Goal: Task Accomplishment & Management: Complete application form

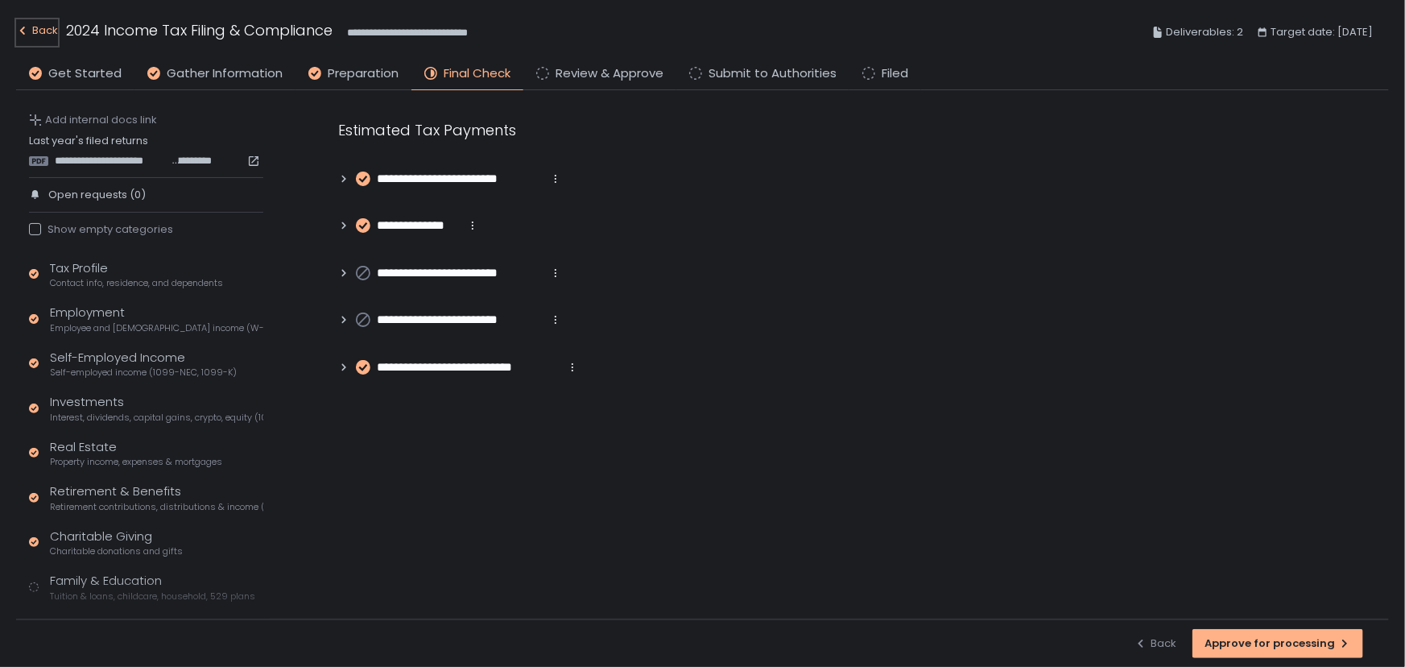
click at [34, 23] on div "Back" at bounding box center [37, 30] width 42 height 19
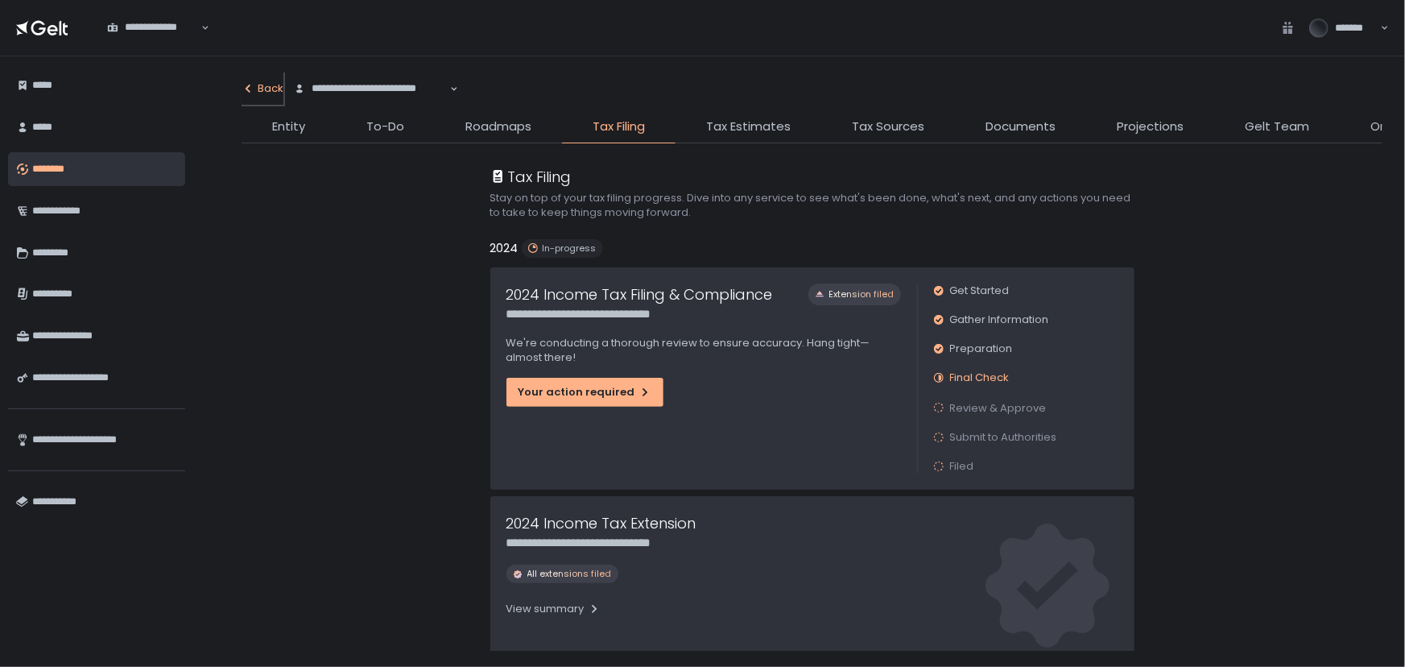
click at [267, 84] on div "Back" at bounding box center [263, 88] width 42 height 14
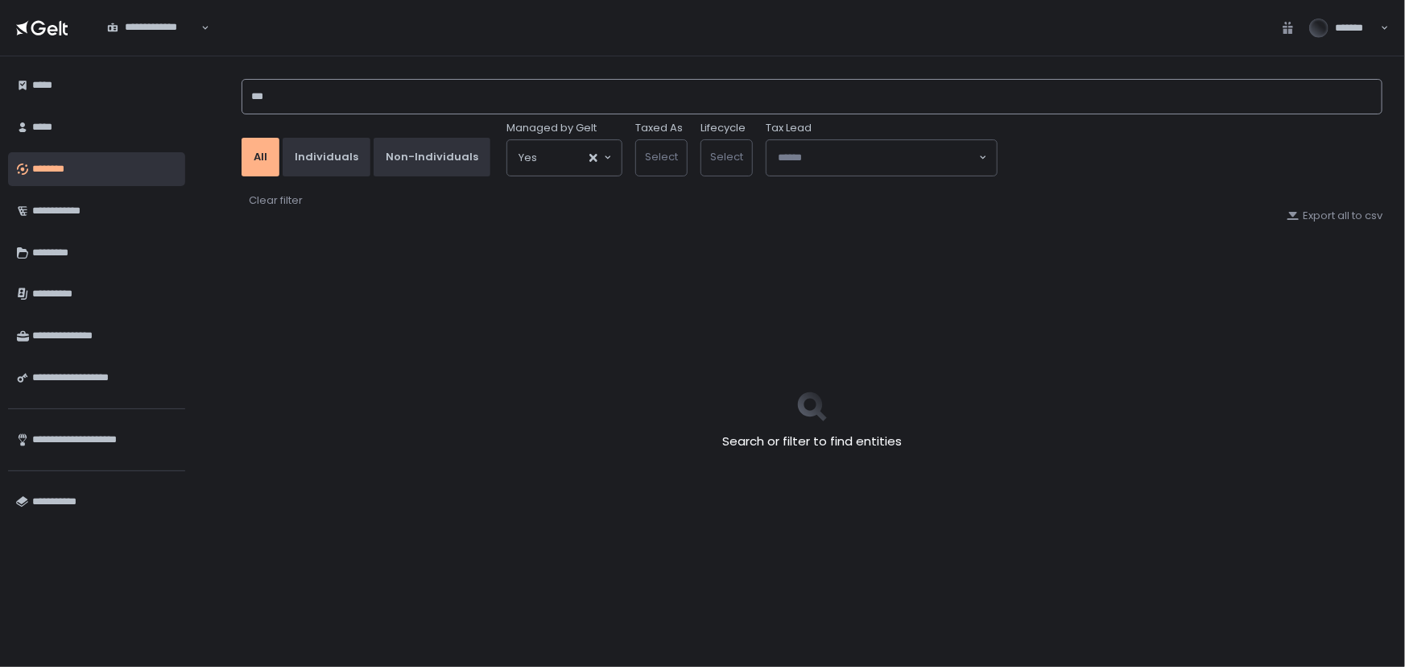
drag, startPoint x: 299, startPoint y: 94, endPoint x: 192, endPoint y: 95, distance: 106.3
click at [193, 95] on div "*** All Individuals Non-Individuals Managed by Gelt Yes Loading... Taxed As Sel…" at bounding box center [799, 361] width 1212 height 610
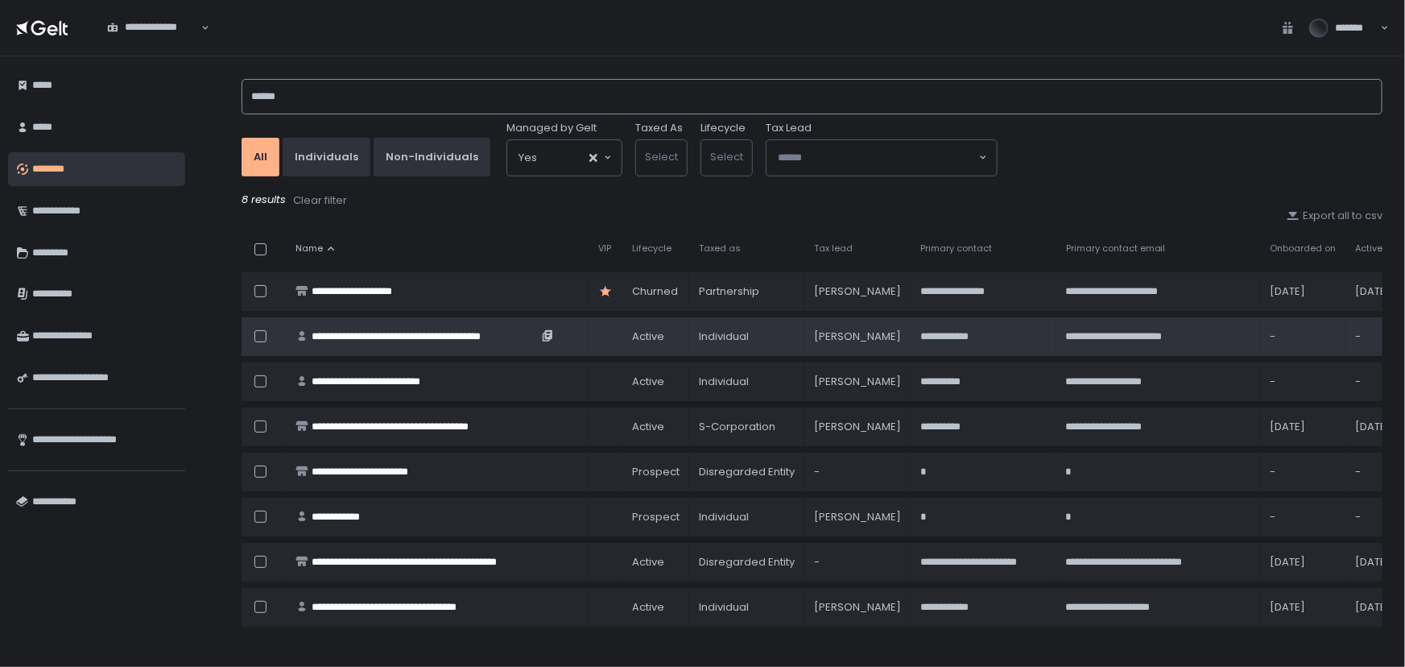
type input "******"
click at [397, 334] on div "**********" at bounding box center [425, 336] width 226 height 14
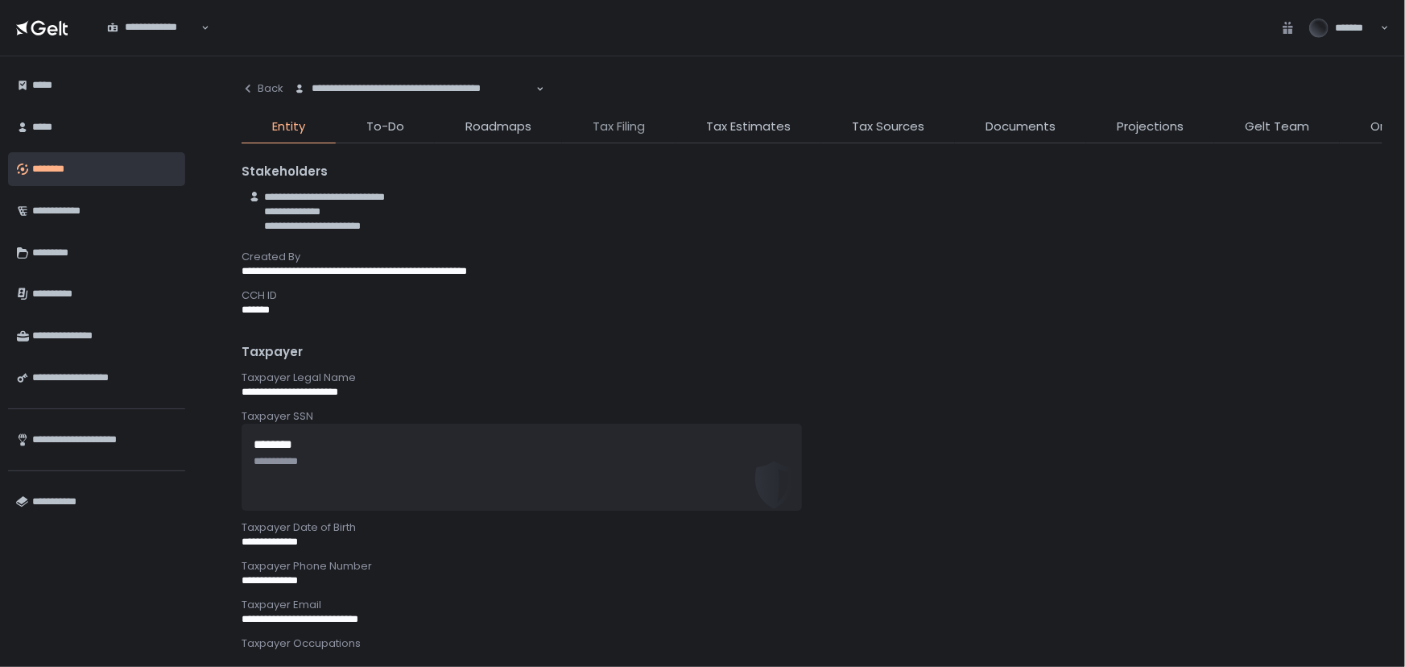
click at [595, 126] on span "Tax Filing" at bounding box center [619, 127] width 52 height 19
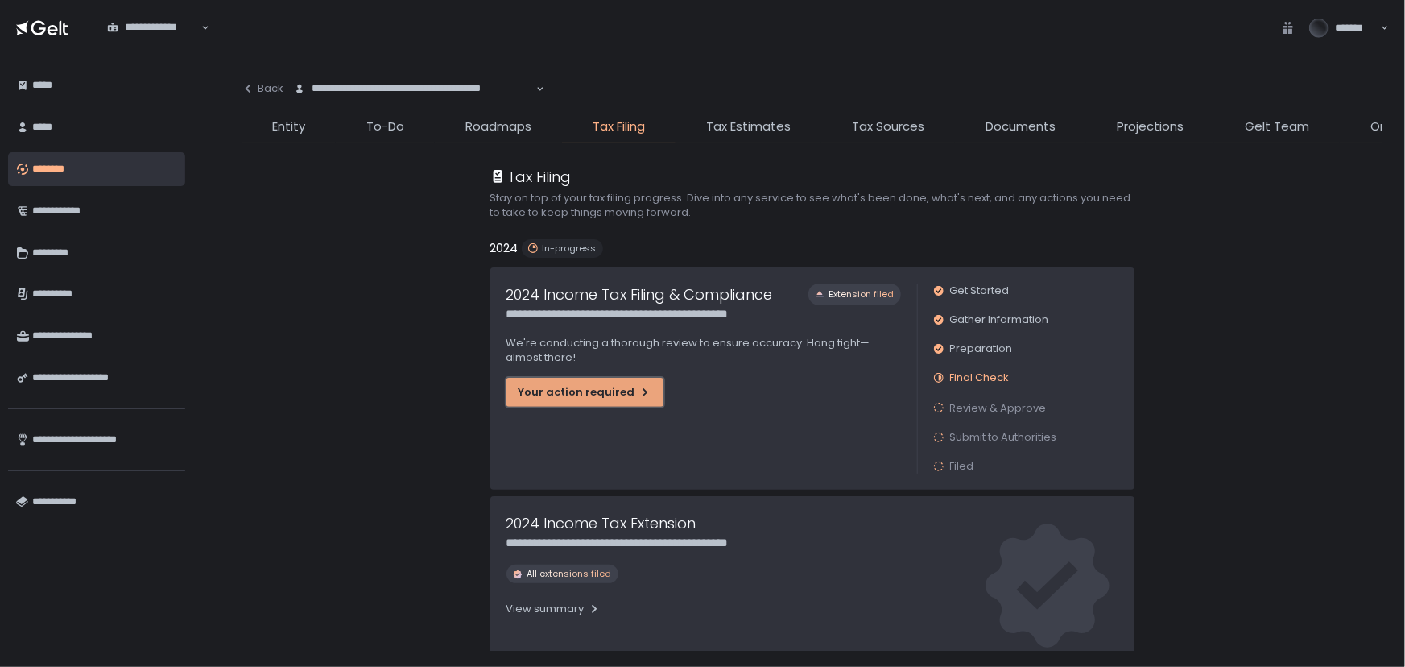
click at [571, 394] on div "Your action required" at bounding box center [585, 392] width 133 height 14
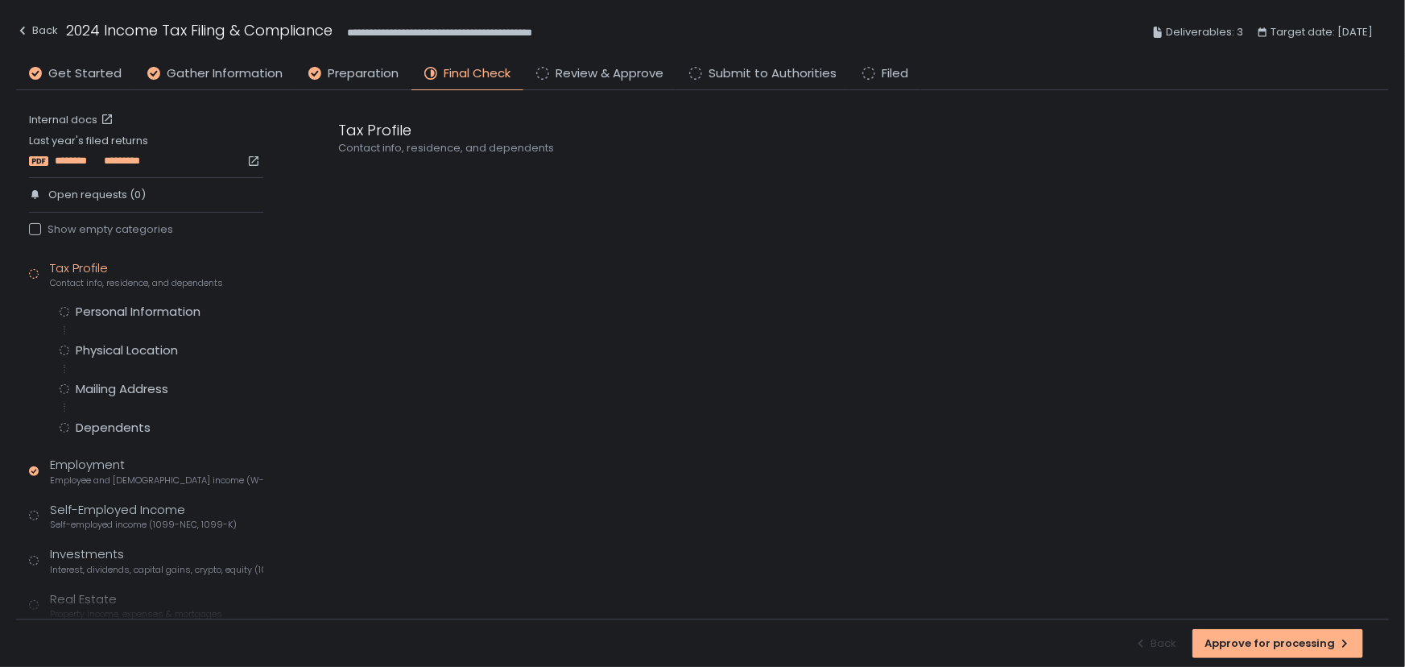
click at [77, 154] on span "********" at bounding box center [78, 161] width 47 height 14
click at [139, 313] on div "Personal Information" at bounding box center [138, 312] width 125 height 16
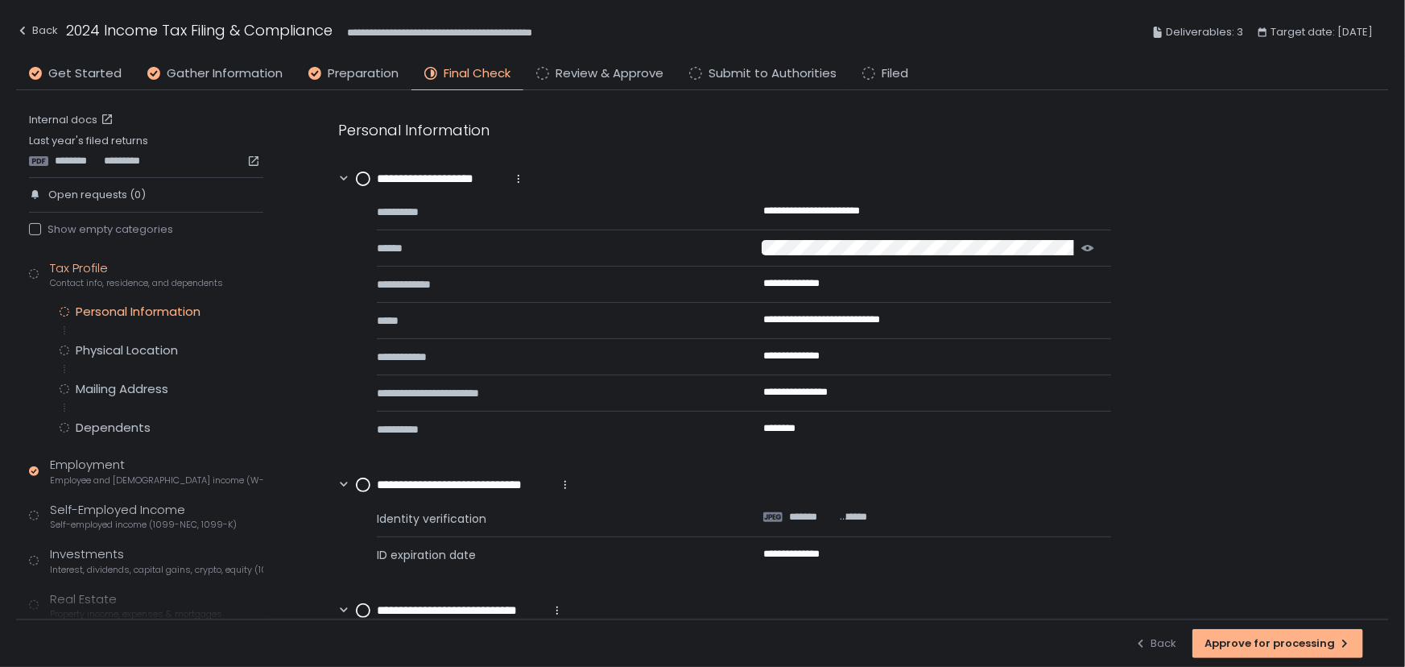
click at [366, 179] on circle at bounding box center [363, 178] width 13 height 13
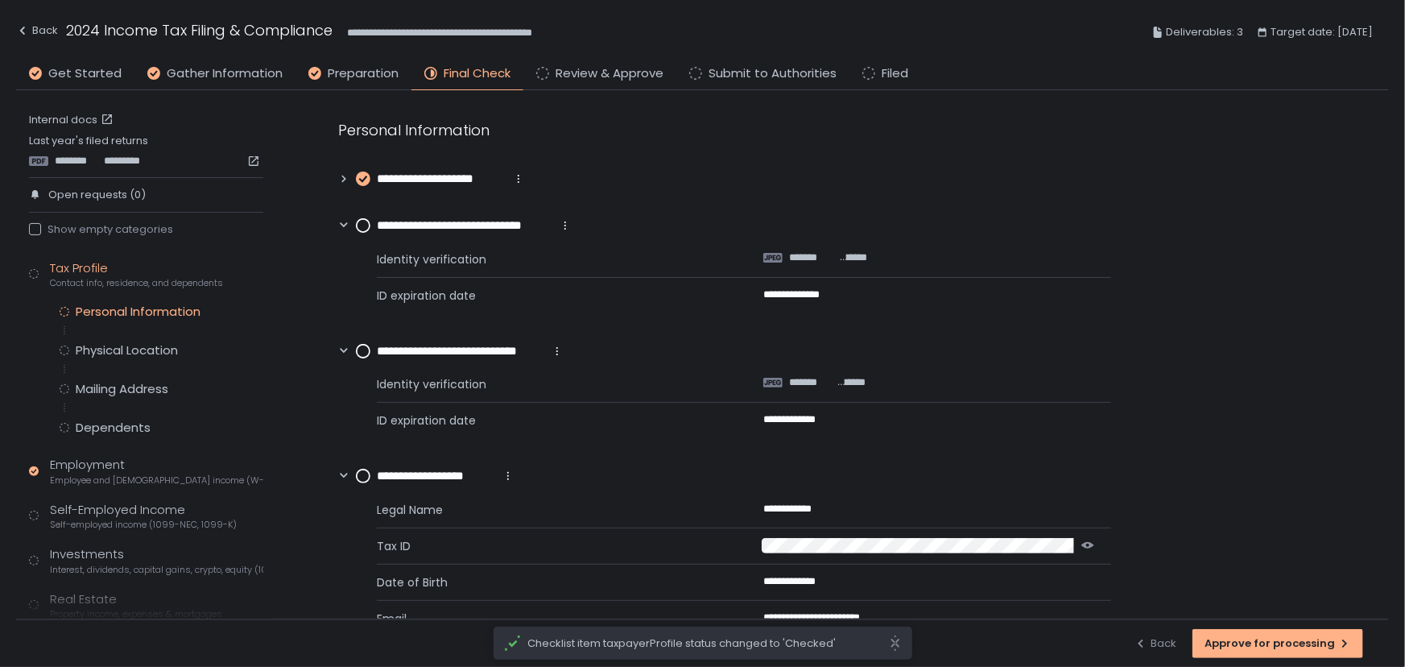
click at [362, 223] on circle at bounding box center [363, 225] width 13 height 13
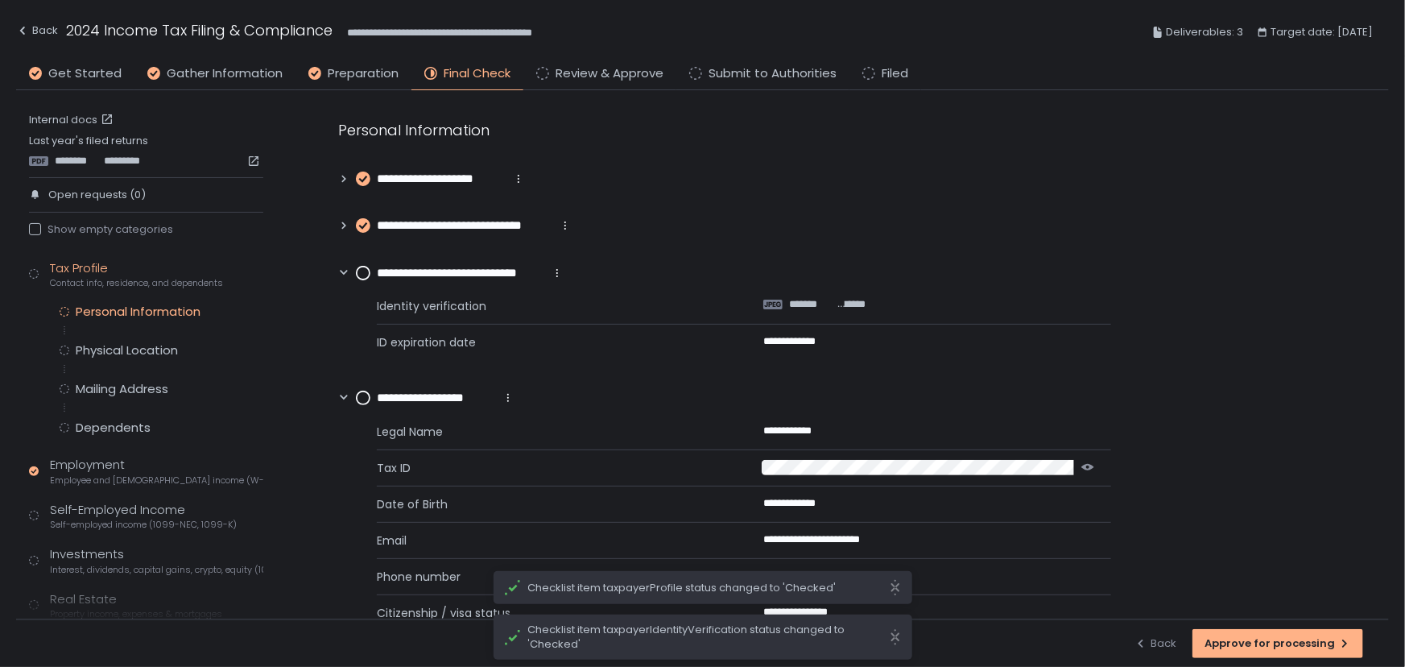
click at [362, 272] on circle at bounding box center [363, 273] width 13 height 13
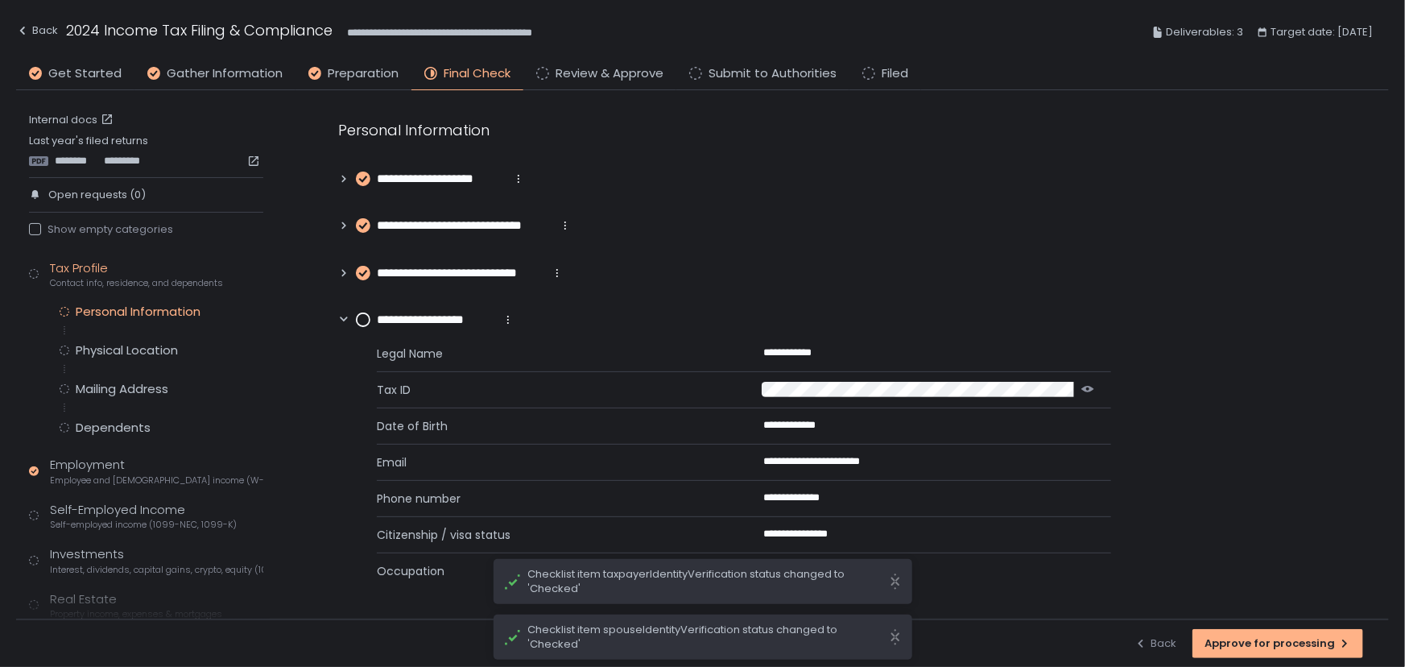
click at [362, 315] on circle at bounding box center [363, 319] width 13 height 13
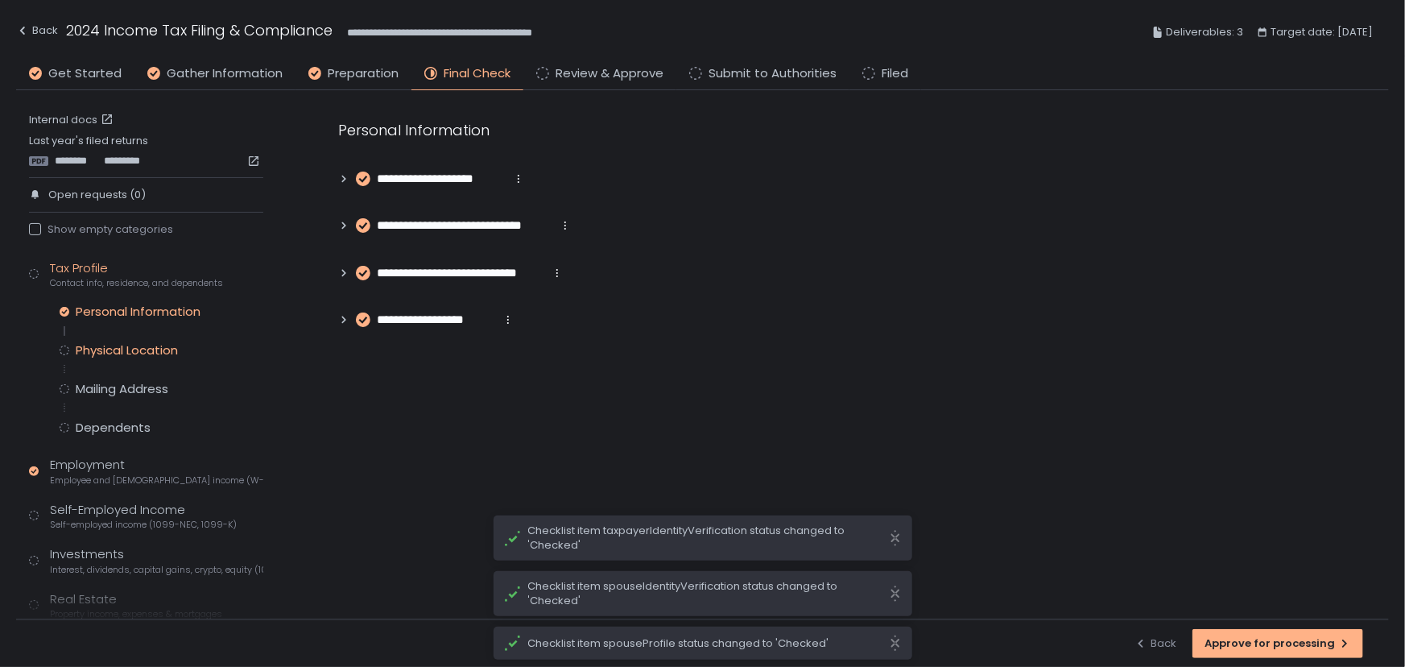
click at [125, 345] on div "Physical Location" at bounding box center [127, 350] width 102 height 16
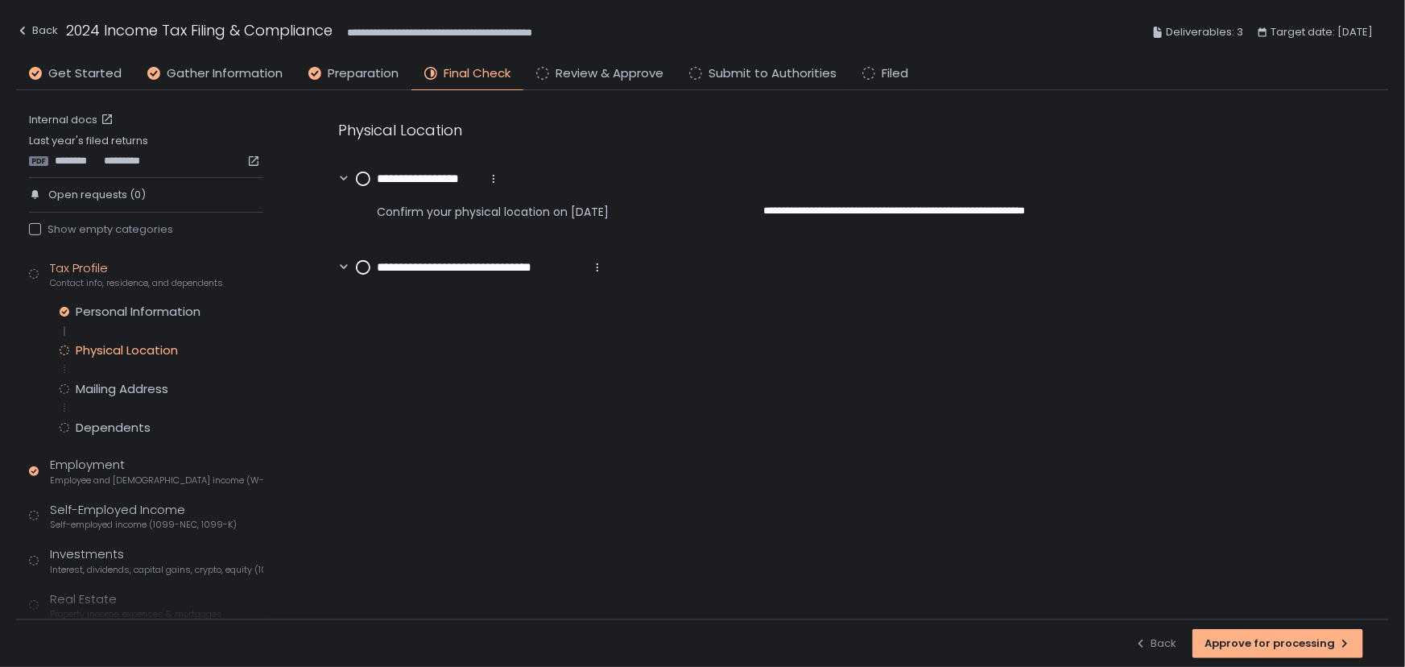
drag, startPoint x: 361, startPoint y: 176, endPoint x: 366, endPoint y: 199, distance: 23.1
click at [361, 176] on circle at bounding box center [363, 178] width 13 height 13
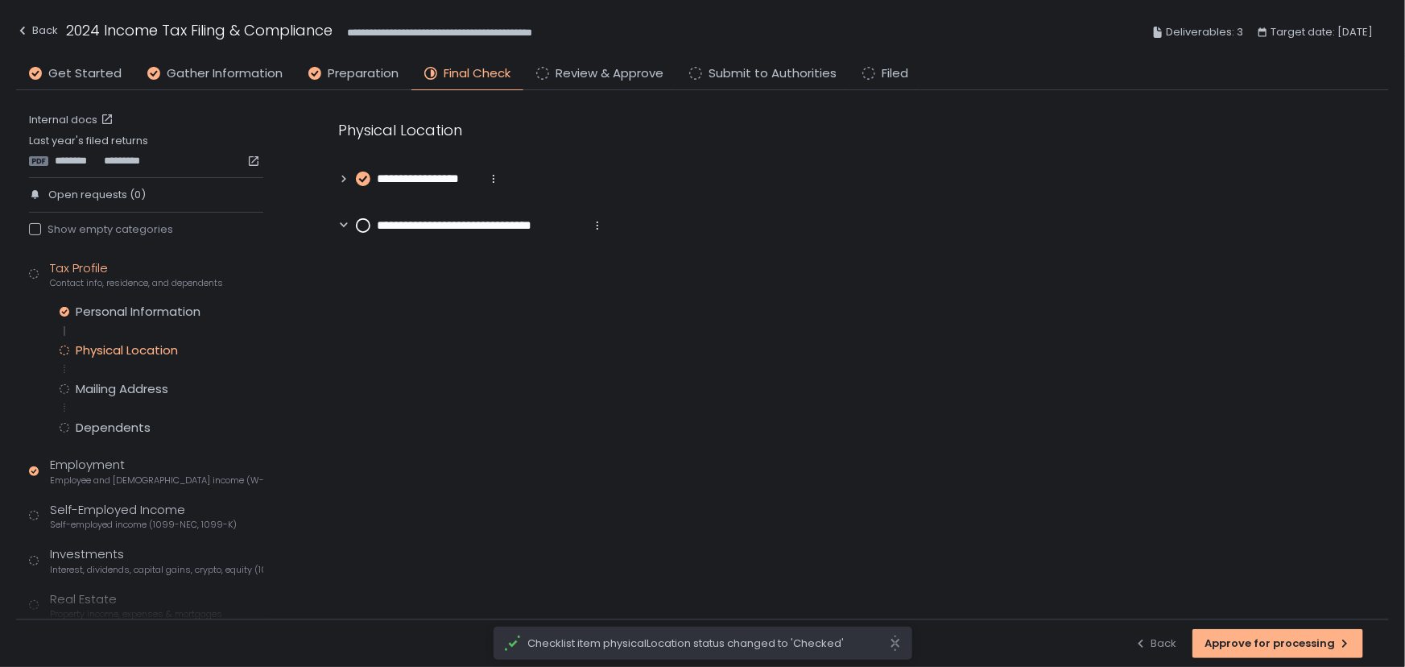
click at [364, 221] on circle at bounding box center [363, 225] width 13 height 13
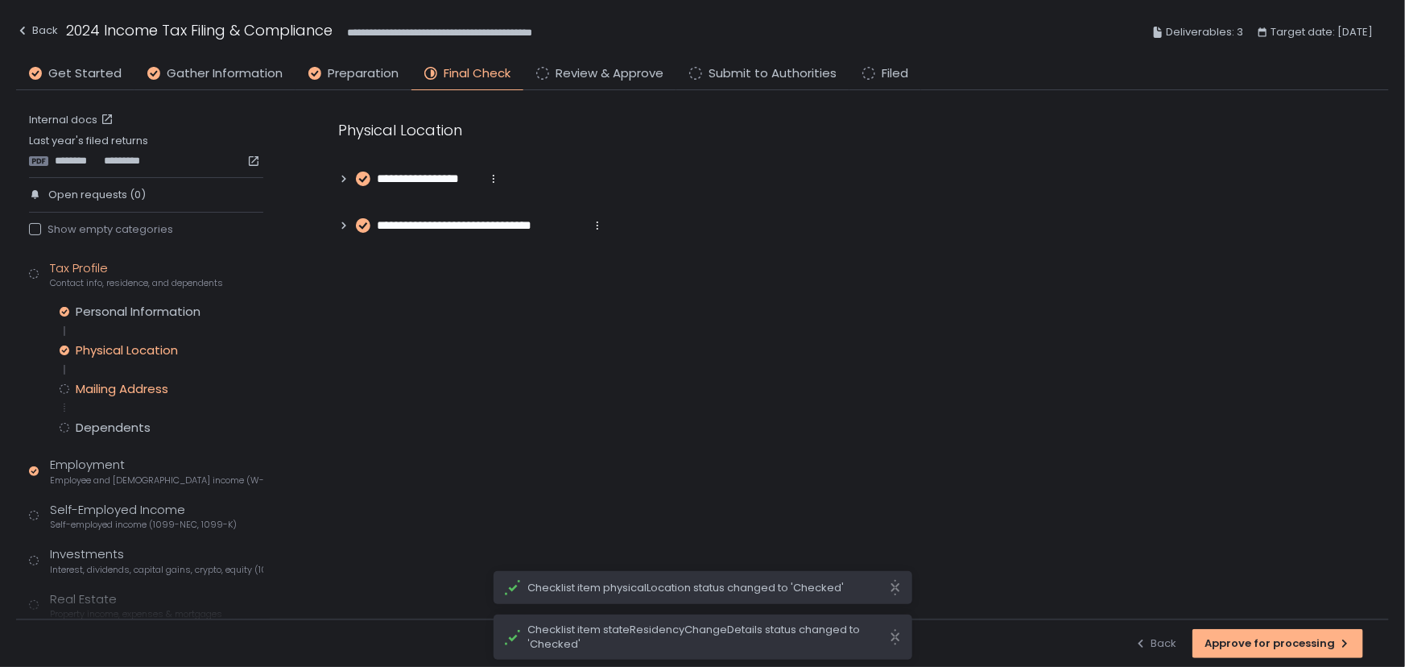
click at [93, 386] on div "Mailing Address" at bounding box center [122, 389] width 93 height 16
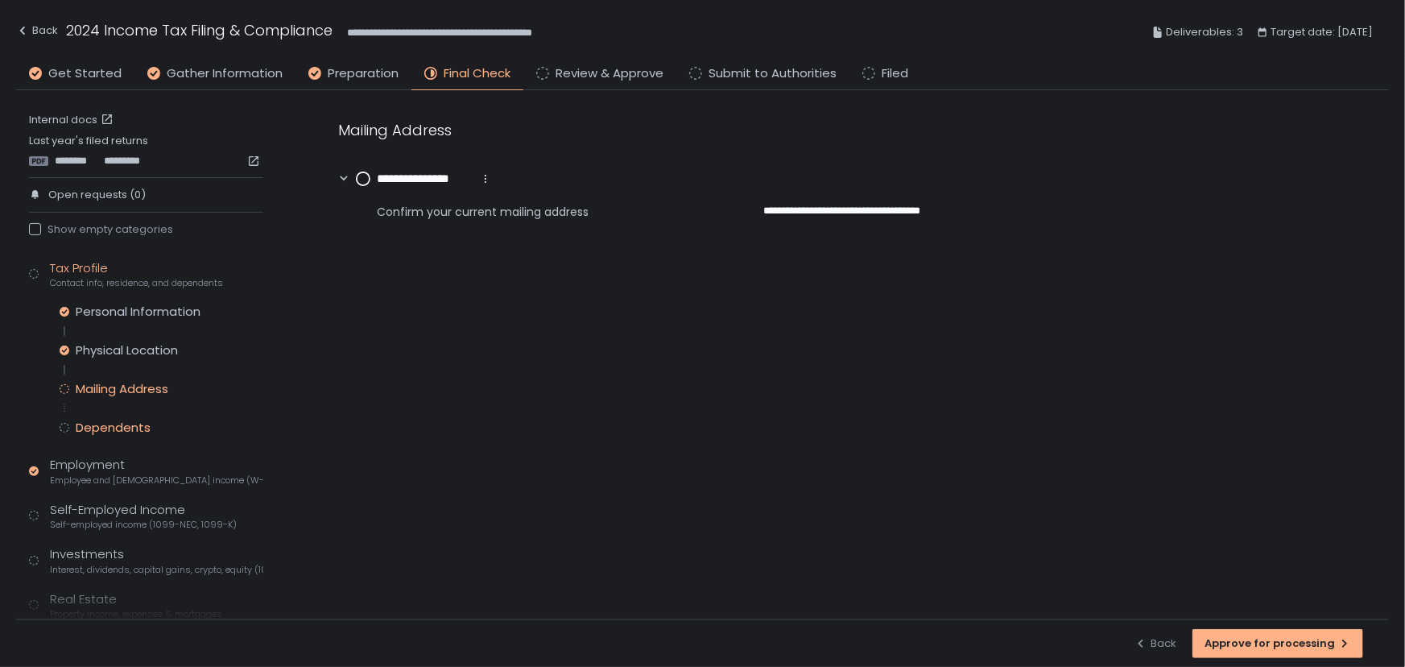
click at [126, 427] on div "Dependents" at bounding box center [113, 428] width 75 height 16
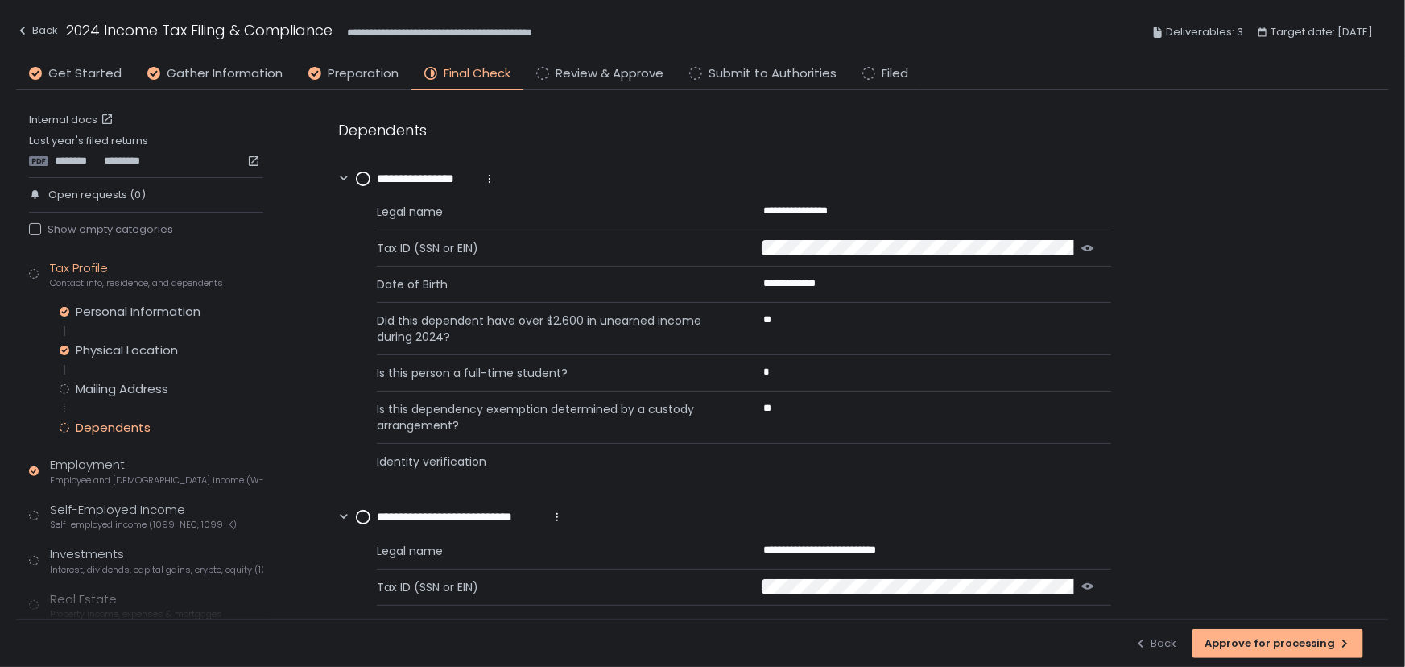
click at [362, 178] on circle at bounding box center [363, 178] width 13 height 13
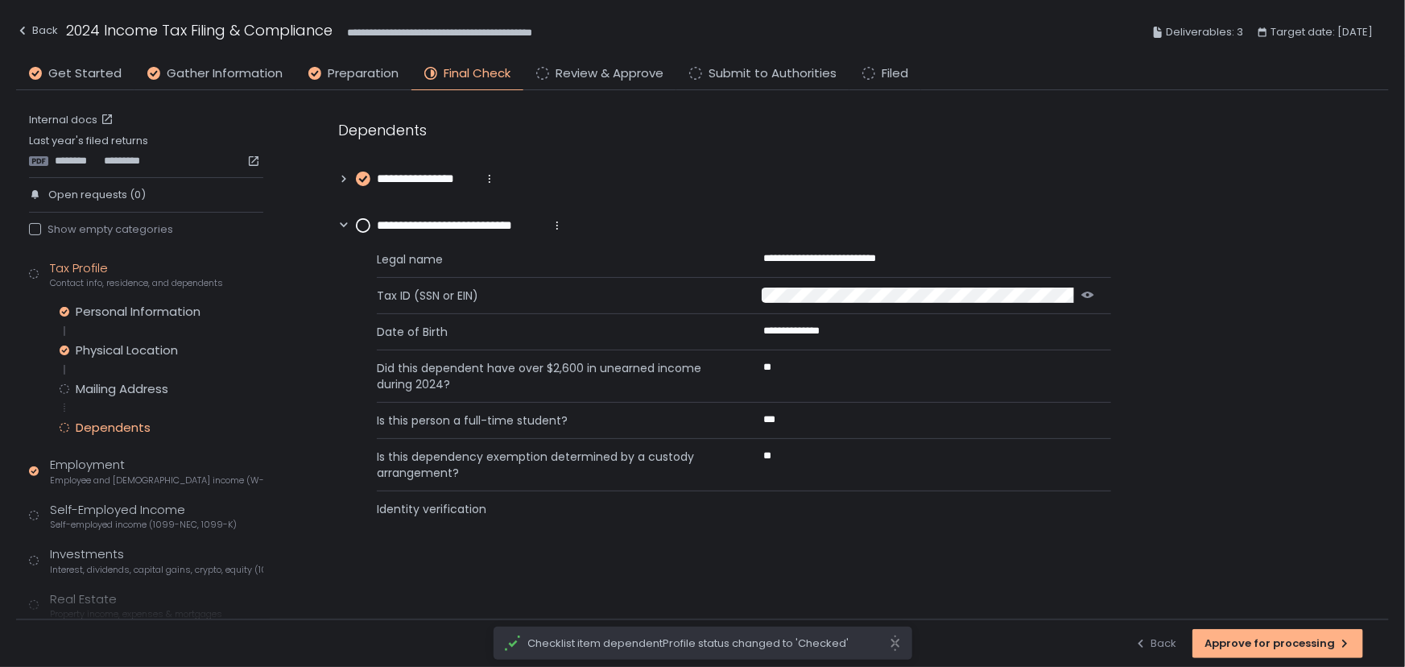
click at [362, 225] on circle at bounding box center [363, 225] width 13 height 13
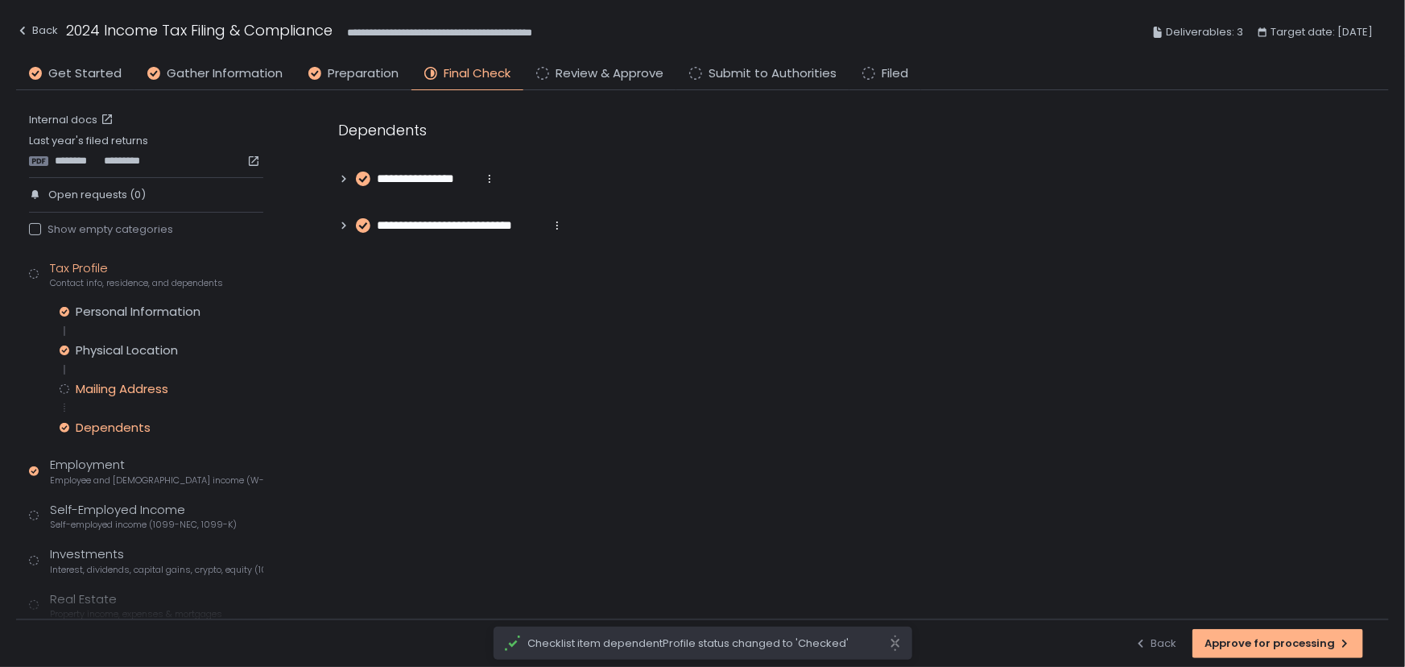
click at [146, 382] on div "Mailing Address" at bounding box center [122, 389] width 93 height 16
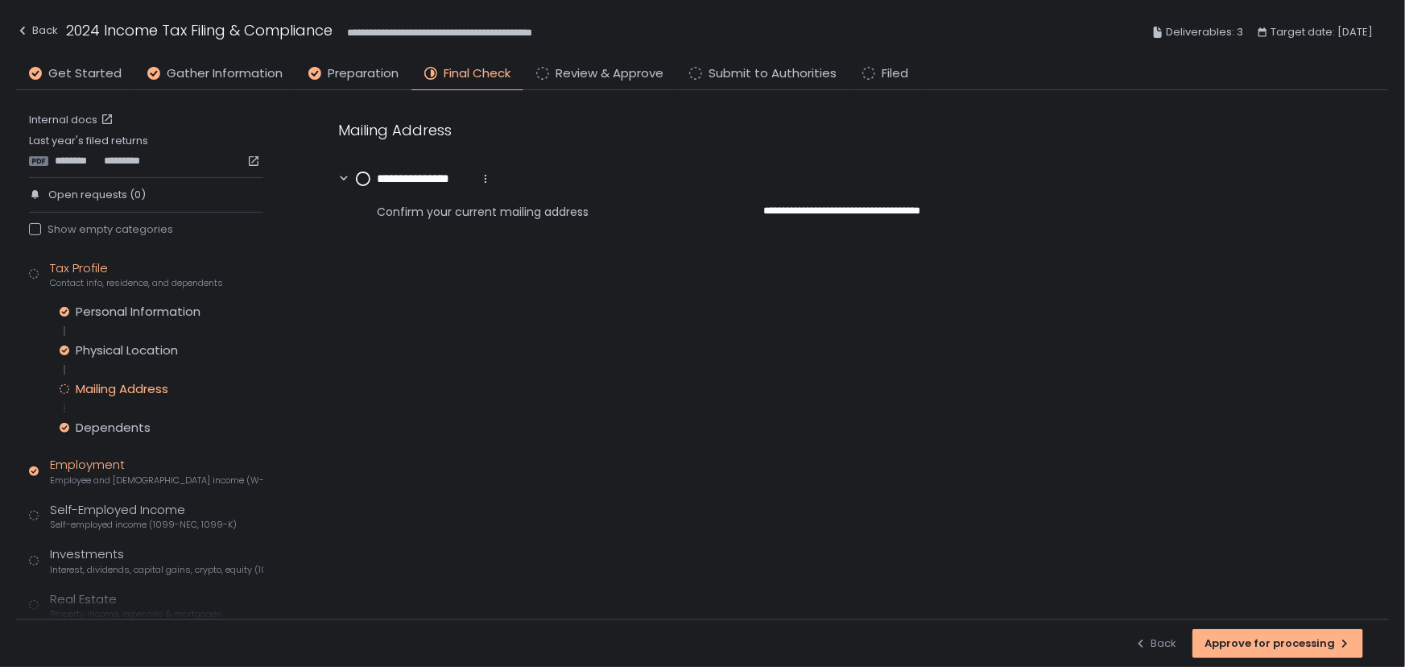
click at [108, 480] on span "Employee and [DEMOGRAPHIC_DATA] income (W-2s)" at bounding box center [156, 480] width 213 height 12
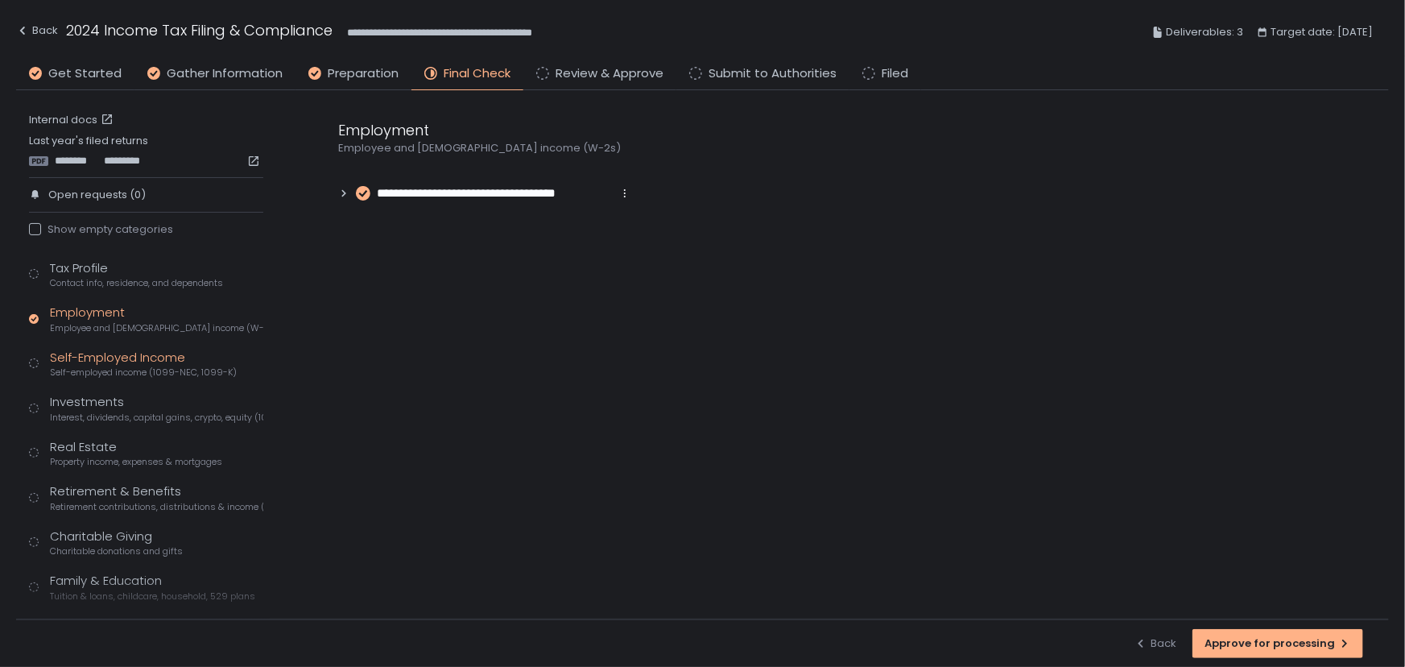
click at [126, 368] on span "Self-employed income (1099-NEC, 1099-K)" at bounding box center [143, 372] width 187 height 12
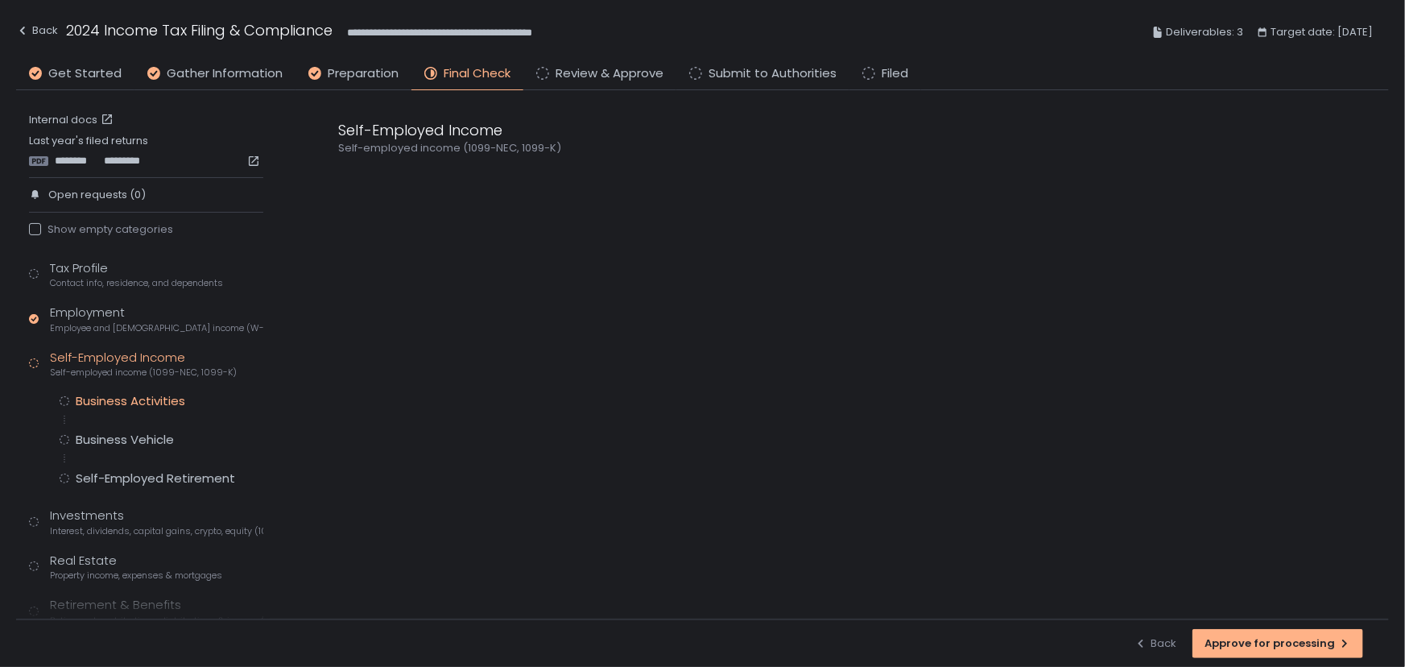
click at [145, 399] on div "Business Activities" at bounding box center [131, 401] width 110 height 16
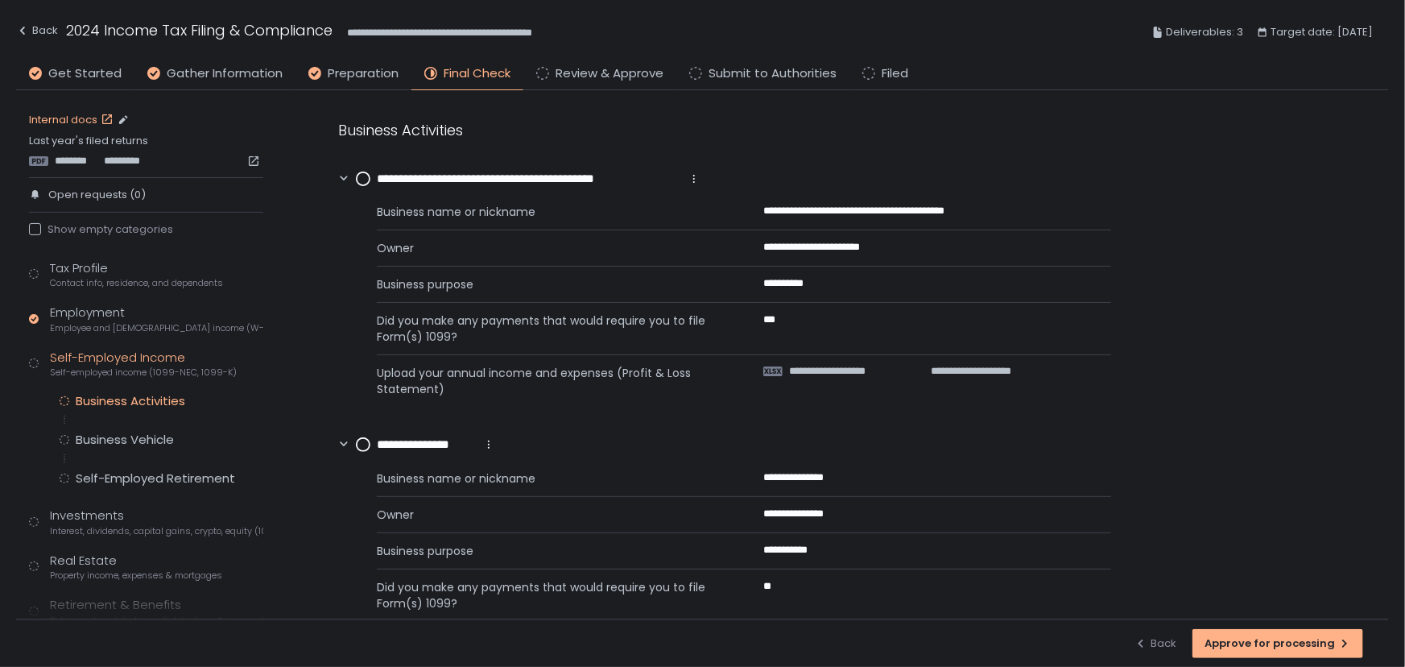
click at [74, 118] on link "Internal docs" at bounding box center [73, 120] width 88 height 14
click at [362, 176] on circle at bounding box center [363, 178] width 13 height 13
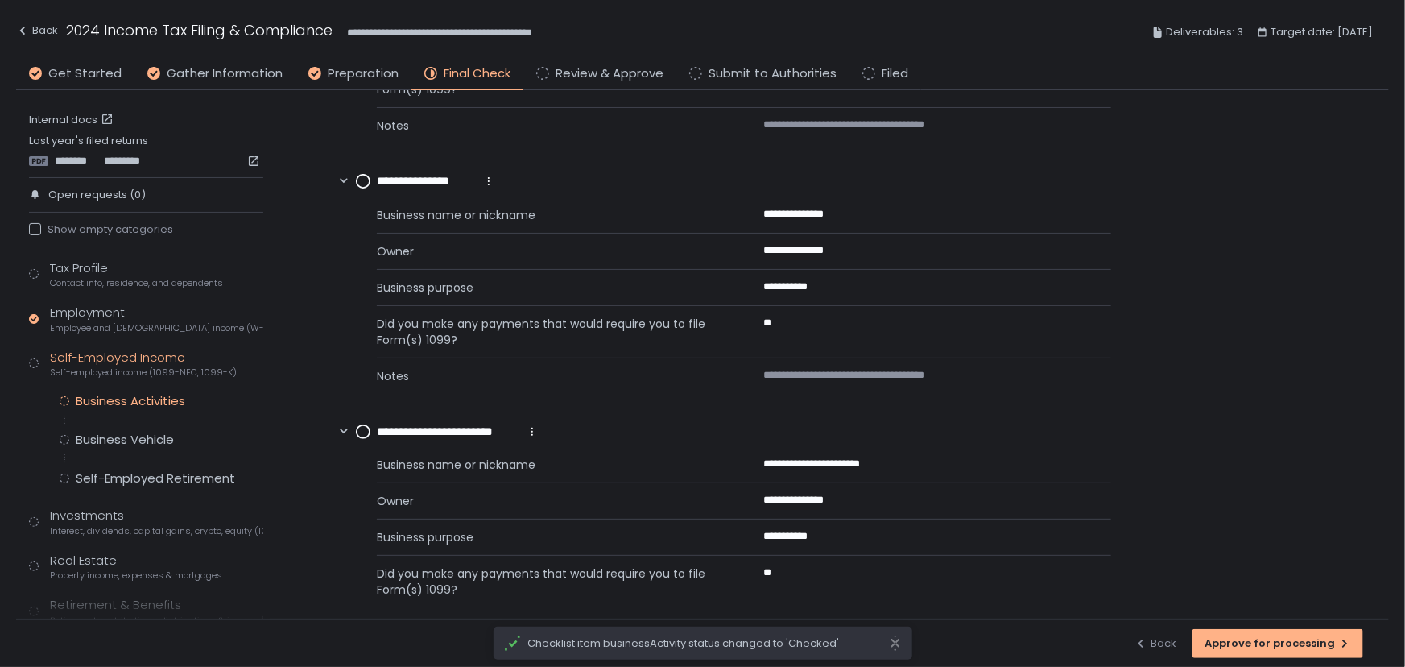
scroll to position [560, 0]
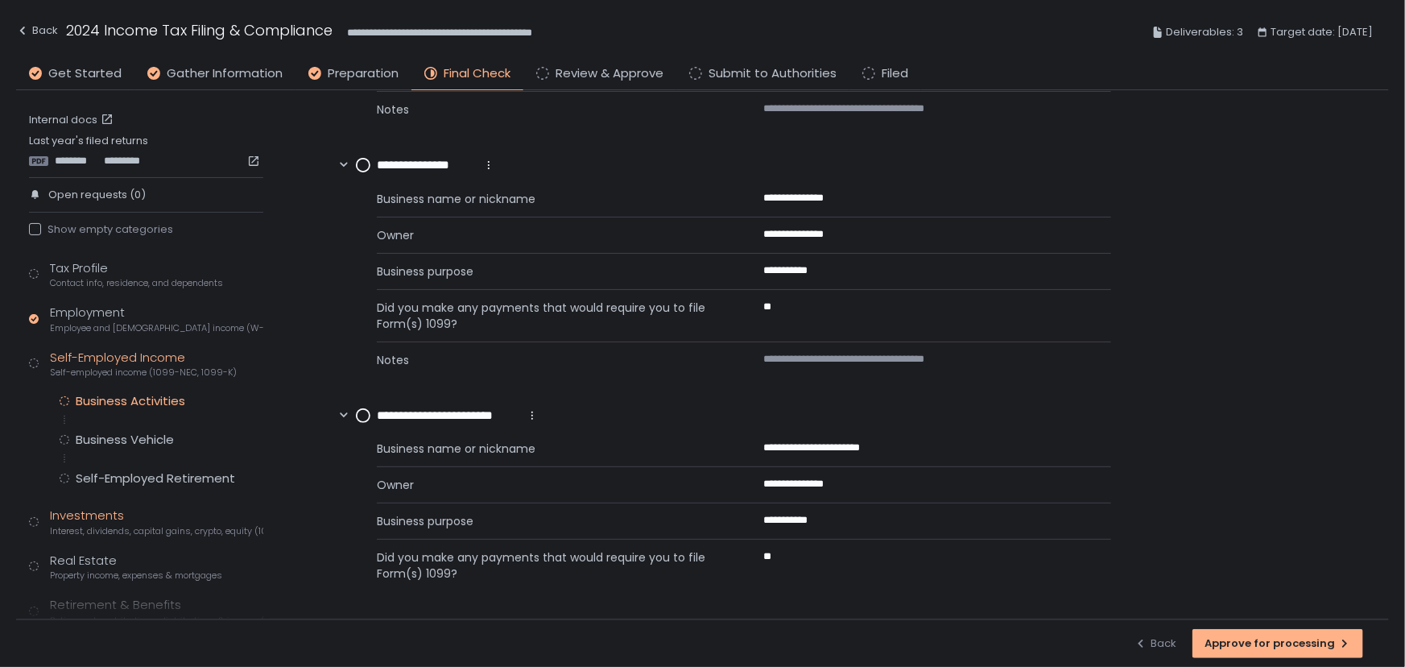
click at [105, 506] on div "Investments Interest, dividends, capital gains, crypto, equity (1099s, K-1s)" at bounding box center [156, 521] width 213 height 31
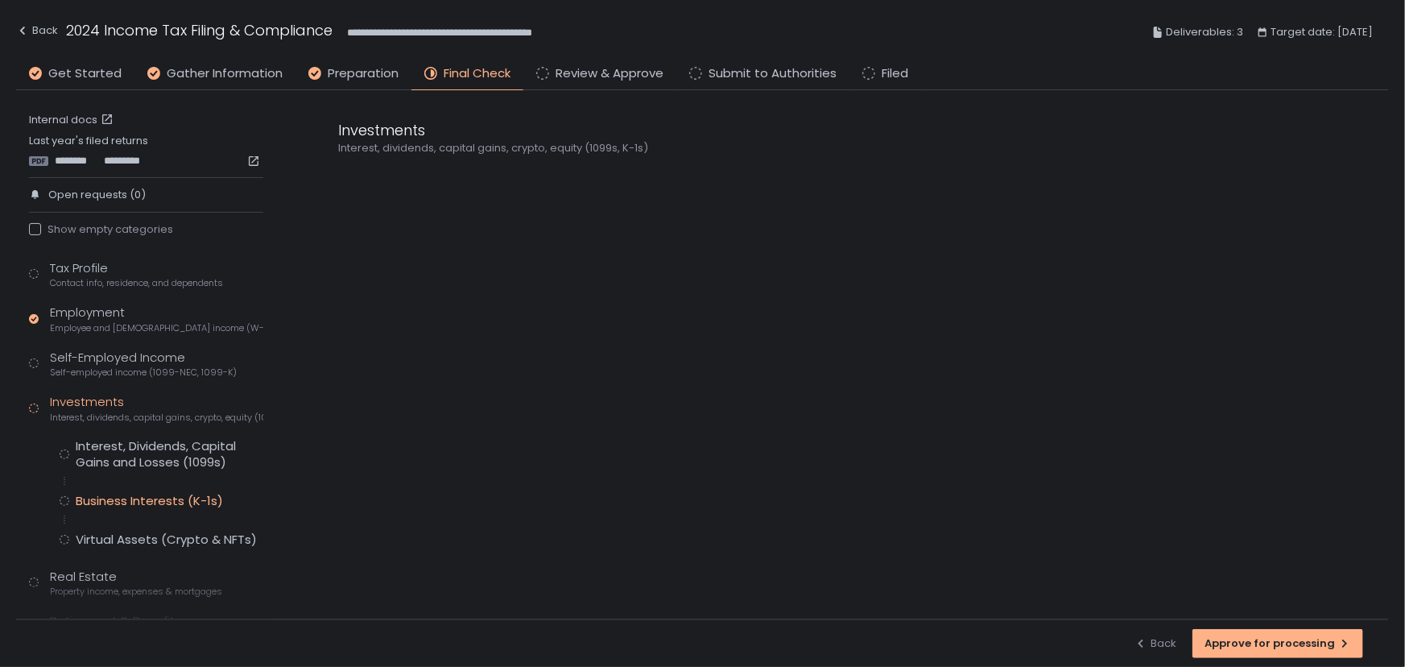
click at [122, 496] on div "Business Interests (K-1s)" at bounding box center [149, 501] width 147 height 16
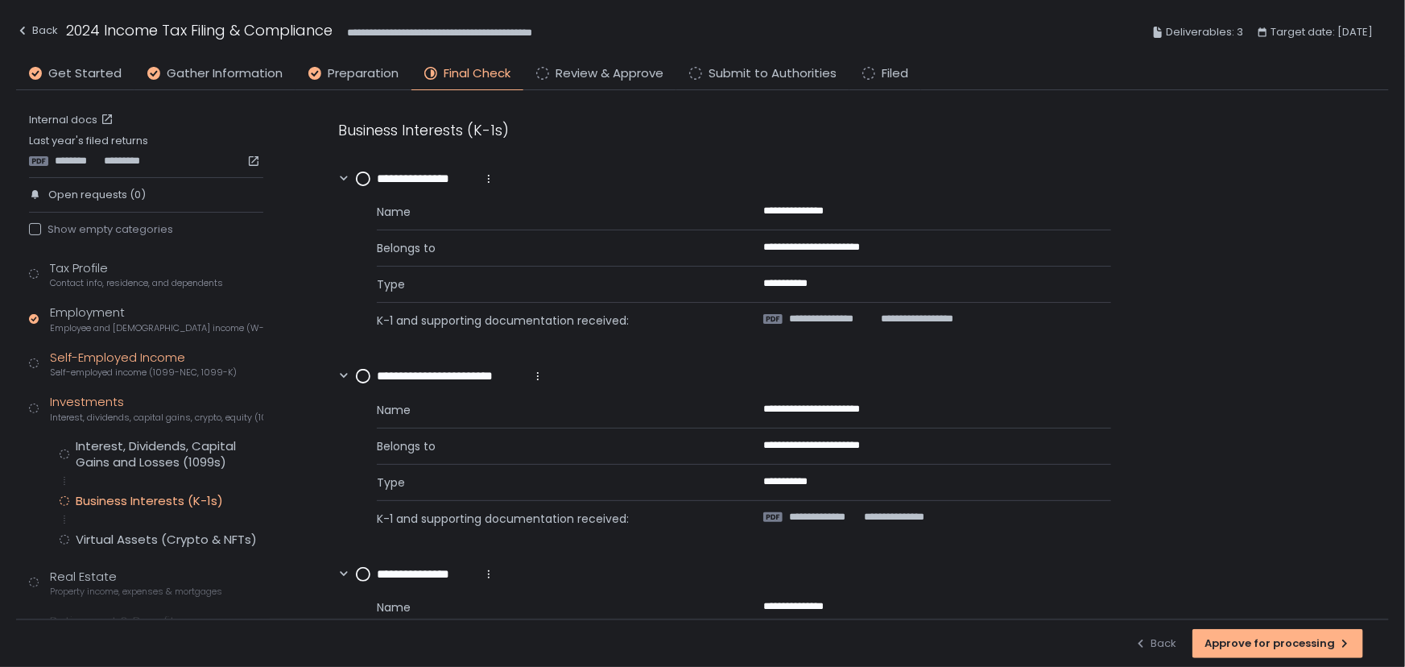
click at [85, 360] on div "Self-Employed Income Self-employed income (1099-NEC, 1099-K)" at bounding box center [143, 364] width 187 height 31
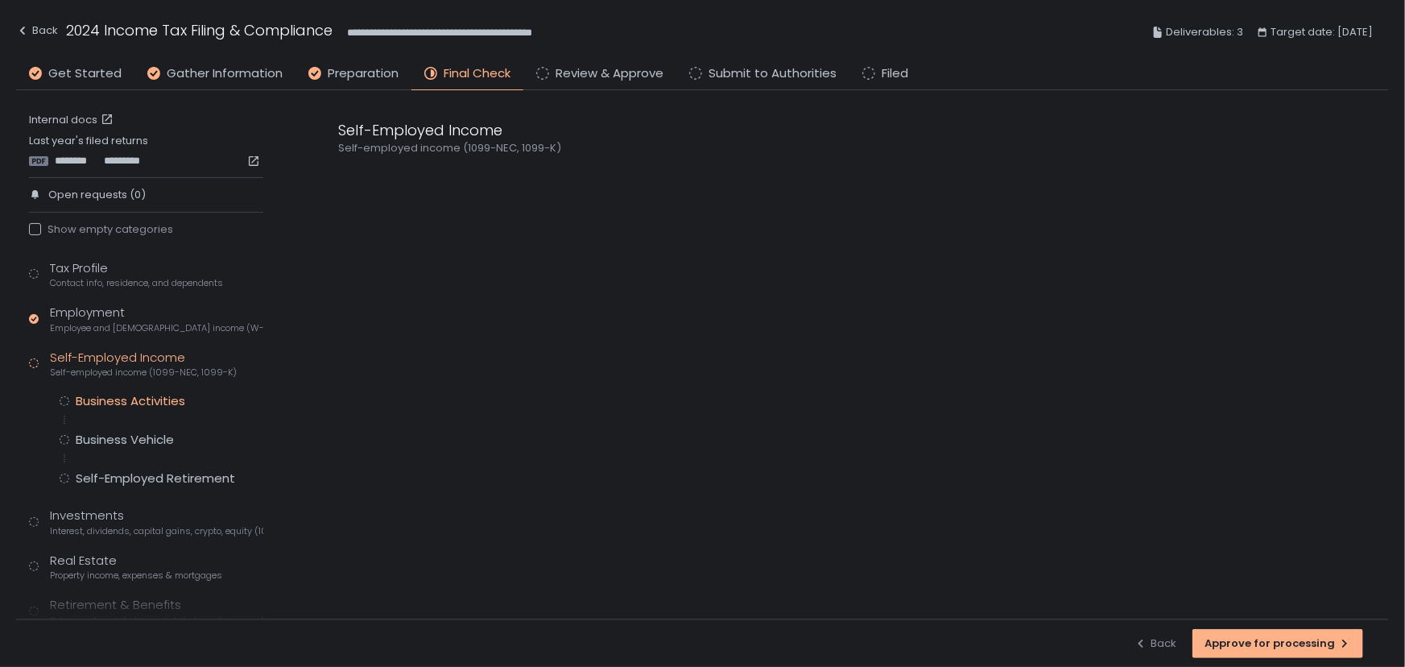
drag, startPoint x: 145, startPoint y: 403, endPoint x: 263, endPoint y: 334, distance: 137.1
click at [145, 403] on div "Business Activities" at bounding box center [131, 401] width 110 height 16
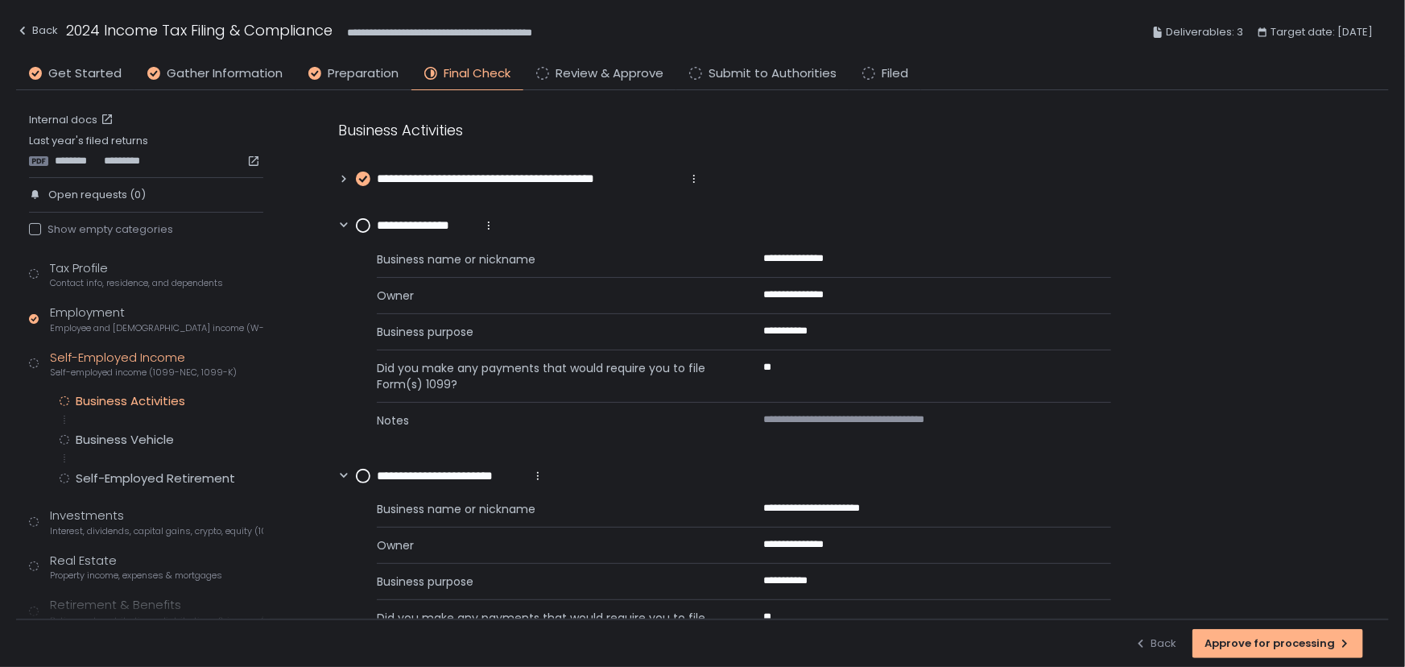
click at [491, 219] on icon at bounding box center [488, 225] width 13 height 13
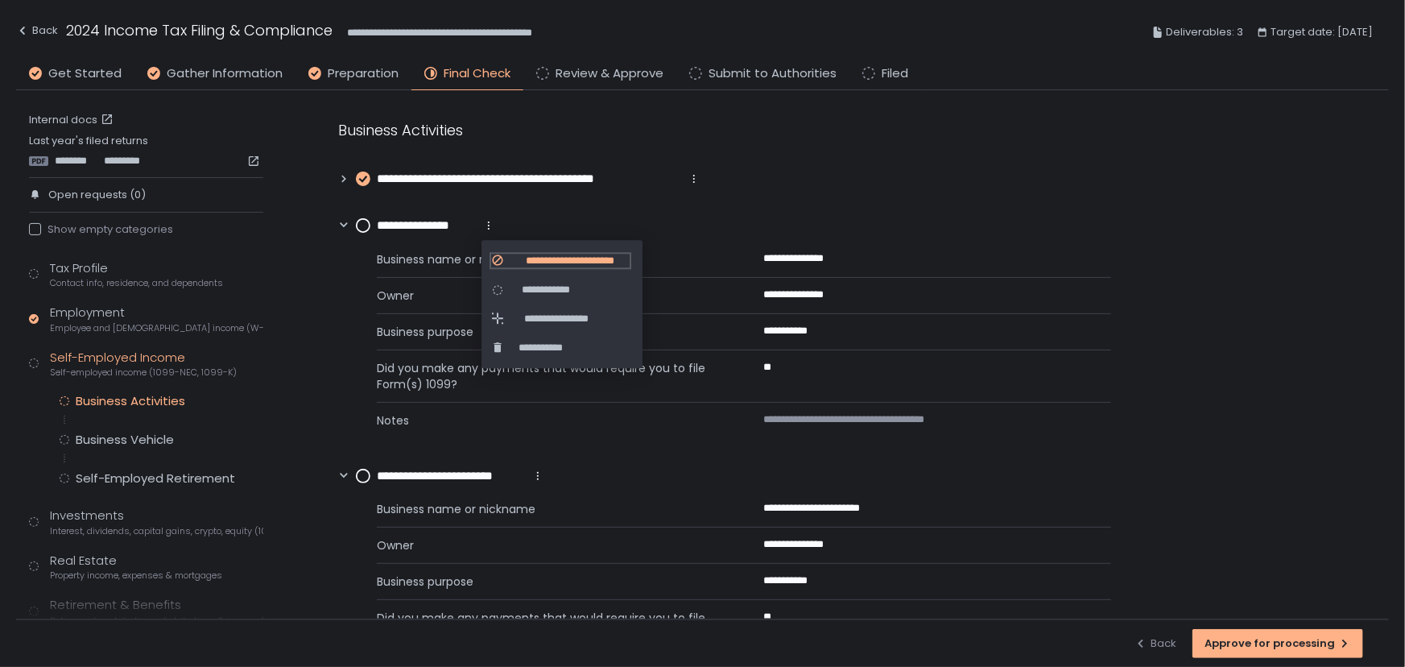
click at [535, 258] on span "**********" at bounding box center [570, 261] width 119 height 14
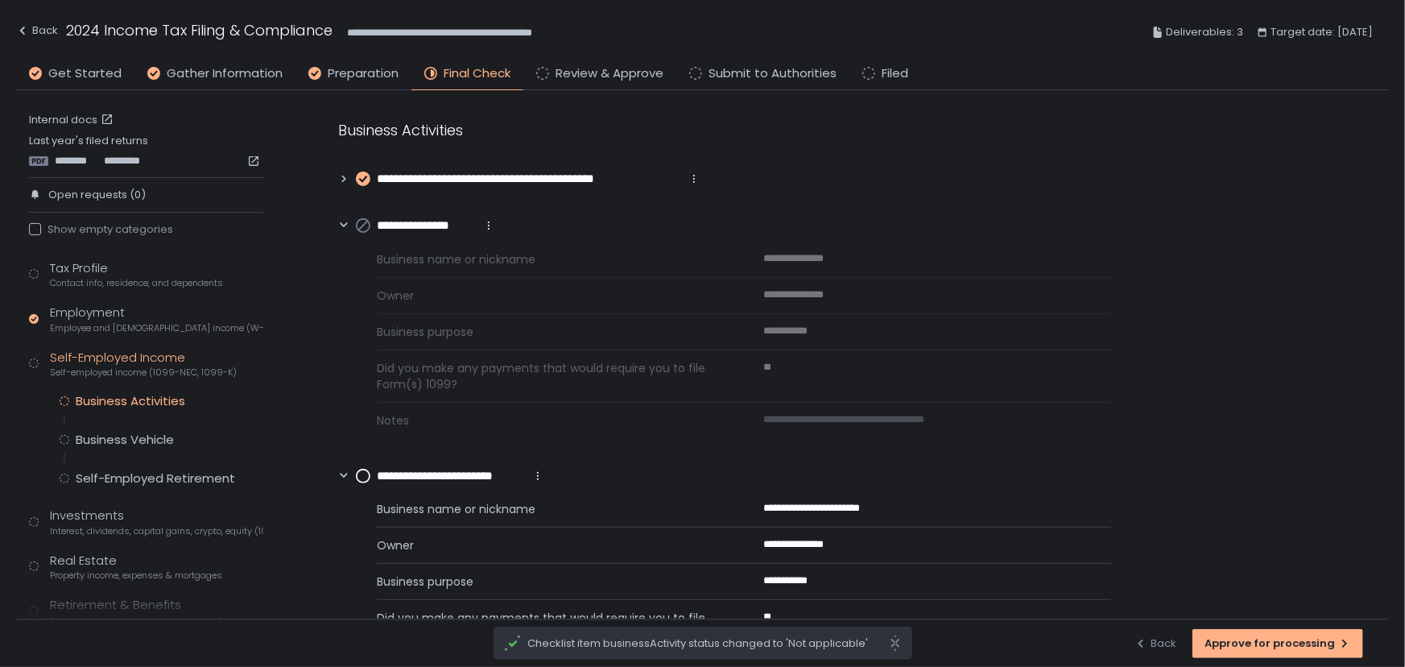
click at [542, 472] on icon at bounding box center [537, 475] width 13 height 13
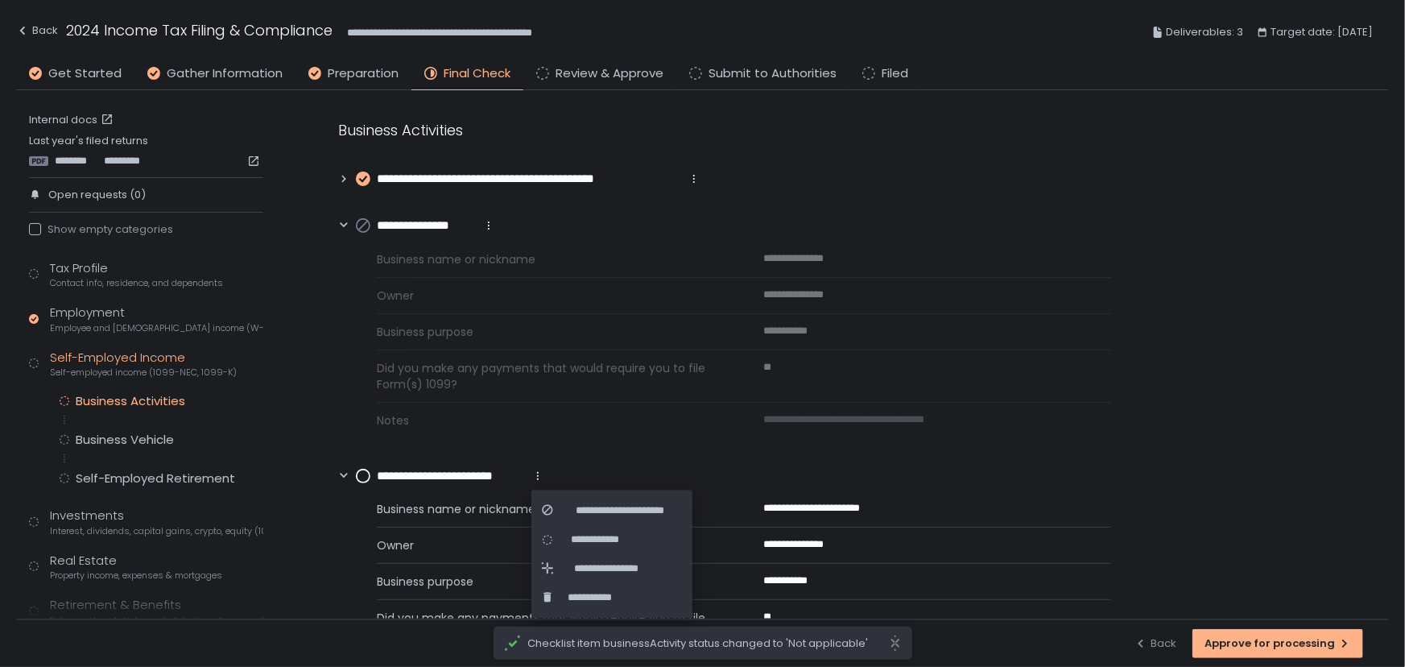
click at [580, 497] on li "**********" at bounding box center [610, 510] width 139 height 29
click at [580, 499] on li "**********" at bounding box center [610, 510] width 139 height 29
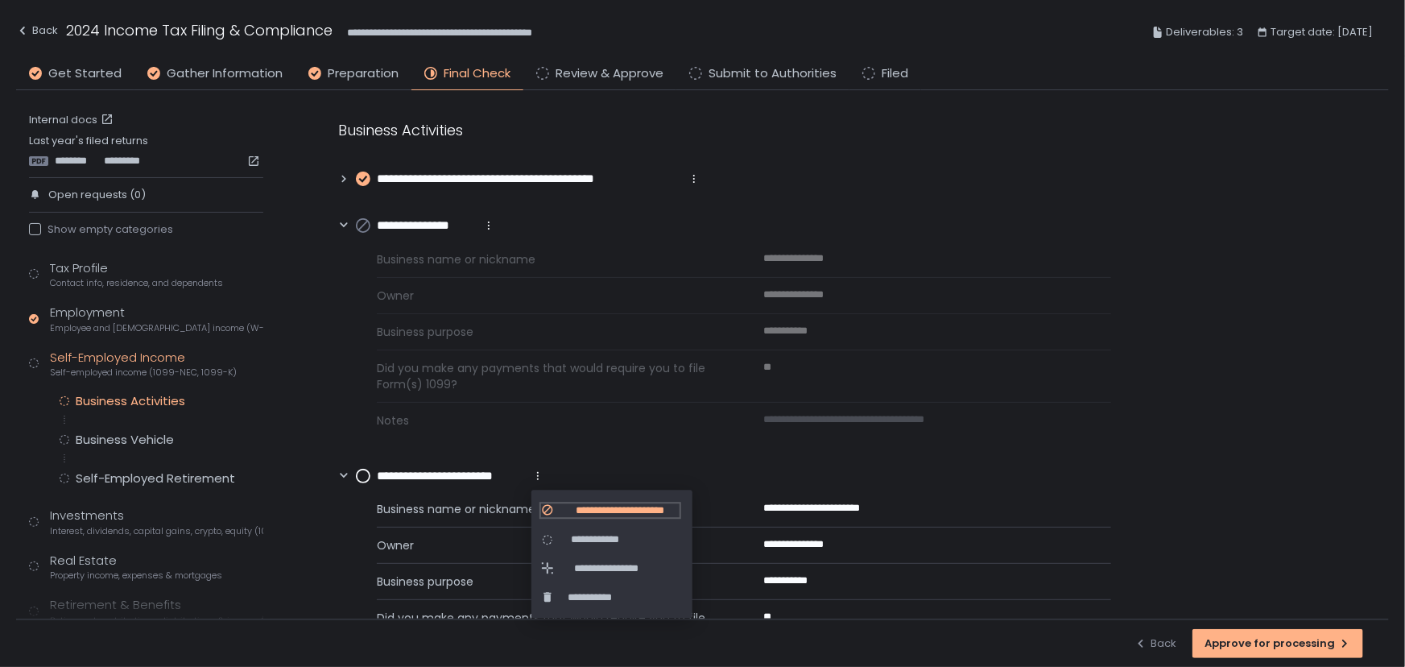
click at [581, 505] on span "**********" at bounding box center [619, 510] width 119 height 14
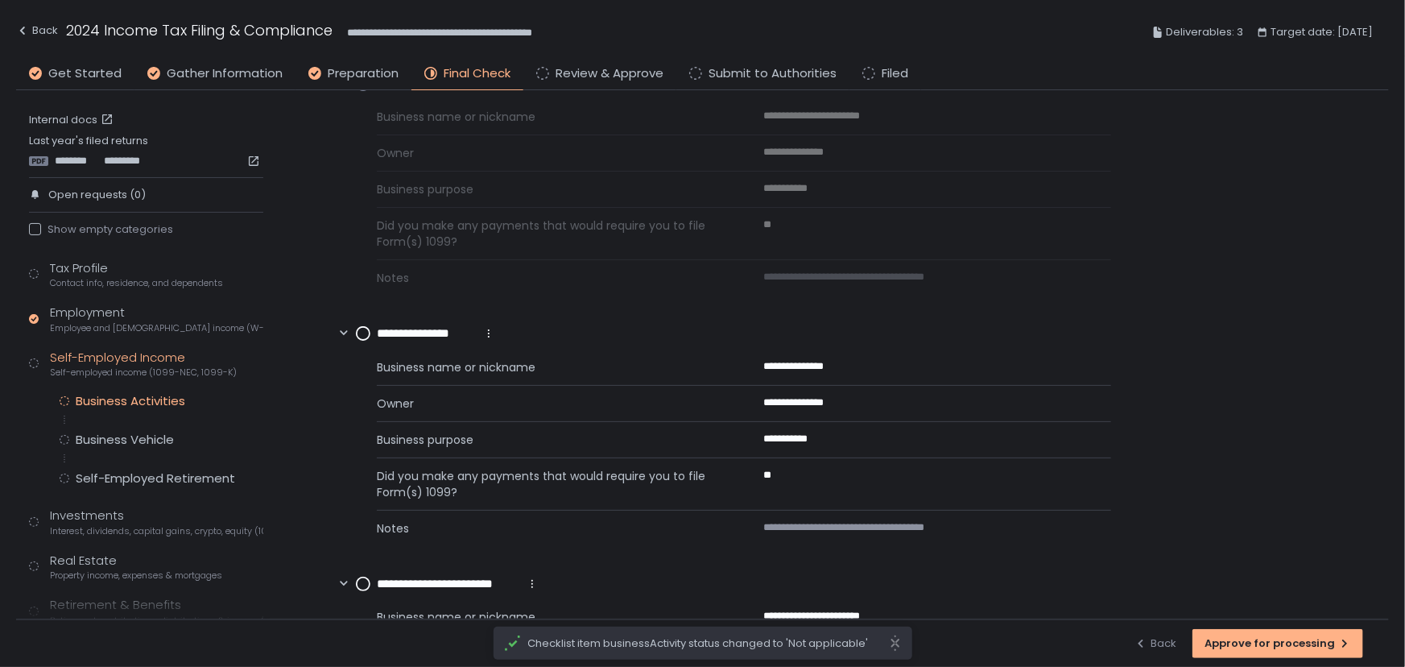
scroll to position [439, 0]
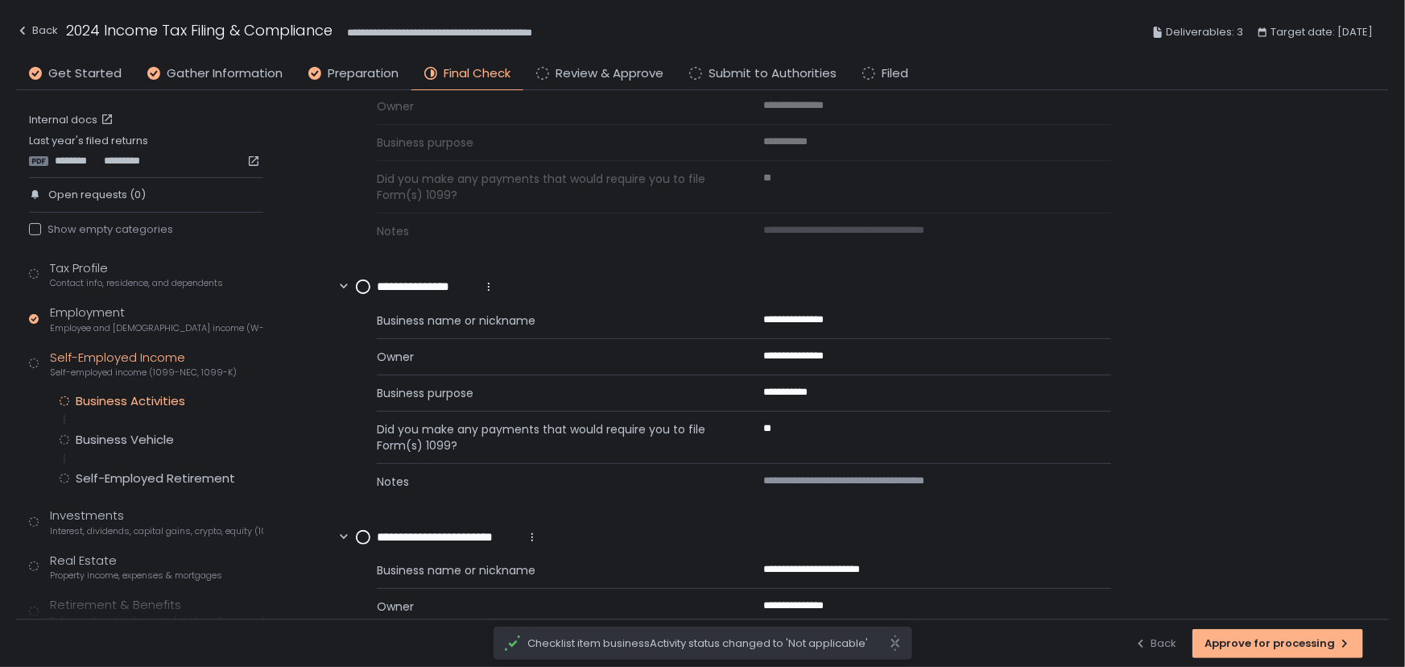
click at [490, 283] on icon at bounding box center [488, 286] width 13 height 13
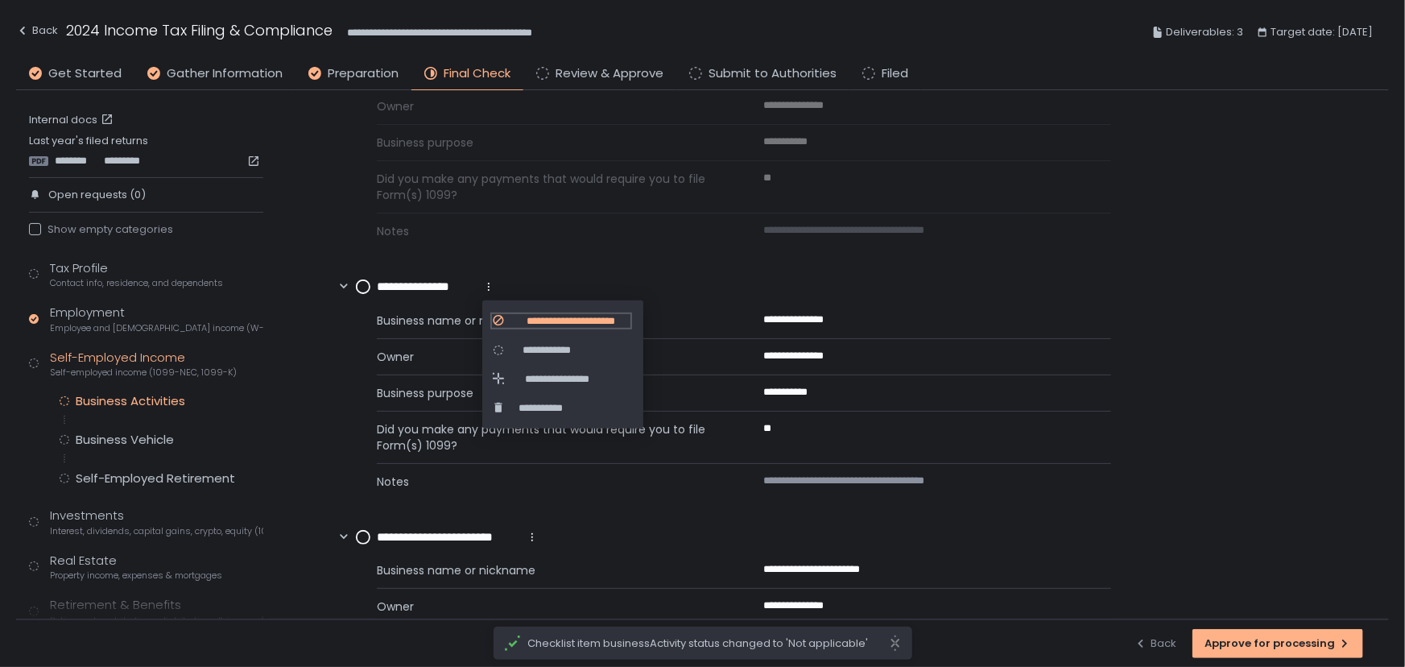
click at [527, 319] on span "**********" at bounding box center [570, 320] width 119 height 14
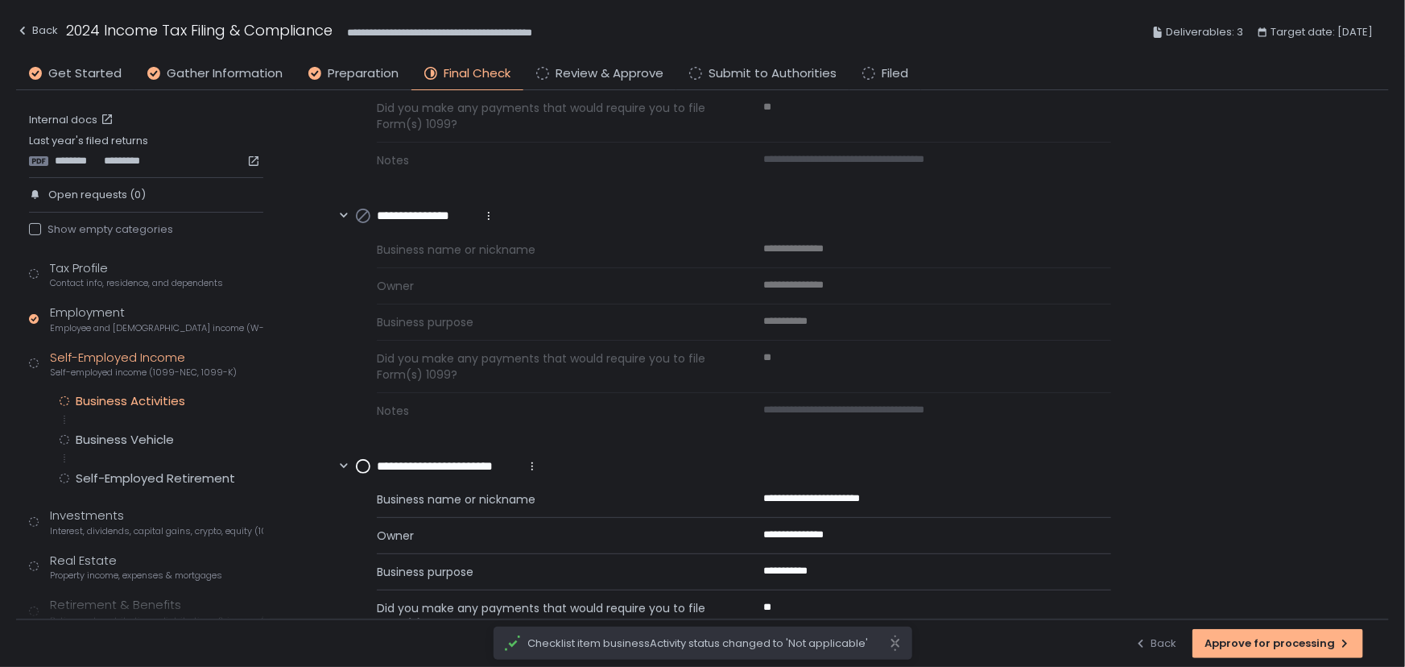
scroll to position [560, 0]
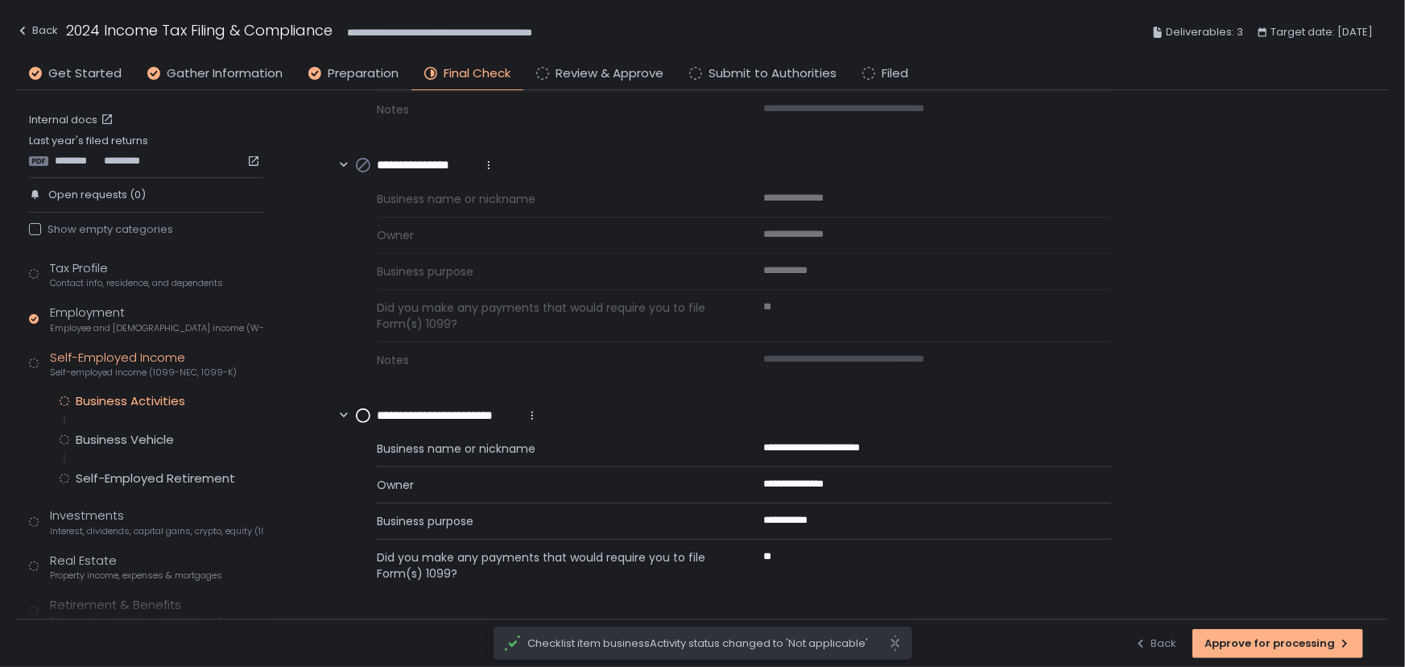
click at [531, 411] on icon at bounding box center [532, 415] width 13 height 13
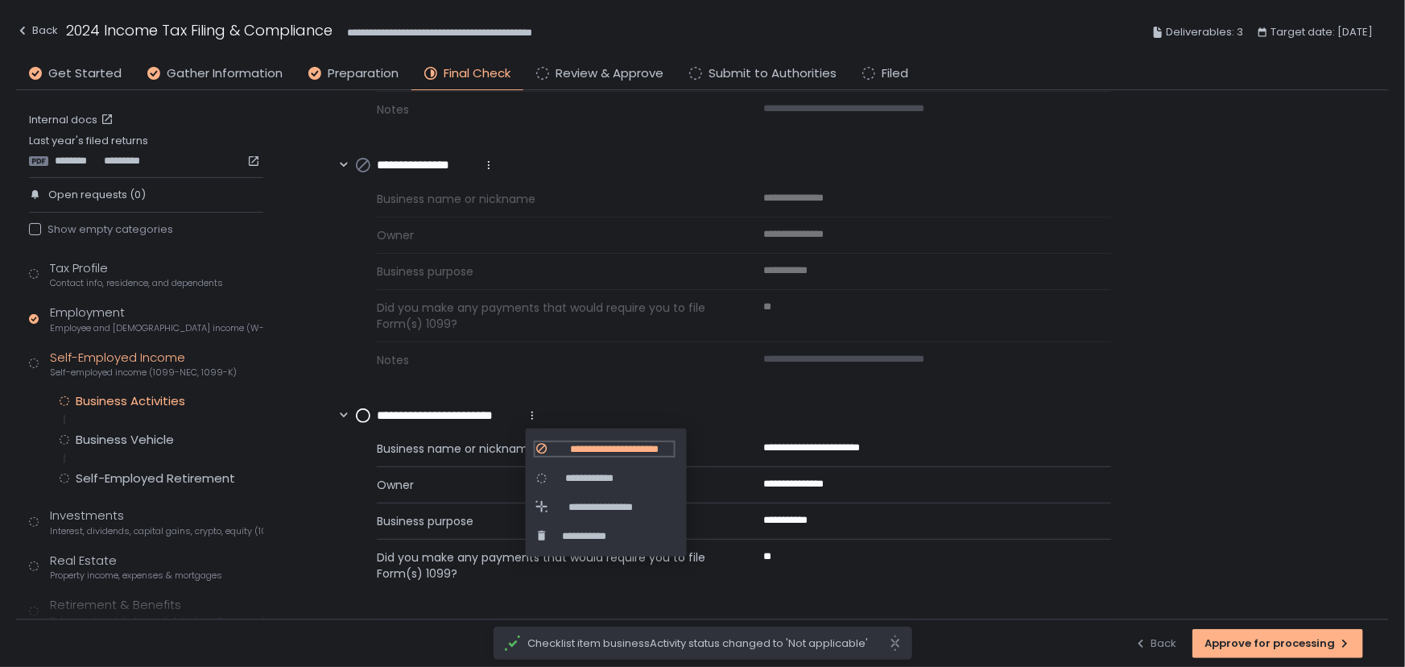
click at [565, 447] on span "**********" at bounding box center [614, 449] width 119 height 14
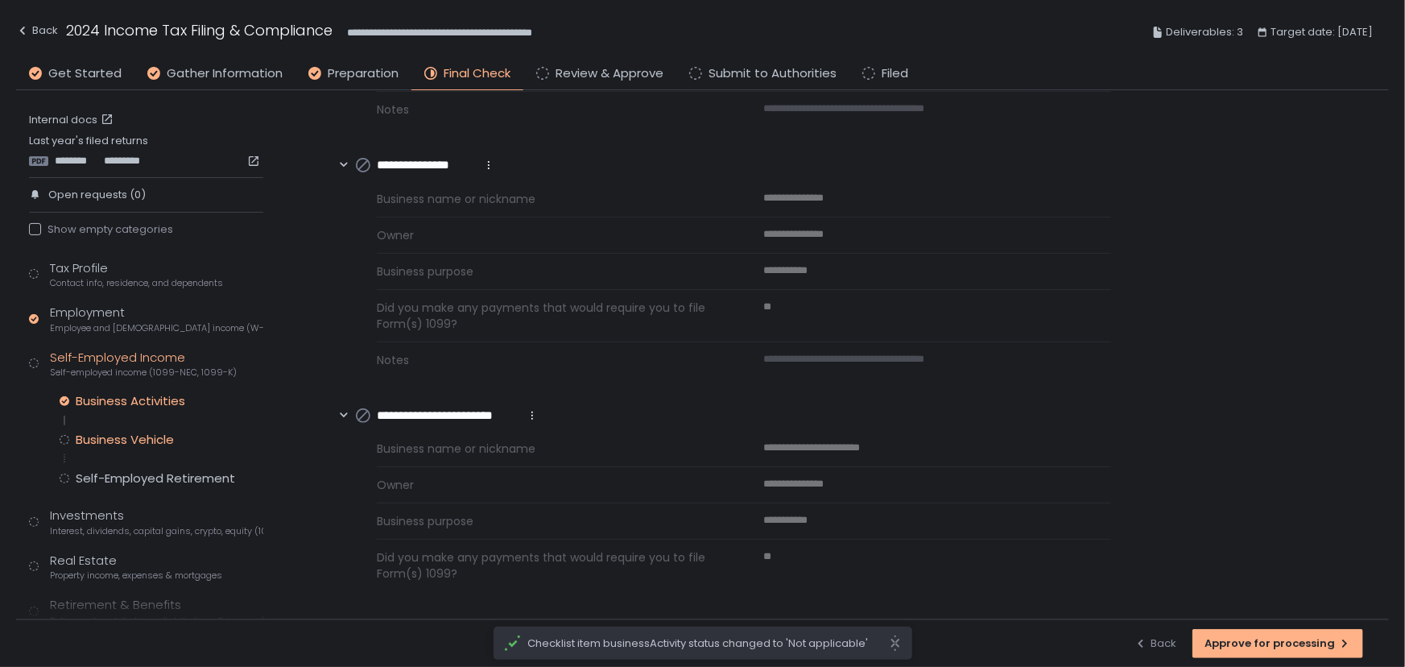
click at [105, 437] on div "Business Vehicle" at bounding box center [125, 440] width 98 height 16
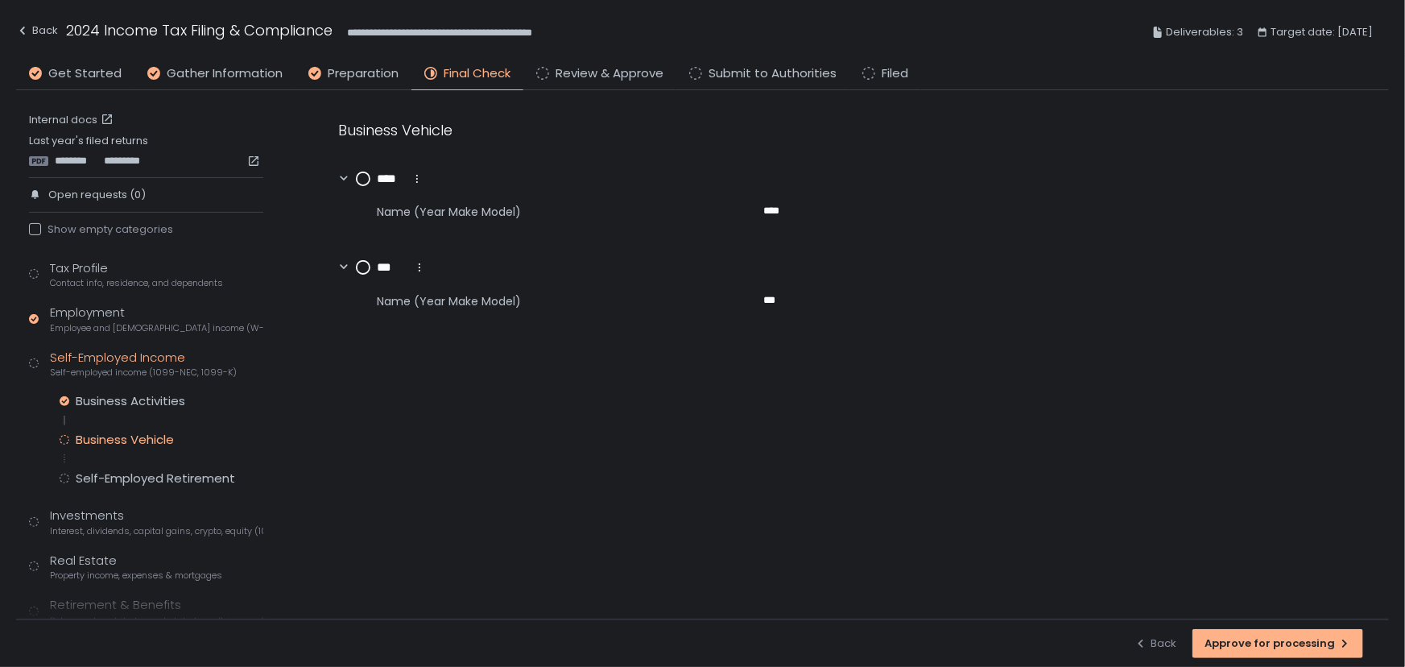
click at [418, 176] on icon at bounding box center [417, 178] width 13 height 13
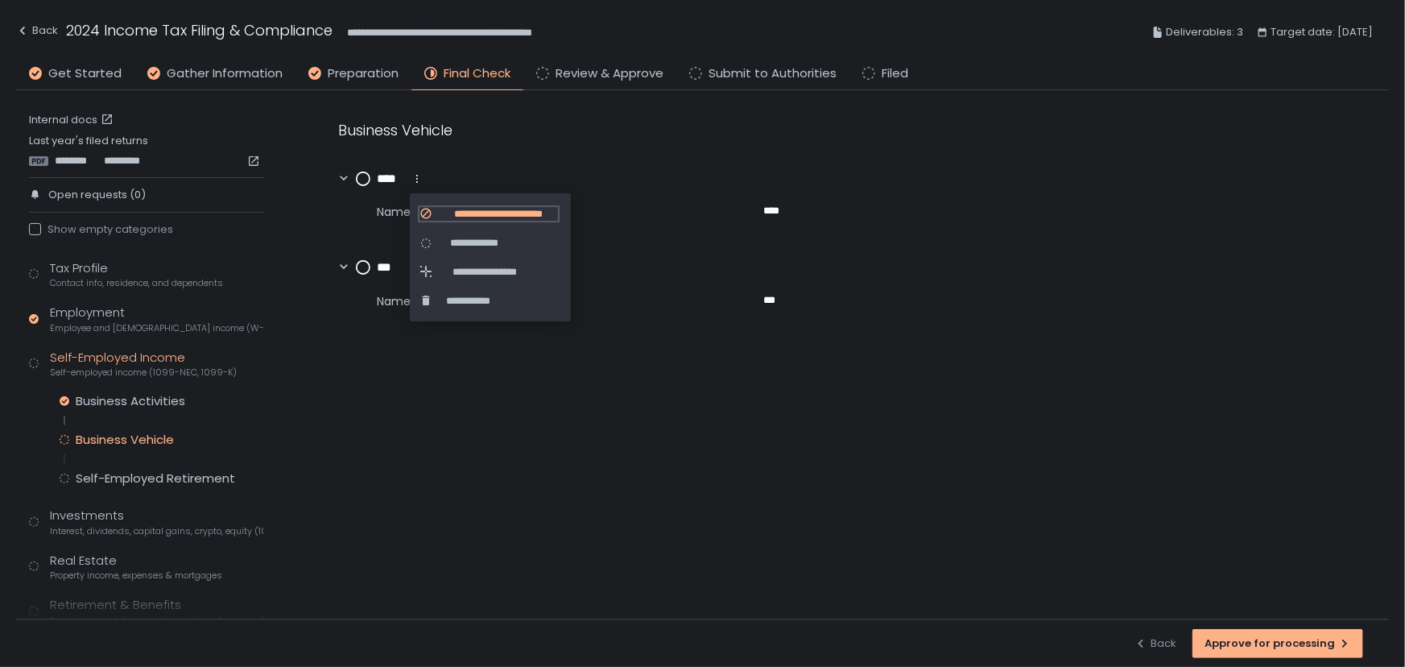
click at [443, 213] on span "**********" at bounding box center [498, 214] width 119 height 14
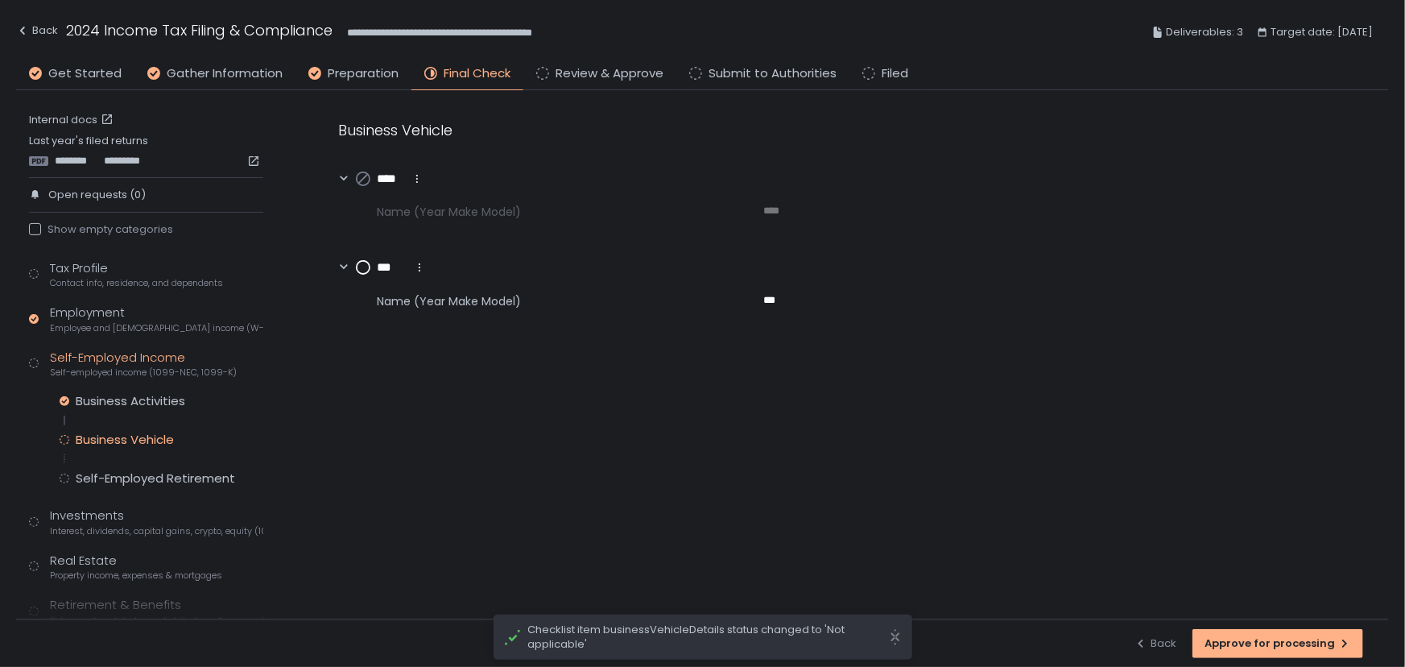
click at [418, 267] on icon at bounding box center [419, 267] width 13 height 13
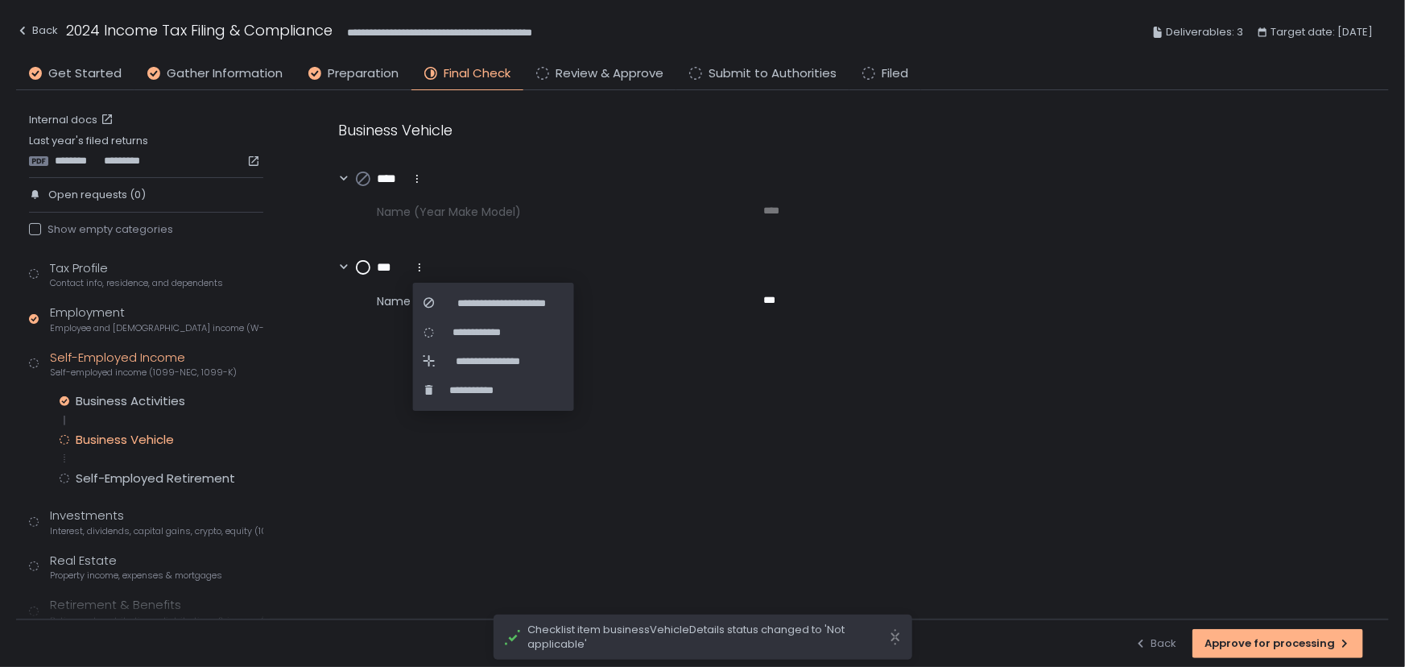
click at [437, 294] on li "**********" at bounding box center [492, 303] width 139 height 29
click at [473, 298] on span "**********" at bounding box center [501, 303] width 119 height 14
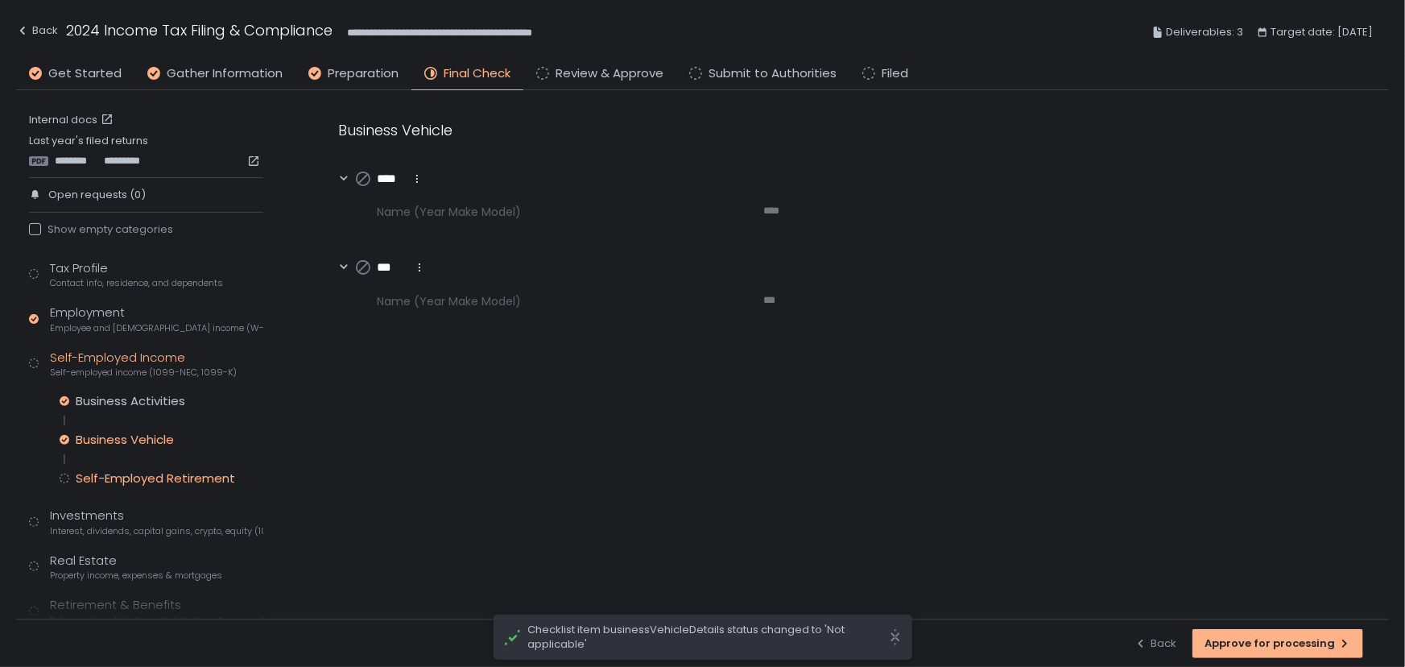
click at [166, 475] on div "Self-Employed Retirement" at bounding box center [155, 478] width 159 height 16
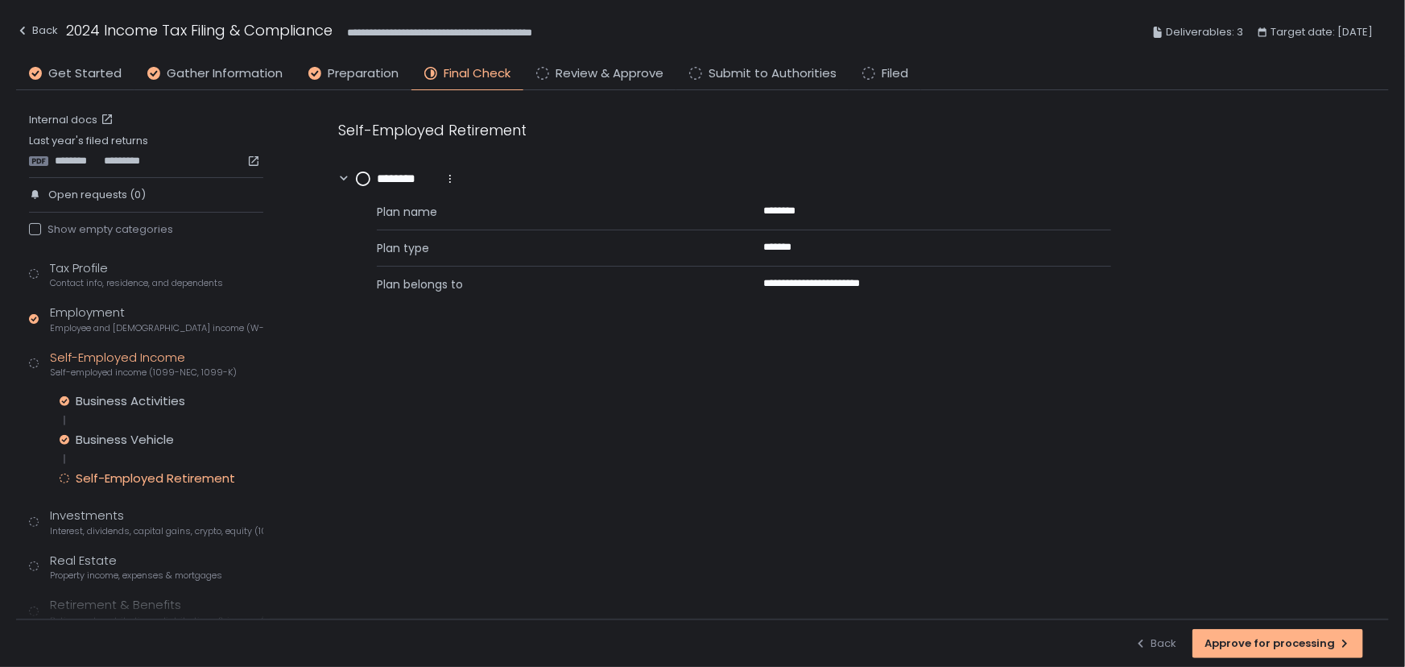
click at [359, 176] on circle at bounding box center [363, 178] width 13 height 13
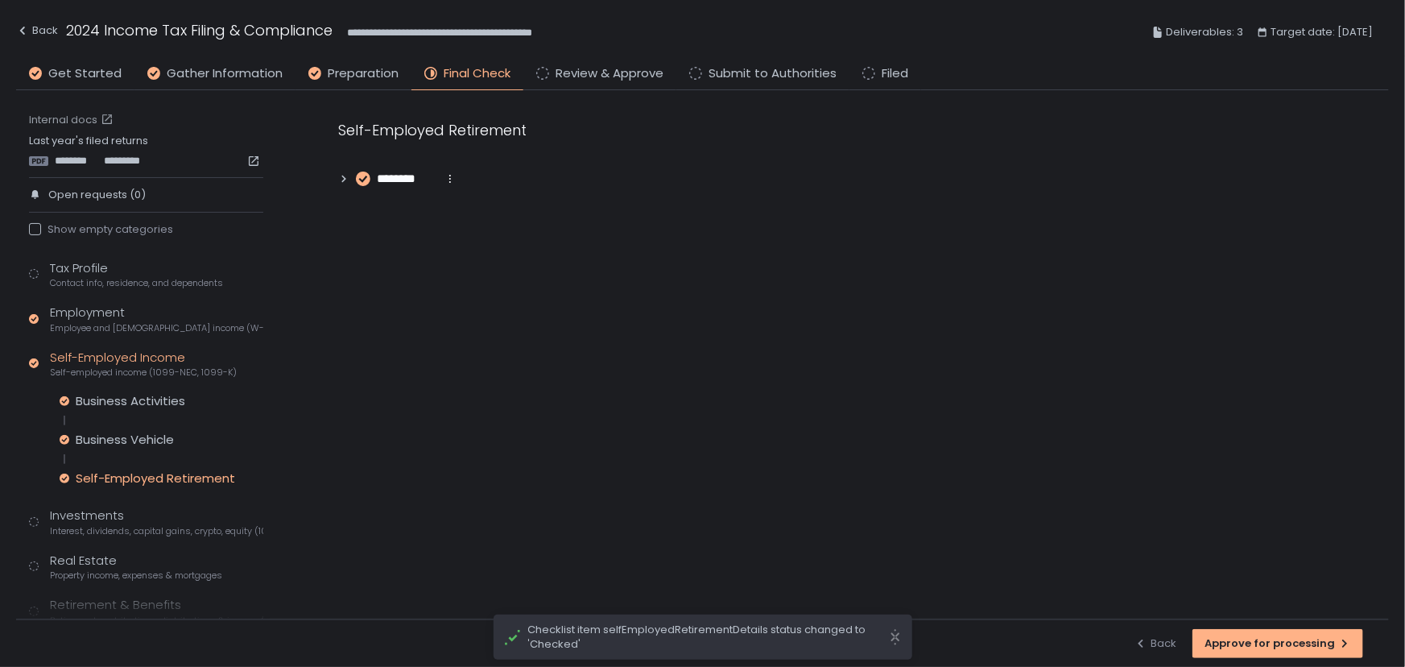
scroll to position [219, 0]
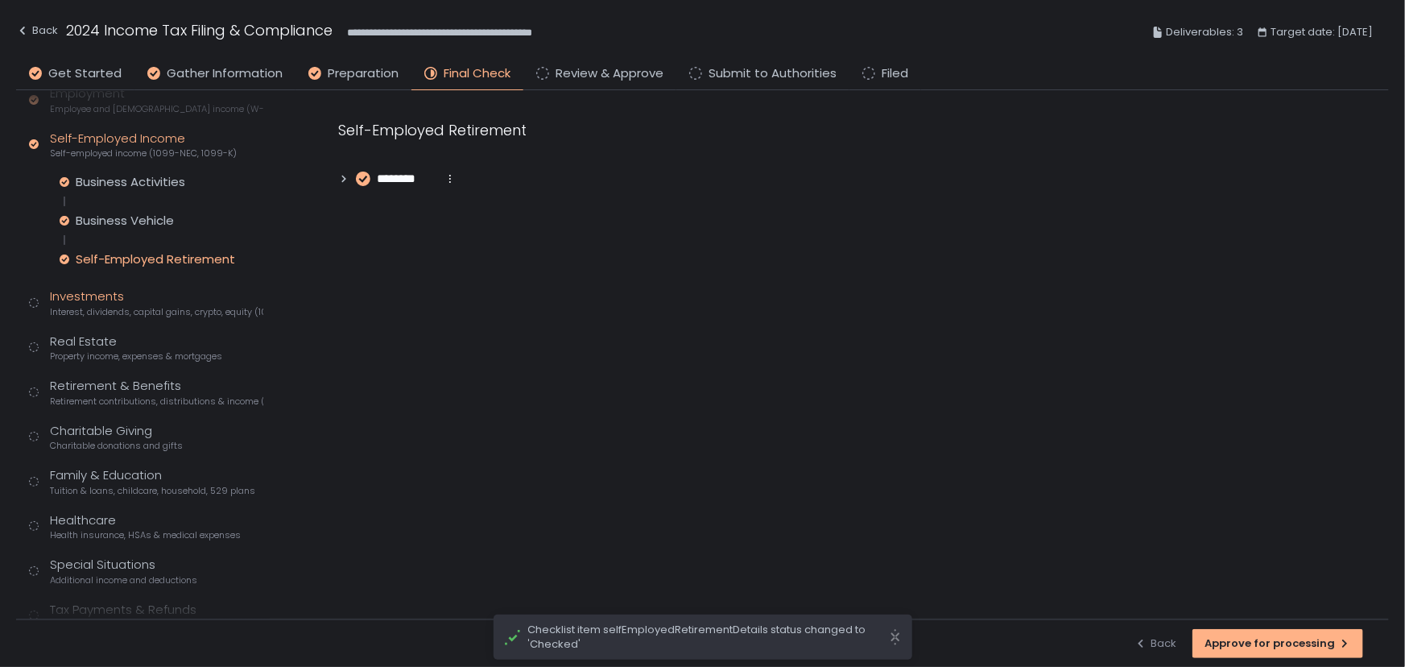
click at [88, 296] on div "Investments Interest, dividends, capital gains, crypto, equity (1099s, K-1s)" at bounding box center [156, 302] width 213 height 31
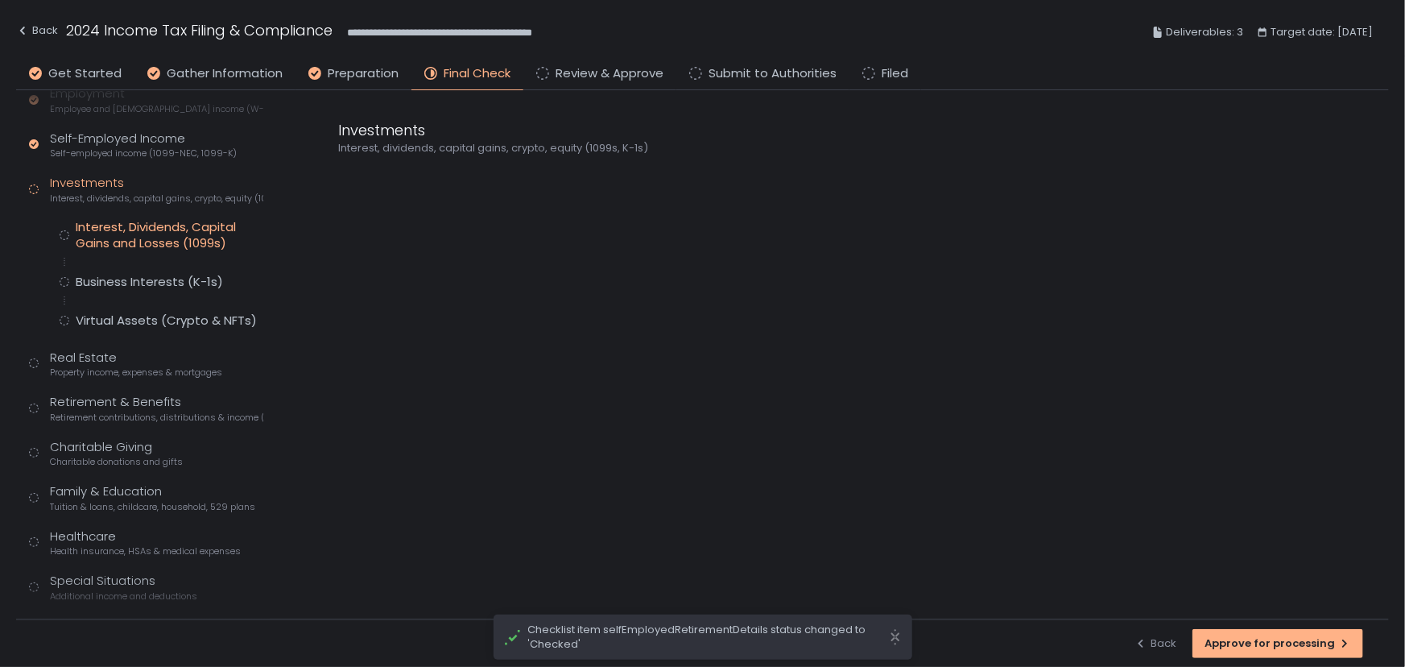
click at [171, 226] on div "Interest, Dividends, Capital Gains and Losses (1099s)" at bounding box center [170, 235] width 188 height 32
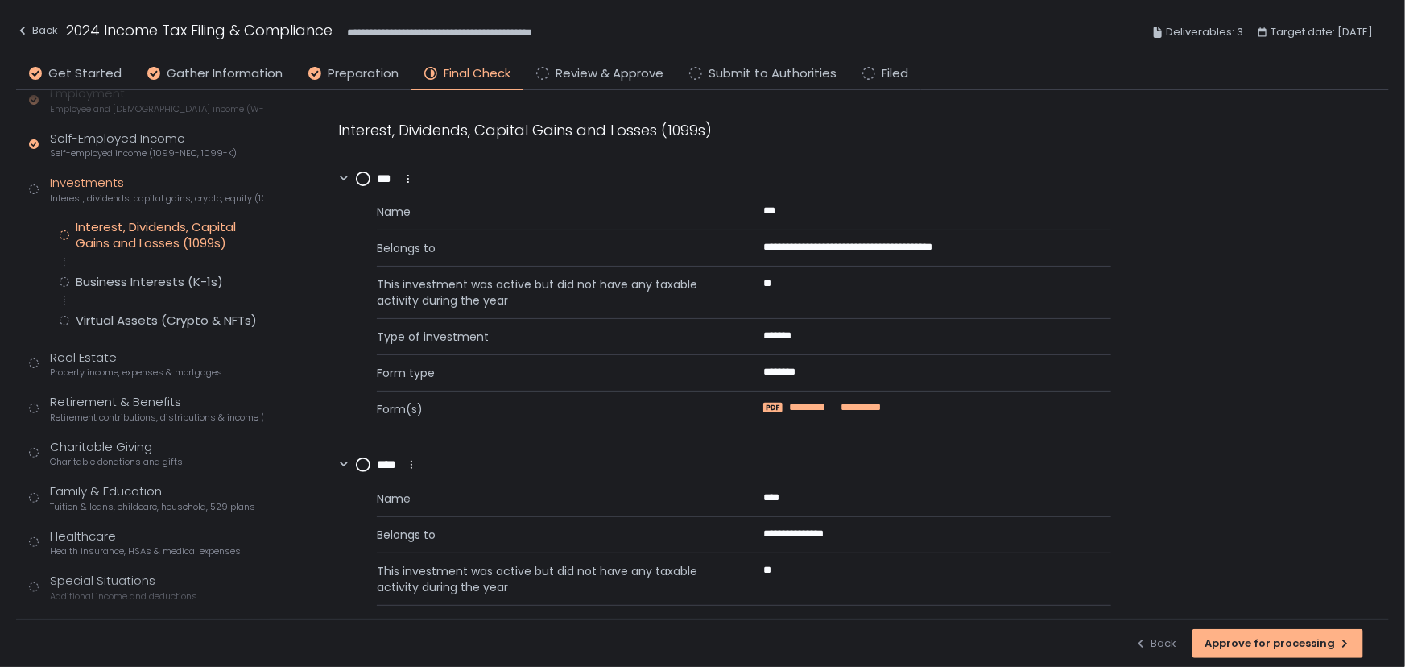
click at [812, 404] on span "********" at bounding box center [814, 407] width 50 height 14
click at [362, 192] on div "**********" at bounding box center [724, 307] width 773 height 239
click at [363, 182] on circle at bounding box center [363, 178] width 13 height 13
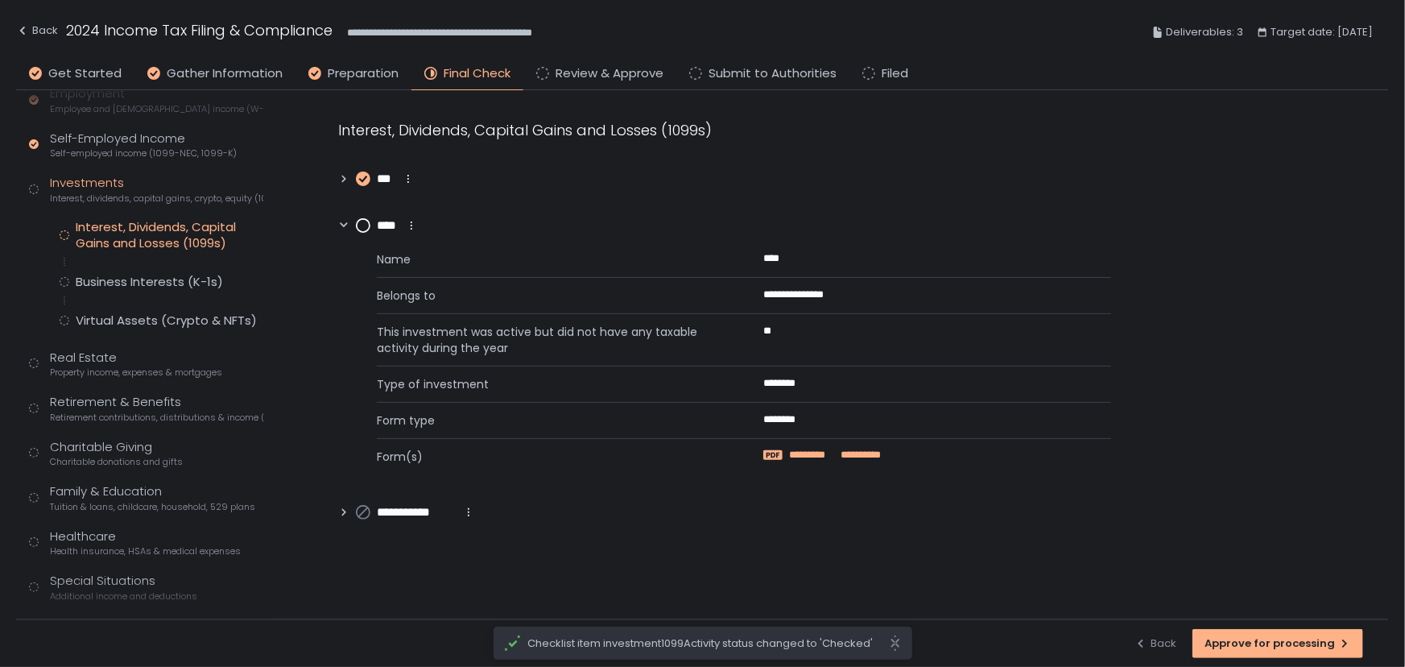
click at [839, 449] on span "**********" at bounding box center [860, 455] width 43 height 14
click at [364, 221] on circle at bounding box center [363, 225] width 13 height 13
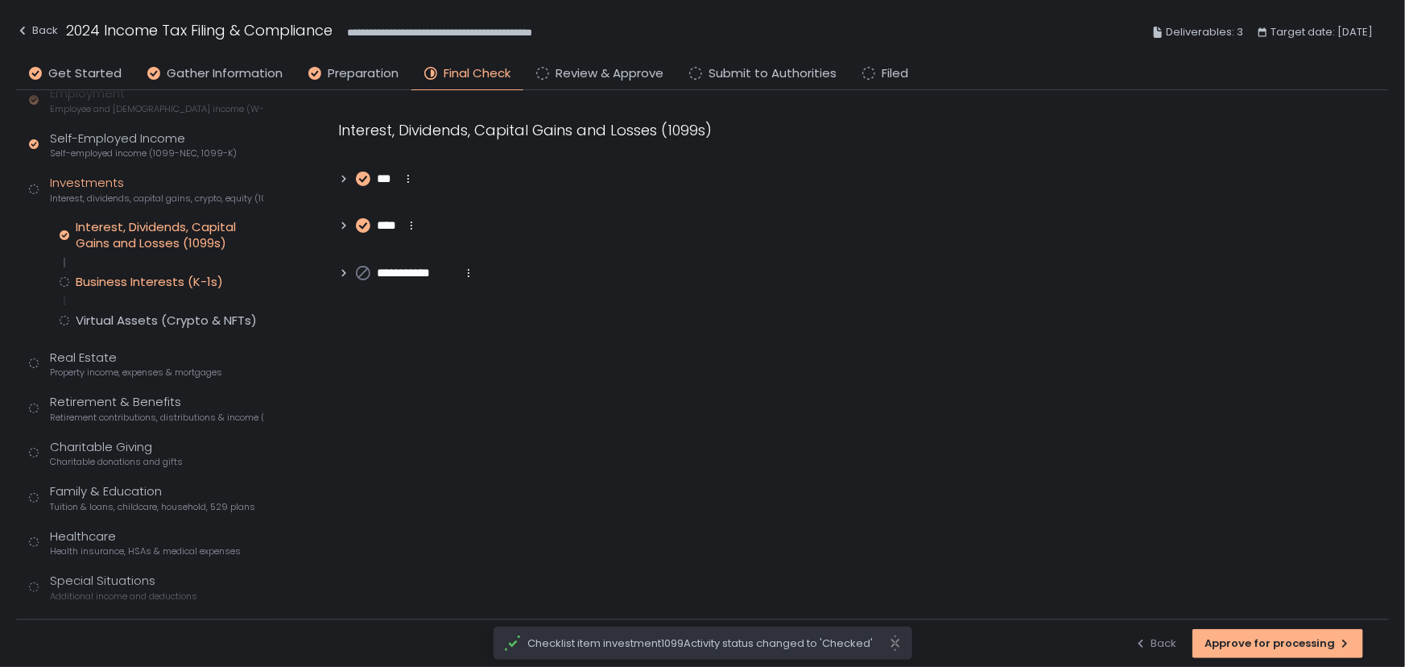
drag, startPoint x: 103, startPoint y: 278, endPoint x: 113, endPoint y: 278, distance: 9.7
click at [105, 278] on div "Business Interests (K-1s)" at bounding box center [149, 282] width 147 height 16
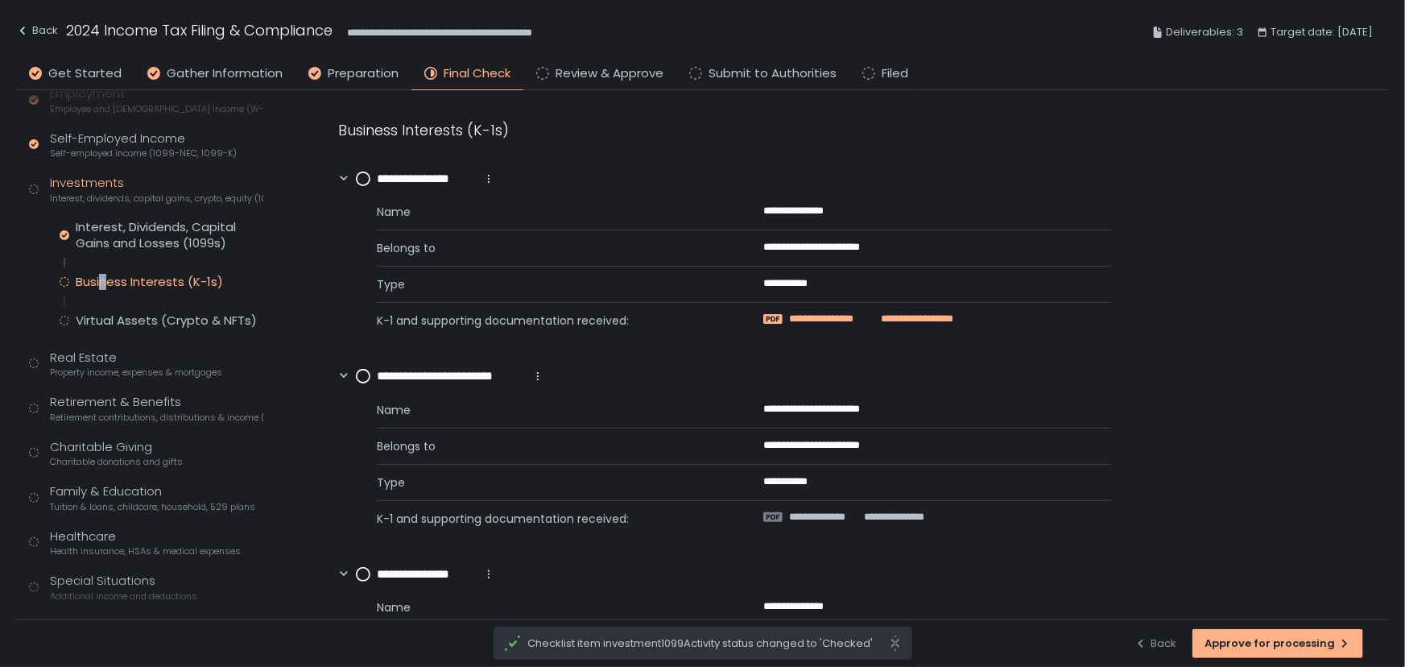
click at [850, 315] on span "**********" at bounding box center [831, 319] width 85 height 14
click at [362, 176] on circle at bounding box center [363, 178] width 13 height 13
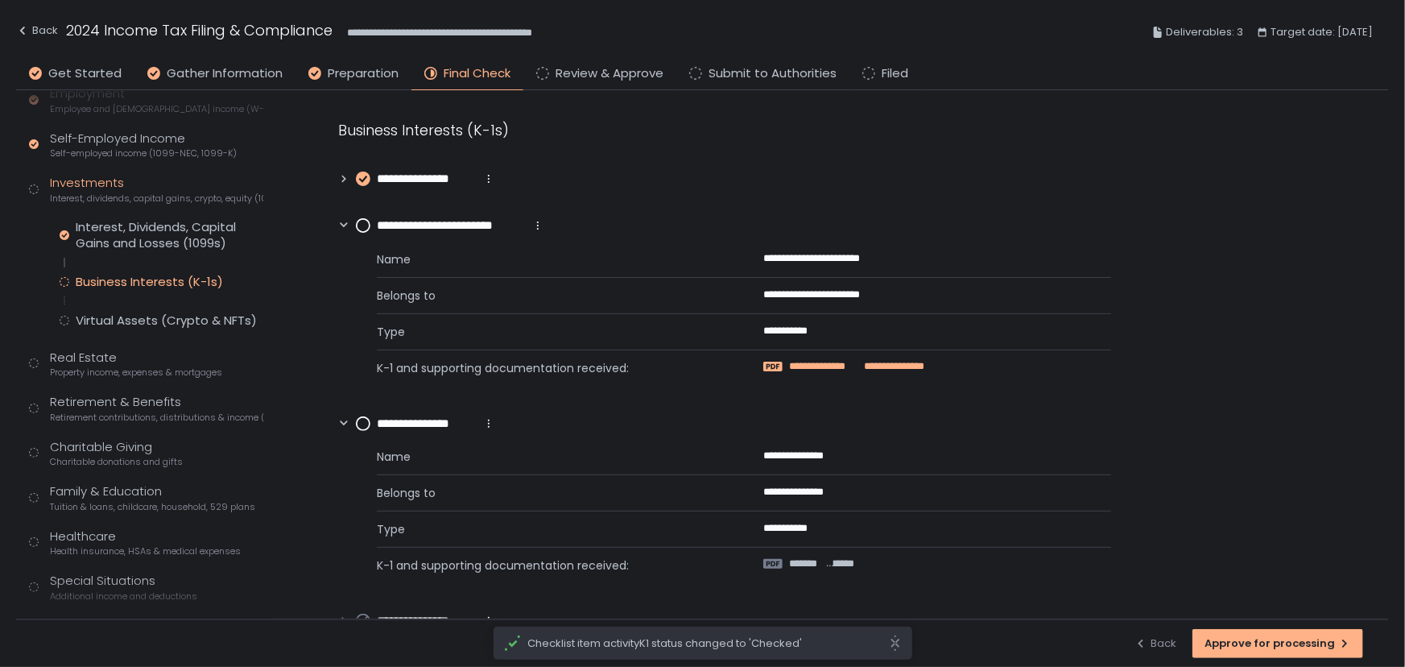
click at [805, 360] on span "**********" at bounding box center [825, 366] width 72 height 14
click at [358, 221] on circle at bounding box center [363, 225] width 13 height 13
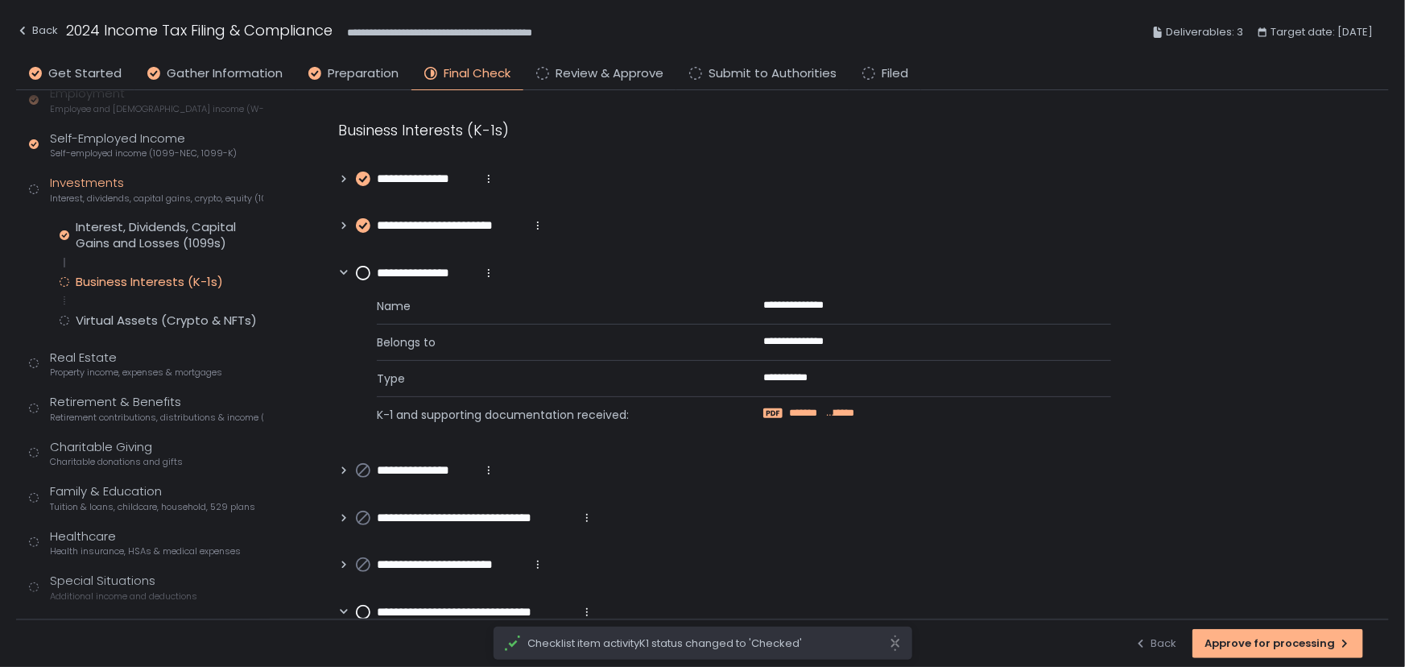
click at [816, 416] on span "******" at bounding box center [807, 413] width 36 height 14
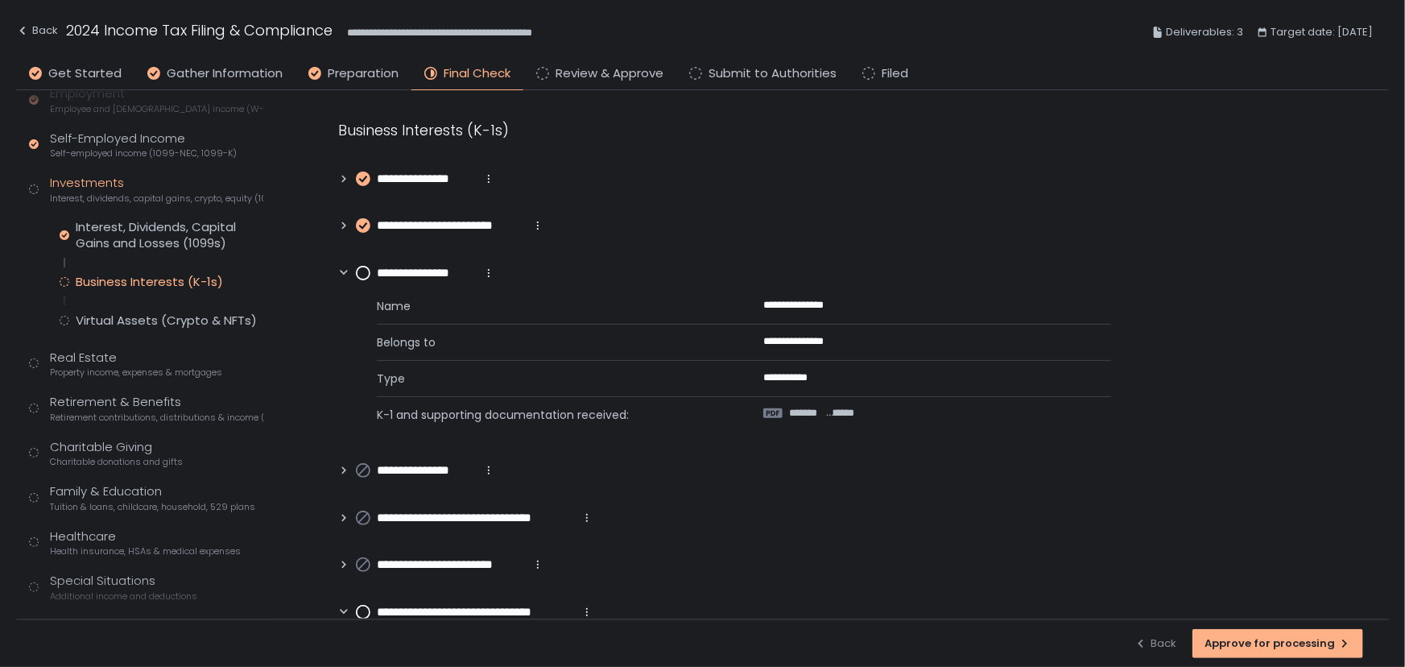
click at [364, 275] on circle at bounding box center [363, 273] width 13 height 13
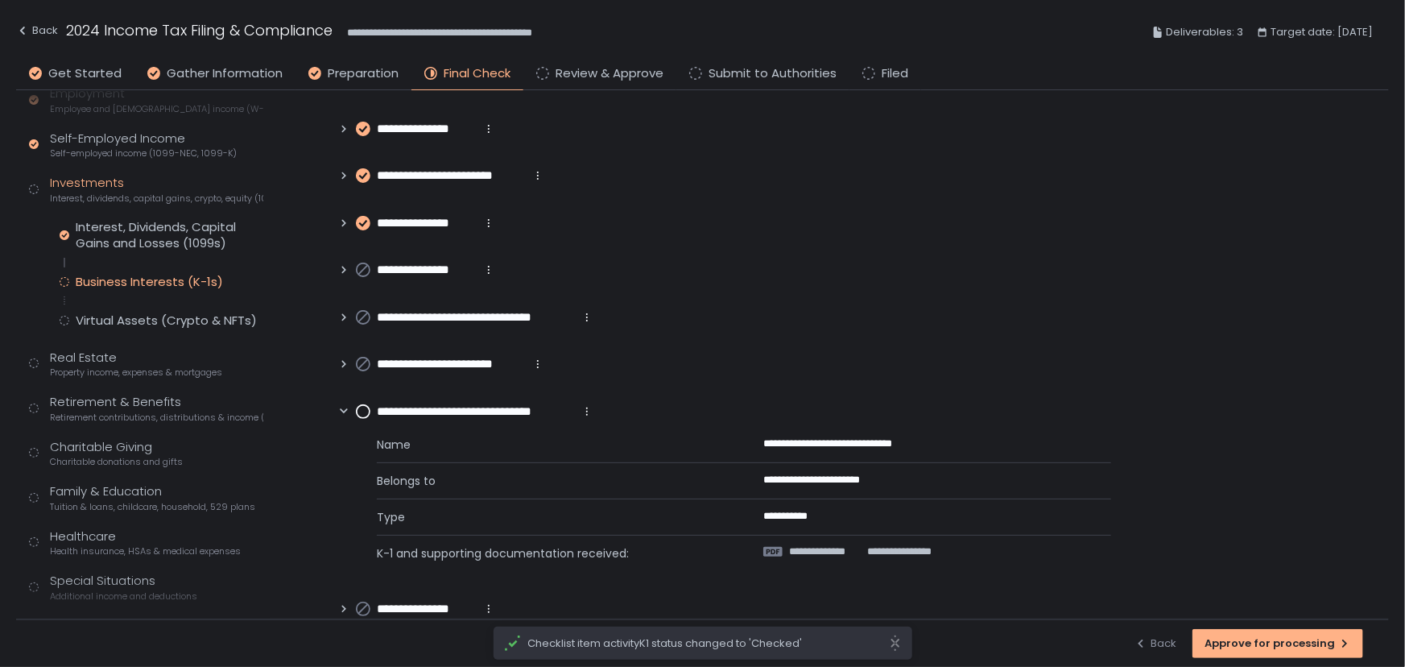
scroll to position [78, 0]
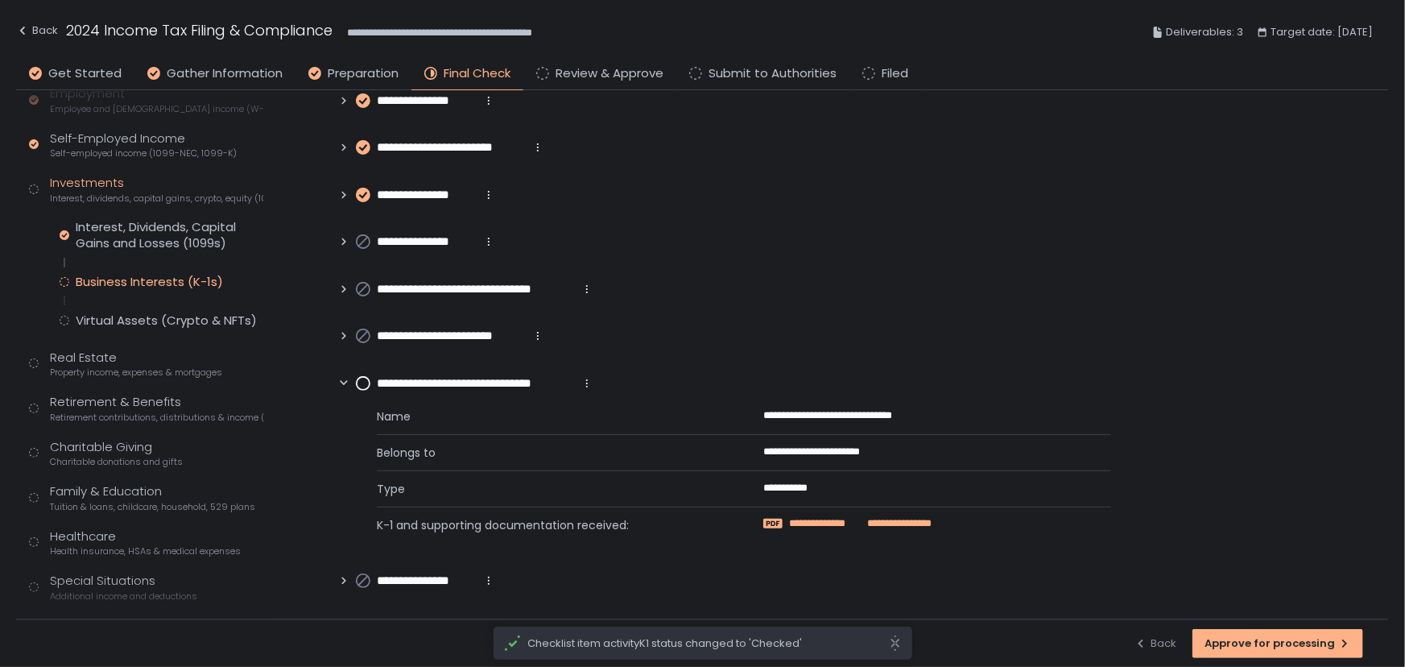
click at [824, 521] on span "**********" at bounding box center [825, 523] width 72 height 14
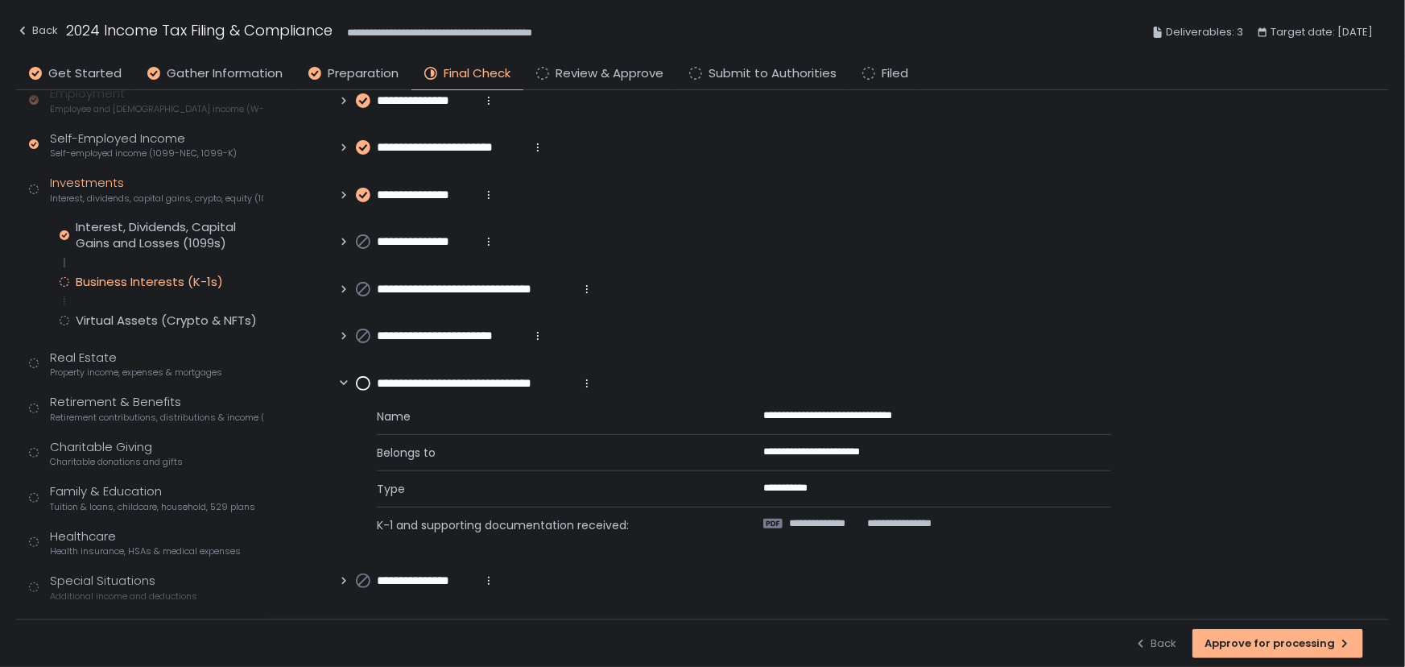
click at [362, 385] on circle at bounding box center [363, 383] width 13 height 13
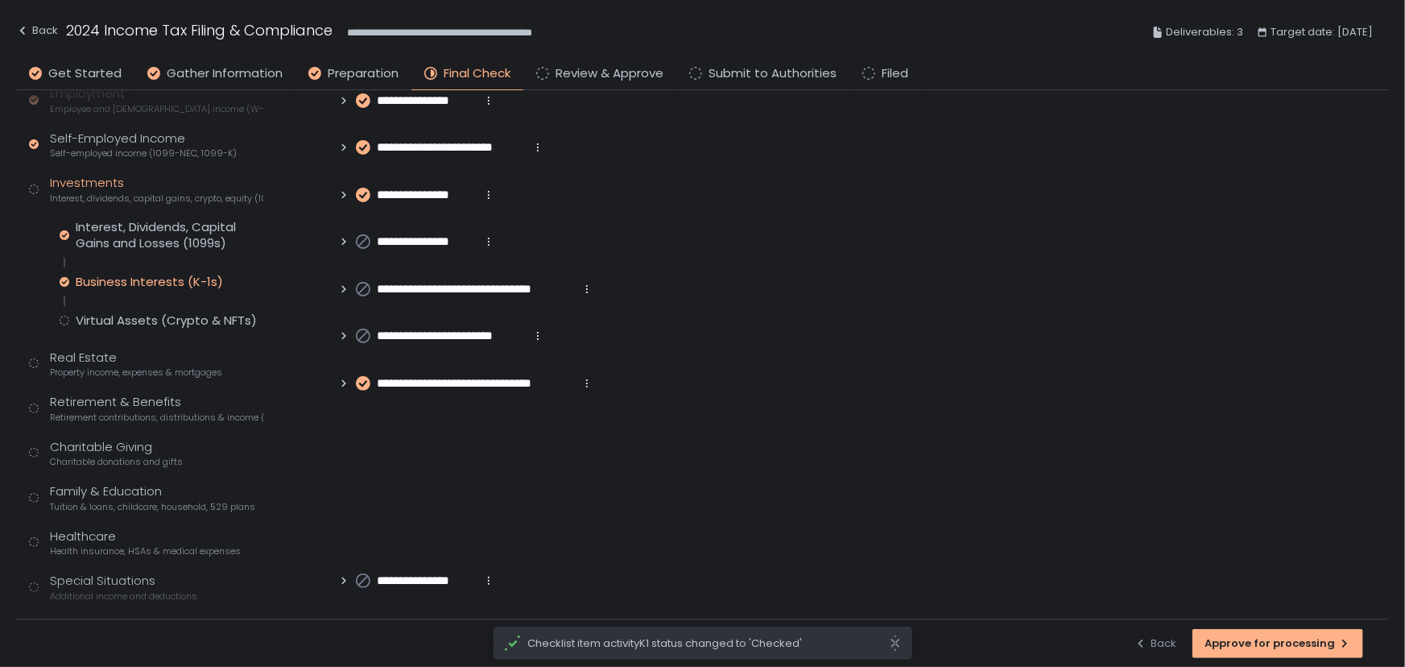
scroll to position [0, 0]
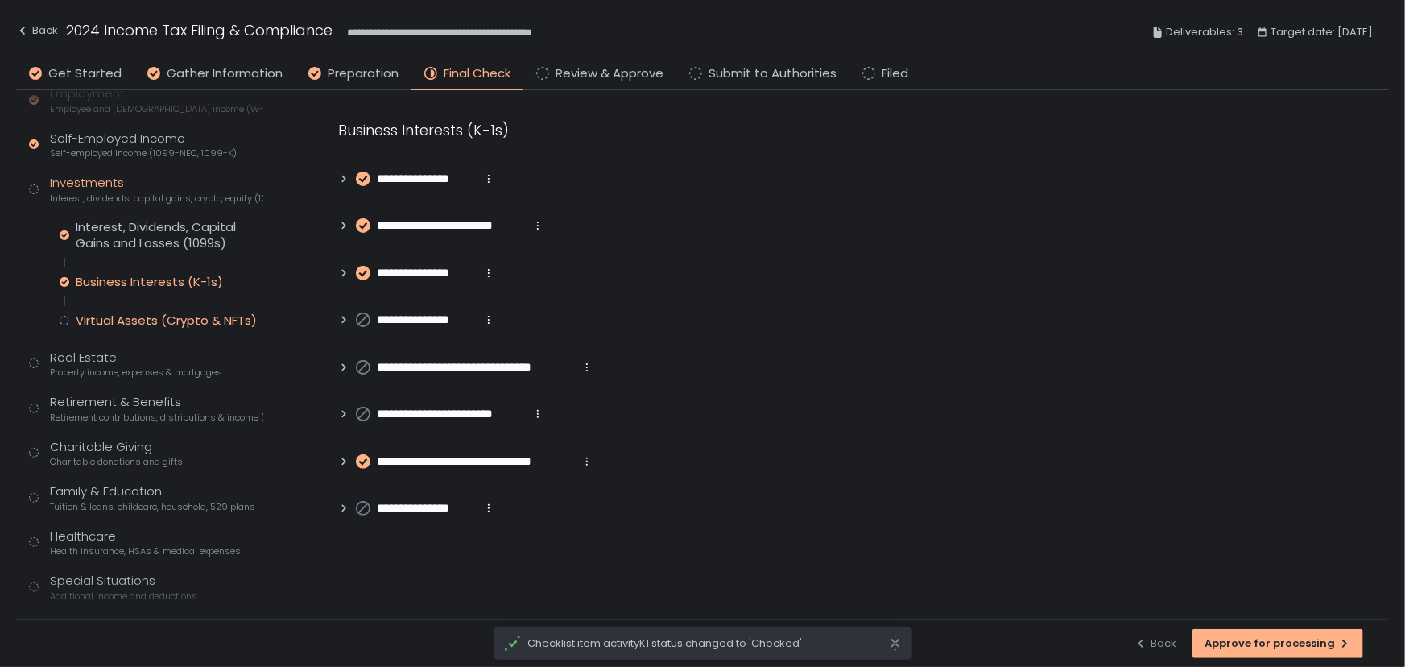
drag, startPoint x: 127, startPoint y: 319, endPoint x: 159, endPoint y: 312, distance: 33.0
click at [128, 319] on div "Virtual Assets (Crypto & NFTs)" at bounding box center [166, 320] width 181 height 16
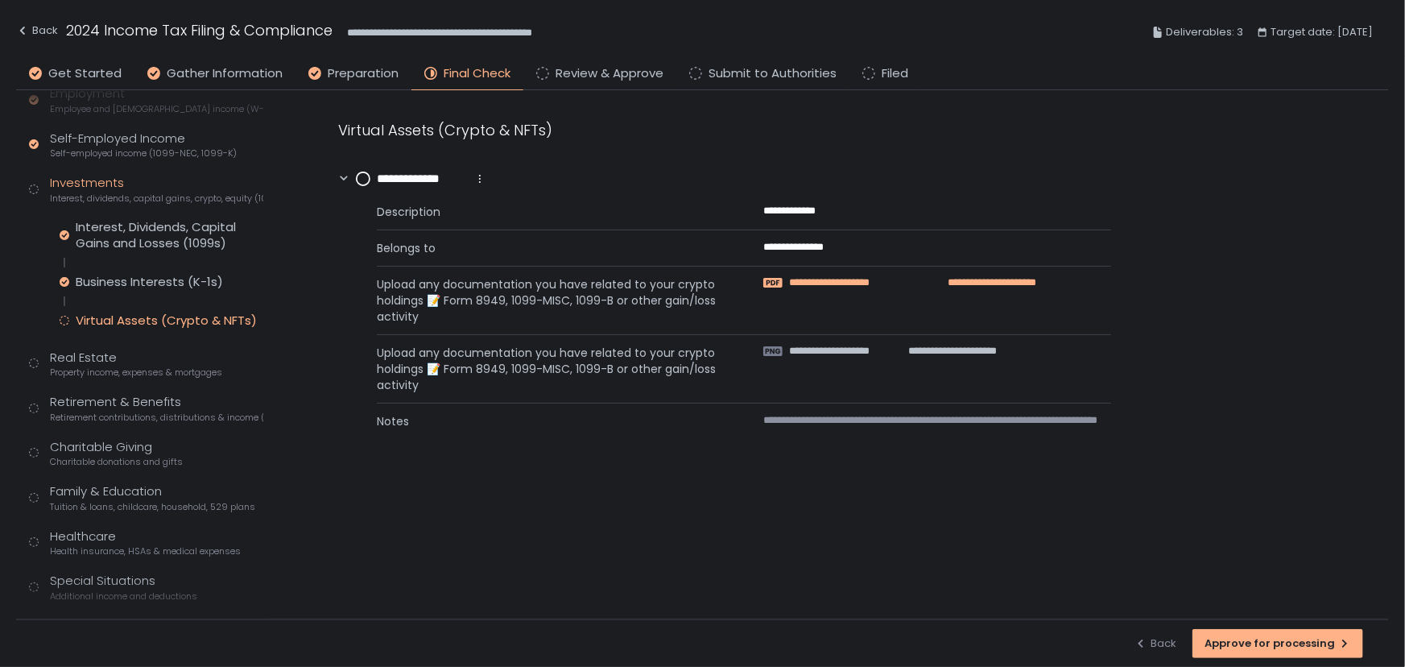
click at [852, 282] on span "**********" at bounding box center [853, 282] width 128 height 14
click at [363, 176] on circle at bounding box center [363, 178] width 13 height 13
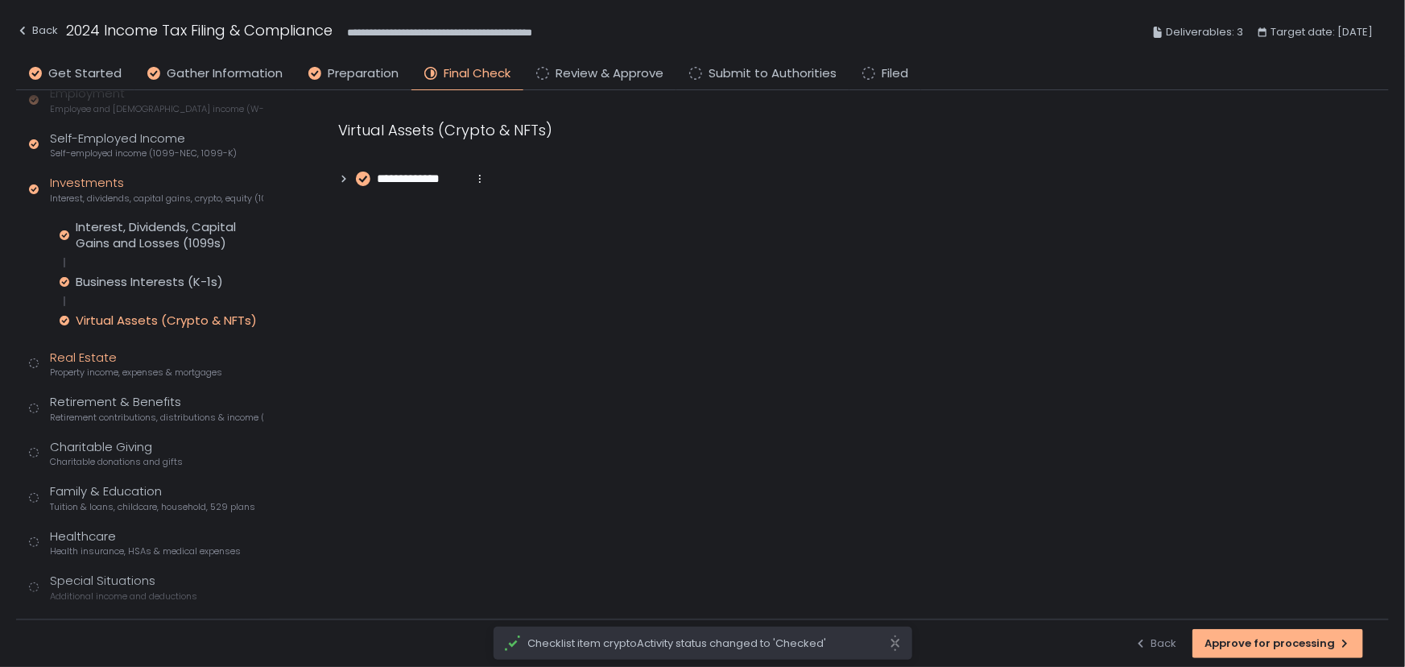
click at [93, 362] on div "Real Estate Property income, expenses & mortgages" at bounding box center [136, 364] width 172 height 31
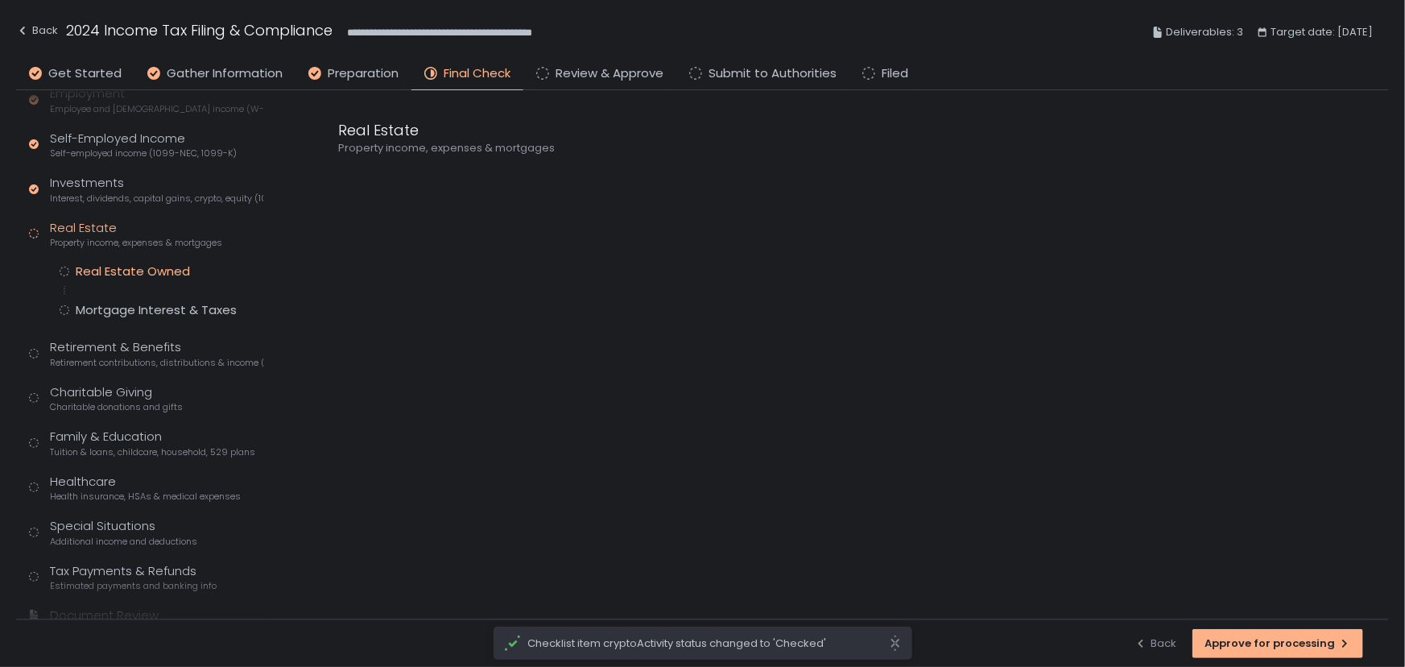
click at [117, 267] on div "Real Estate Owned" at bounding box center [133, 271] width 114 height 16
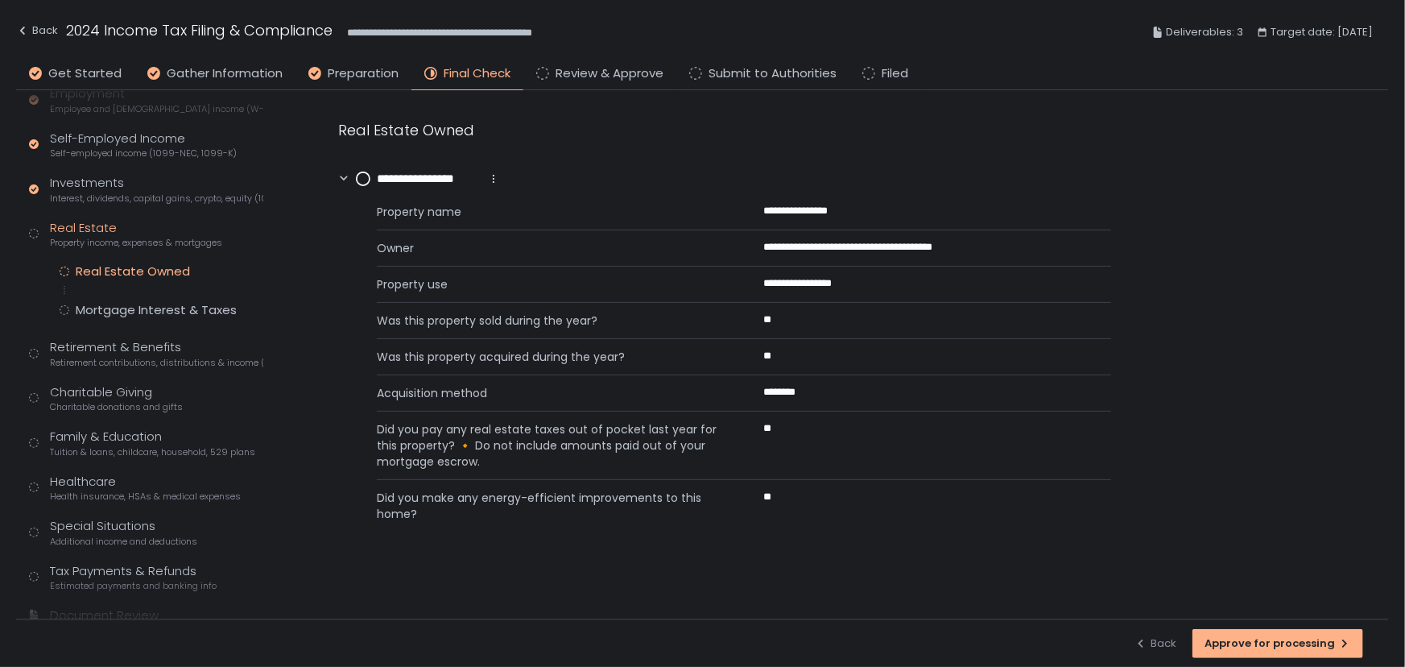
click at [364, 178] on circle at bounding box center [363, 178] width 13 height 13
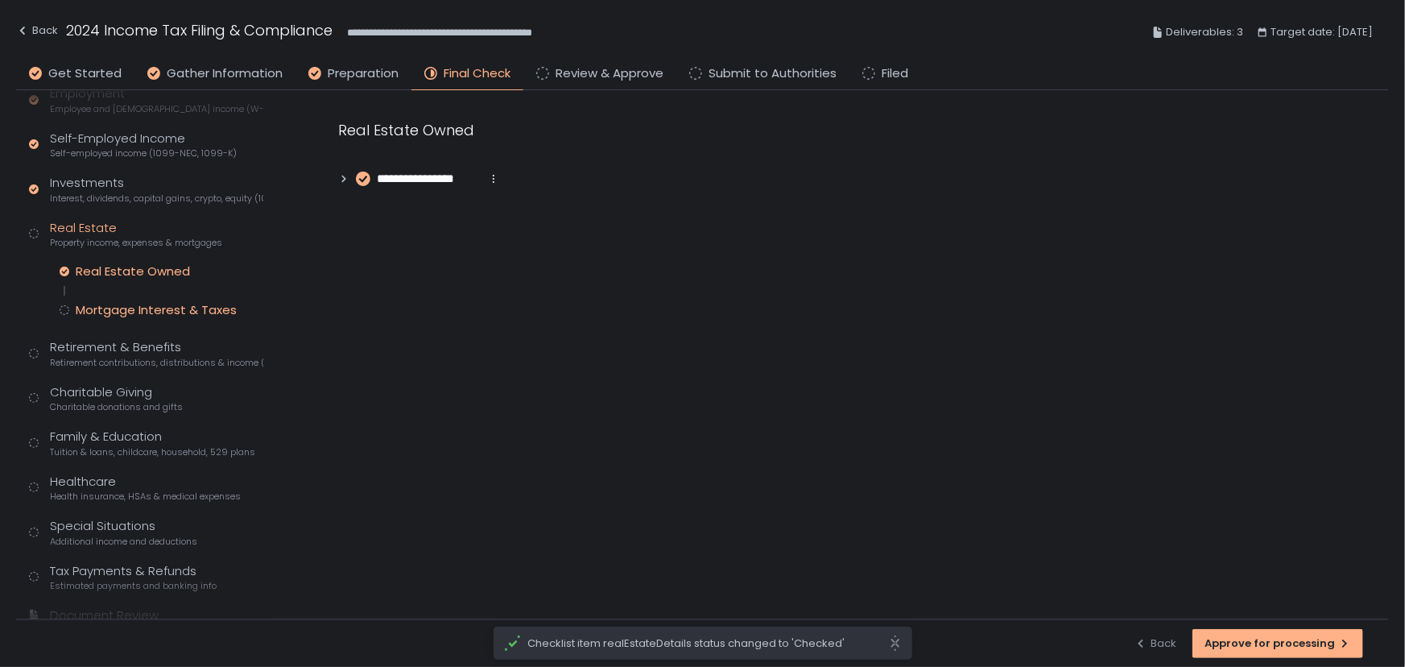
click at [138, 314] on div "Mortgage Interest & Taxes" at bounding box center [156, 310] width 161 height 16
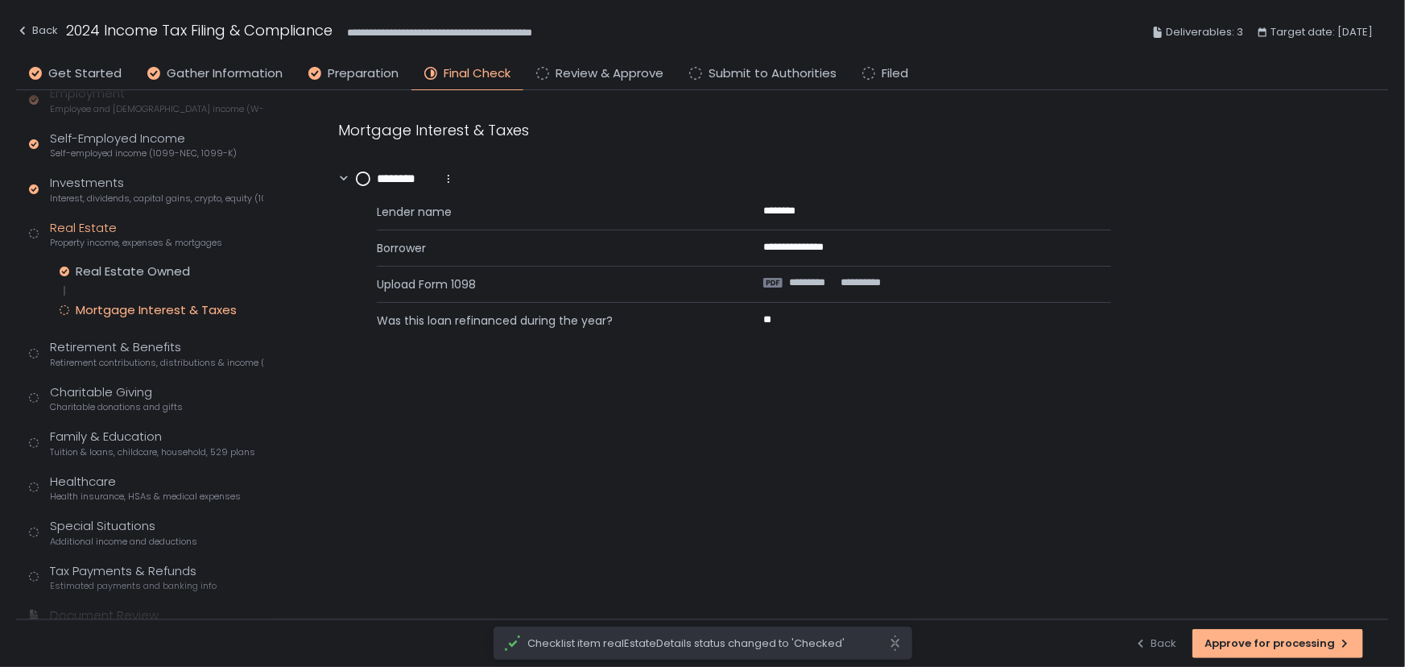
click at [362, 176] on circle at bounding box center [363, 178] width 13 height 13
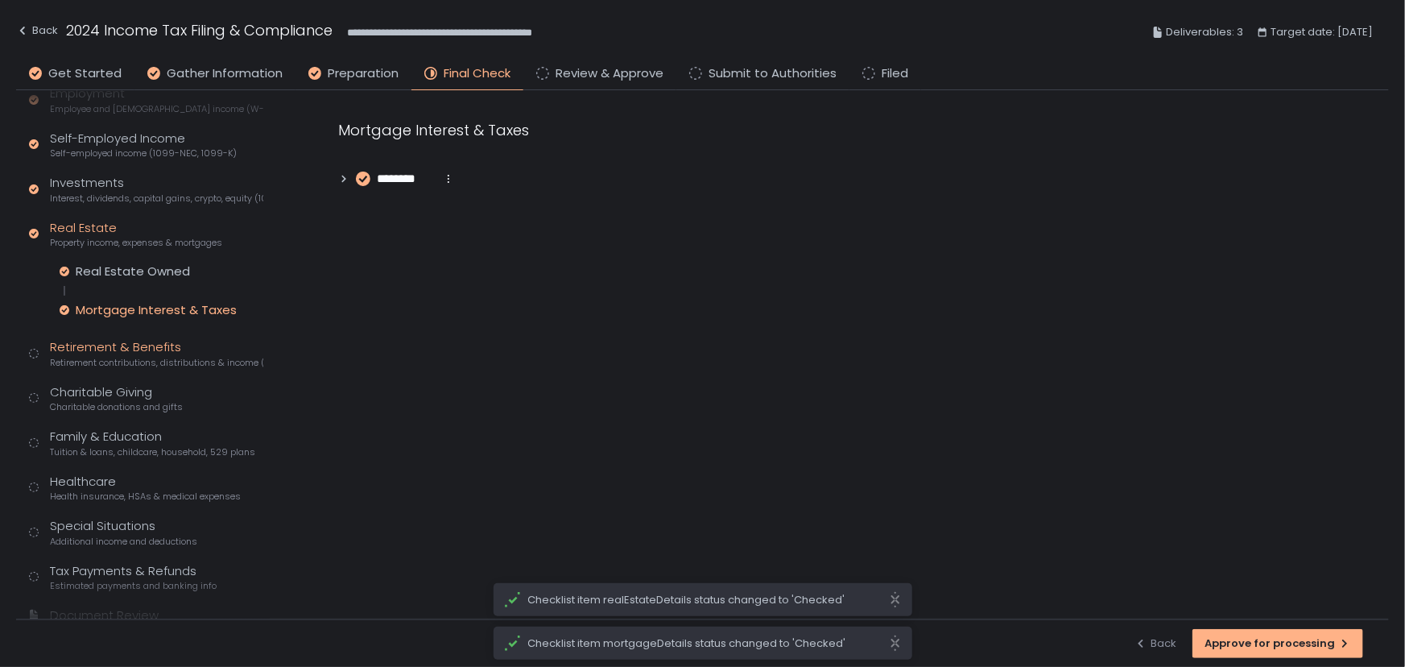
click at [151, 352] on div "Retirement & Benefits Retirement contributions, distributions & income (1099-R,…" at bounding box center [156, 353] width 213 height 31
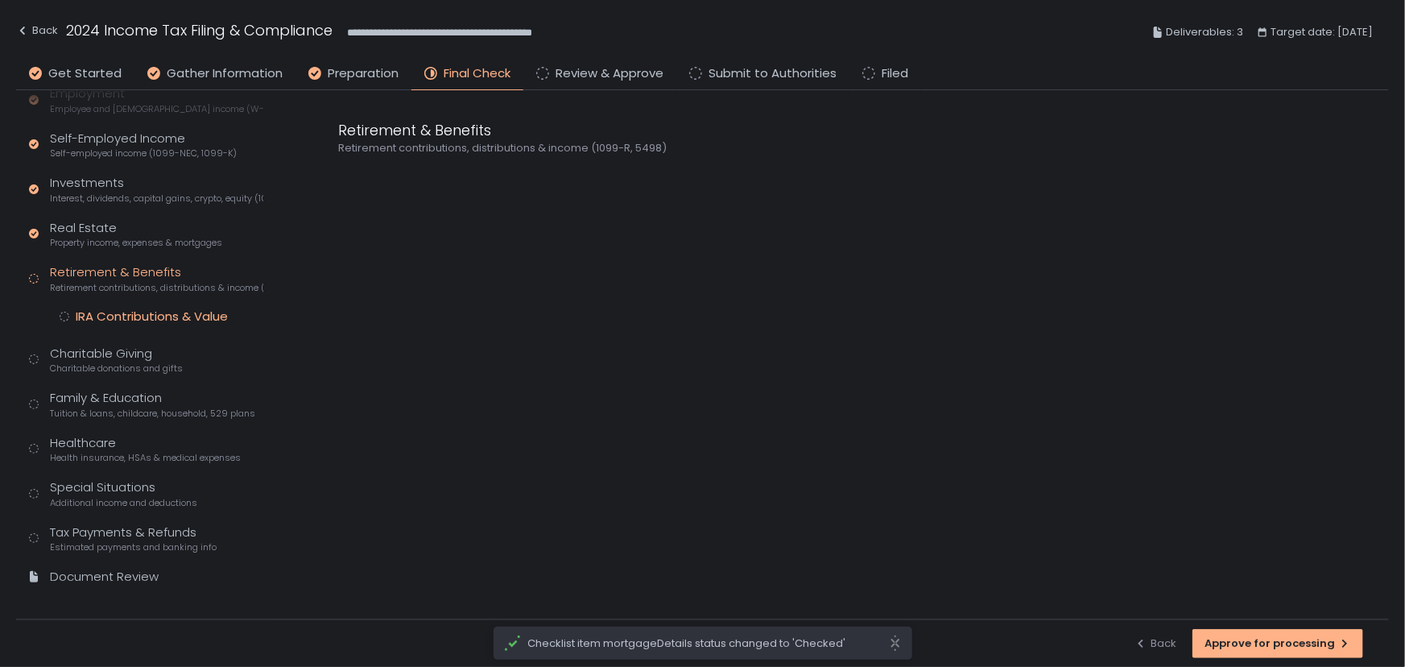
click at [155, 310] on div "IRA Contributions & Value" at bounding box center [152, 316] width 152 height 16
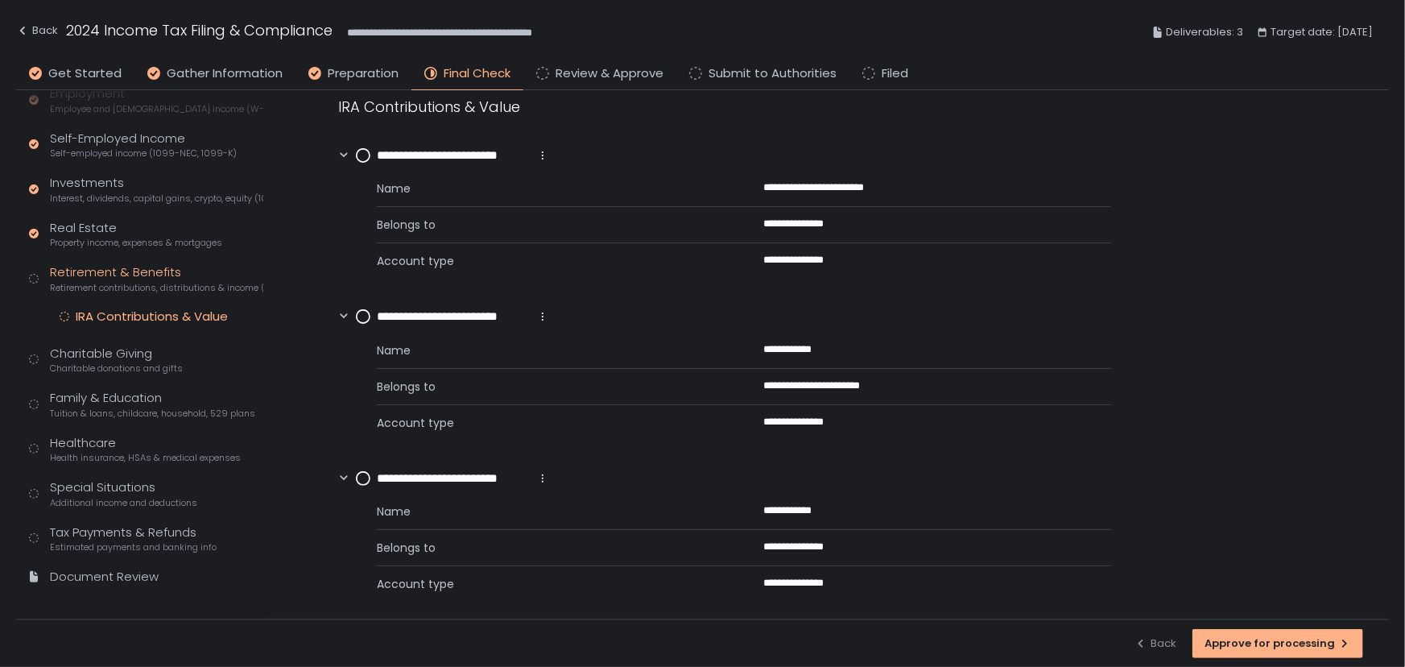
scroll to position [34, 0]
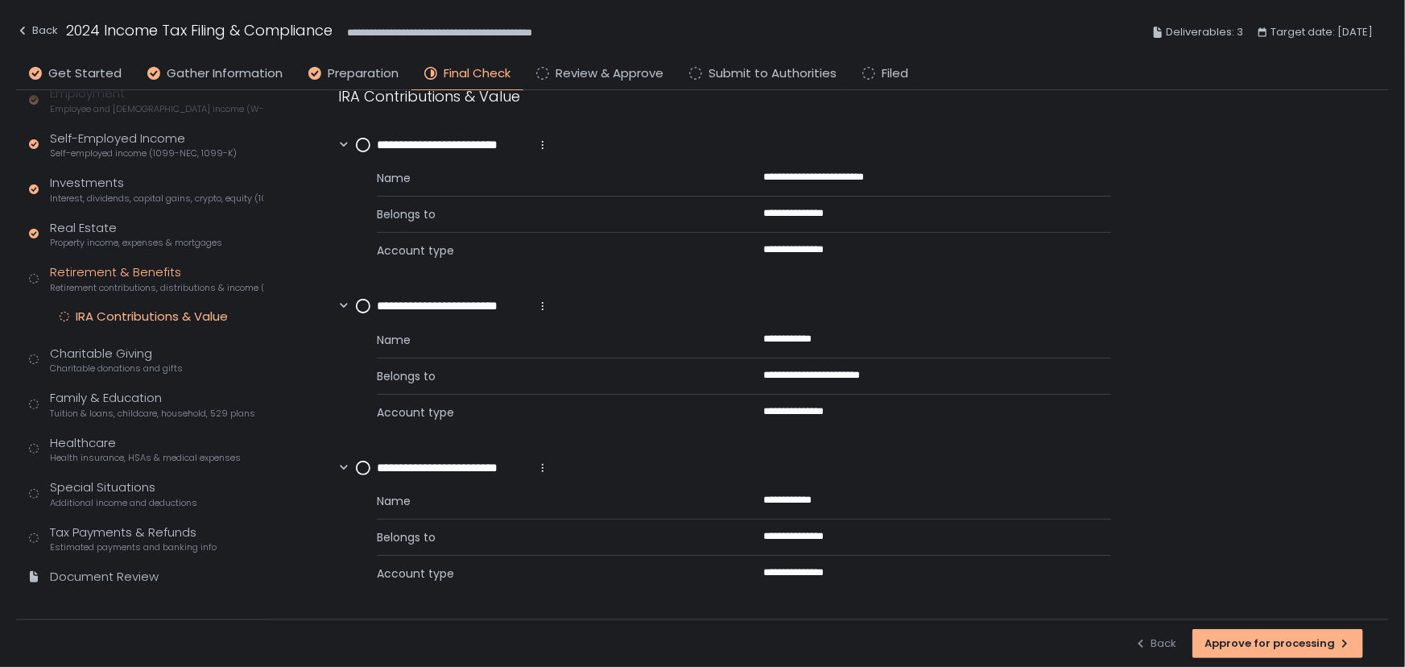
click at [544, 139] on icon at bounding box center [542, 145] width 13 height 13
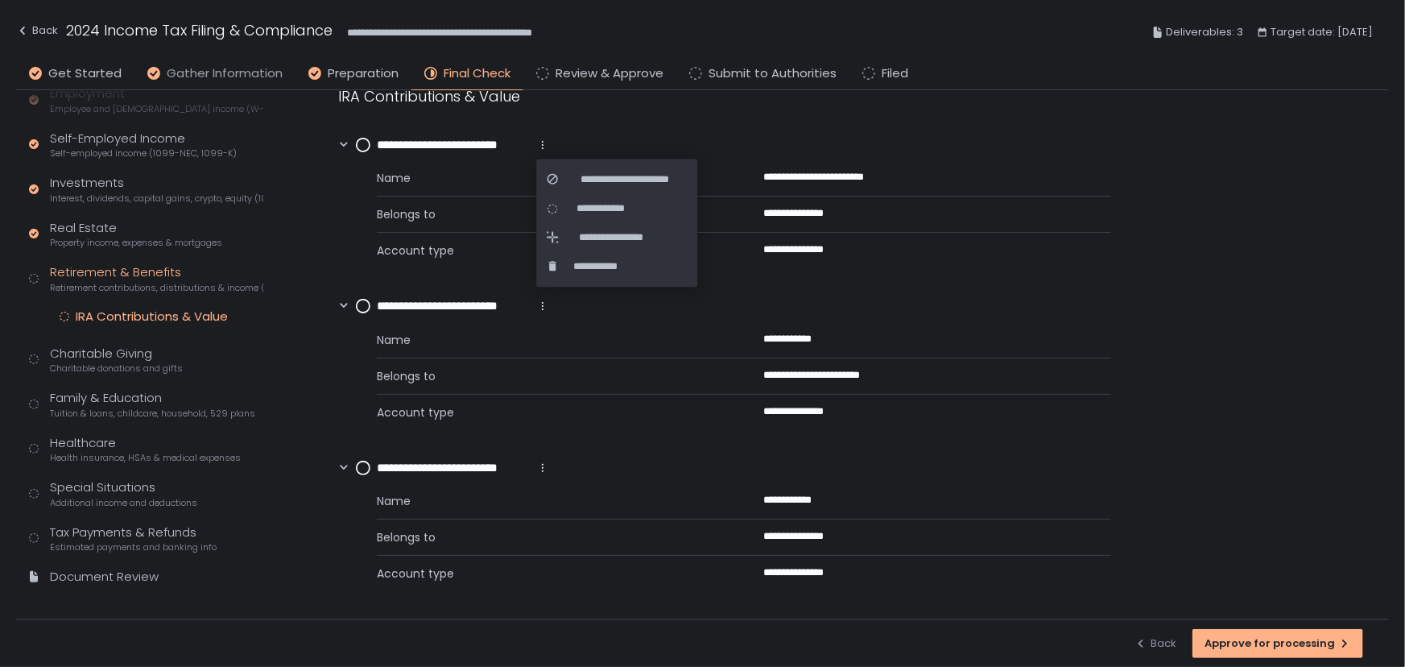
click at [217, 64] on span "Gather Information" at bounding box center [225, 73] width 116 height 19
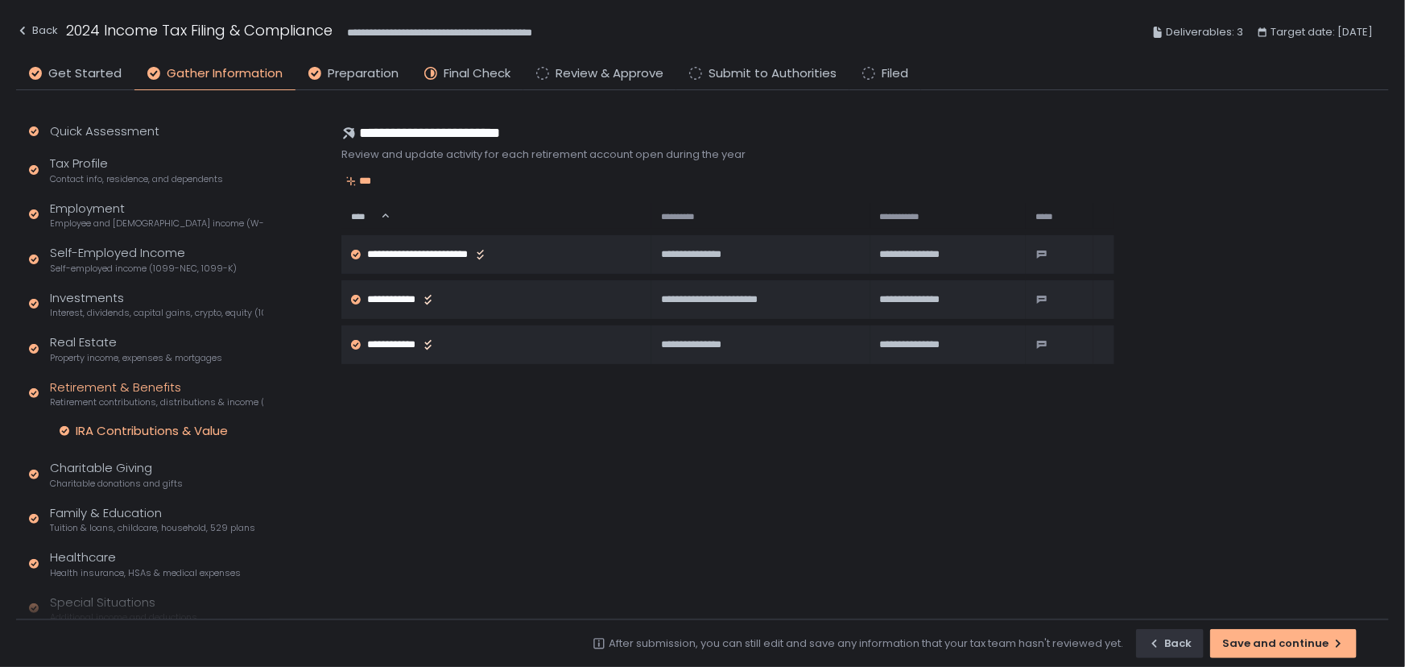
click at [84, 399] on span "Retirement contributions, distributions & income (1099-R, 5498)" at bounding box center [156, 402] width 213 height 12
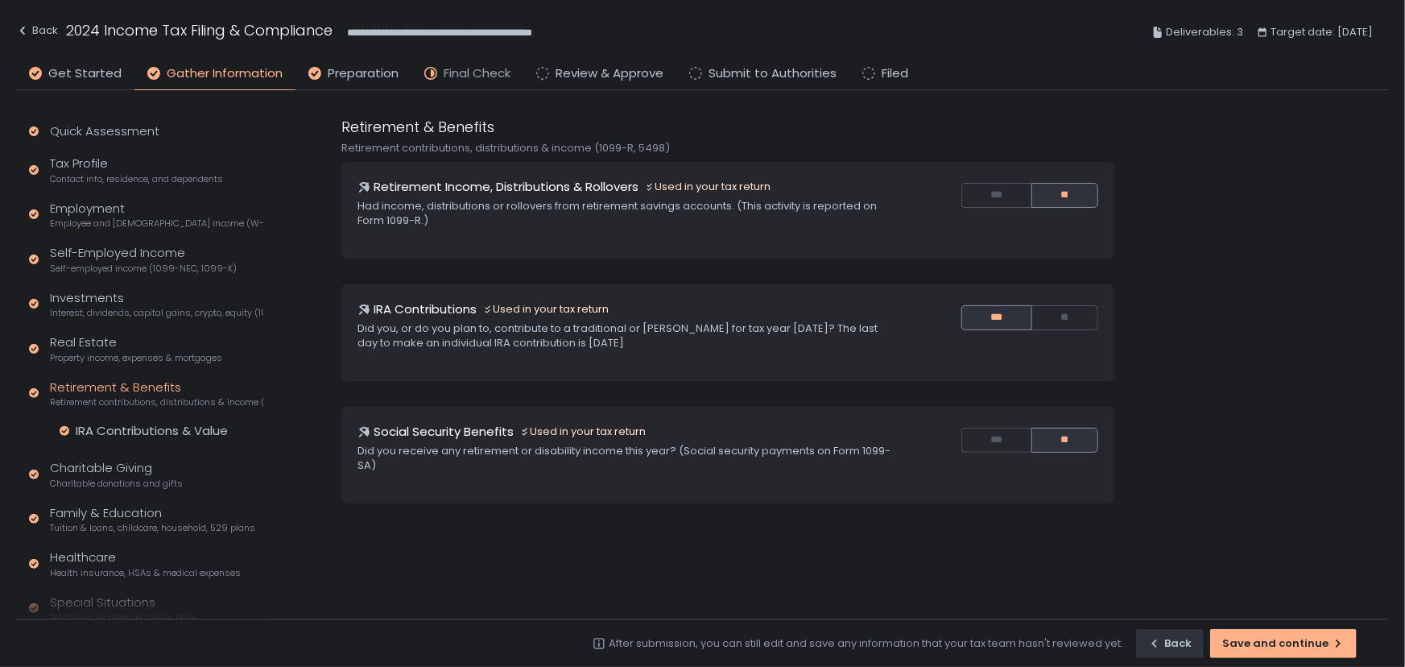
click at [454, 72] on span "Final Check" at bounding box center [477, 73] width 67 height 19
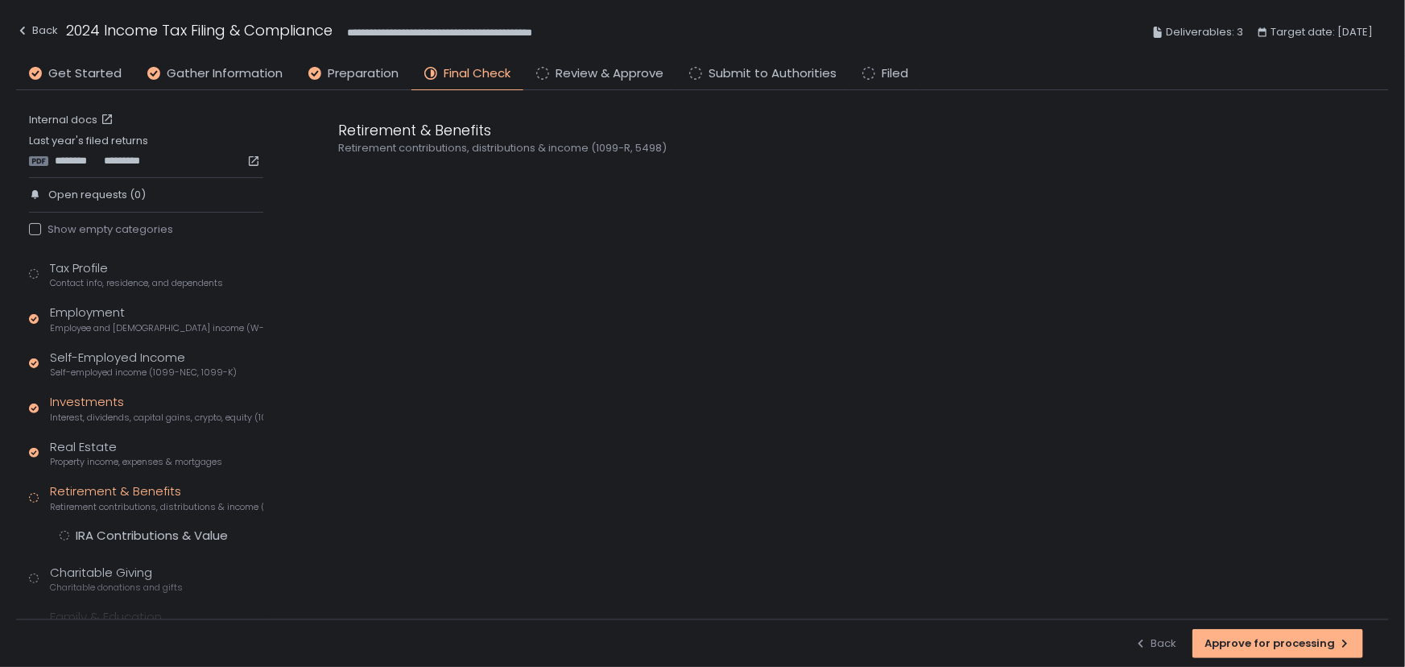
click at [124, 411] on span "Interest, dividends, capital gains, crypto, equity (1099s, K-1s)" at bounding box center [156, 417] width 213 height 12
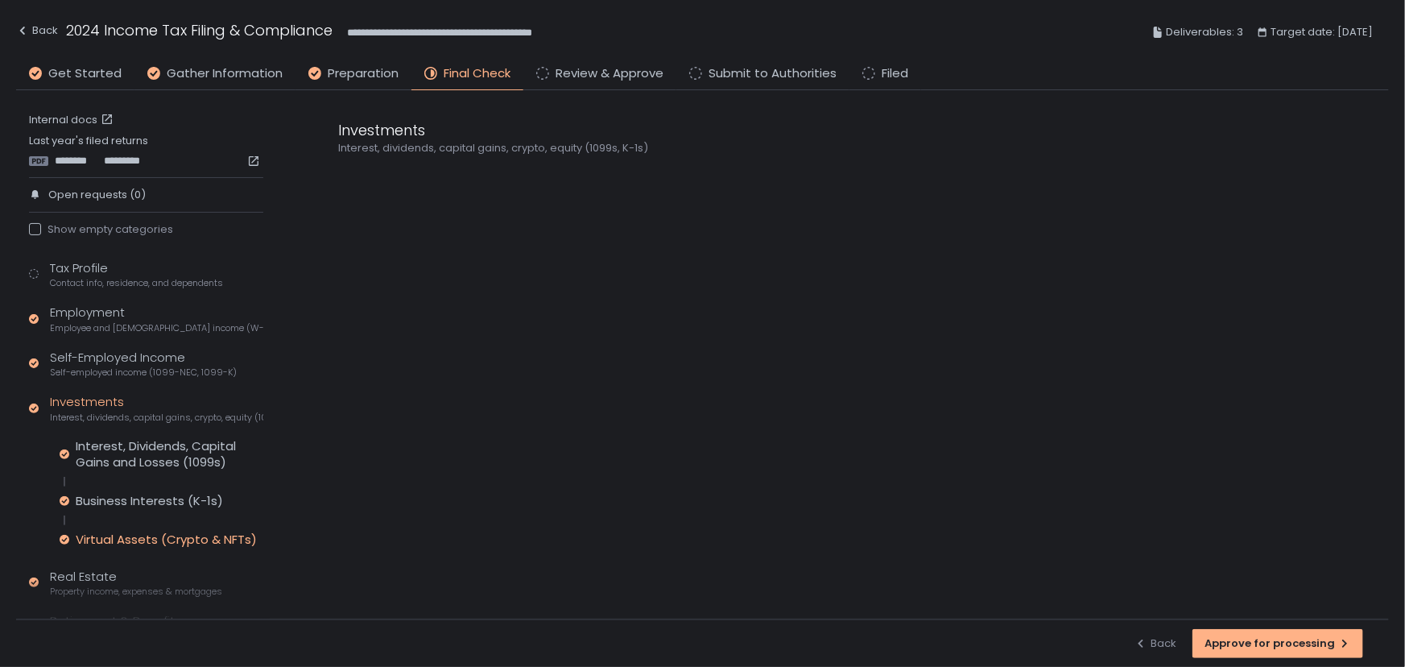
click at [125, 539] on div "Virtual Assets (Crypto & NFTs)" at bounding box center [166, 539] width 181 height 16
click at [345, 178] on icon at bounding box center [344, 178] width 4 height 7
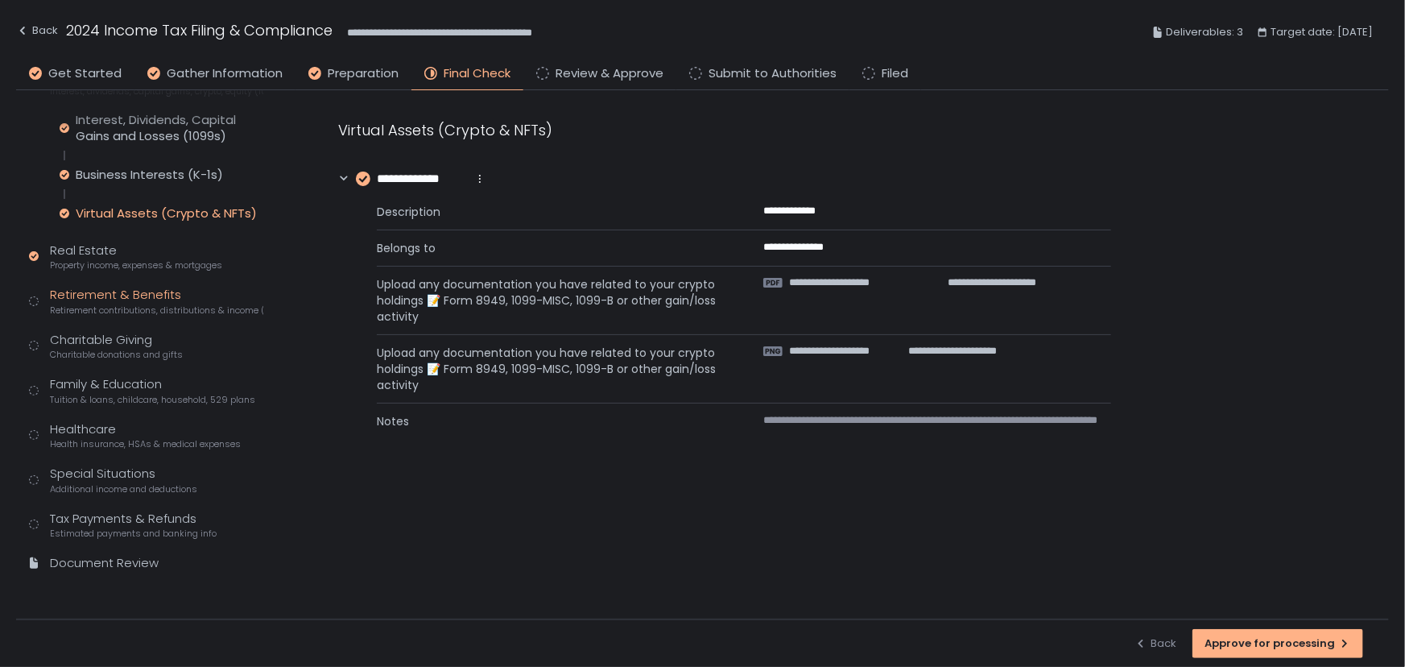
click at [106, 298] on div "Retirement & Benefits Retirement contributions, distributions & income (1099-R,…" at bounding box center [156, 301] width 213 height 31
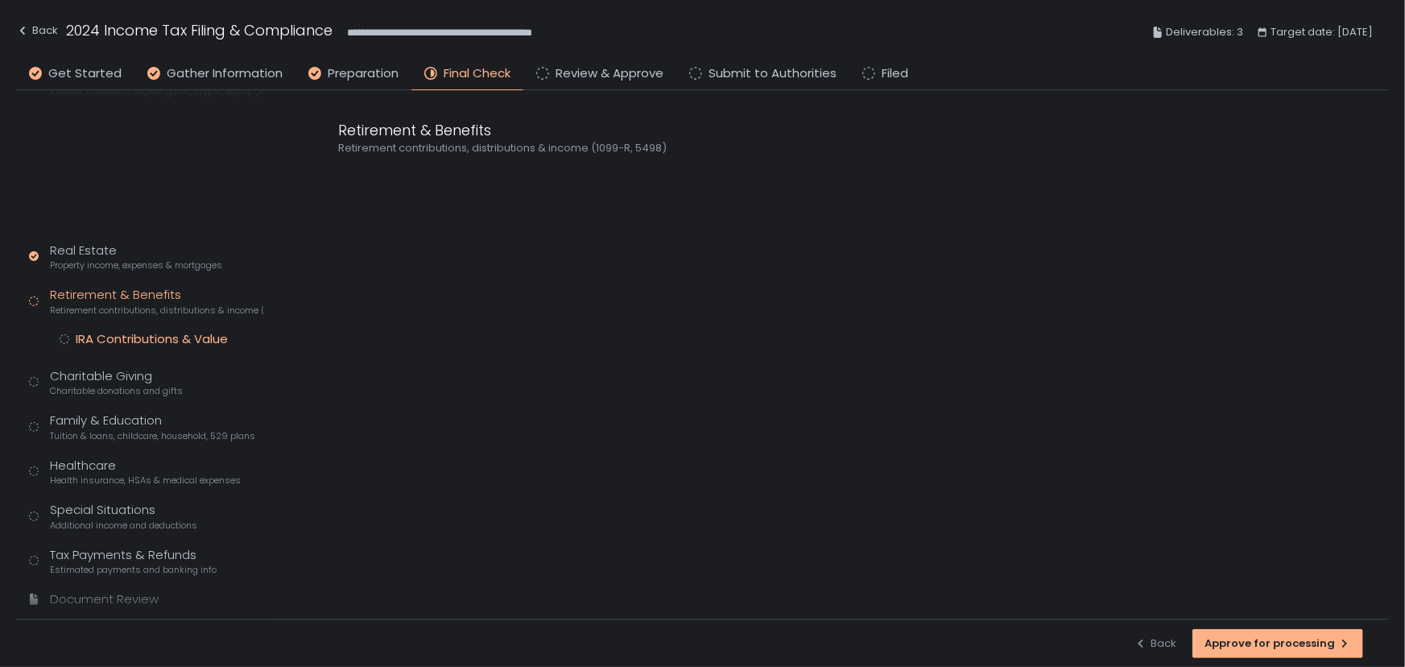
scroll to position [233, 0]
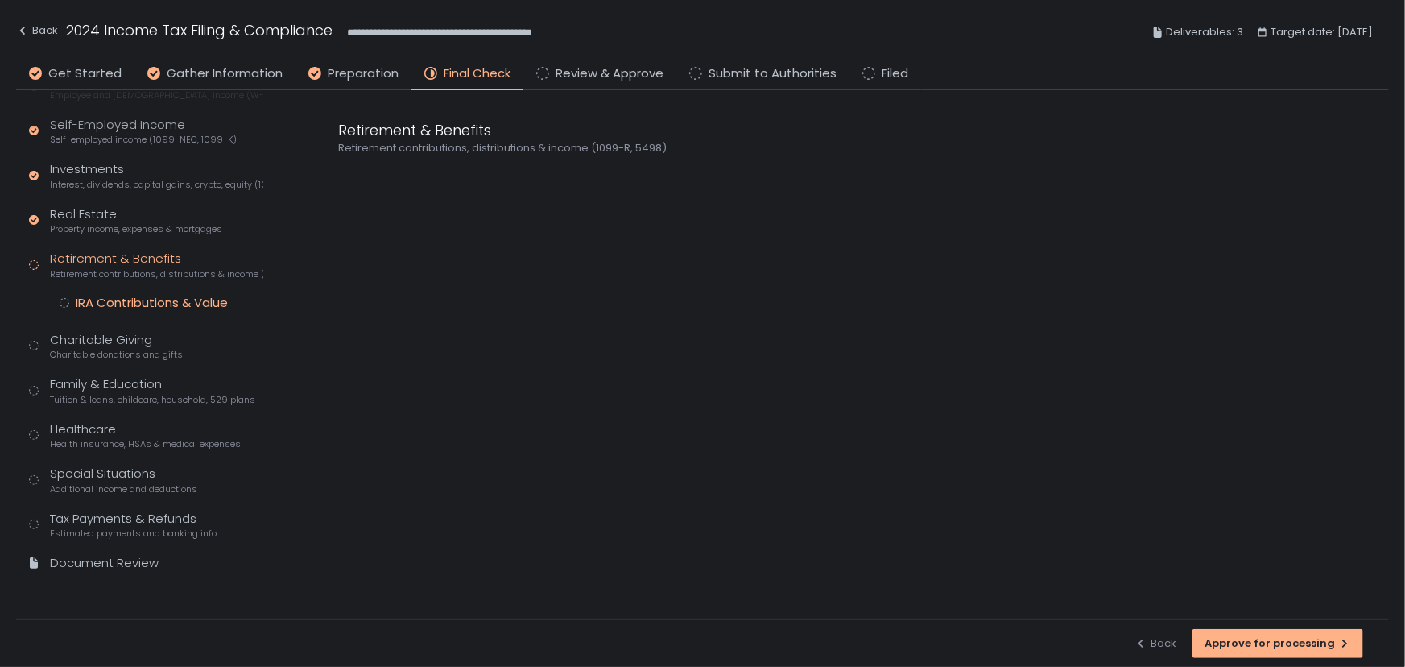
click at [113, 304] on div "IRA Contributions & Value" at bounding box center [152, 303] width 152 height 16
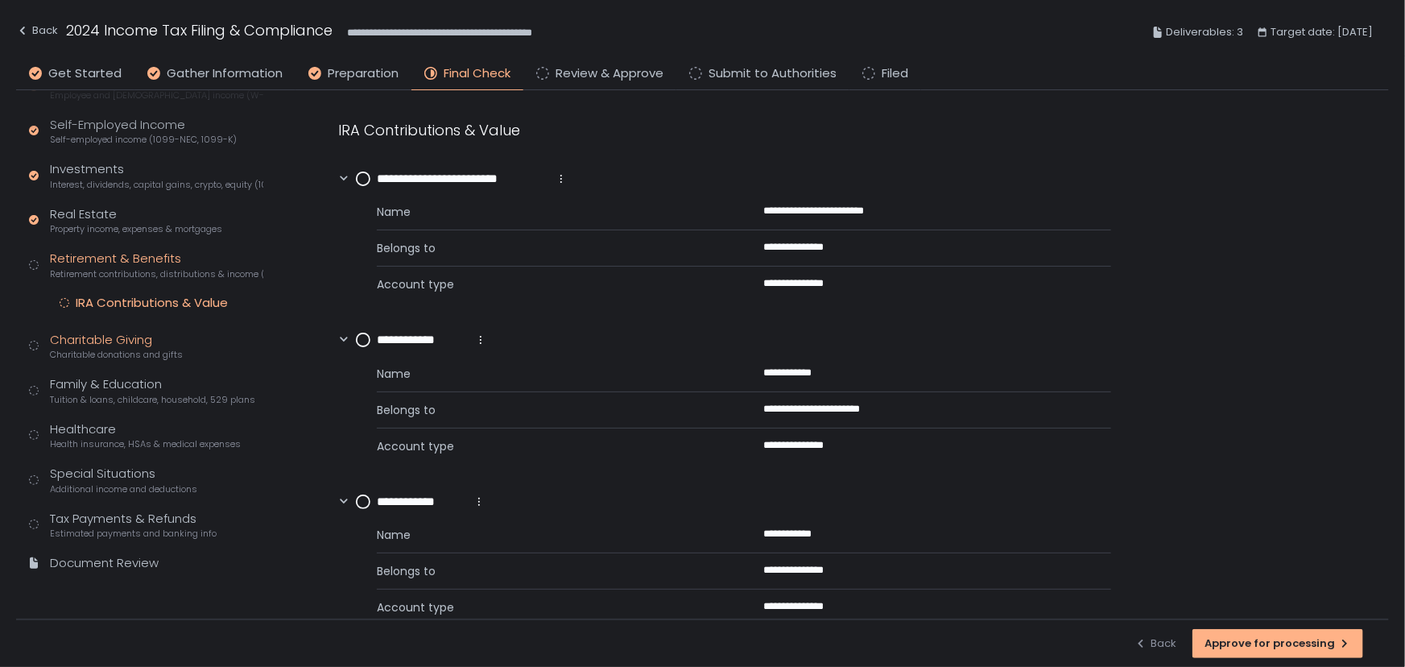
click at [113, 344] on div "Charitable Giving Charitable donations and gifts" at bounding box center [116, 346] width 133 height 31
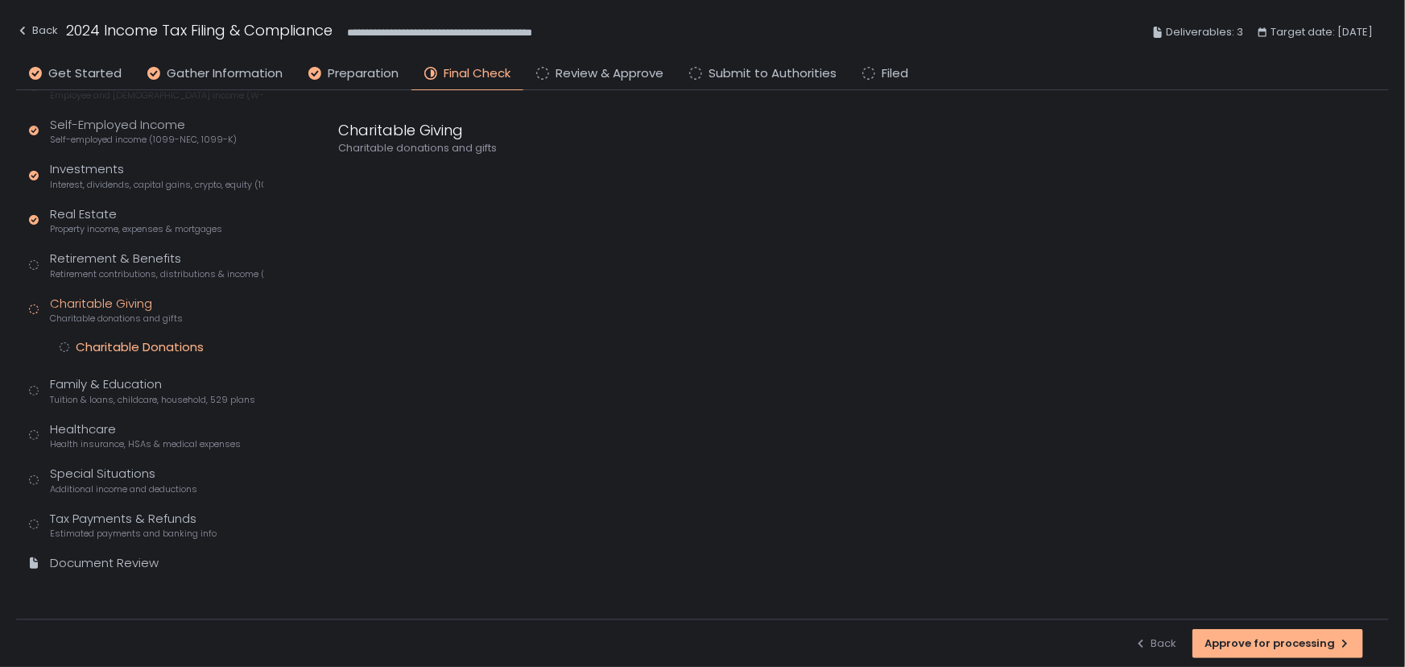
scroll to position [233, 0]
click at [114, 341] on div "Charitable Donations" at bounding box center [140, 347] width 128 height 16
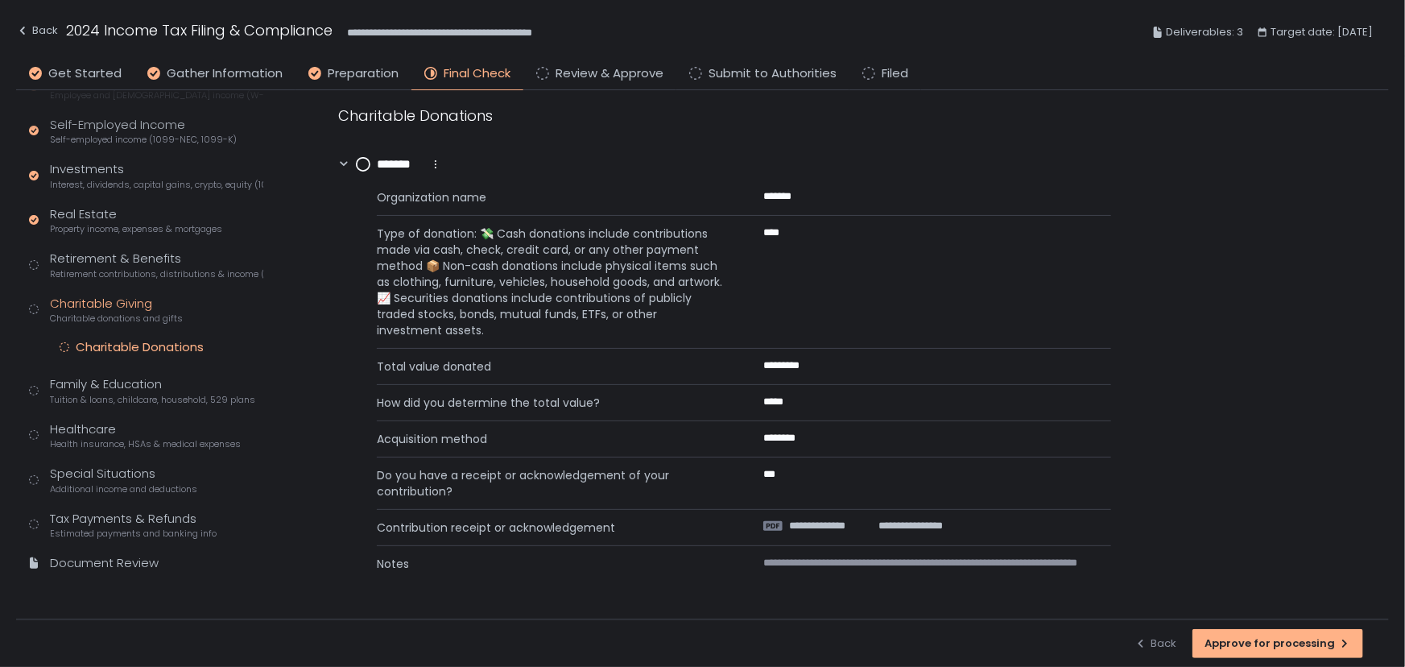
scroll to position [18, 0]
click at [865, 522] on span "**********" at bounding box center [829, 522] width 81 height 14
click at [138, 373] on div "Tax Profile Contact info, residence, and dependents Employment Employee and [DE…" at bounding box center [146, 307] width 234 height 560
click at [130, 388] on div "Family & Education Tuition & loans, childcare, household, 529 plans" at bounding box center [152, 390] width 205 height 31
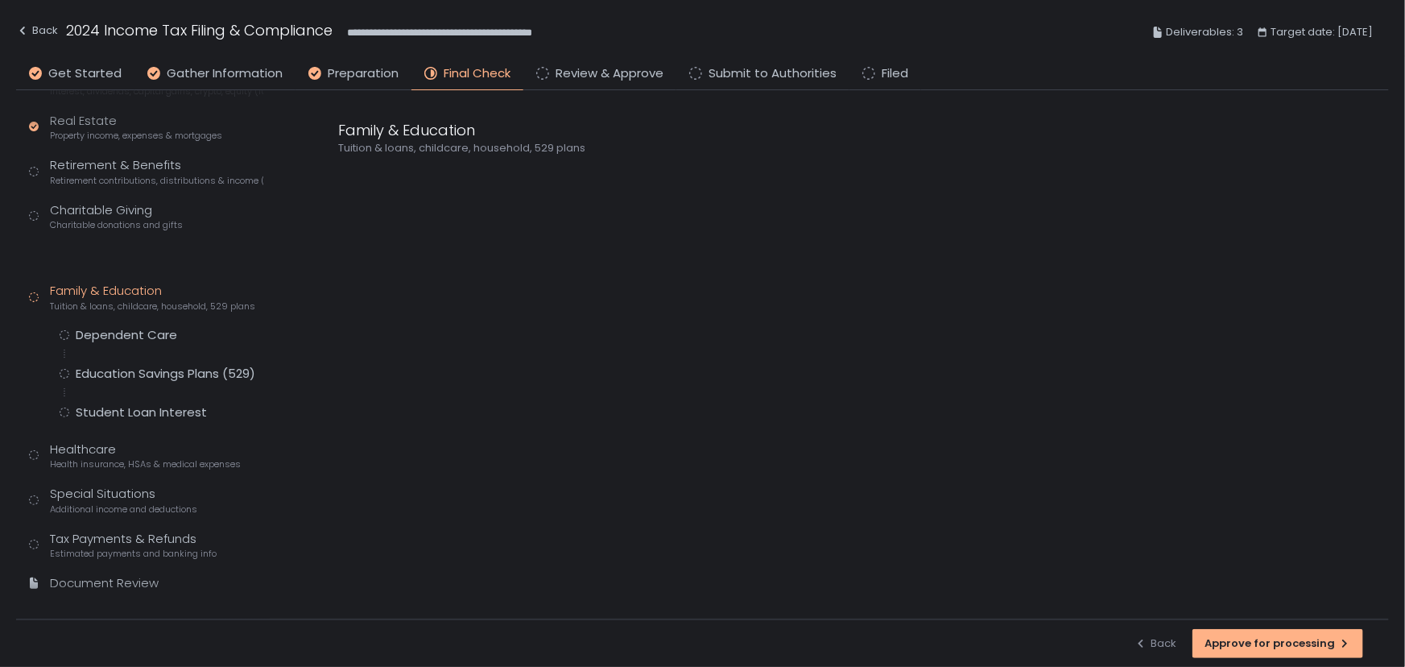
scroll to position [310, 0]
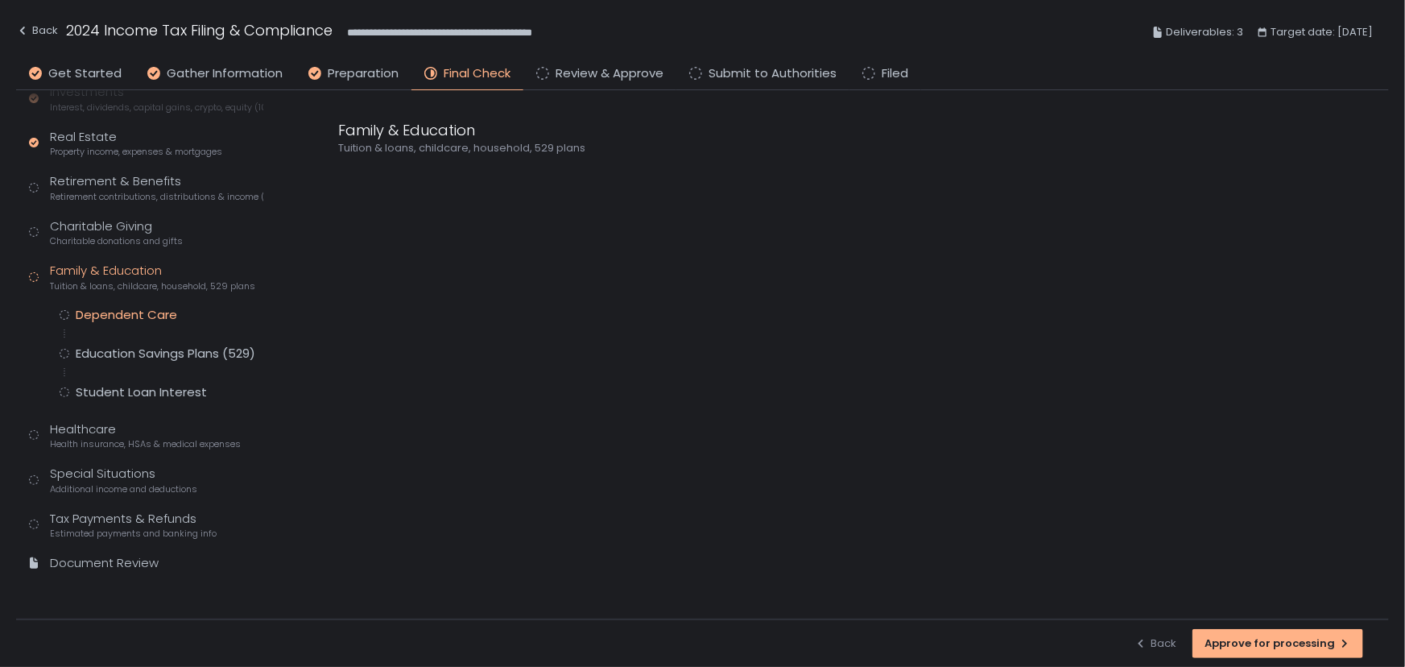
click at [137, 311] on div "Dependent Care" at bounding box center [126, 315] width 101 height 16
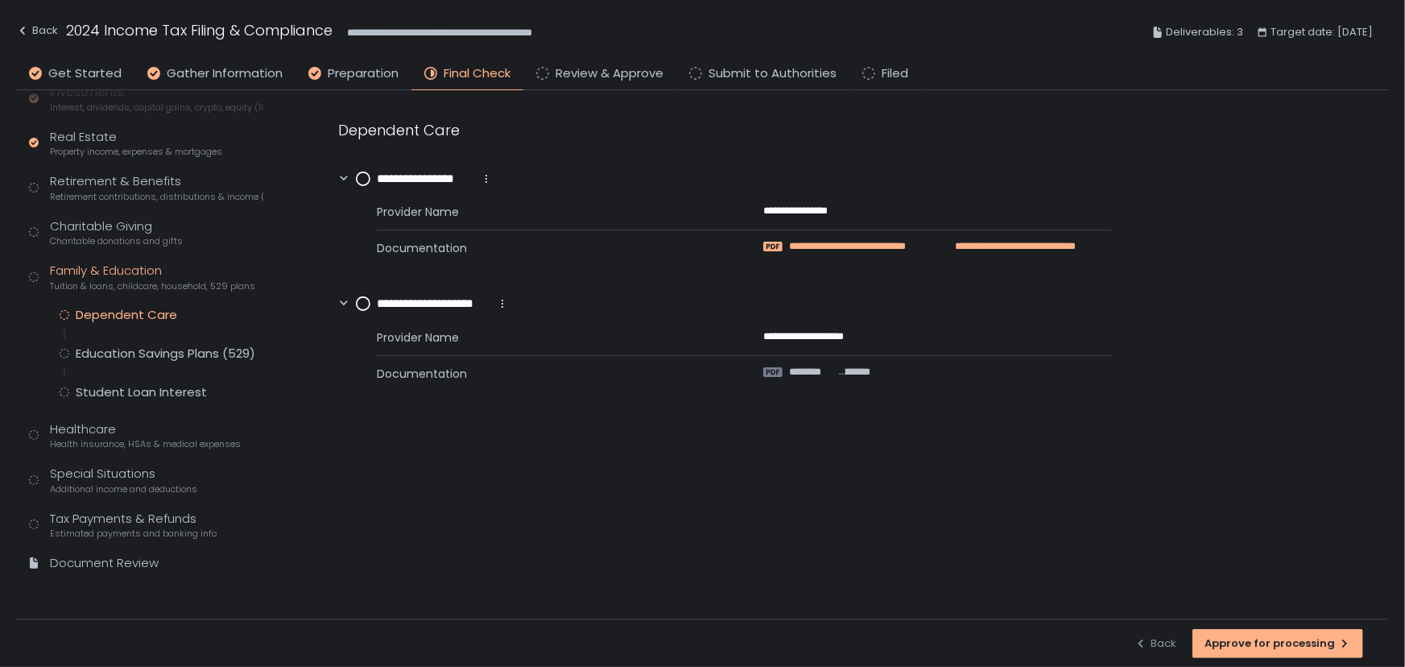
click at [840, 241] on span "**********" at bounding box center [859, 246] width 140 height 14
click at [831, 372] on span "********" at bounding box center [813, 372] width 48 height 14
click at [362, 172] on icon at bounding box center [363, 179] width 14 height 14
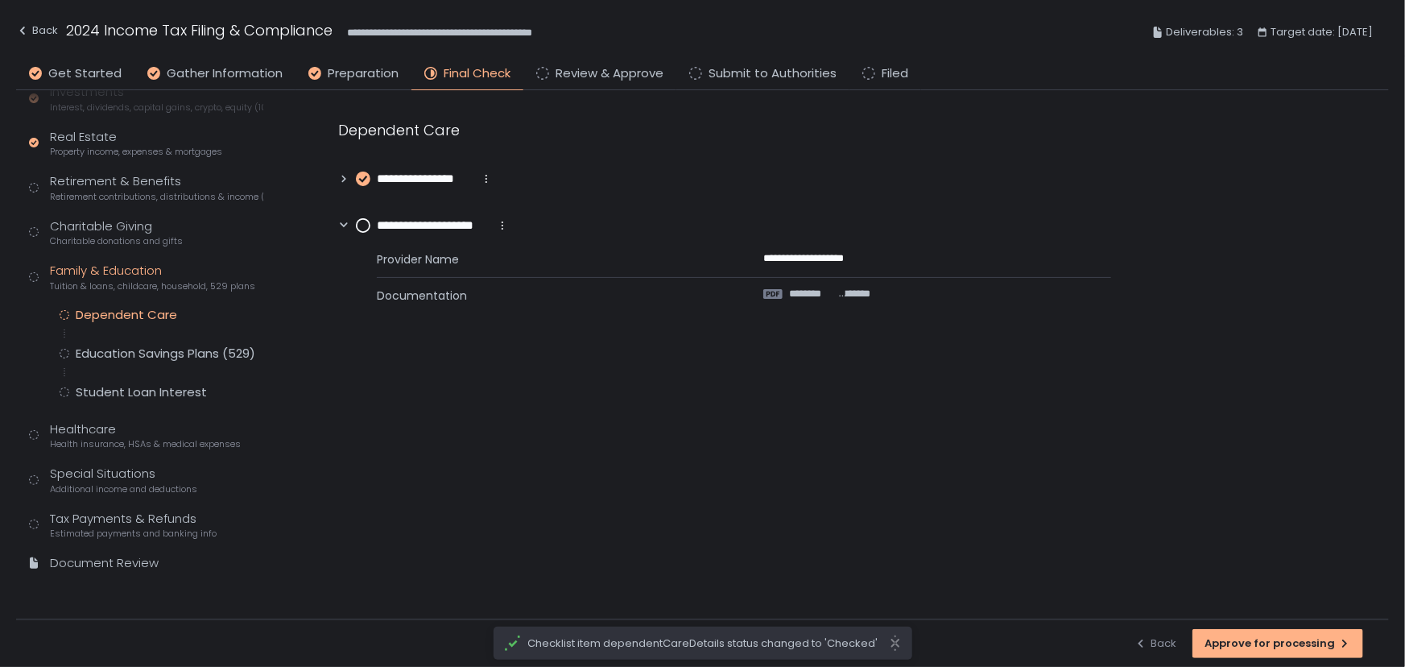
click at [360, 225] on circle at bounding box center [363, 225] width 13 height 13
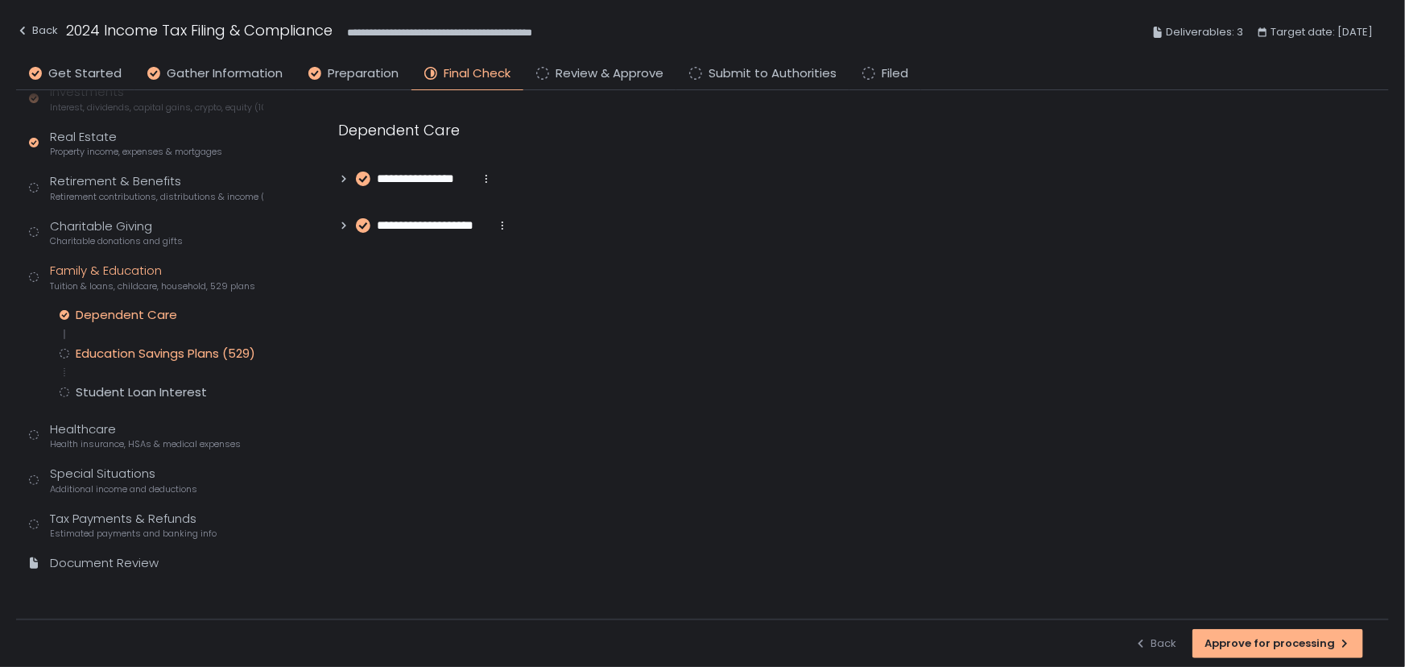
click at [96, 353] on div "Education Savings Plans (529)" at bounding box center [166, 353] width 180 height 16
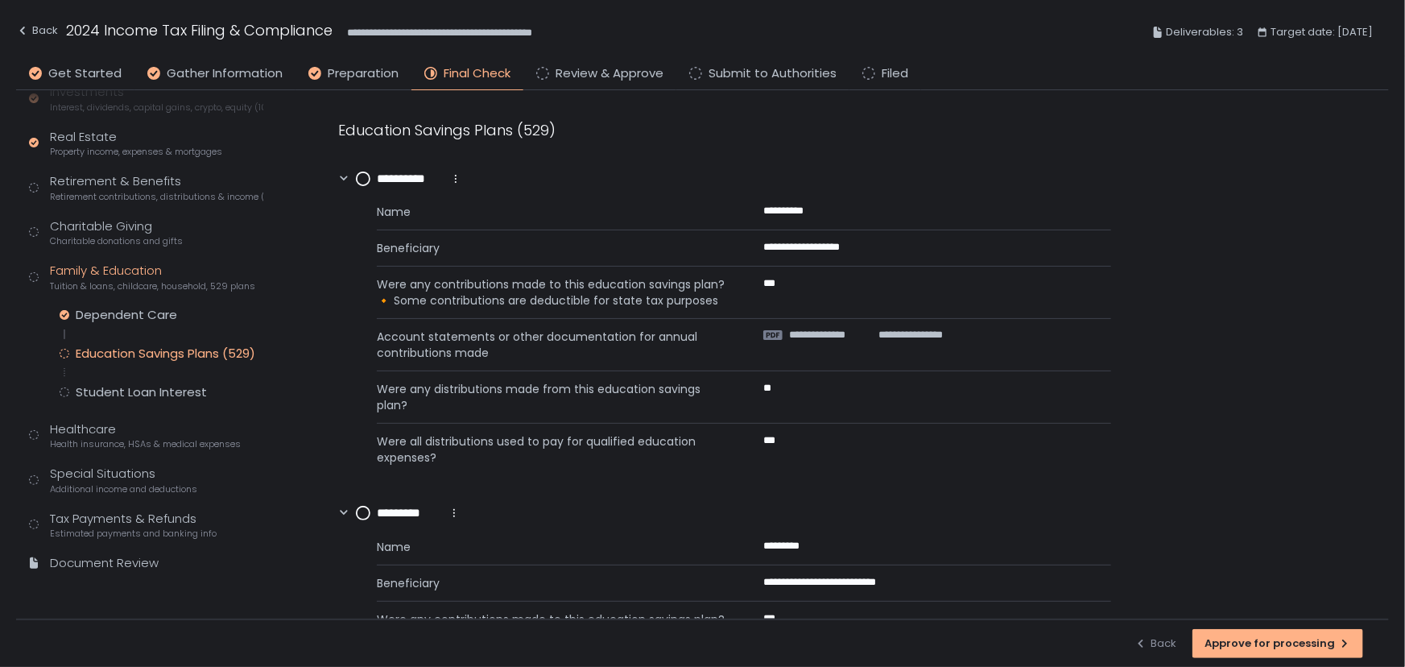
scroll to position [218, 0]
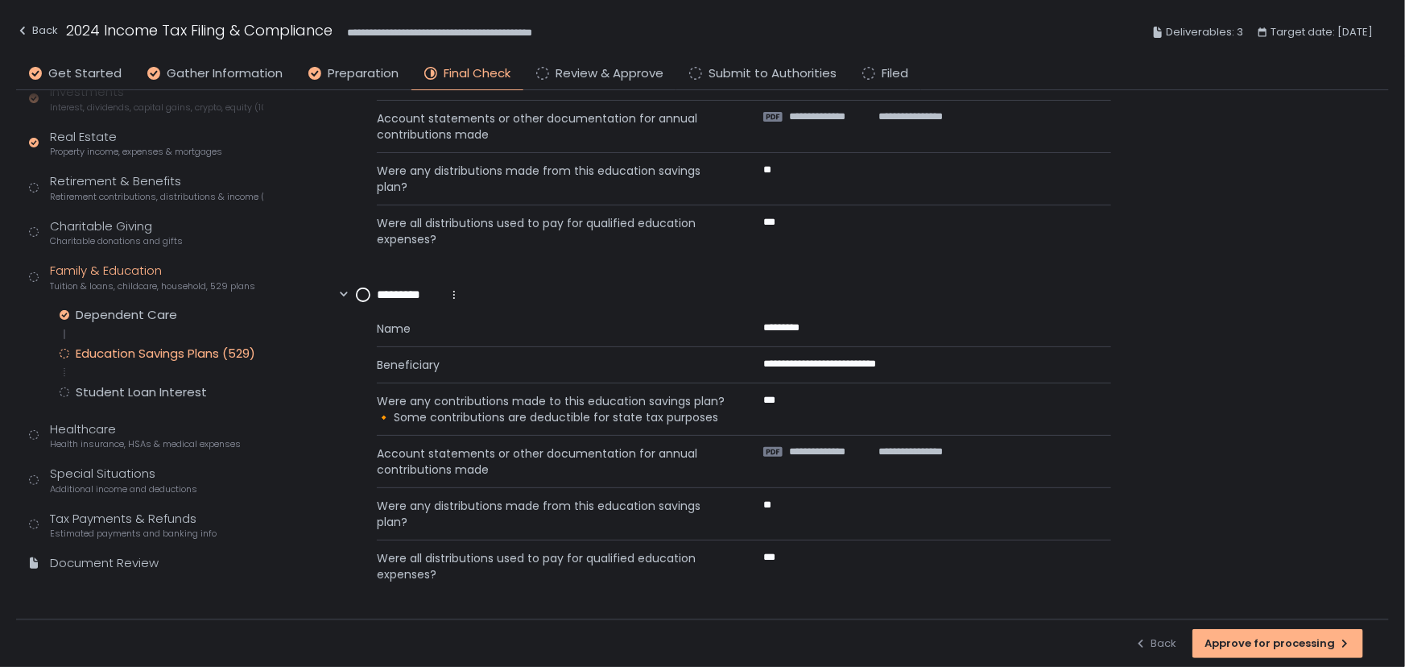
click at [370, 293] on circle at bounding box center [363, 294] width 13 height 13
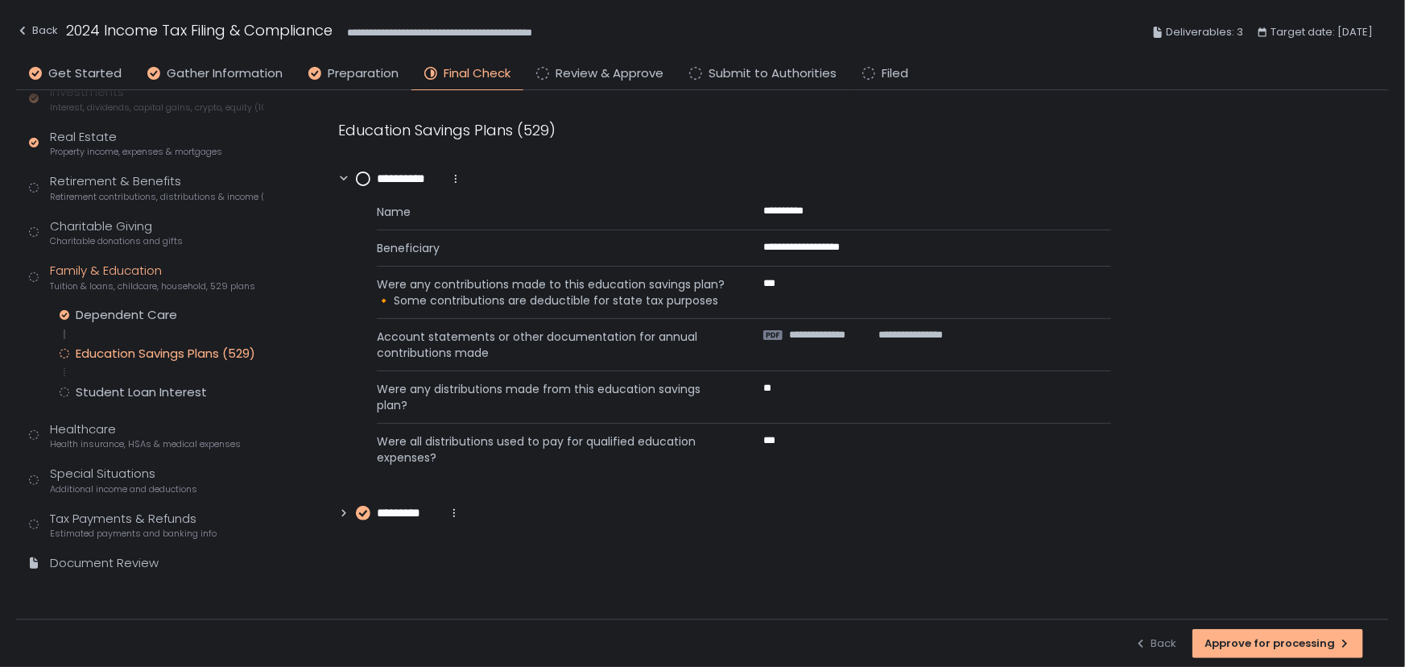
scroll to position [0, 0]
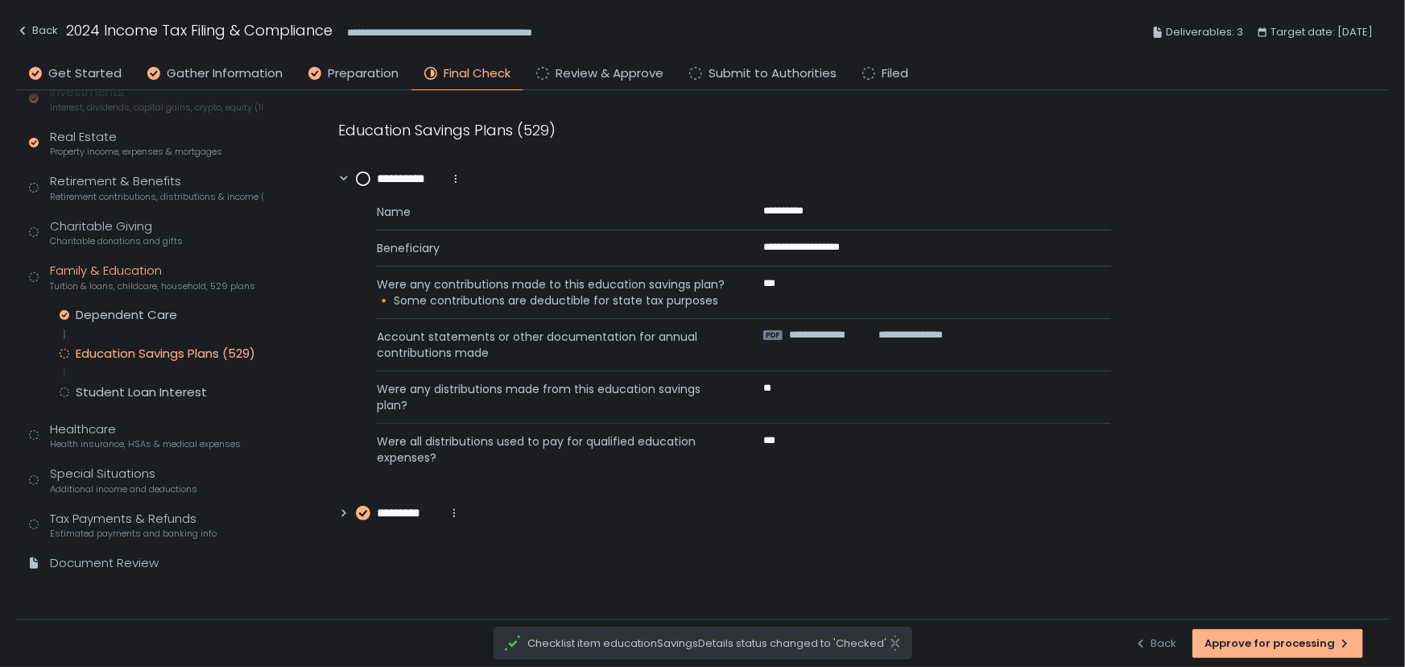
click at [366, 175] on circle at bounding box center [363, 178] width 13 height 13
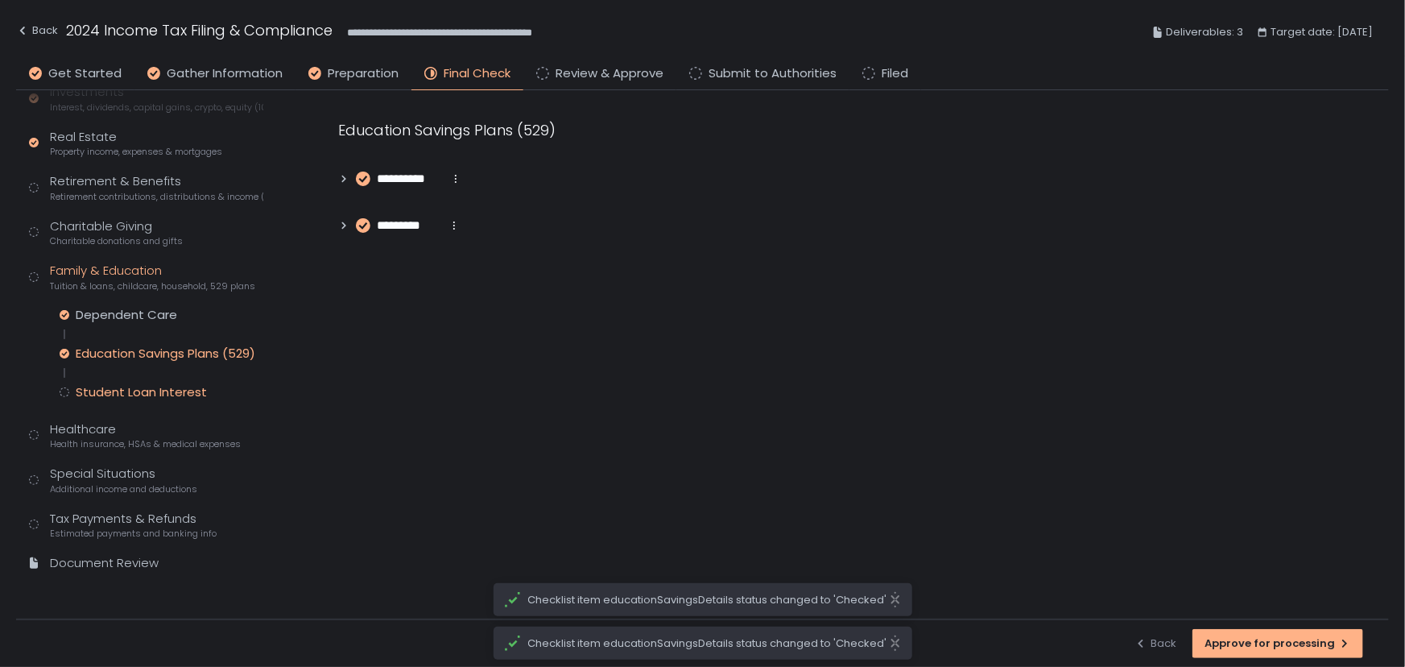
click at [128, 398] on div "Student Loan Interest" at bounding box center [141, 392] width 131 height 16
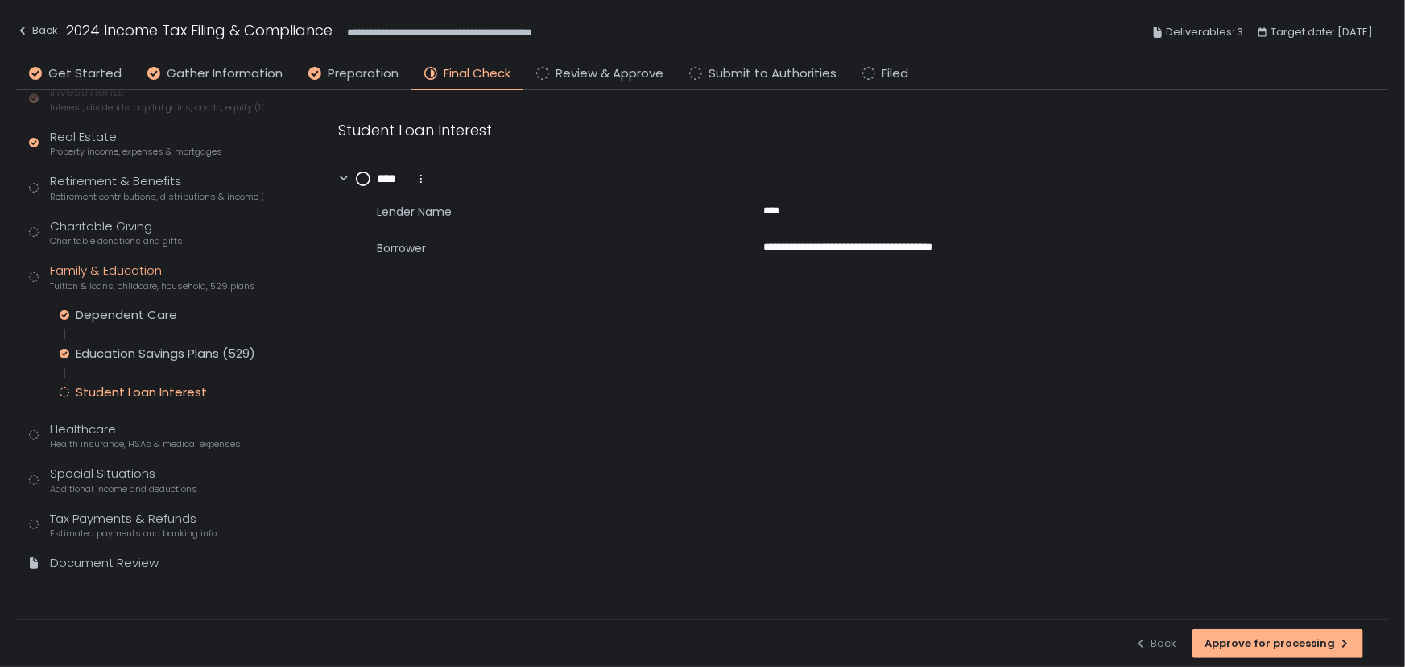
click at [366, 180] on circle at bounding box center [363, 178] width 13 height 13
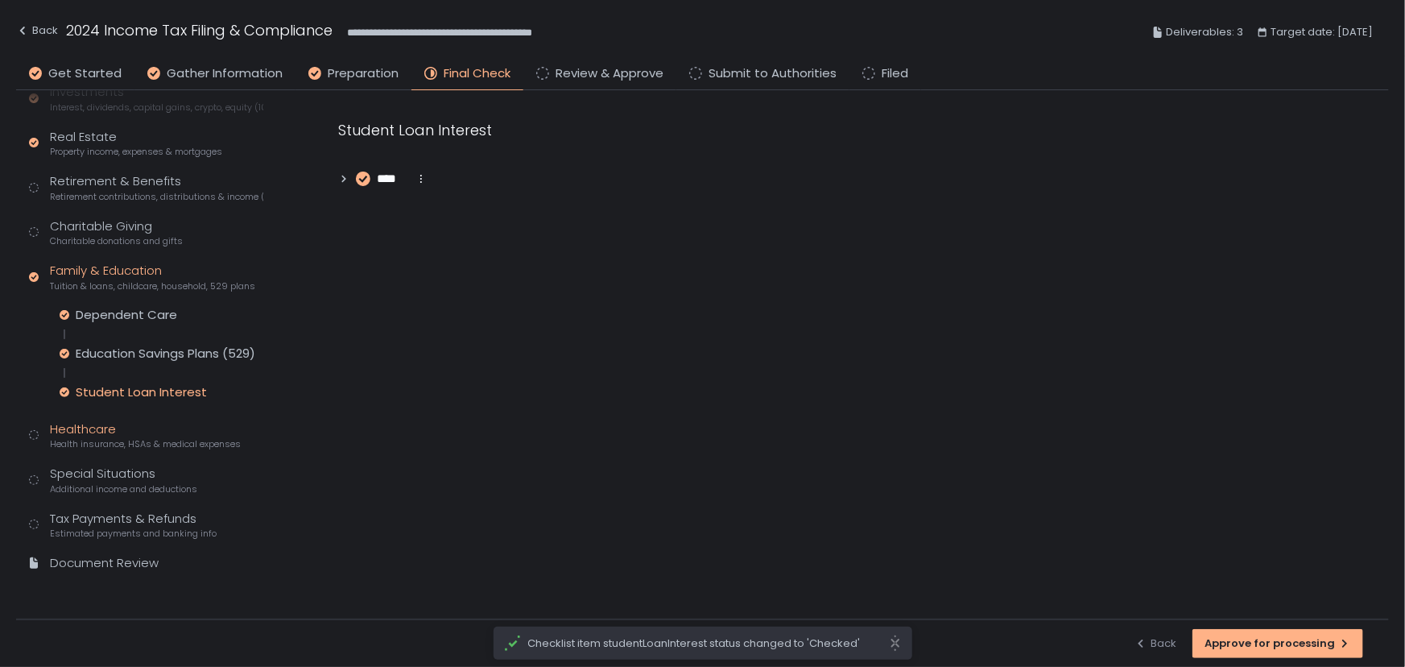
click at [110, 432] on div "Healthcare Health insurance, HSAs & medical expenses" at bounding box center [145, 435] width 191 height 31
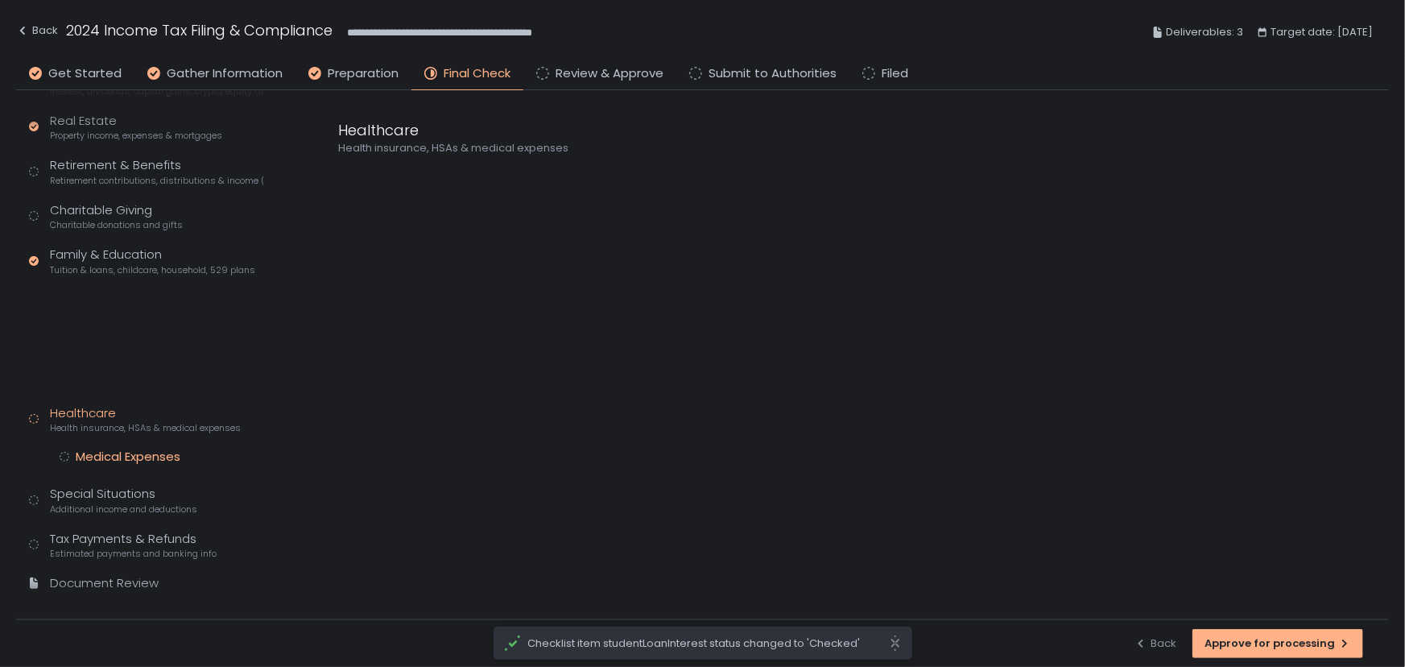
scroll to position [233, 0]
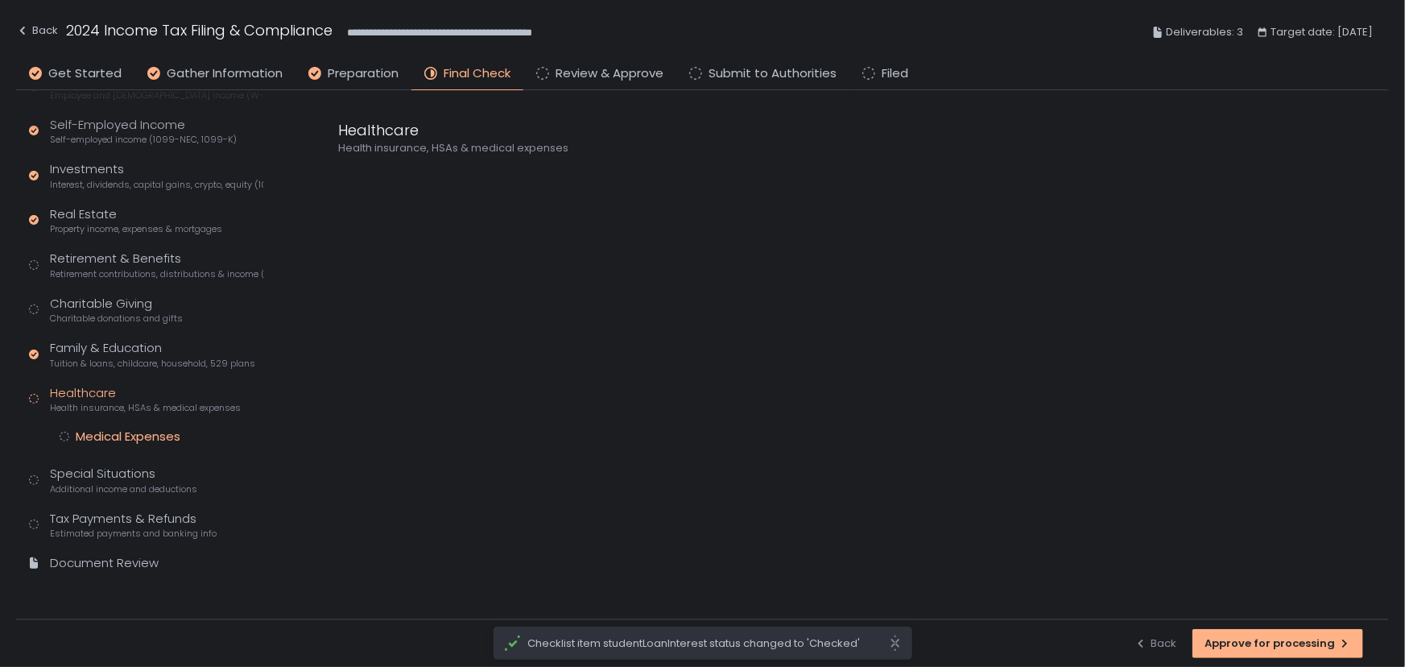
click at [114, 432] on div "Medical Expenses" at bounding box center [128, 436] width 105 height 16
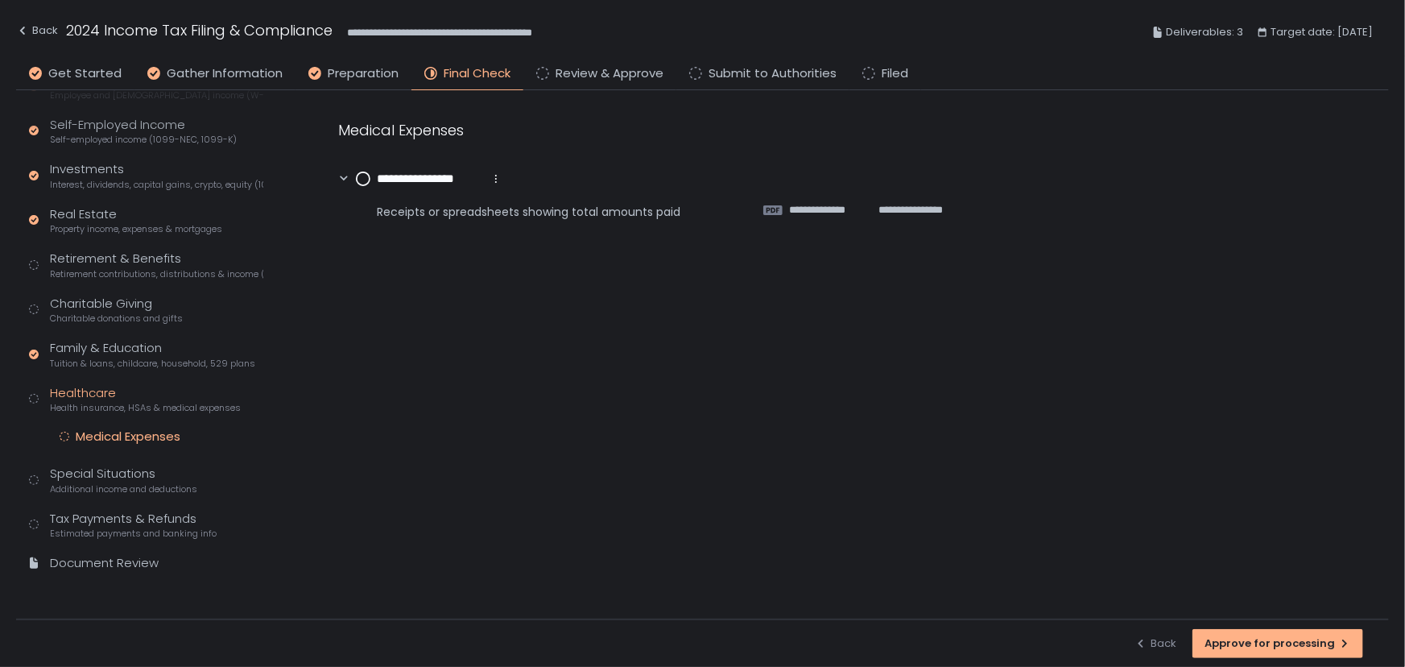
click at [358, 183] on circle at bounding box center [363, 178] width 13 height 13
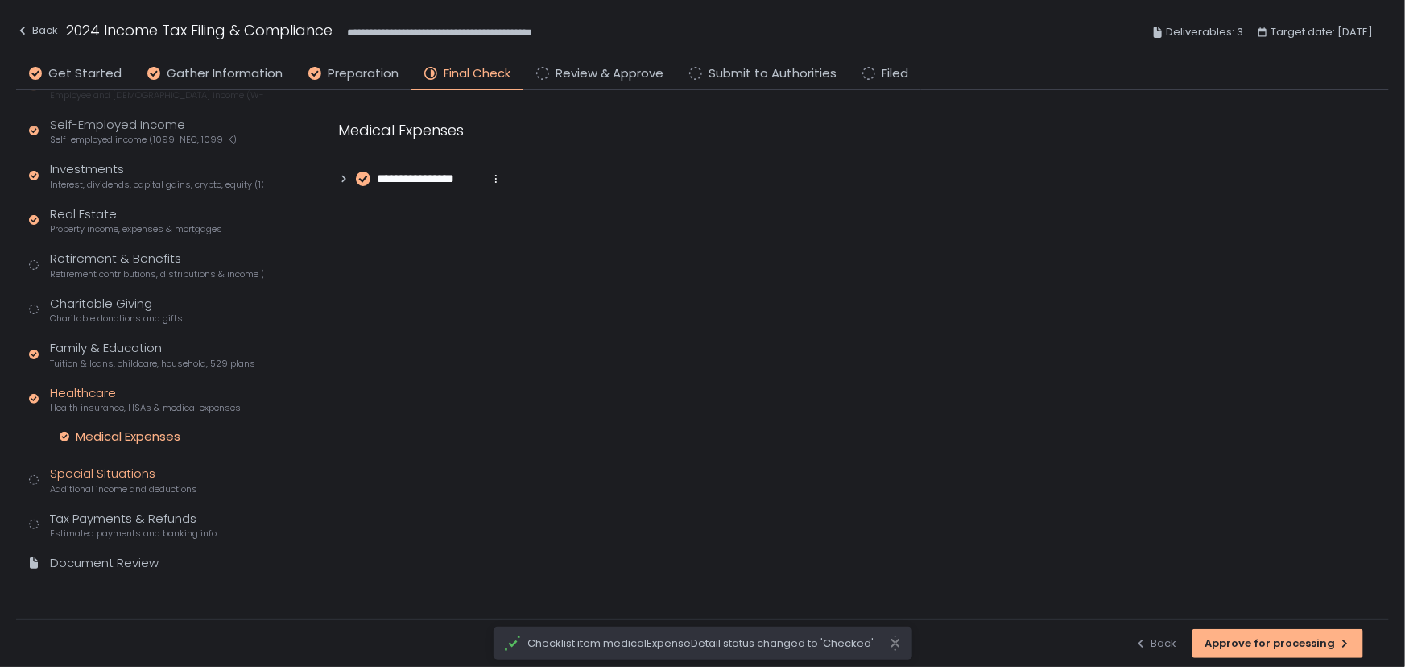
click at [119, 475] on div "Special Situations Additional income and deductions" at bounding box center [123, 480] width 147 height 31
click at [131, 484] on div "Clean Energy Vehicles" at bounding box center [141, 481] width 131 height 16
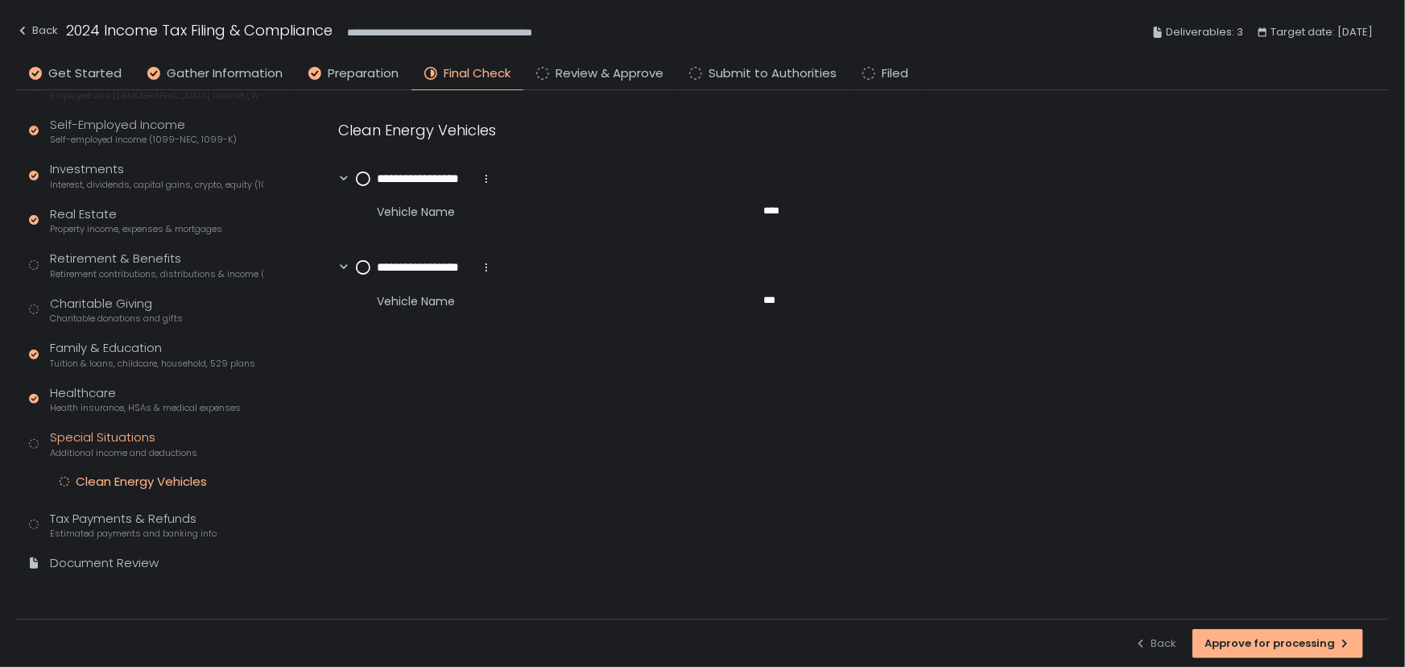
click at [490, 180] on icon at bounding box center [486, 178] width 13 height 13
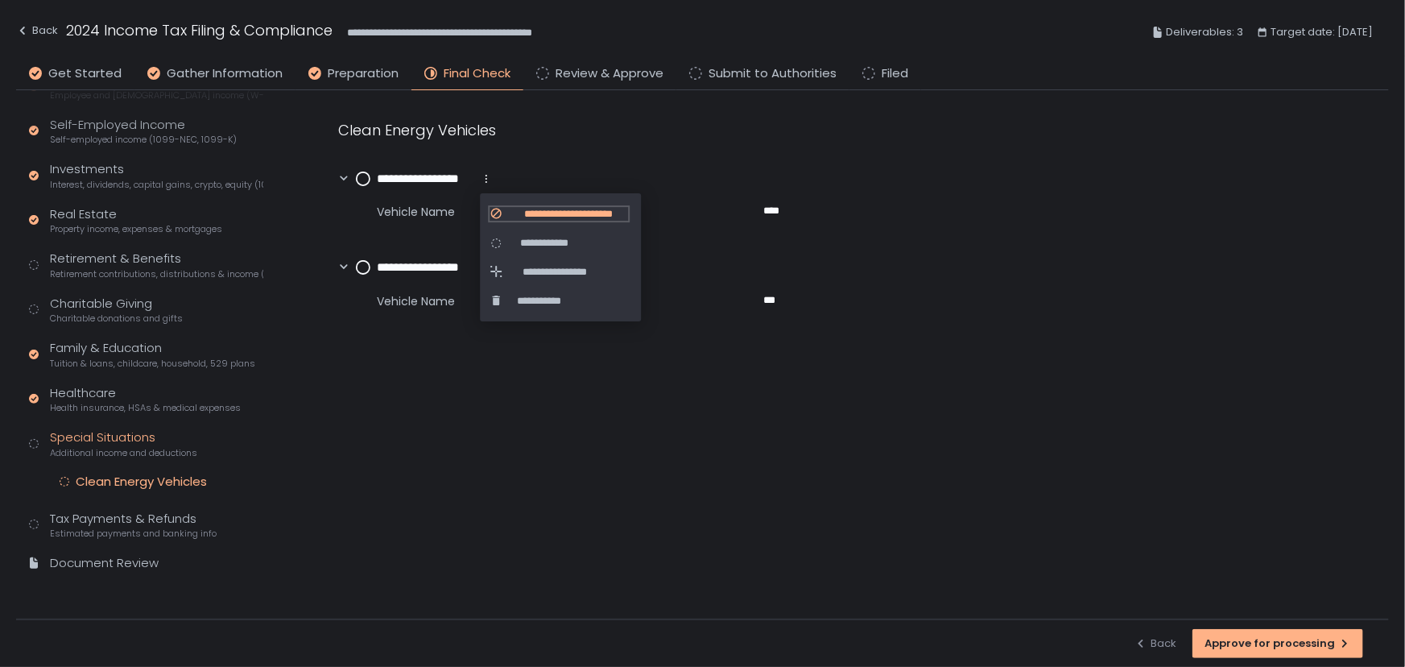
click at [531, 212] on span "**********" at bounding box center [568, 214] width 119 height 14
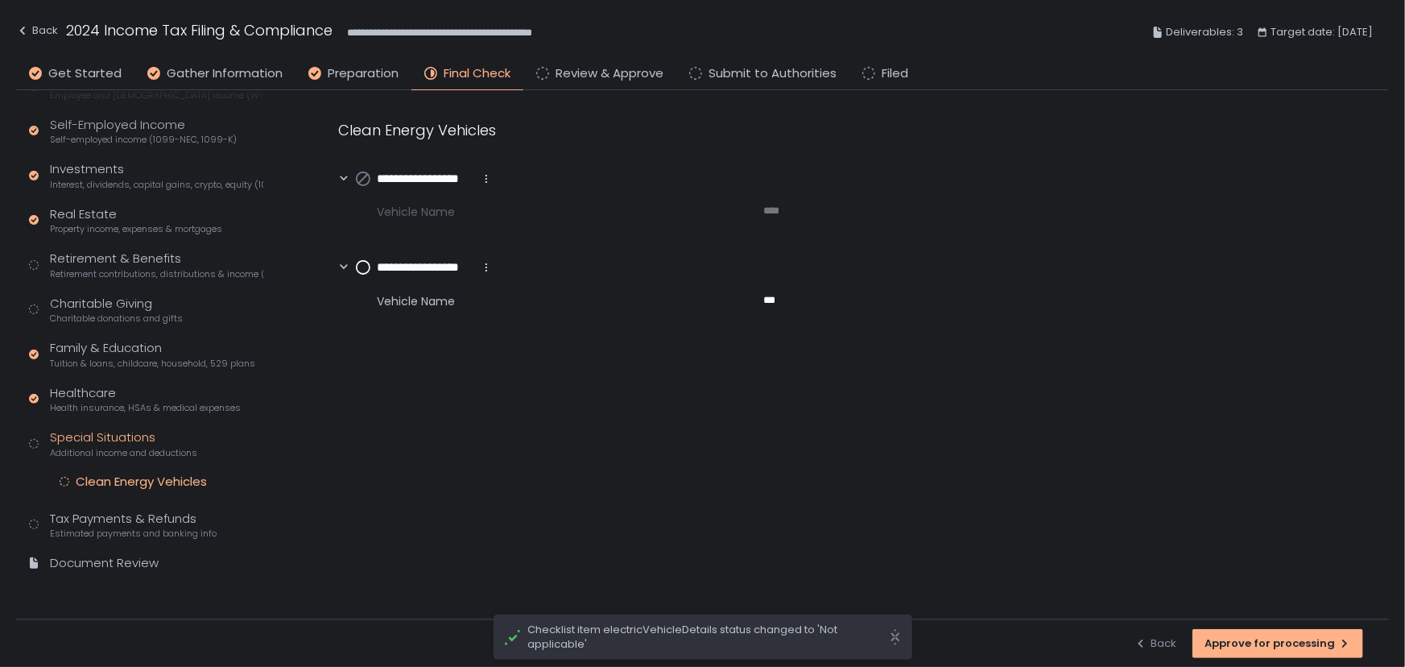
click at [484, 274] on div "**********" at bounding box center [424, 267] width 137 height 19
drag, startPoint x: 485, startPoint y: 268, endPoint x: 494, endPoint y: 271, distance: 9.4
click at [486, 268] on icon at bounding box center [486, 267] width 13 height 13
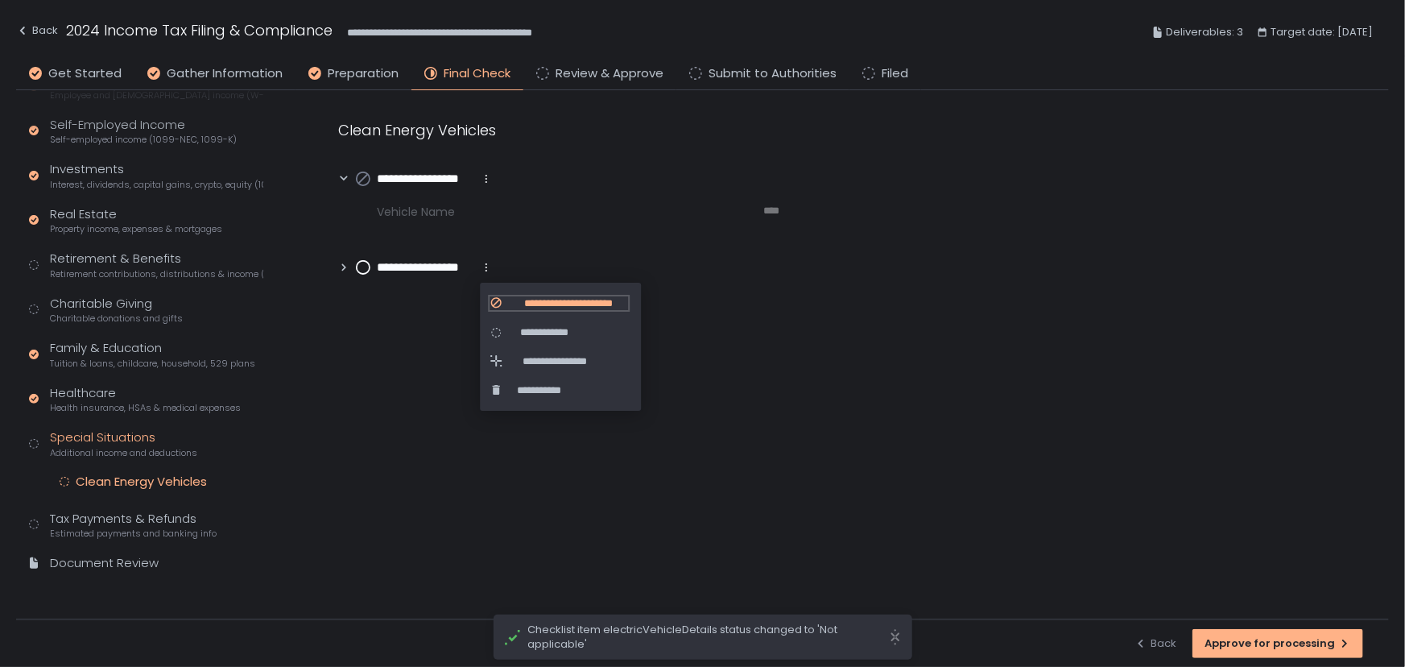
click at [520, 300] on span "**********" at bounding box center [568, 303] width 119 height 14
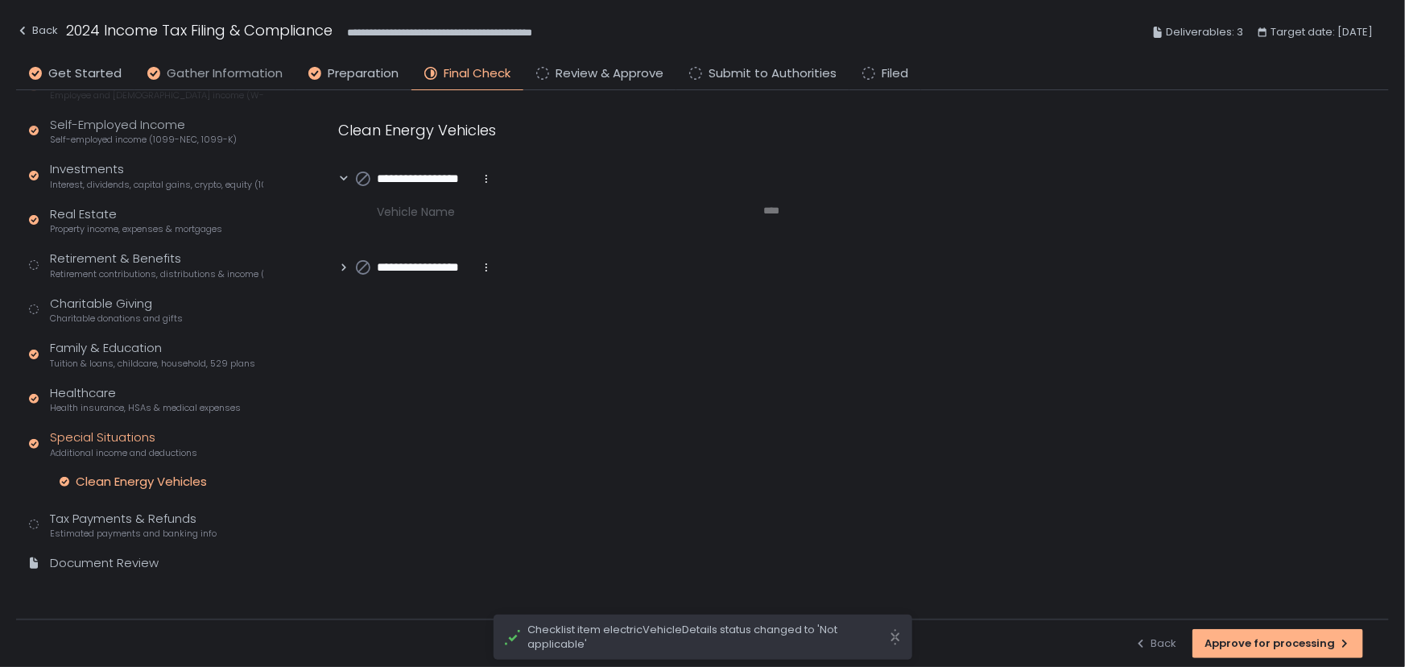
click at [201, 69] on span "Gather Information" at bounding box center [225, 73] width 116 height 19
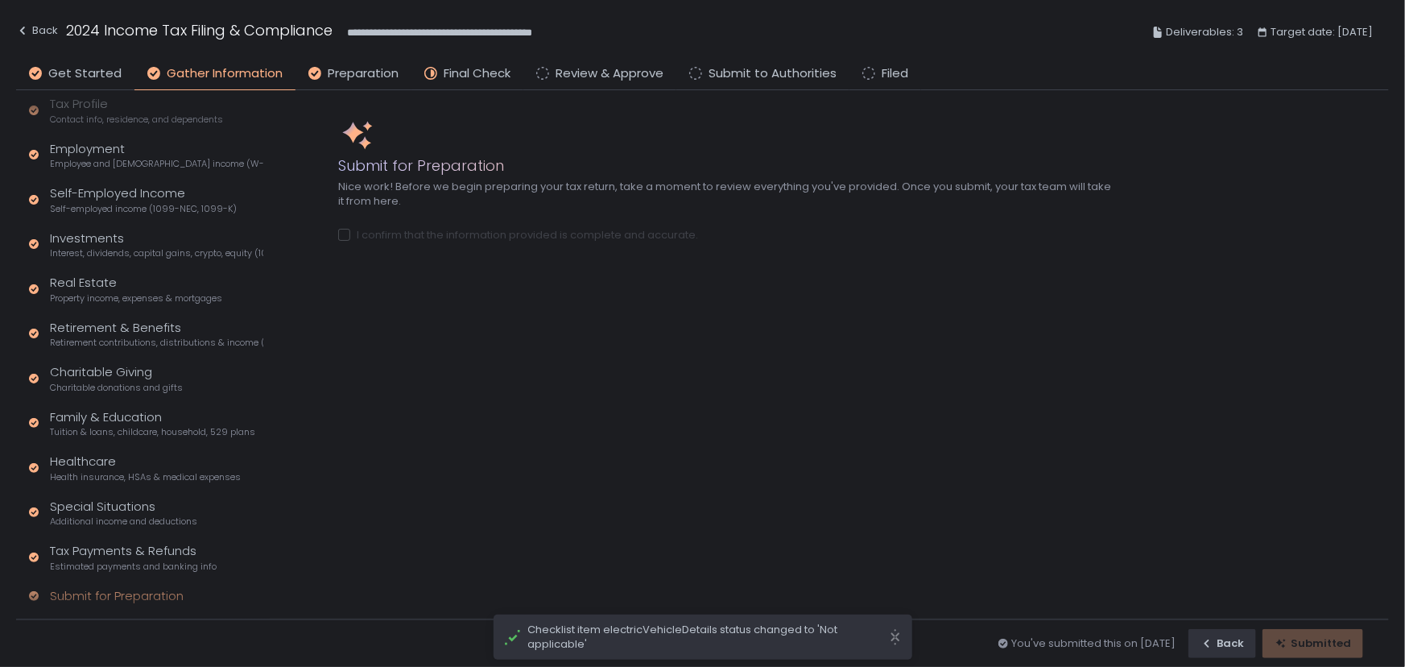
scroll to position [92, 0]
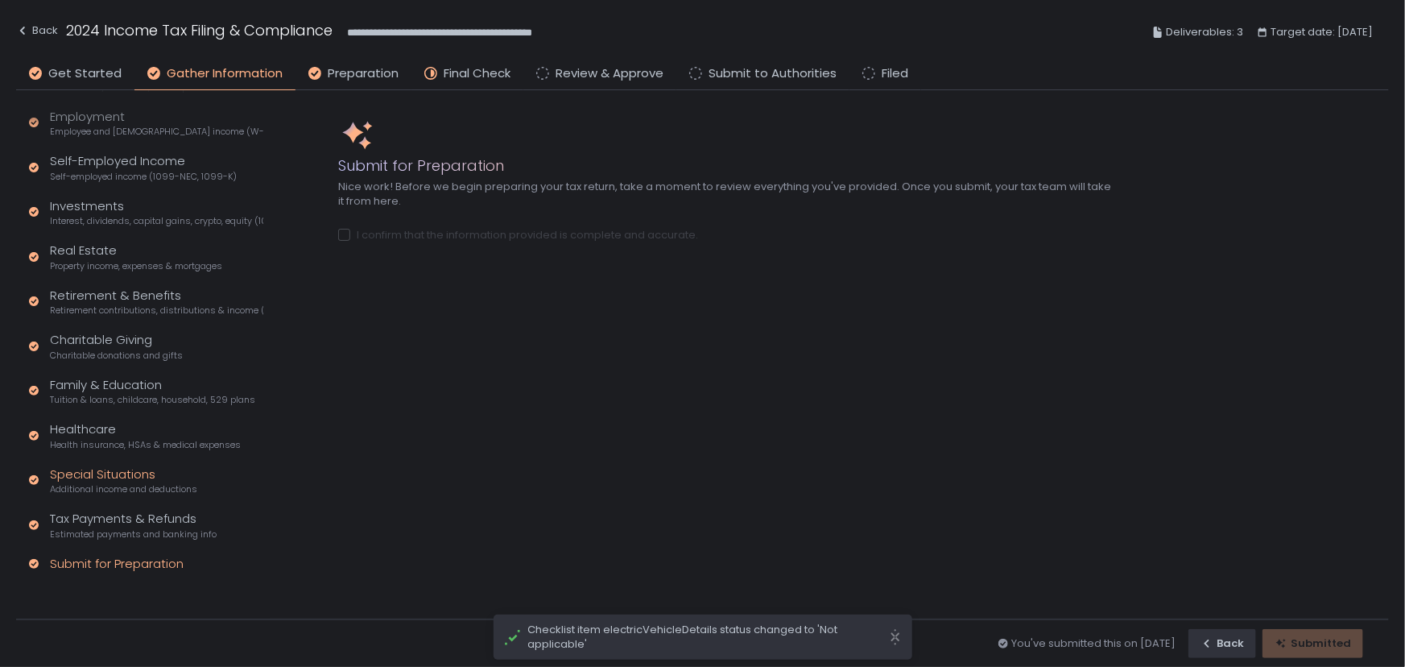
click at [112, 471] on div "Special Situations Additional income and deductions" at bounding box center [123, 480] width 147 height 31
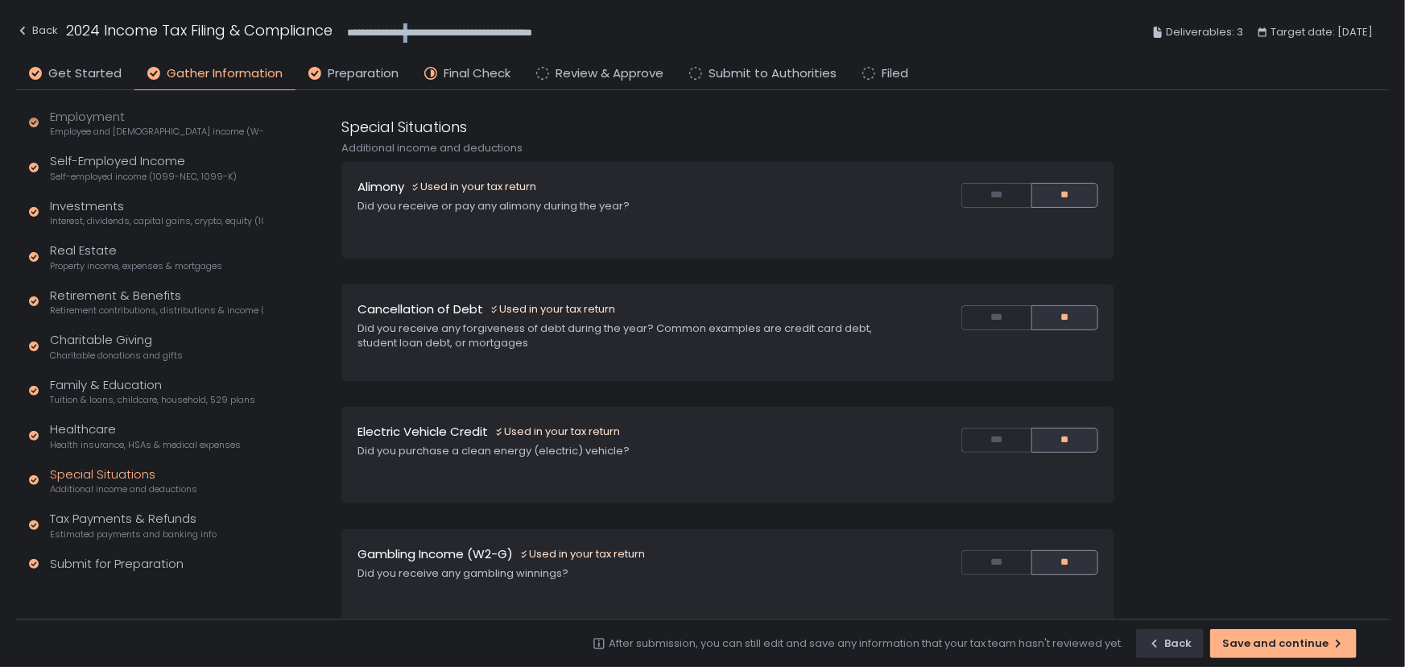
click at [423, 60] on div "**********" at bounding box center [702, 32] width 1373 height 59
click at [444, 76] on span "Final Check" at bounding box center [477, 73] width 67 height 19
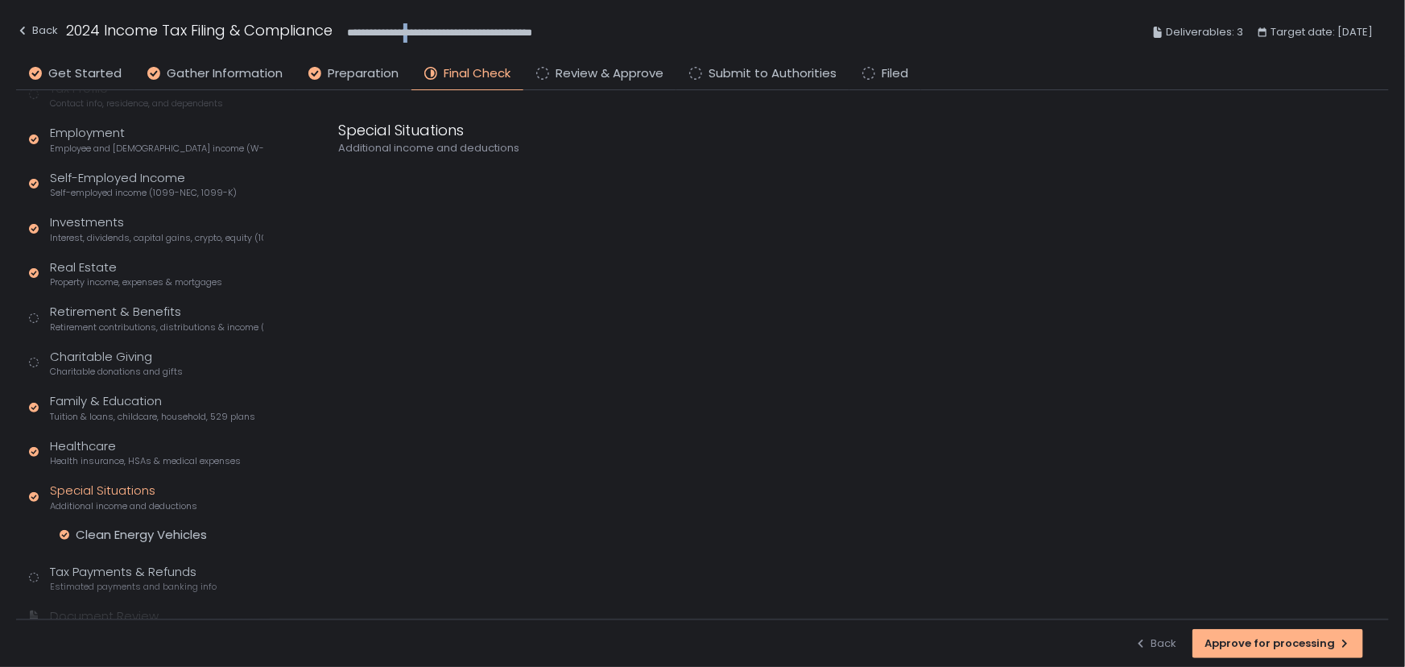
scroll to position [233, 0]
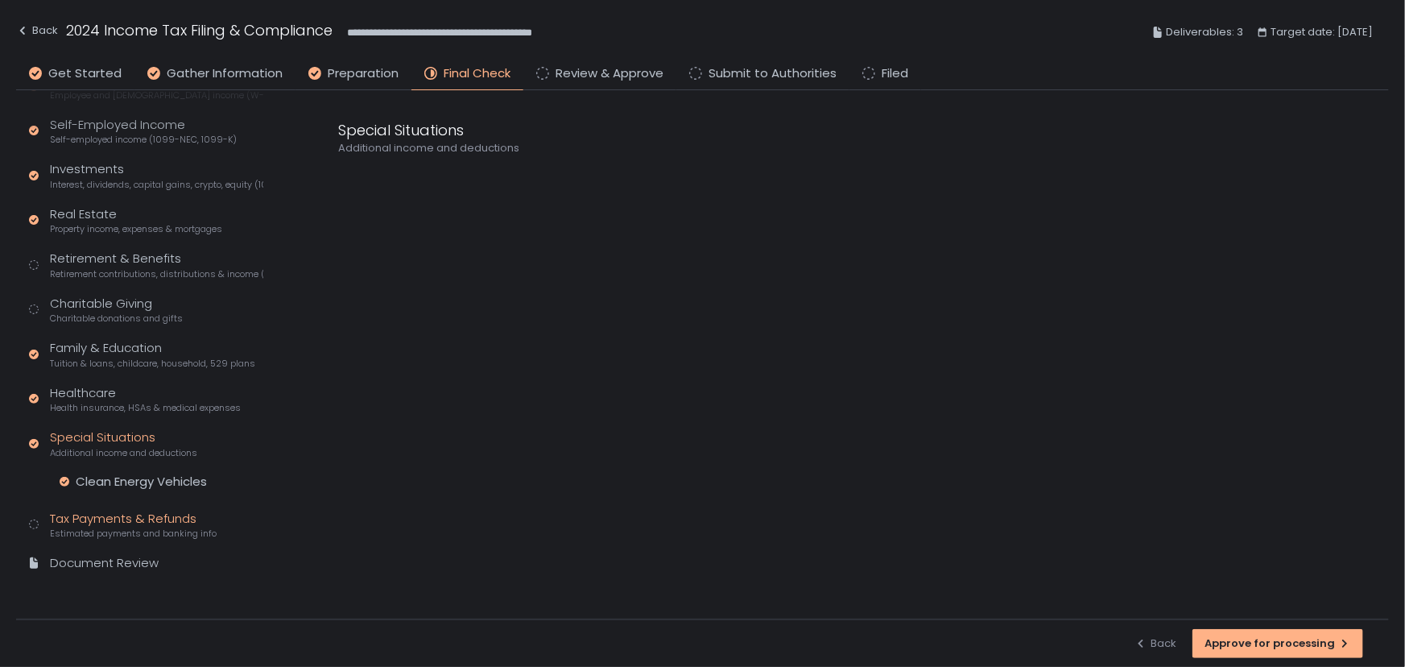
click at [105, 527] on span "Estimated payments and banking info" at bounding box center [133, 533] width 167 height 12
click at [115, 520] on div "Estimated Tax Payments" at bounding box center [151, 526] width 151 height 16
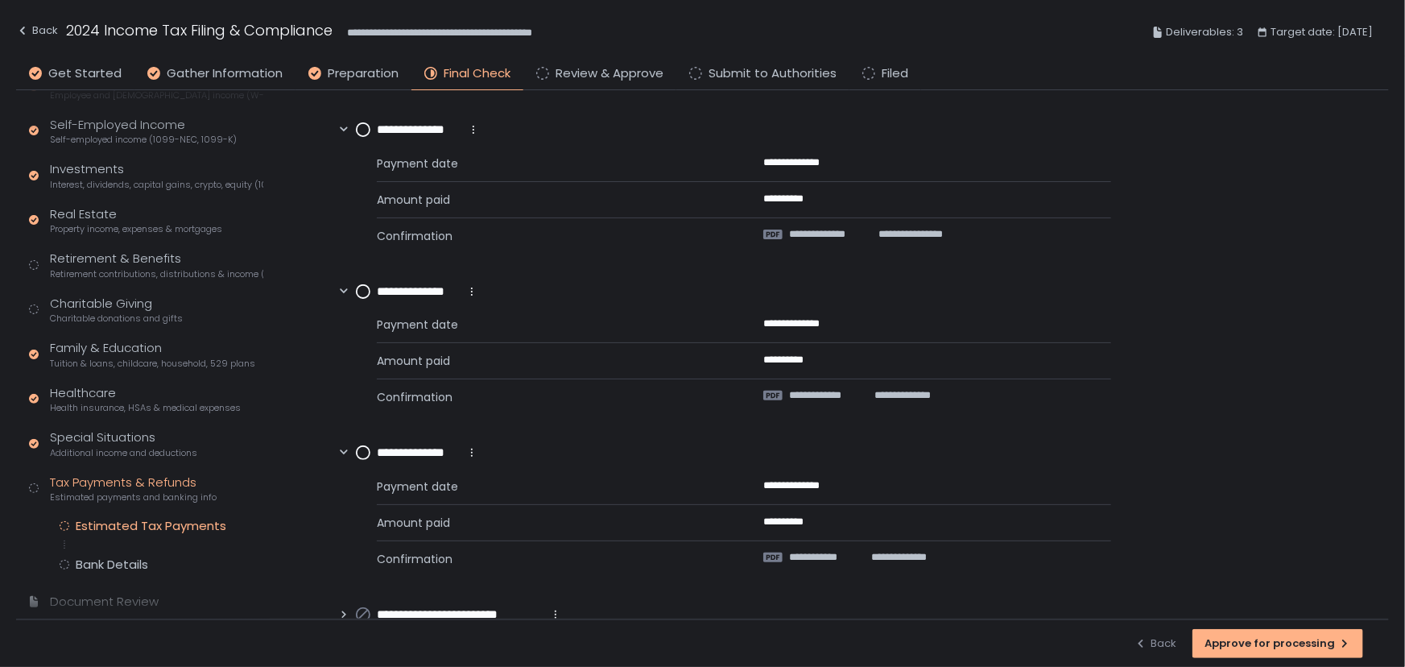
scroll to position [219, 0]
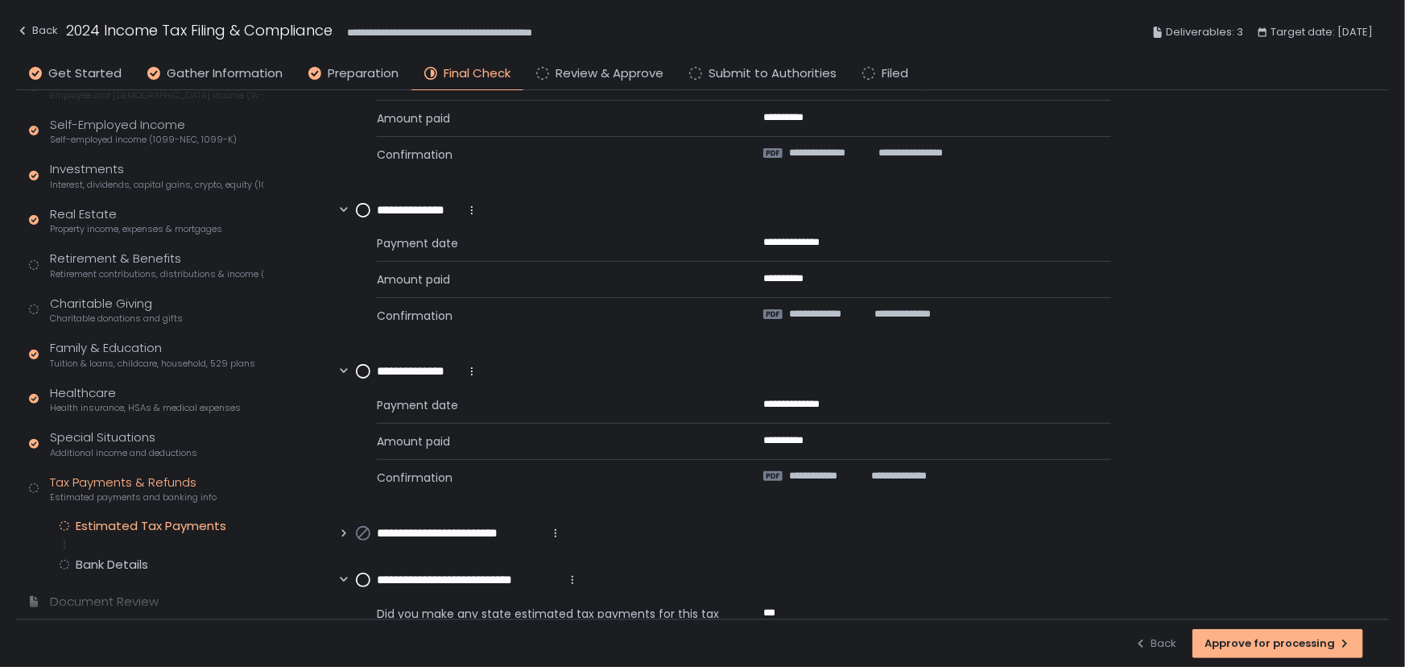
click at [363, 209] on circle at bounding box center [363, 210] width 13 height 13
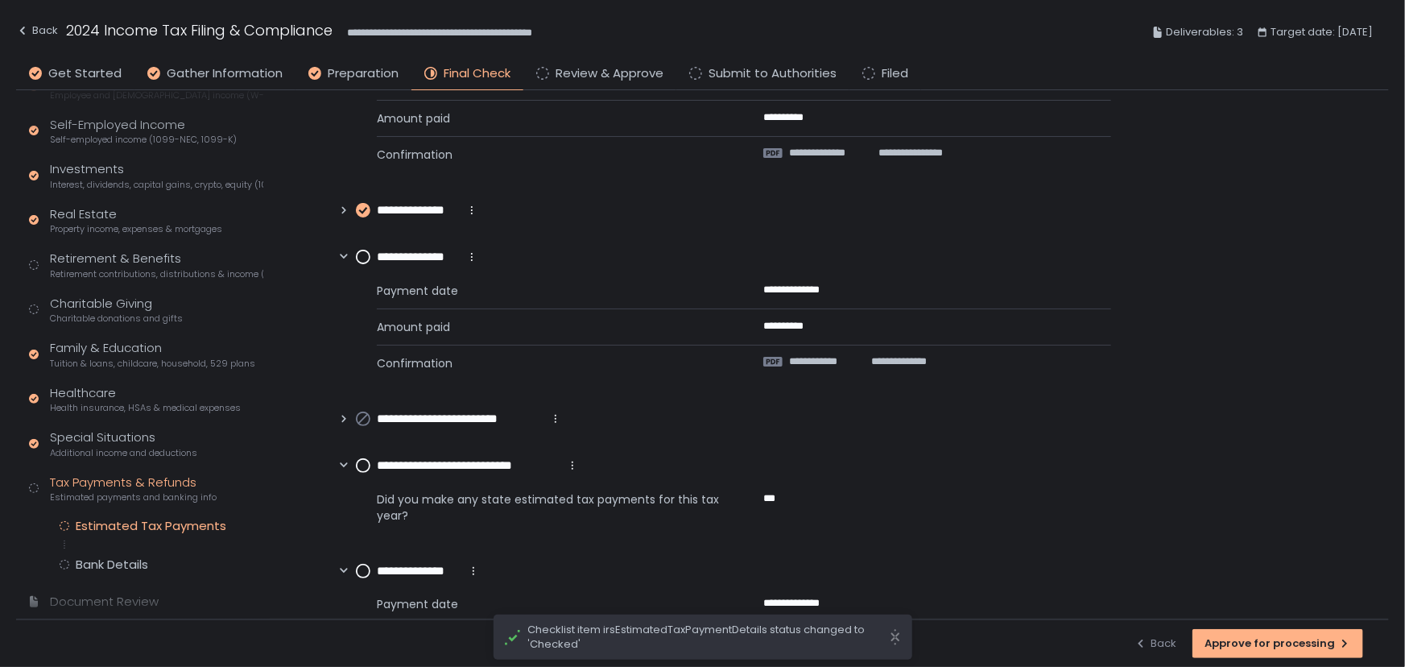
click at [363, 254] on circle at bounding box center [363, 256] width 13 height 13
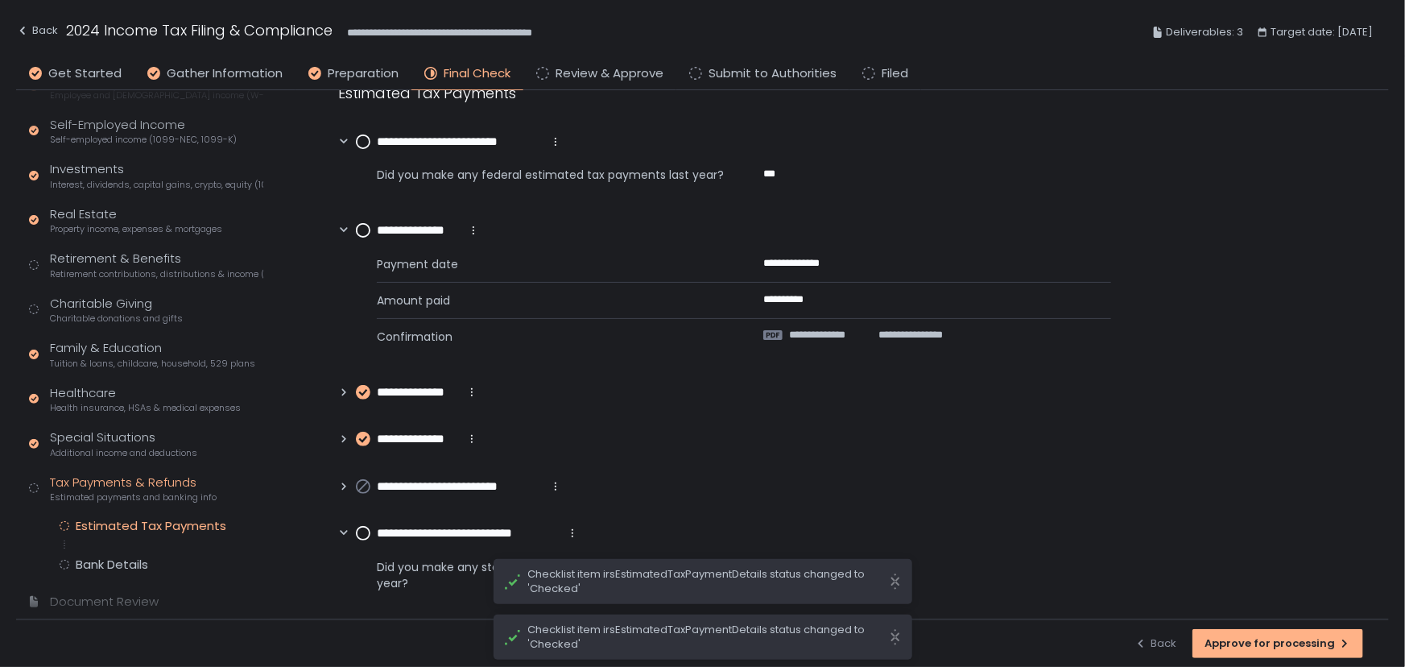
scroll to position [0, 0]
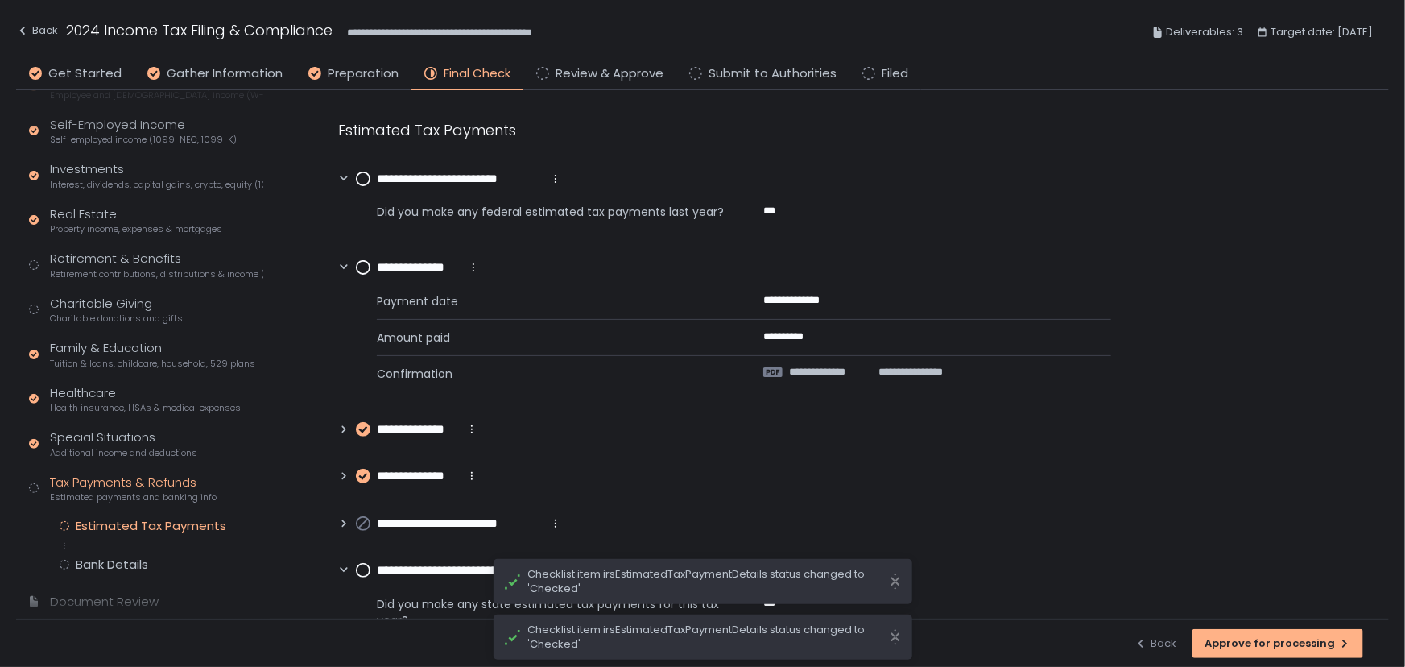
click at [365, 264] on circle at bounding box center [363, 267] width 13 height 13
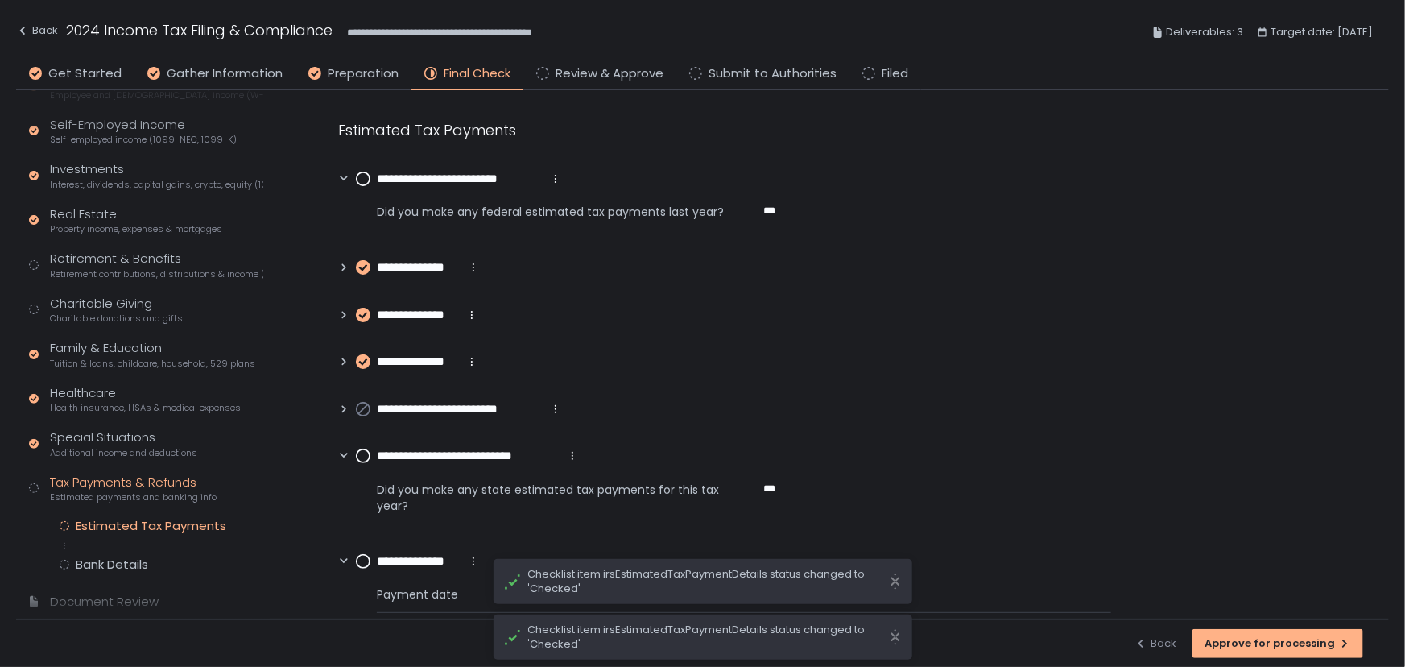
click at [364, 178] on circle at bounding box center [363, 178] width 13 height 13
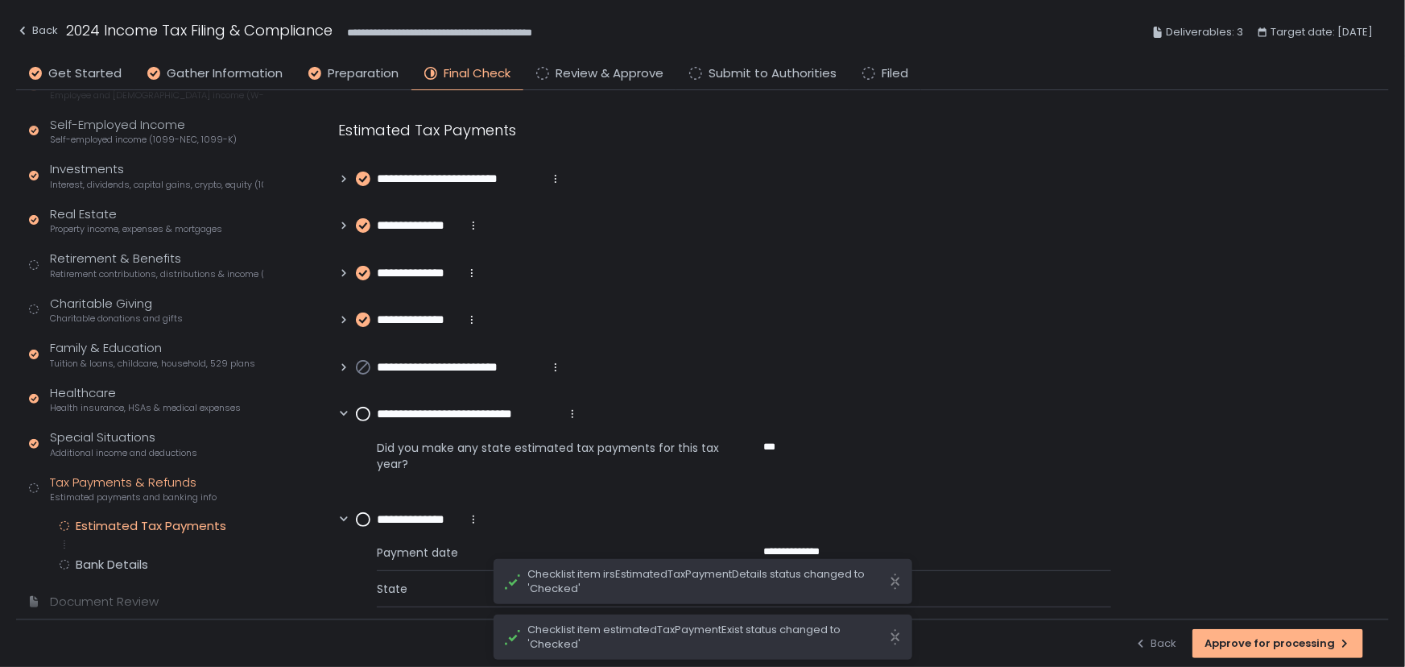
click at [362, 411] on circle at bounding box center [363, 413] width 13 height 13
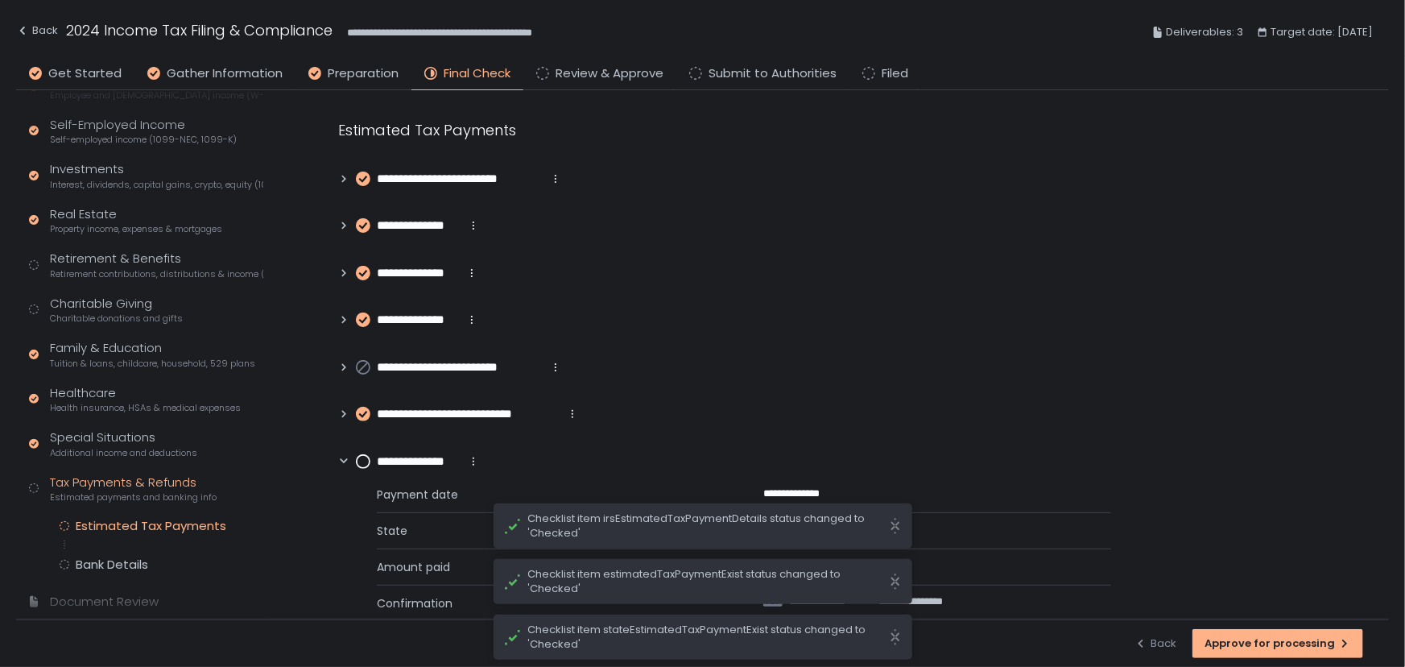
scroll to position [219, 0]
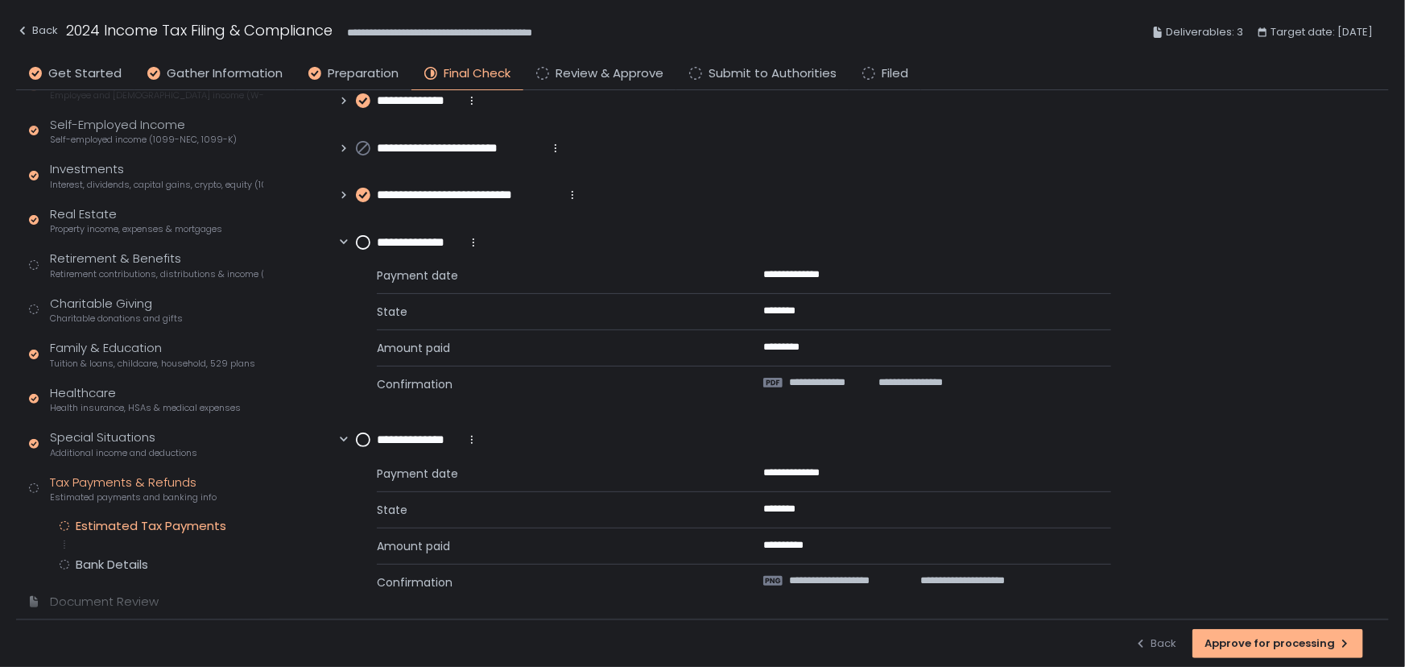
click at [365, 241] on circle at bounding box center [363, 242] width 13 height 13
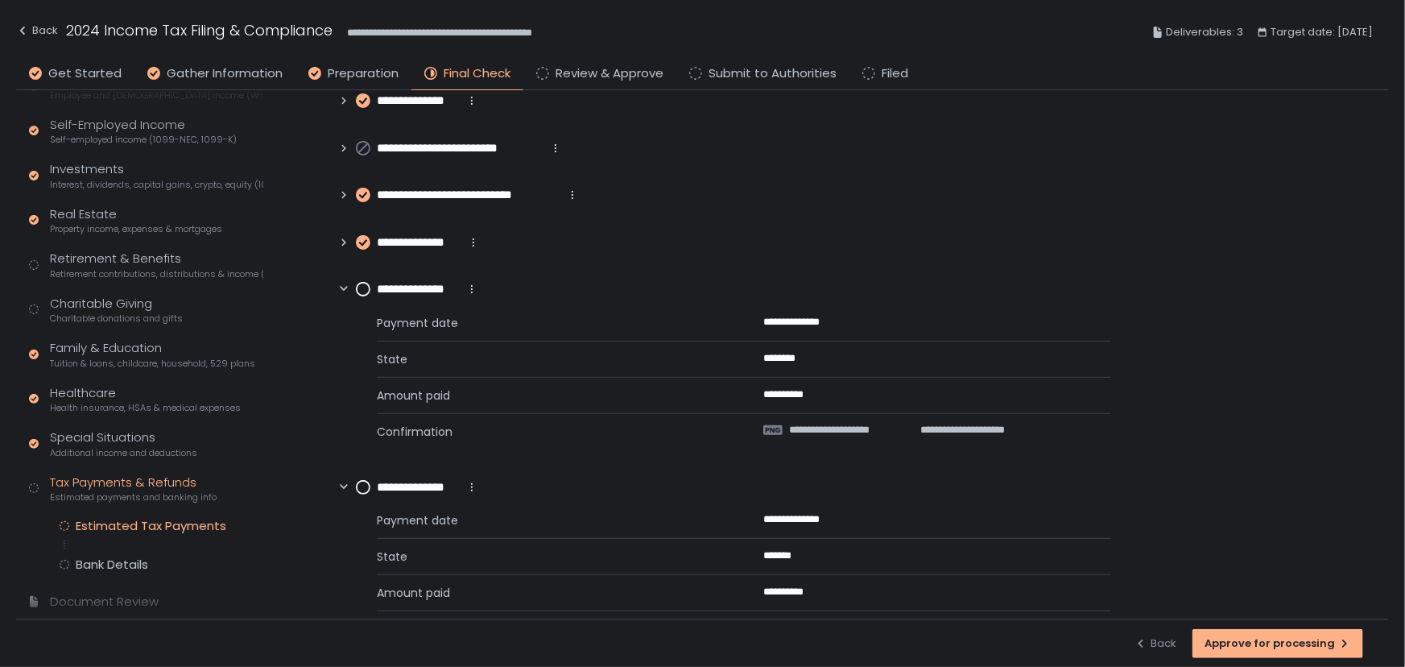
click at [361, 287] on circle at bounding box center [363, 289] width 13 height 13
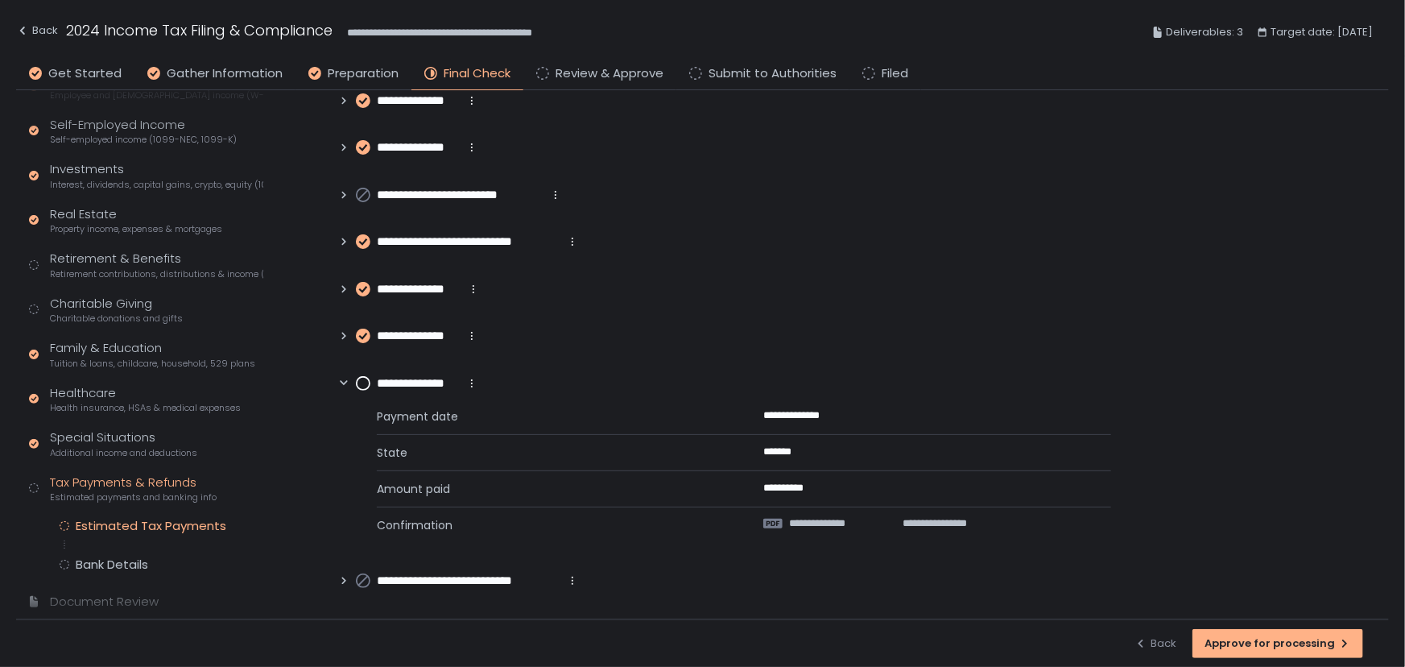
scroll to position [172, 0]
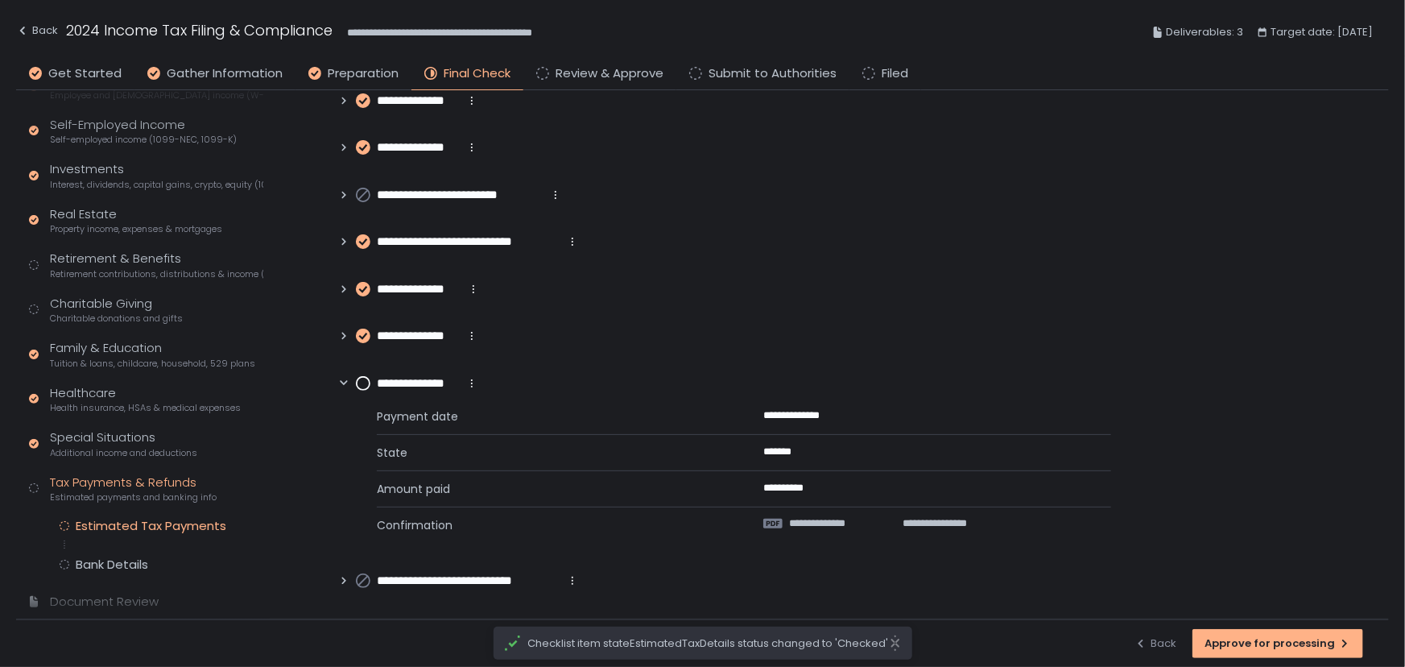
click at [356, 378] on icon at bounding box center [363, 383] width 14 height 14
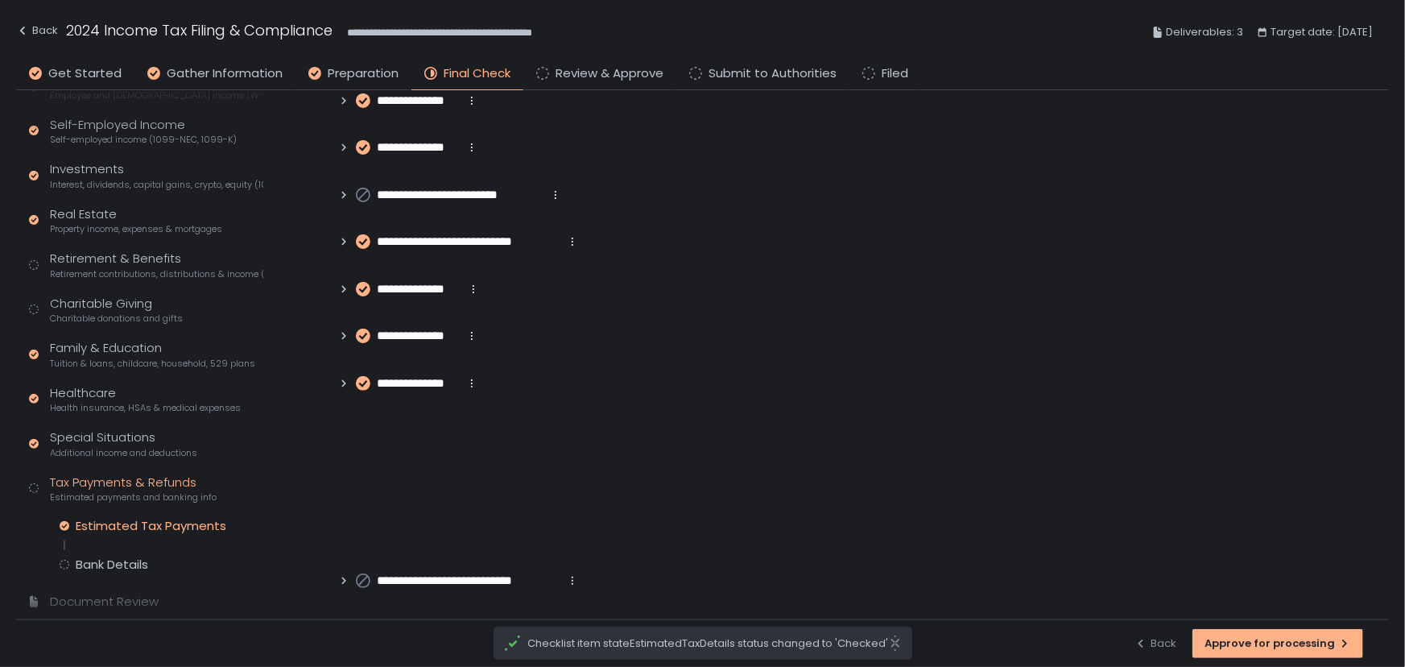
scroll to position [22, 0]
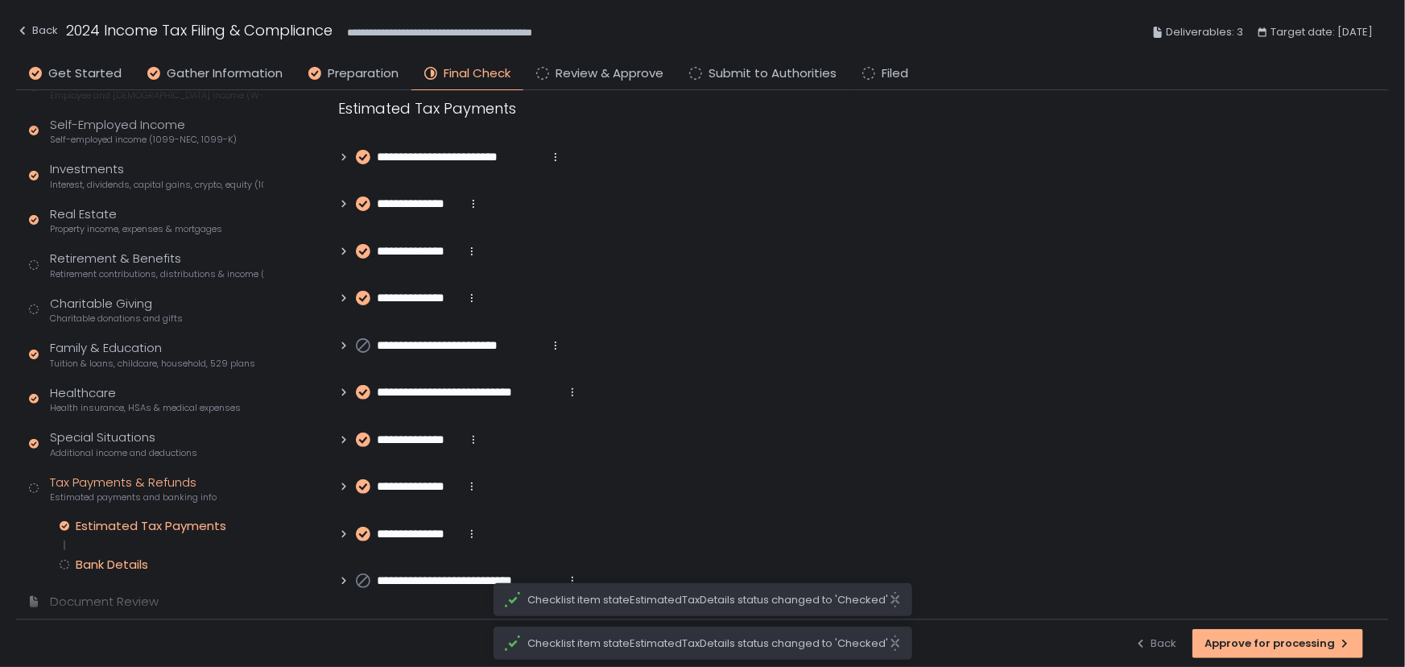
click at [103, 560] on div "Bank Details" at bounding box center [112, 564] width 72 height 16
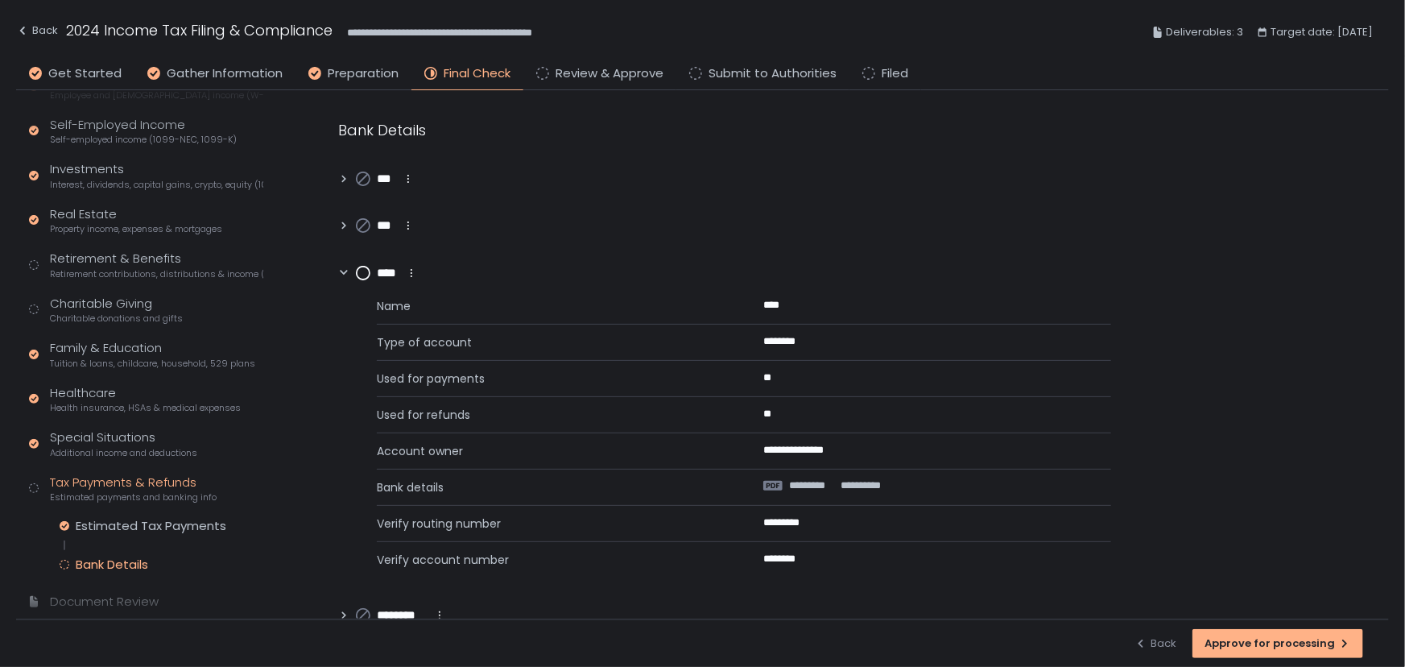
click at [411, 274] on icon at bounding box center [411, 273] width 13 height 13
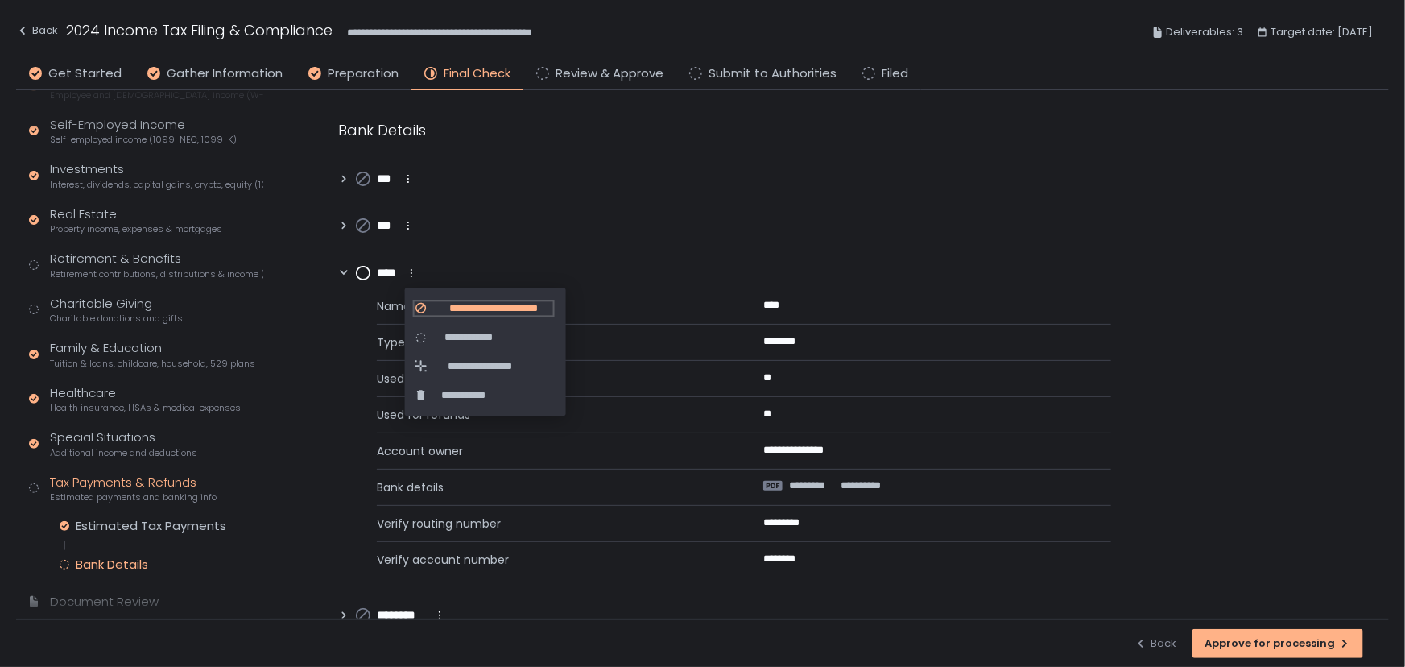
click at [460, 306] on span "**********" at bounding box center [493, 308] width 119 height 14
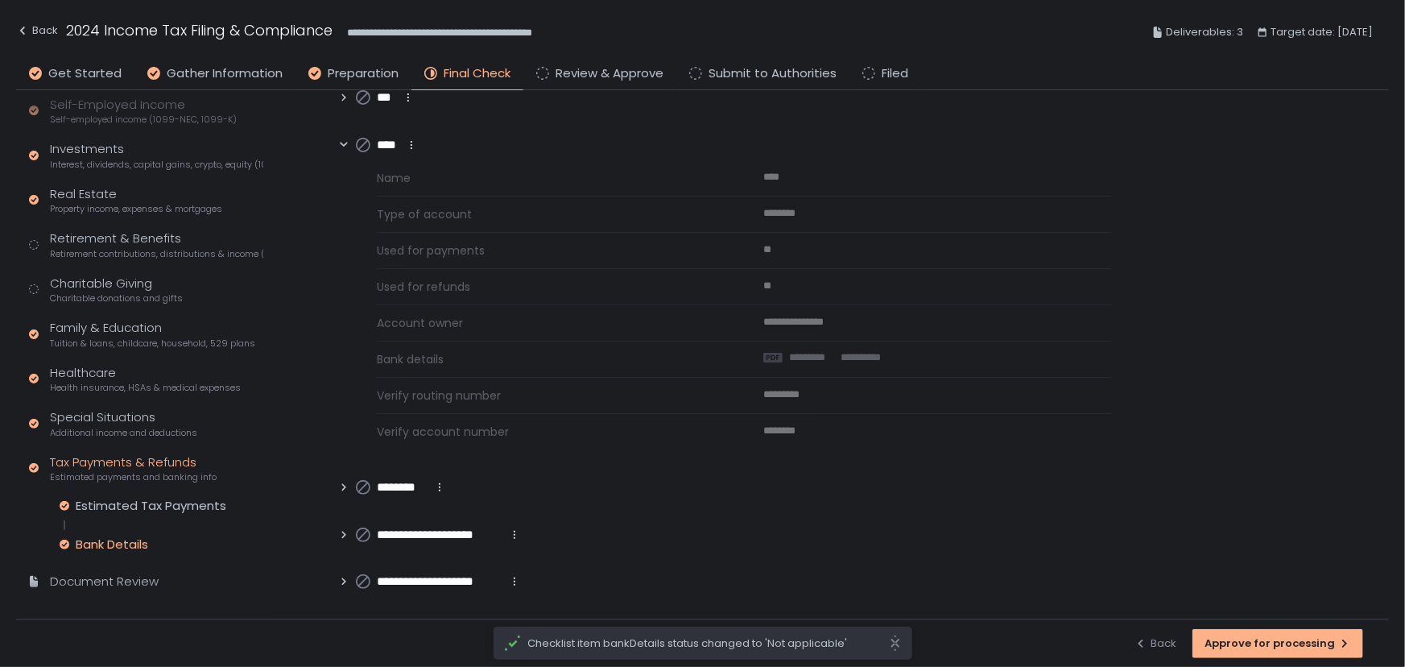
scroll to position [271, 0]
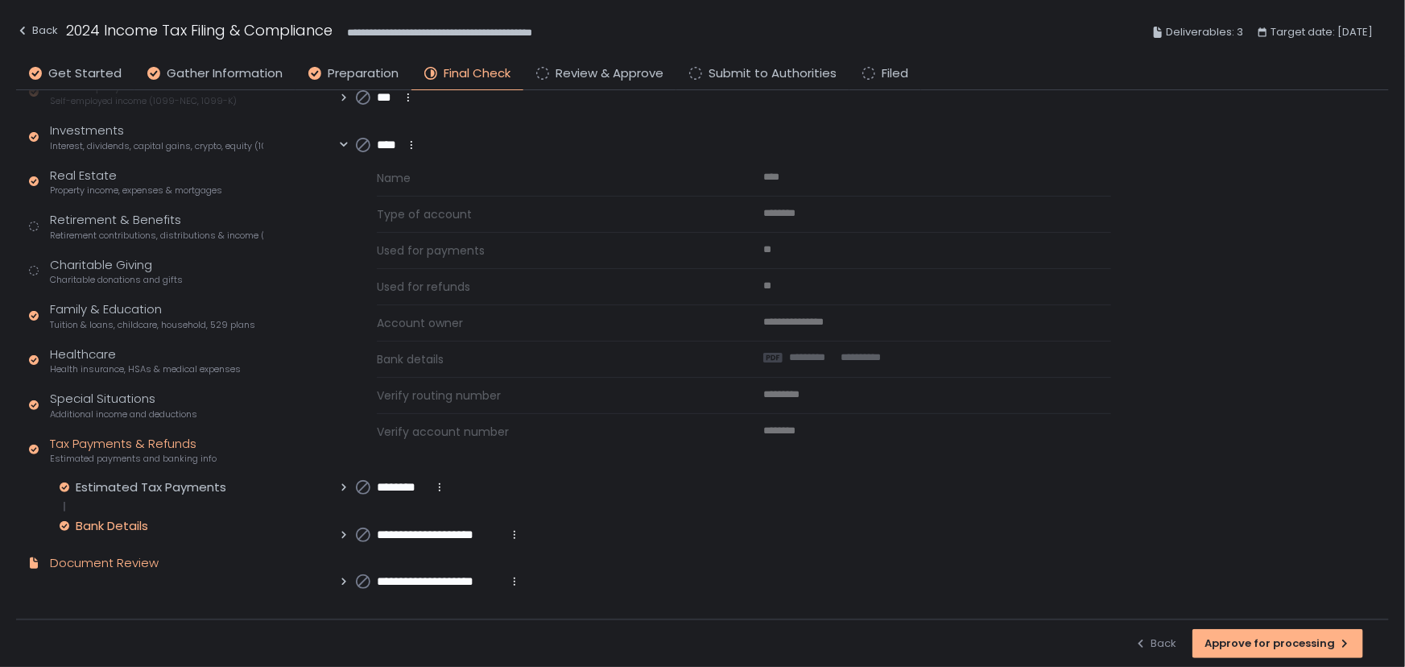
click at [97, 563] on div "Document Review" at bounding box center [104, 563] width 109 height 19
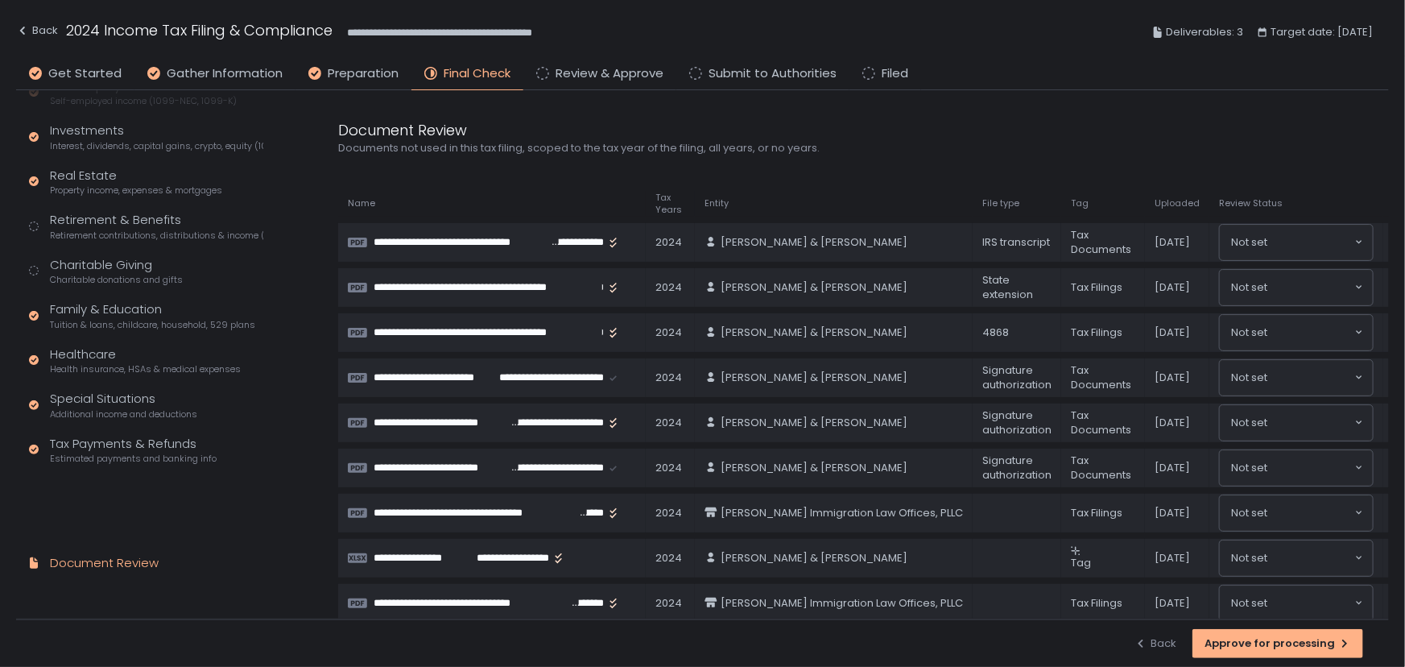
scroll to position [196, 0]
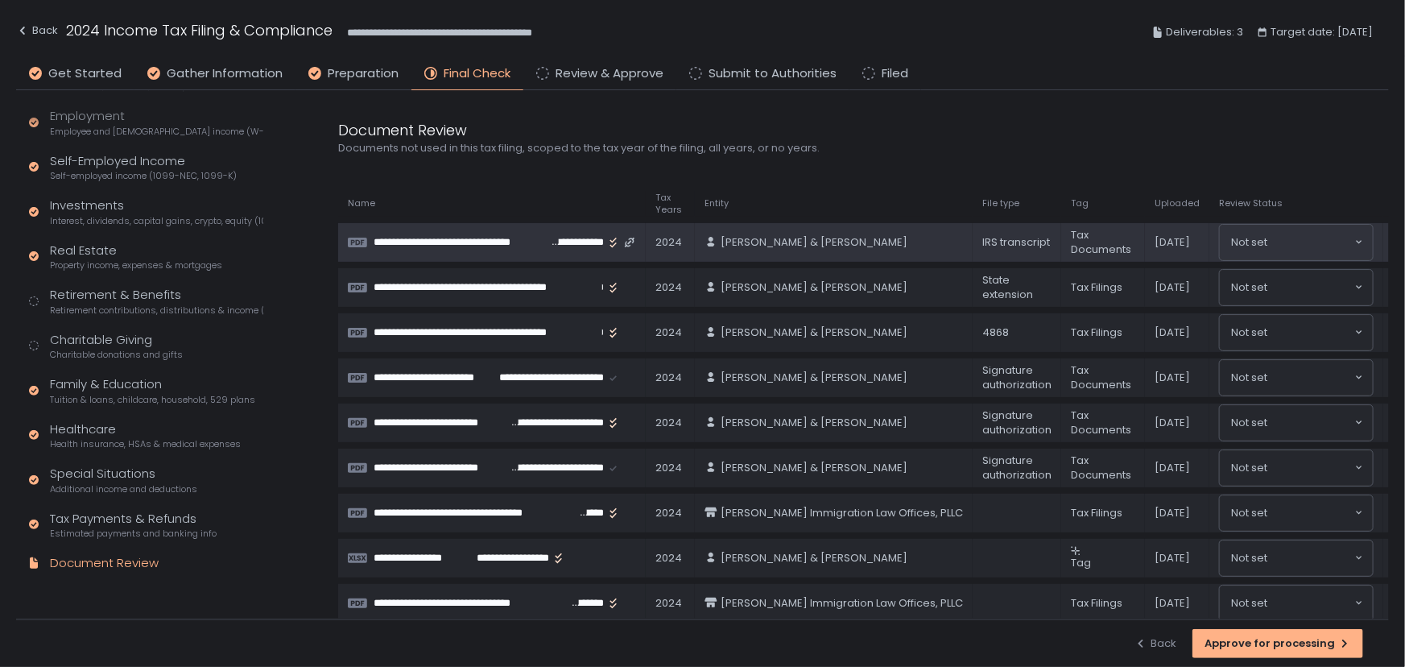
click at [515, 242] on span "**********" at bounding box center [463, 242] width 178 height 14
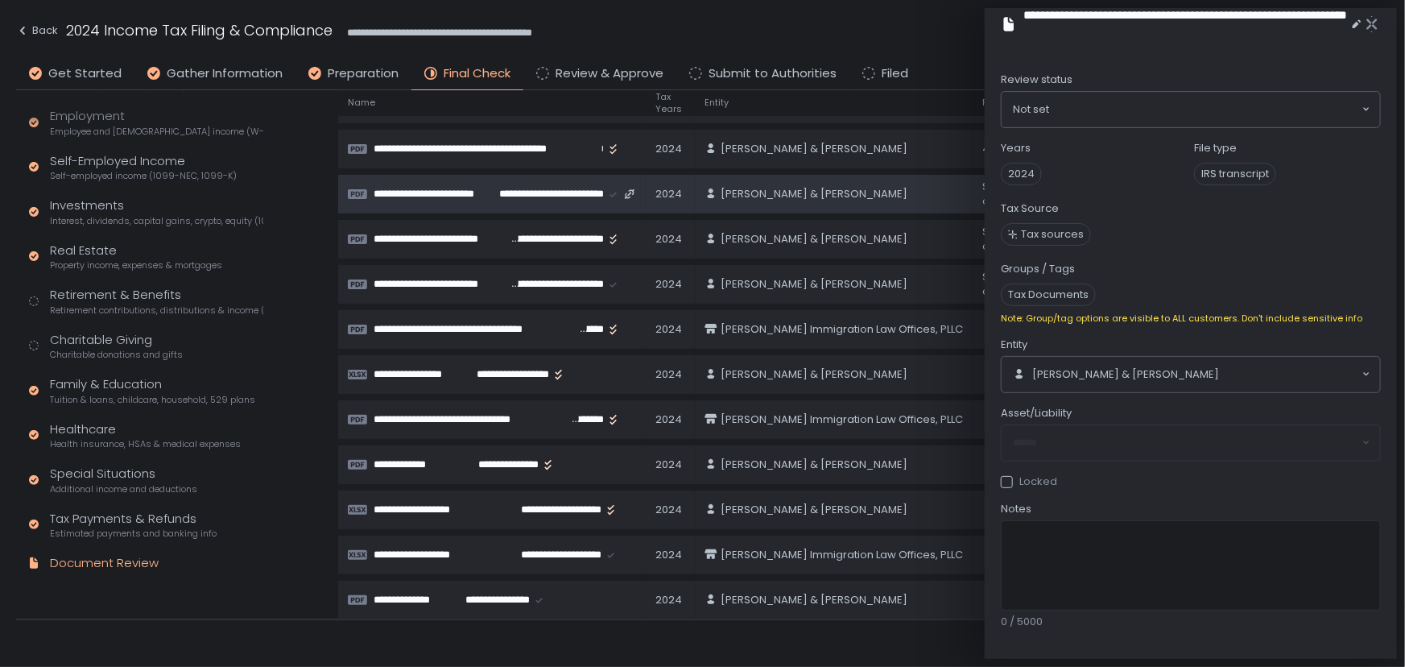
scroll to position [219, 0]
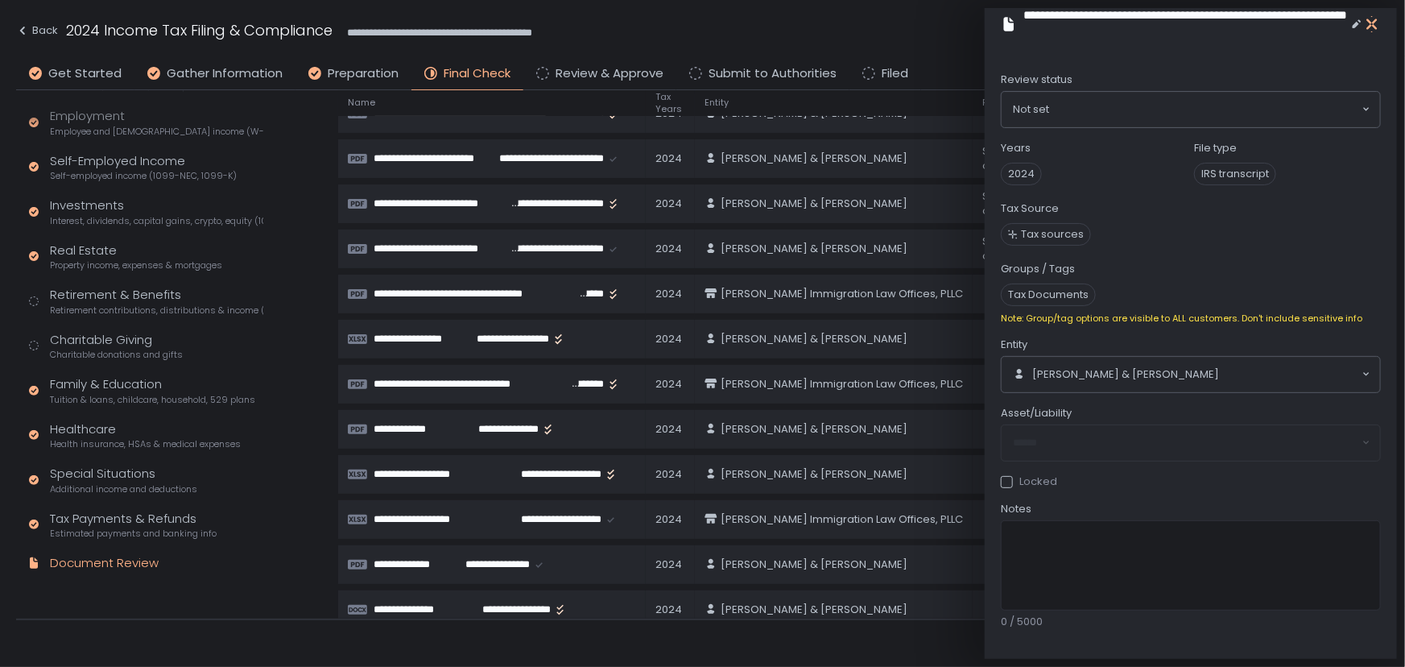
click at [1379, 20] on icon "button" at bounding box center [1372, 24] width 16 height 16
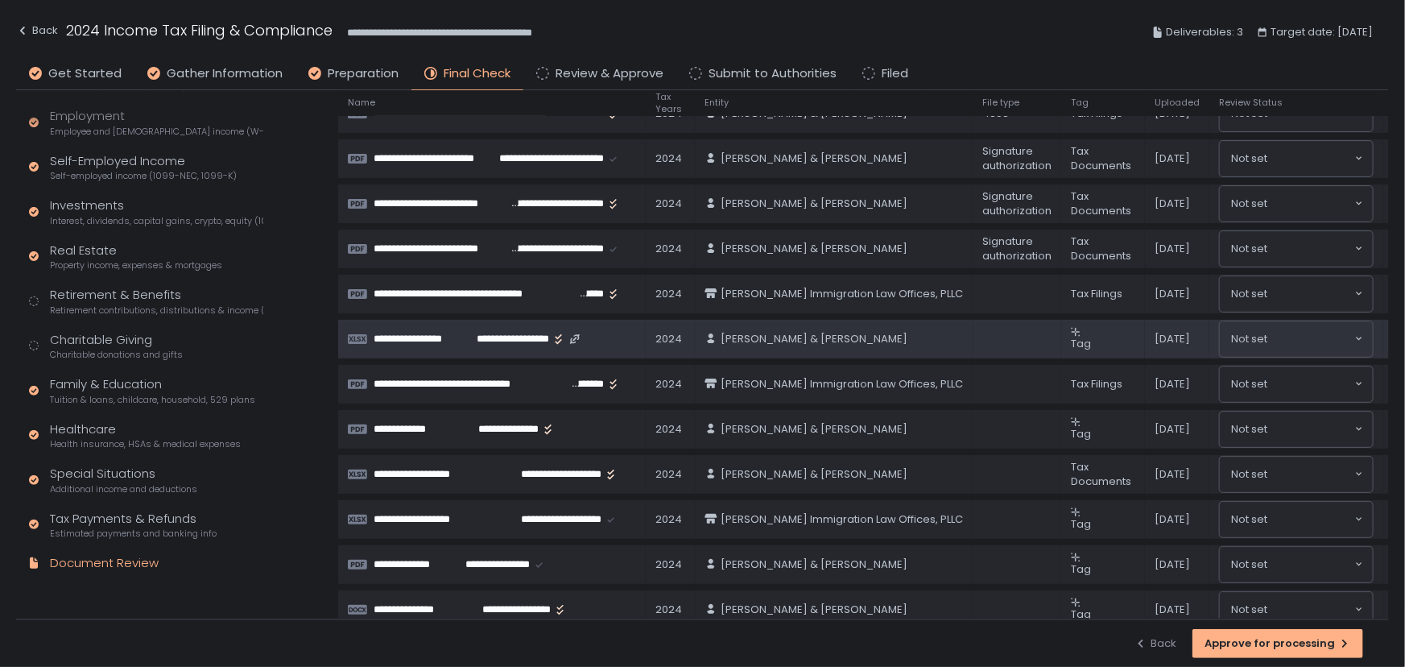
click at [514, 333] on span "**********" at bounding box center [509, 339] width 80 height 14
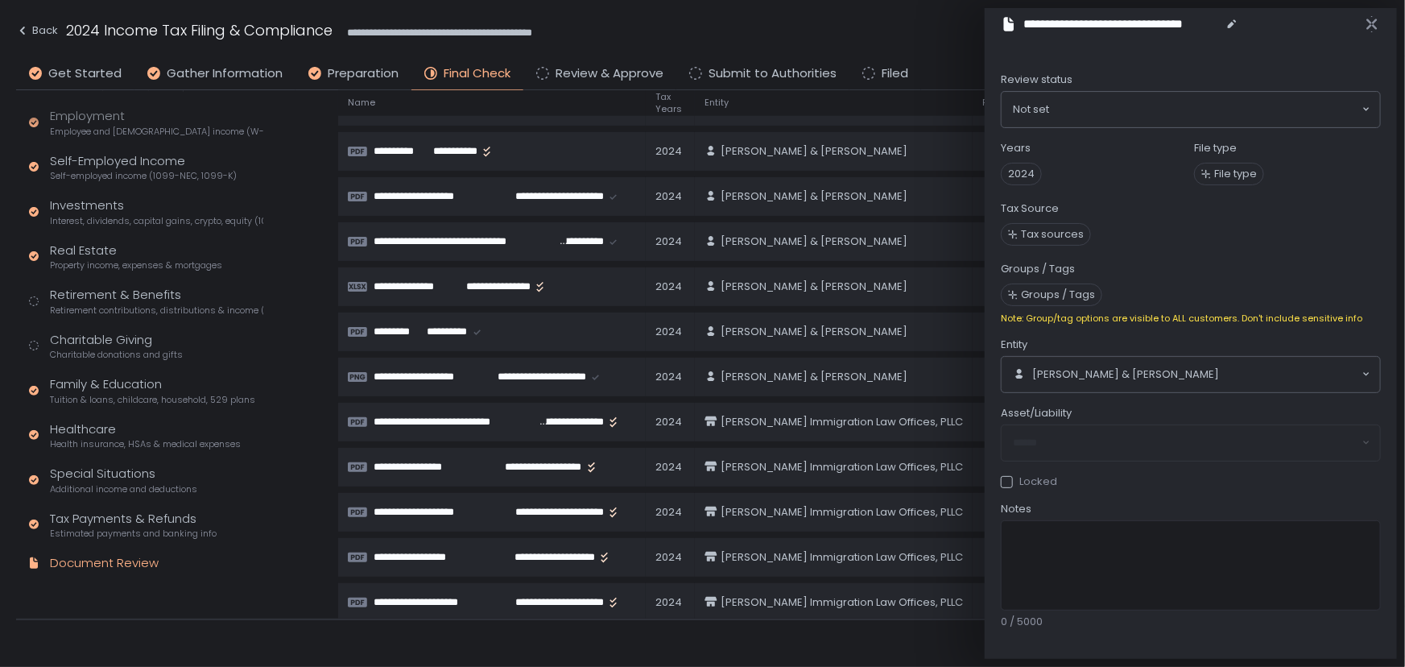
scroll to position [502, 0]
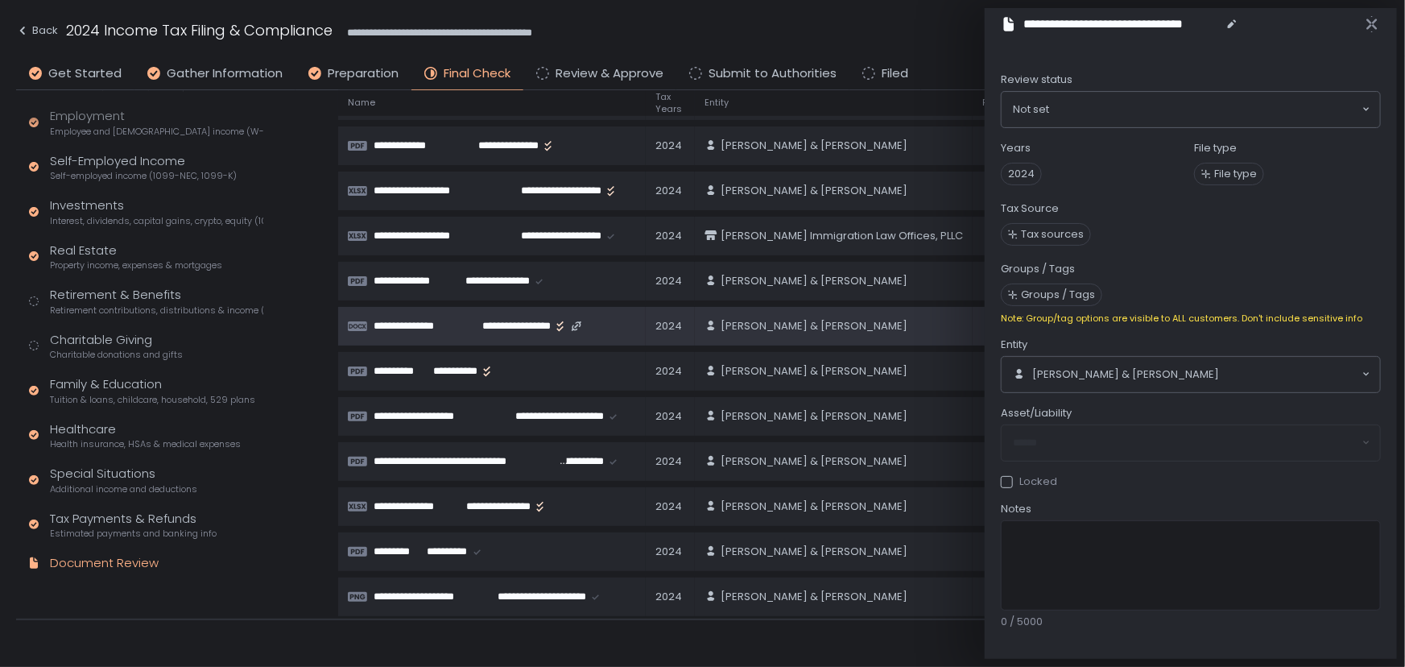
click at [465, 319] on span "**********" at bounding box center [504, 326] width 95 height 14
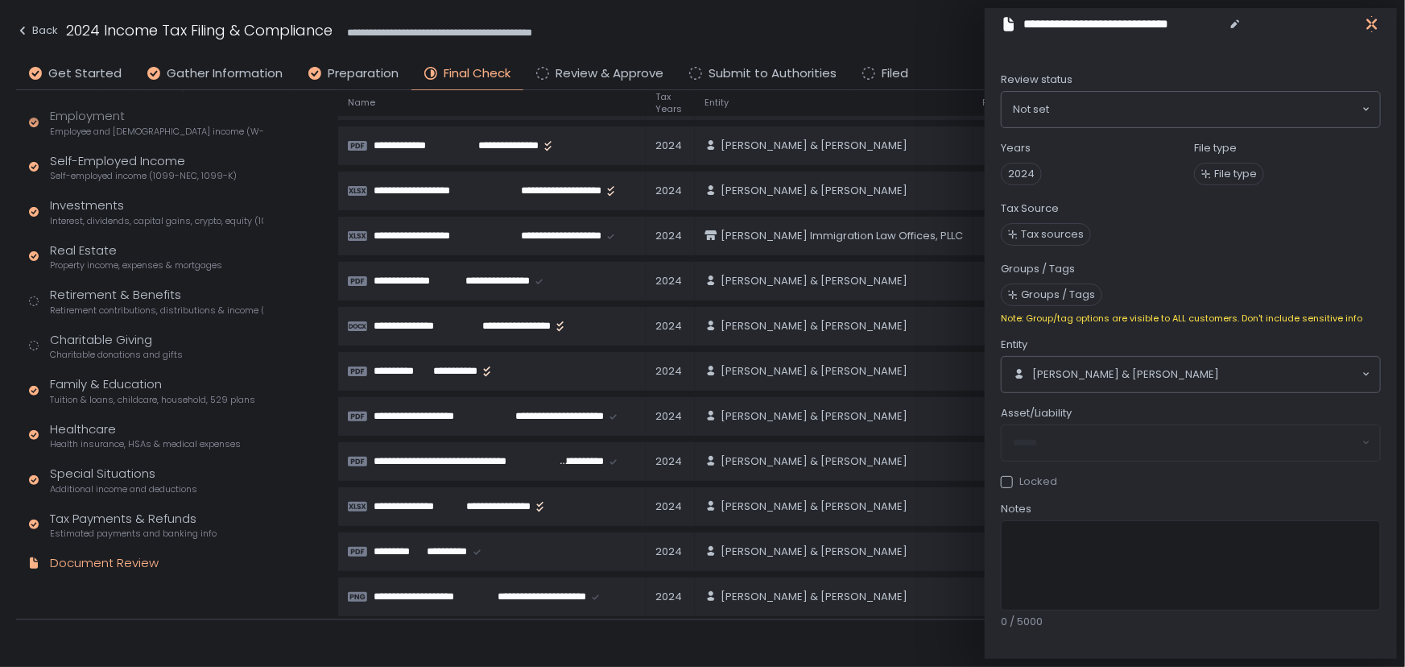
click at [1367, 29] on icon "button" at bounding box center [1372, 24] width 16 height 16
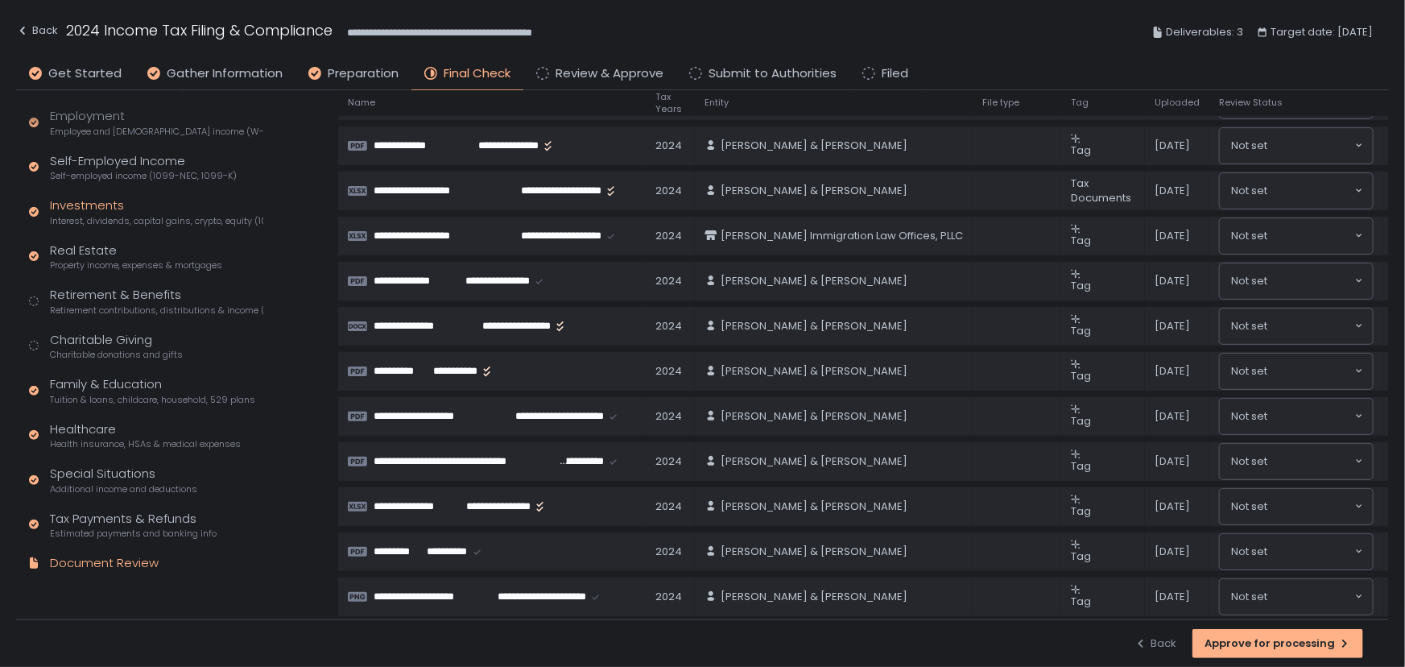
click at [85, 210] on div "Investments Interest, dividends, capital gains, crypto, equity (1099s, K-1s)" at bounding box center [156, 211] width 213 height 31
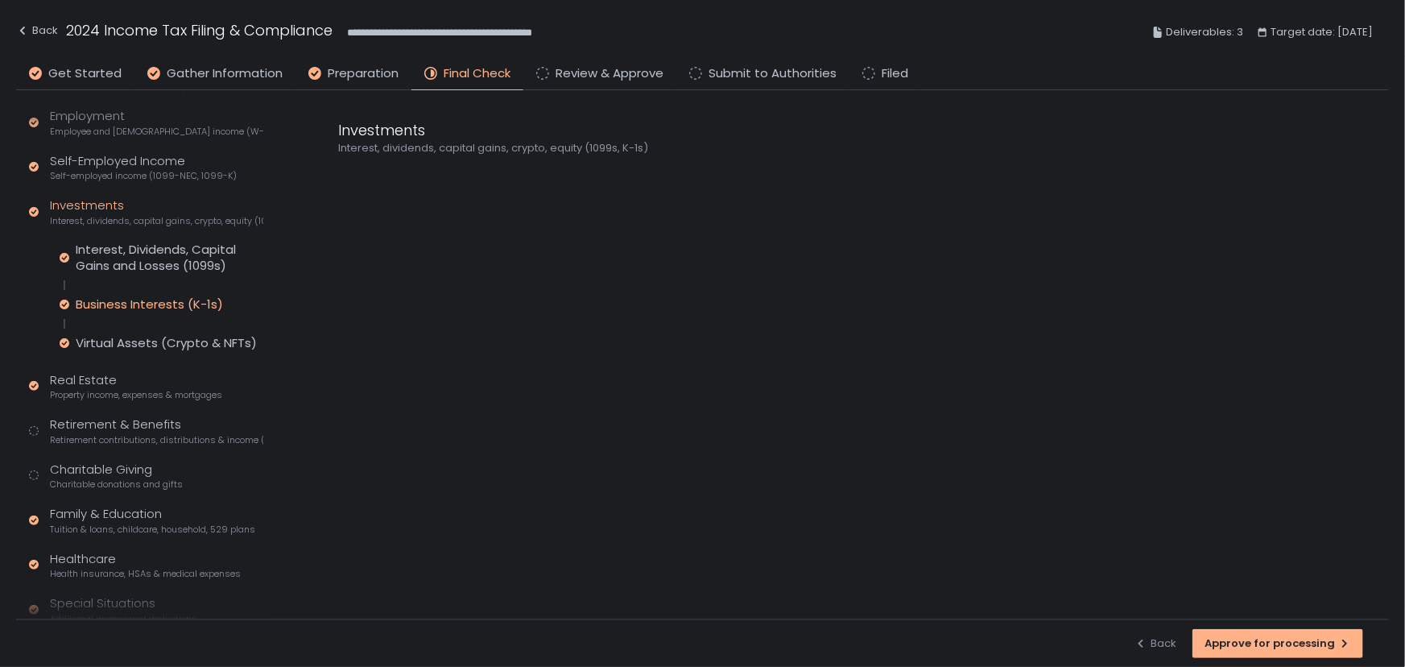
scroll to position [271, 0]
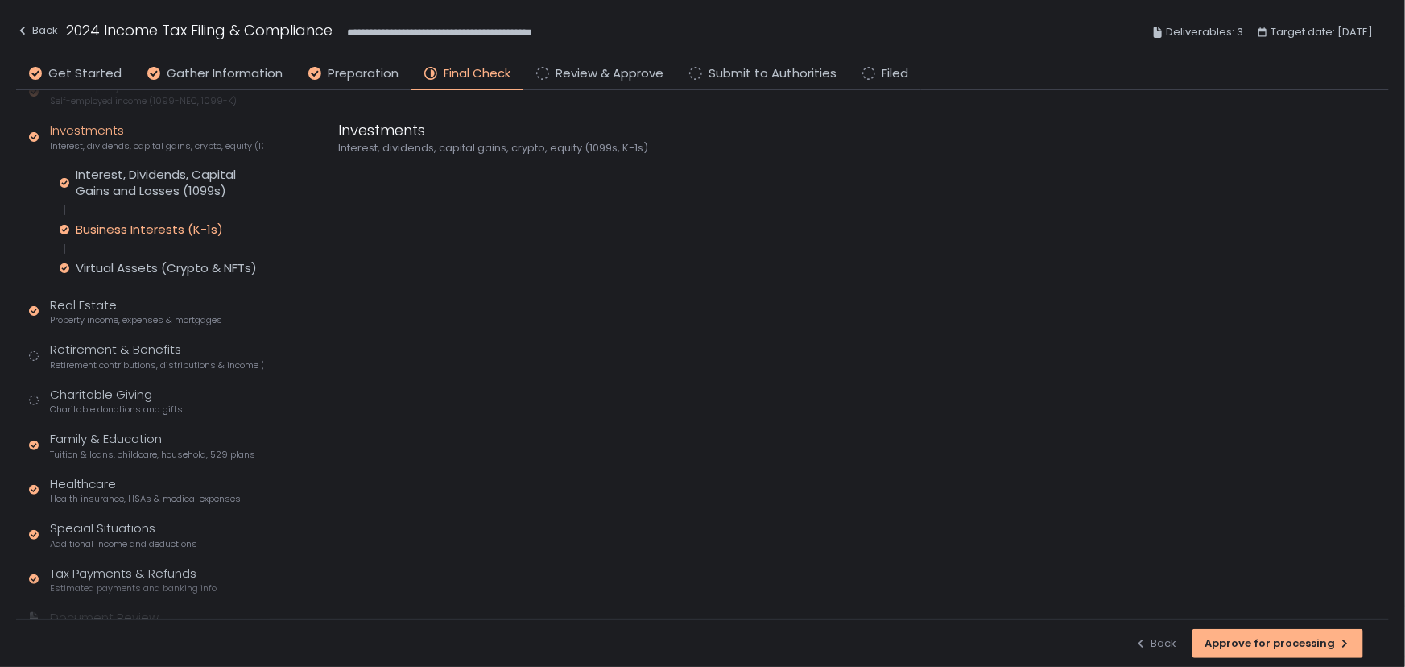
click at [121, 223] on div "Business Interests (K-1s)" at bounding box center [149, 229] width 147 height 16
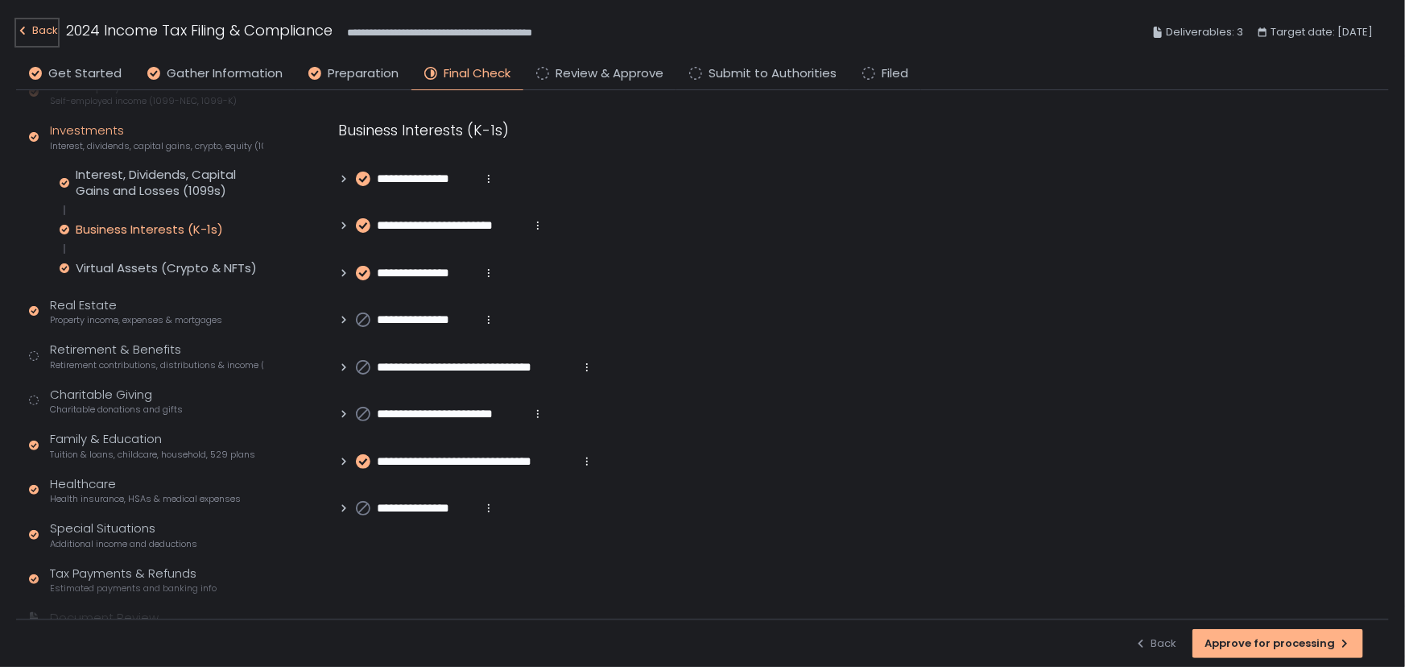
click at [37, 31] on div "Back" at bounding box center [37, 30] width 42 height 19
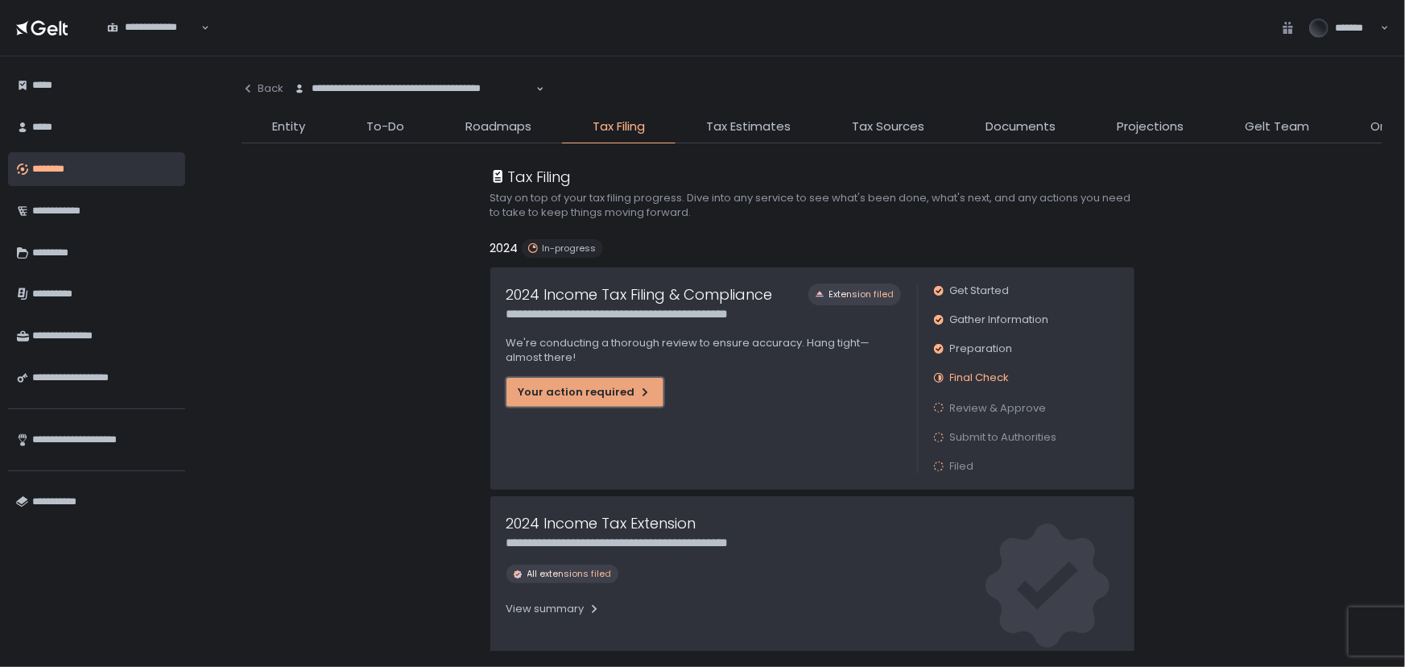
click at [601, 398] on div "Your action required" at bounding box center [585, 392] width 133 height 14
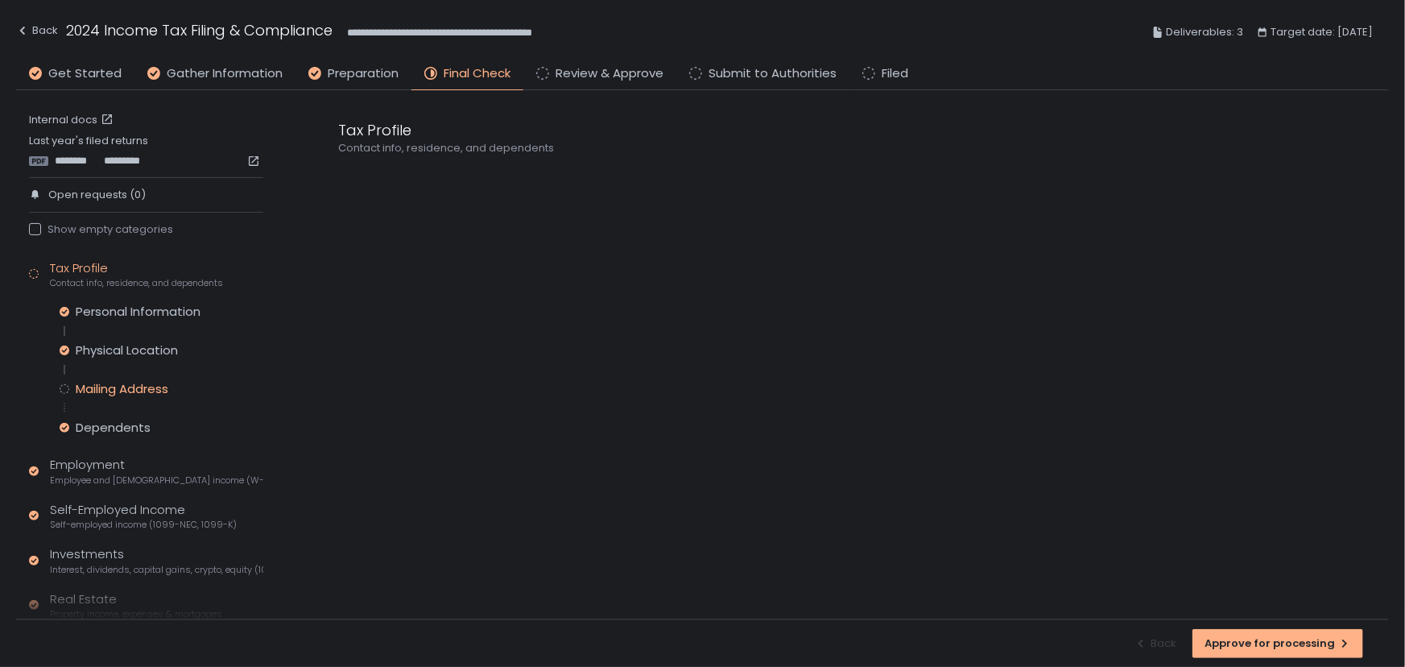
click at [129, 391] on div "Mailing Address" at bounding box center [122, 389] width 93 height 16
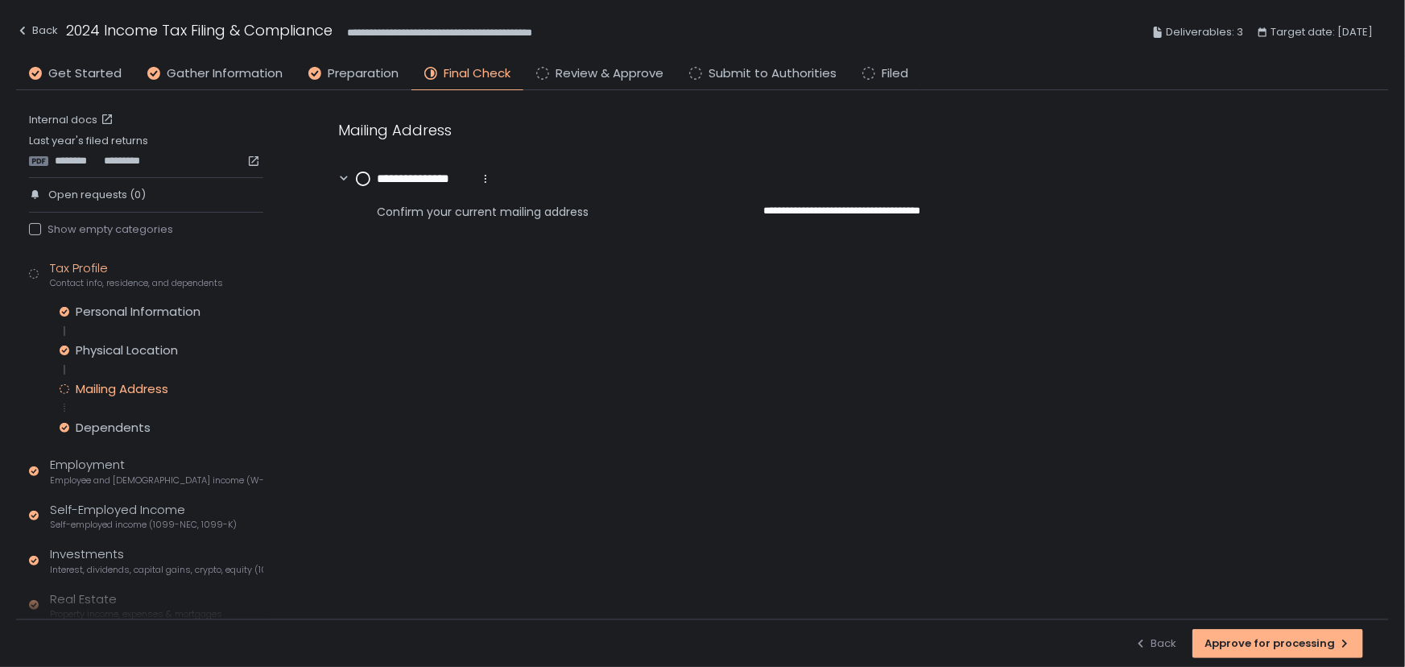
click at [488, 176] on icon at bounding box center [485, 178] width 13 height 13
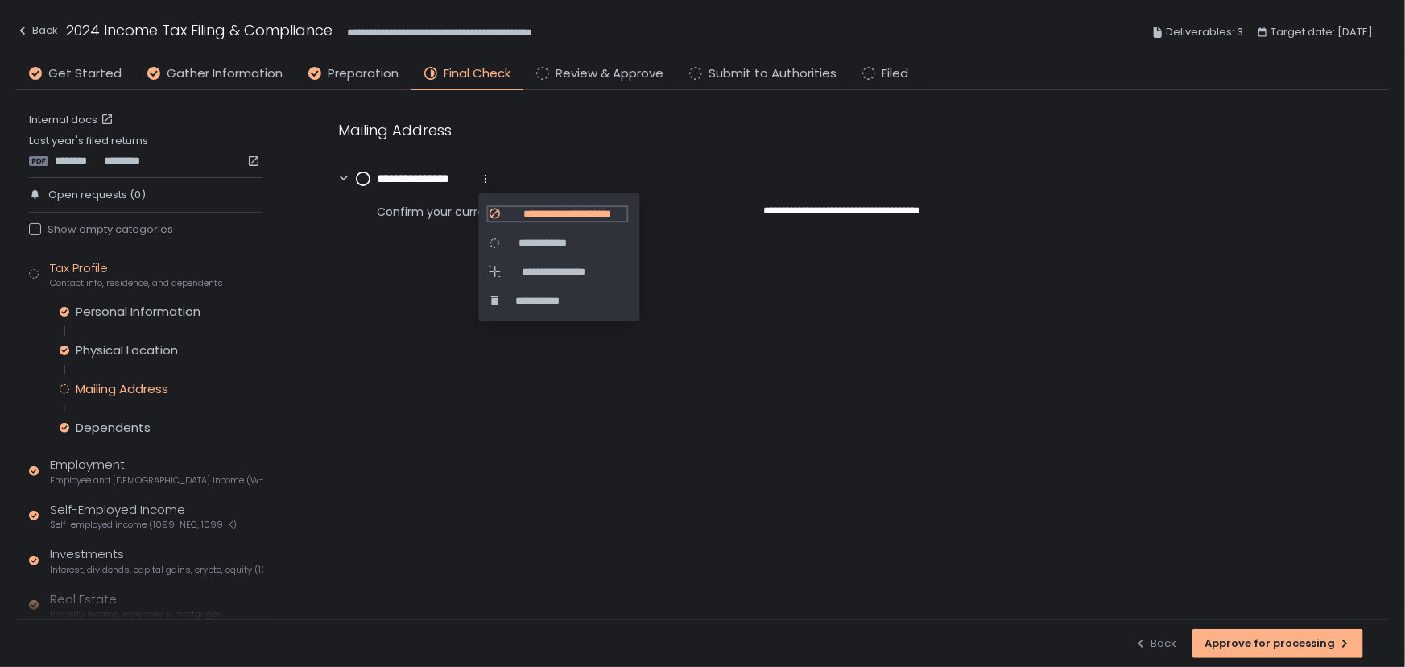
click at [546, 212] on span "**********" at bounding box center [567, 214] width 119 height 14
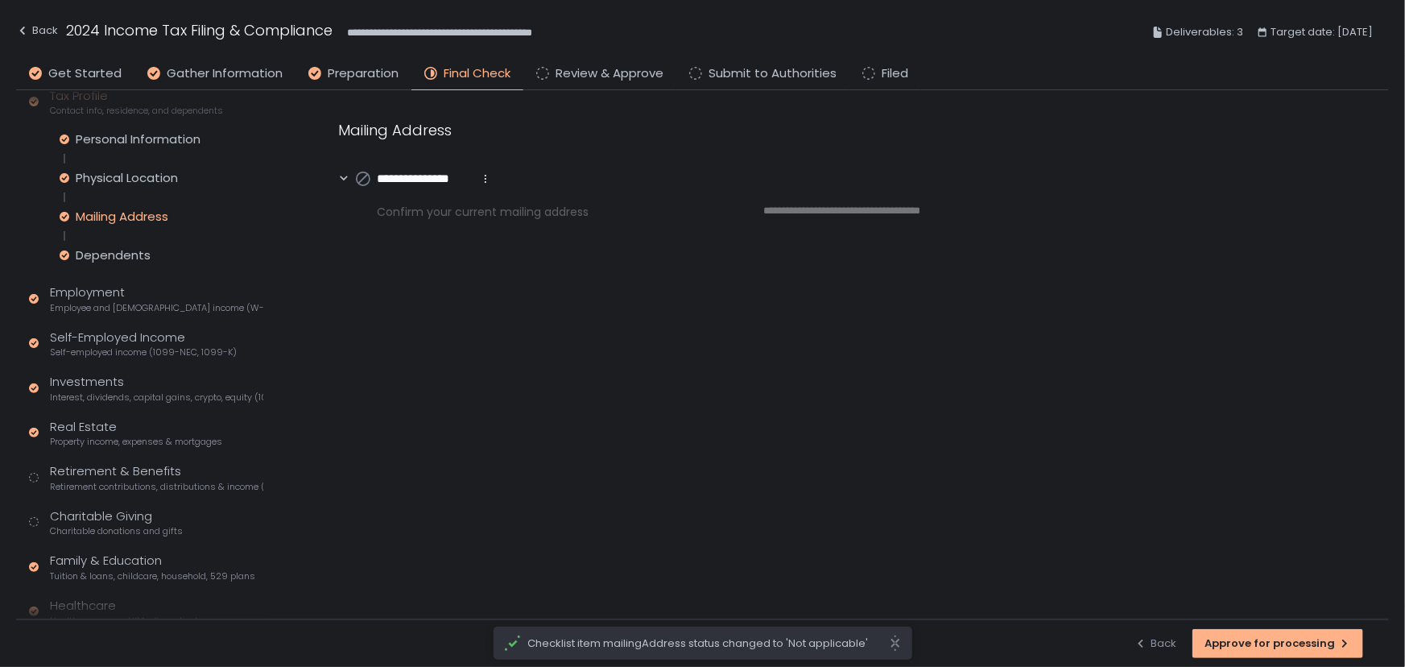
scroll to position [219, 0]
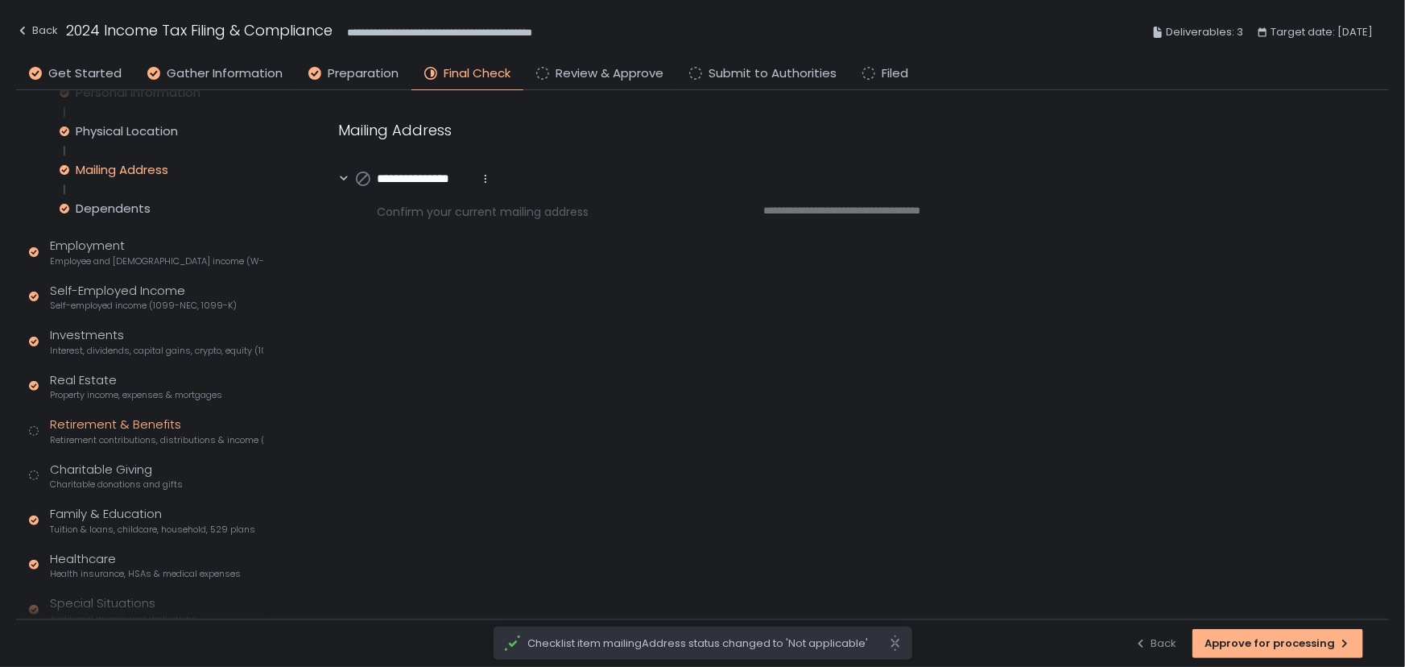
click at [72, 421] on div "Retirement & Benefits Retirement contributions, distributions & income (1099-R,…" at bounding box center [156, 431] width 213 height 31
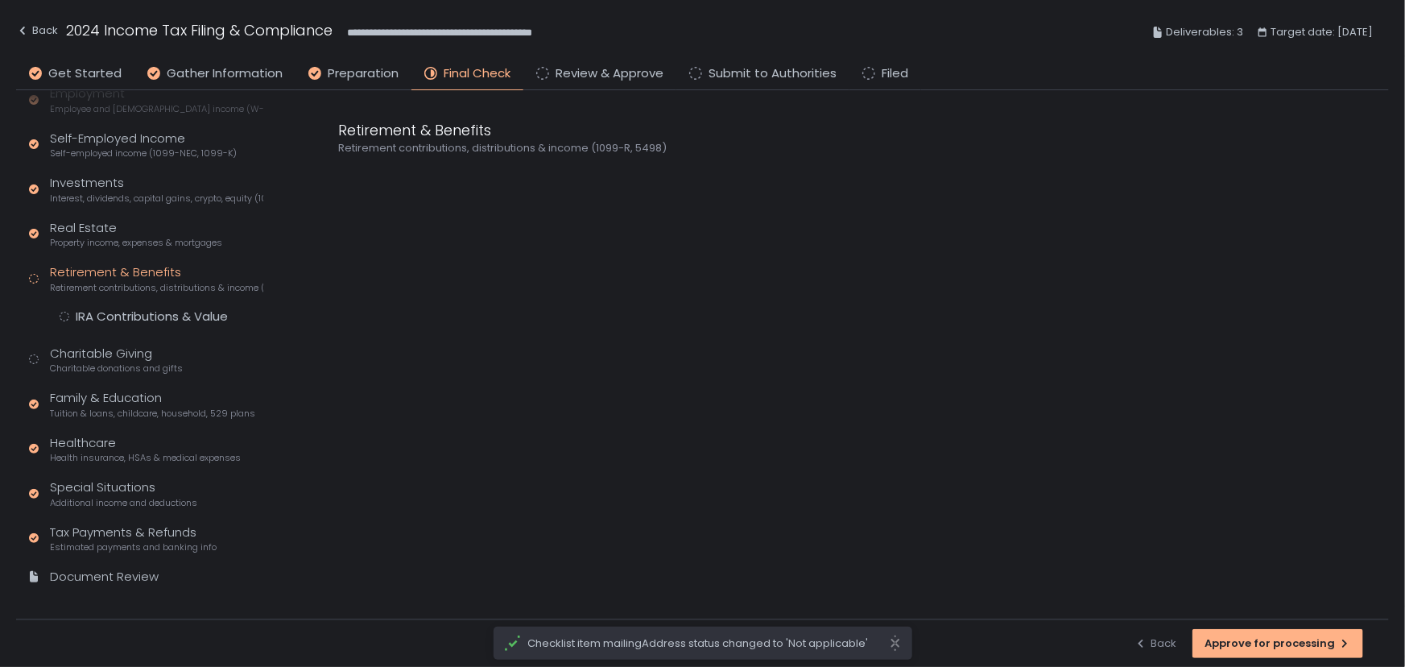
scroll to position [67, 0]
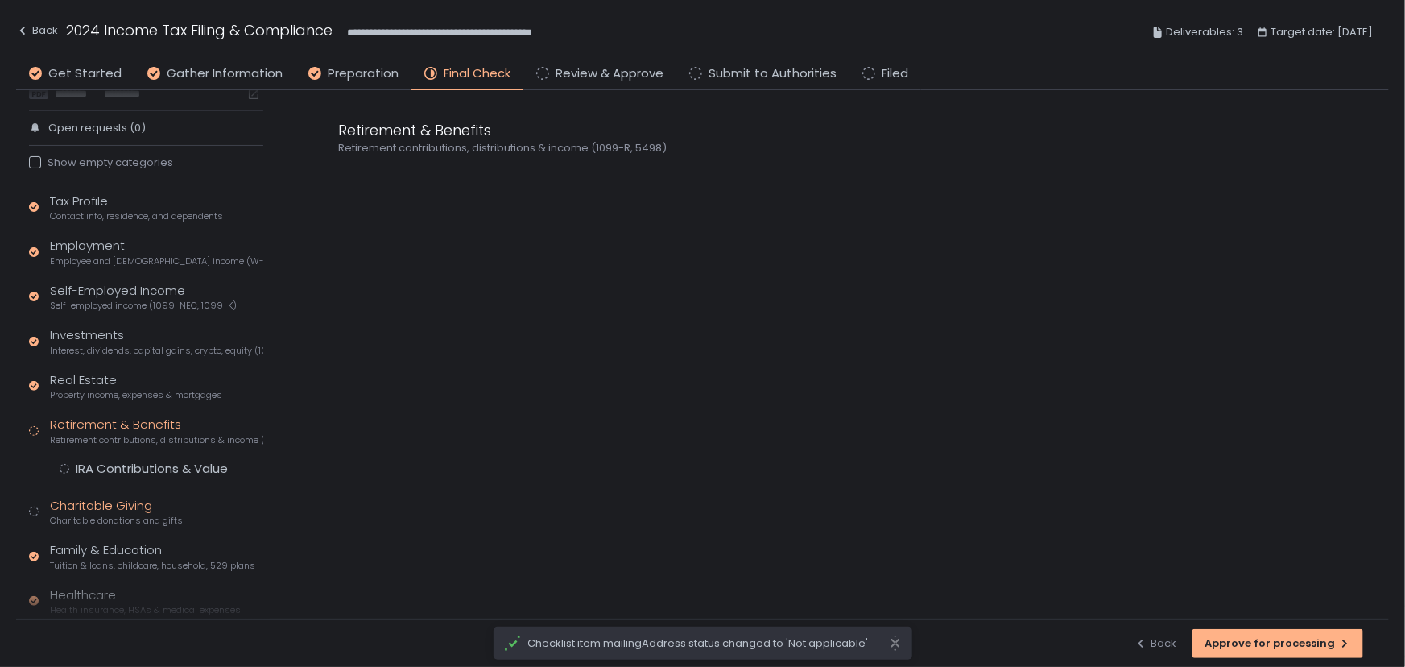
click at [99, 502] on div "Charitable Giving Charitable donations and gifts" at bounding box center [116, 512] width 133 height 31
drag, startPoint x: 120, startPoint y: 512, endPoint x: 131, endPoint y: 504, distance: 13.9
click at [121, 512] on div "Charitable Donations" at bounding box center [140, 513] width 128 height 16
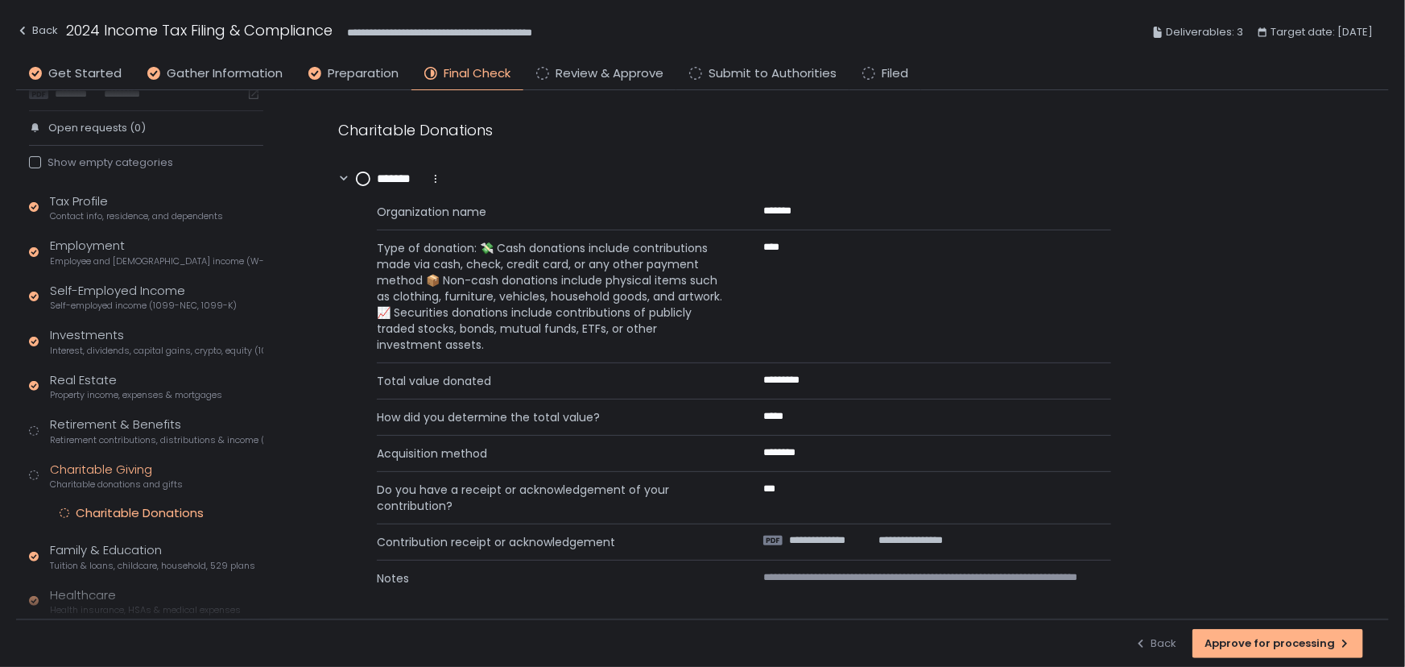
click at [367, 173] on circle at bounding box center [363, 178] width 13 height 13
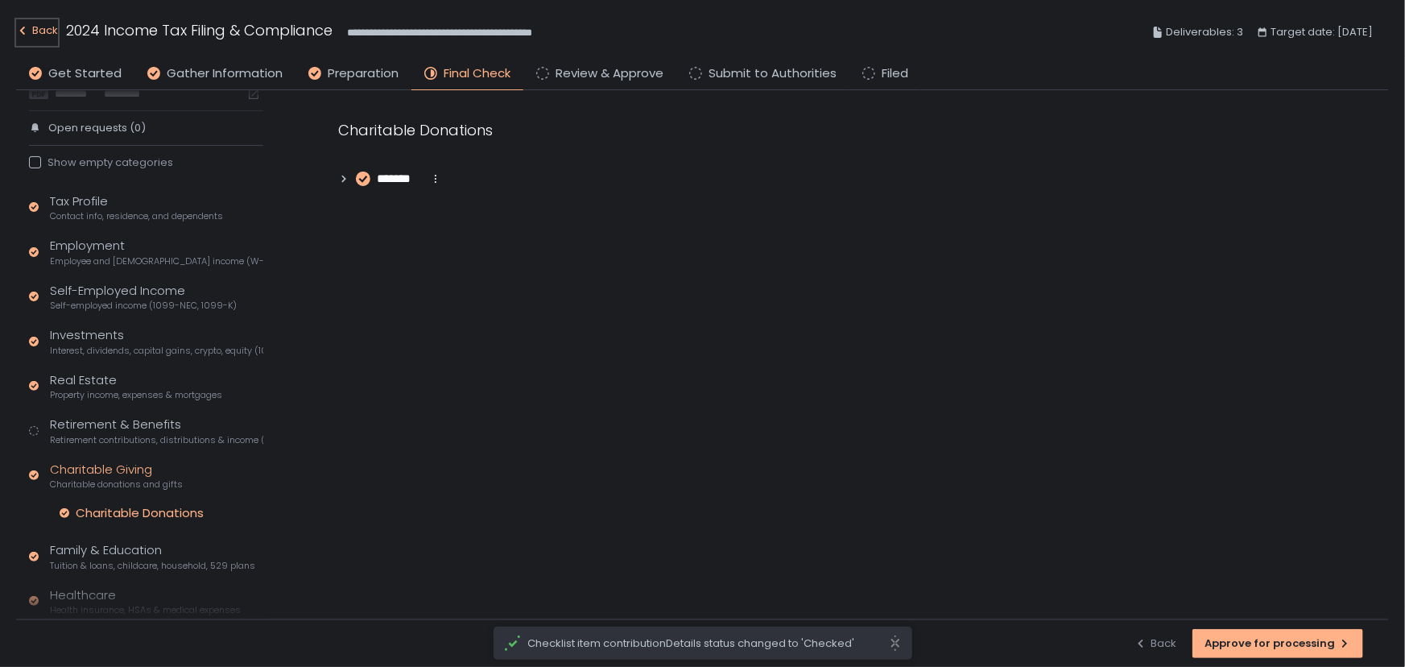
click at [40, 33] on div "Back" at bounding box center [37, 30] width 42 height 19
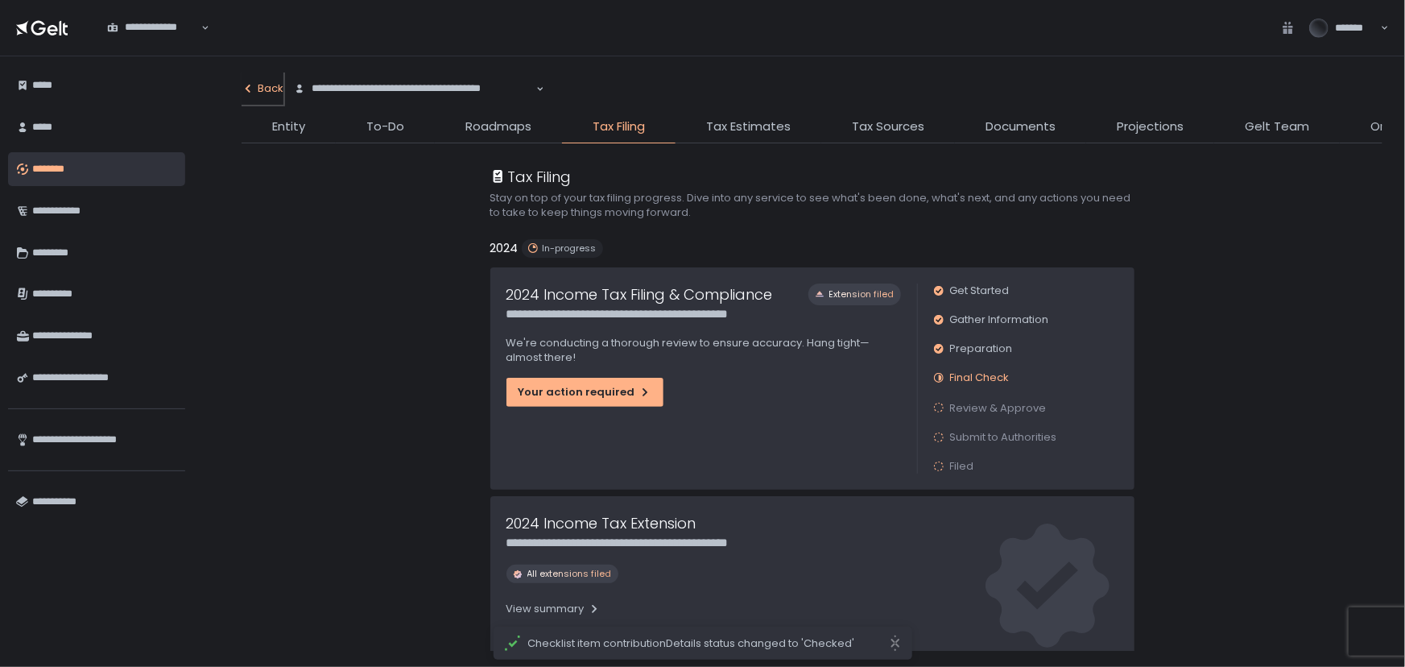
click at [261, 89] on div "Back" at bounding box center [263, 88] width 42 height 14
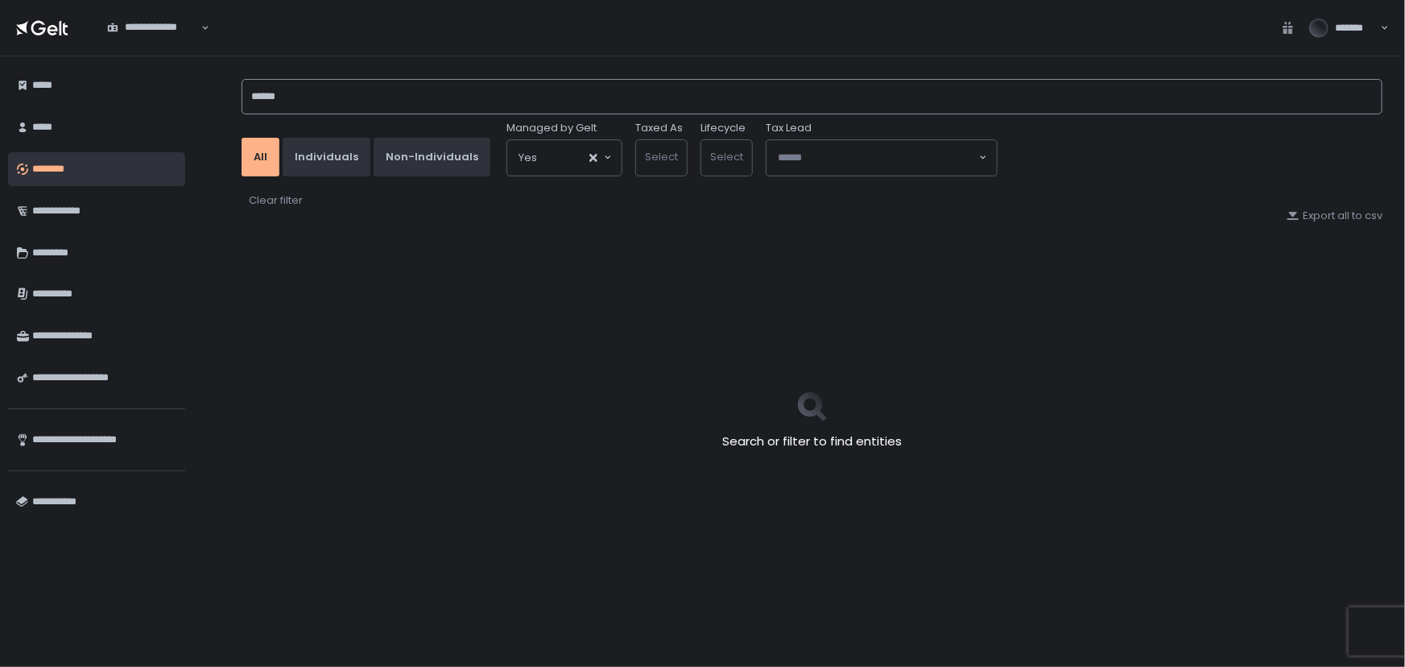
drag, startPoint x: 328, startPoint y: 93, endPoint x: 184, endPoint y: 96, distance: 143.4
click at [184, 95] on div "**********" at bounding box center [702, 361] width 1405 height 610
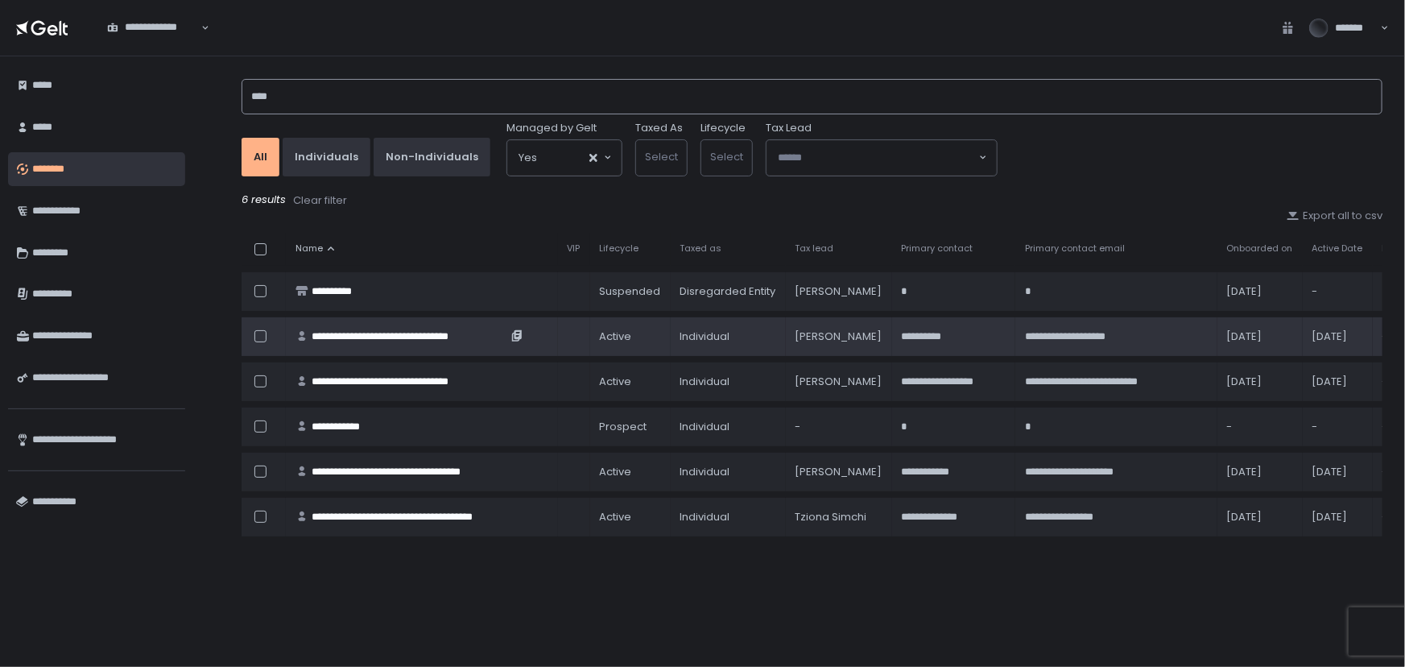
type input "****"
click at [346, 333] on div "**********" at bounding box center [410, 336] width 196 height 14
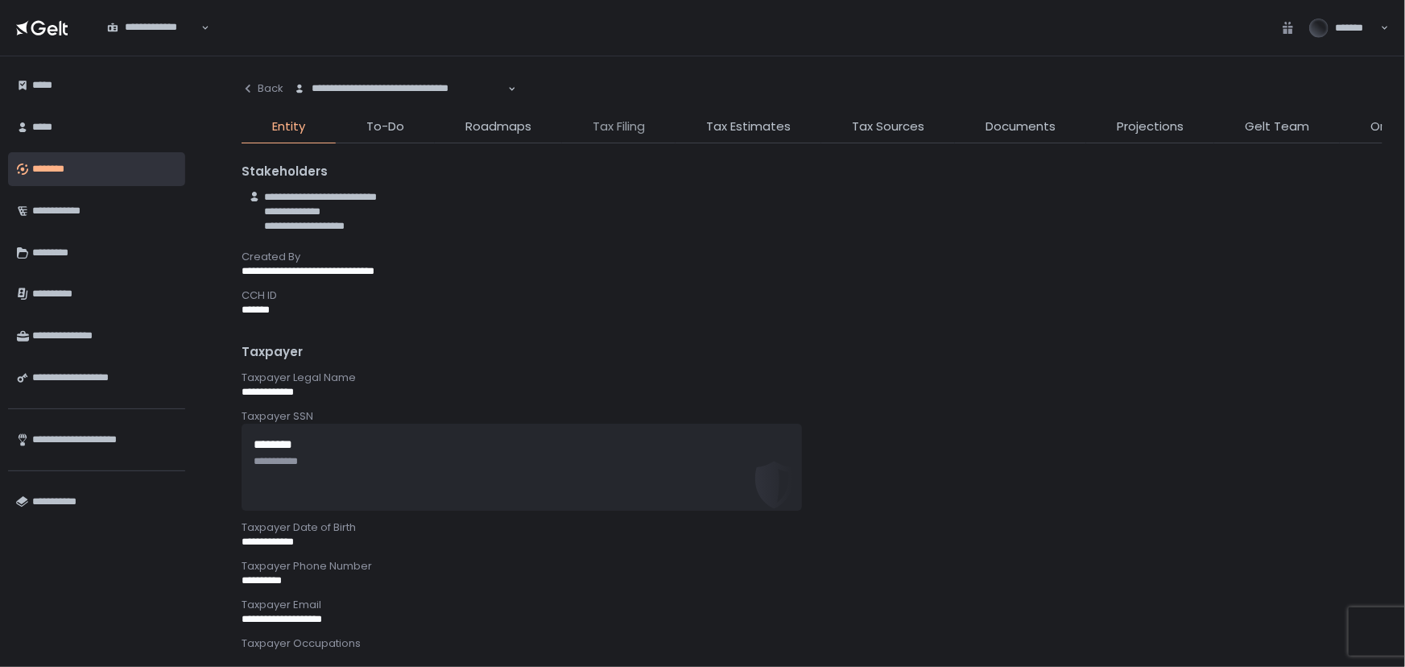
click at [642, 126] on span "Tax Filing" at bounding box center [619, 127] width 52 height 19
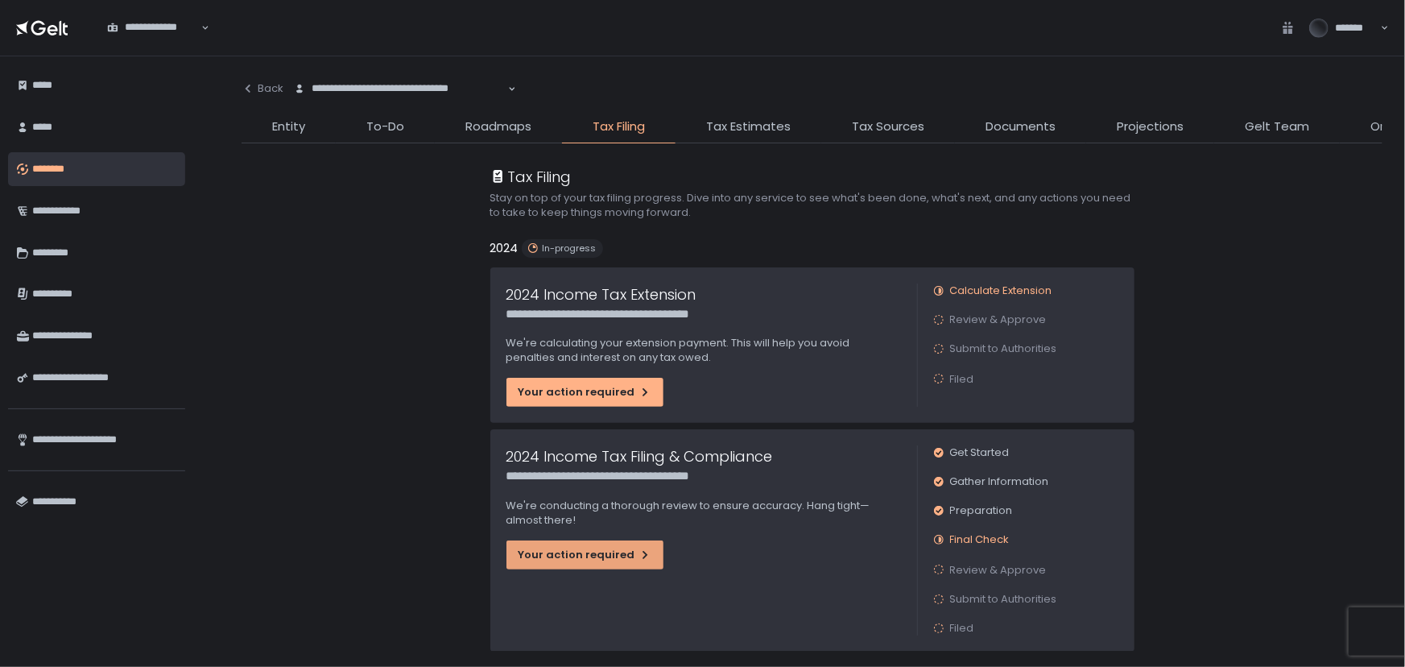
click at [639, 560] on icon "button" at bounding box center [645, 554] width 13 height 13
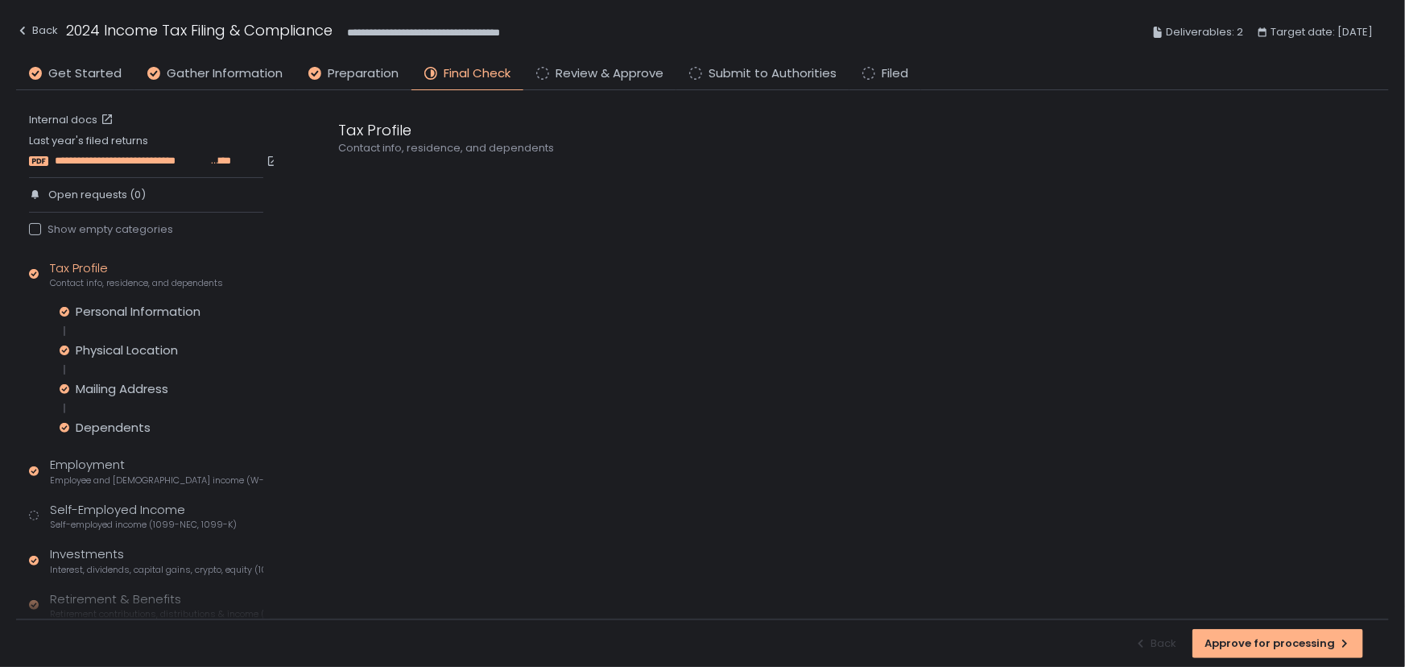
click at [124, 161] on span "**********" at bounding box center [132, 161] width 155 height 14
click at [69, 115] on link "Internal docs" at bounding box center [73, 120] width 88 height 14
